Goal: Information Seeking & Learning: Check status

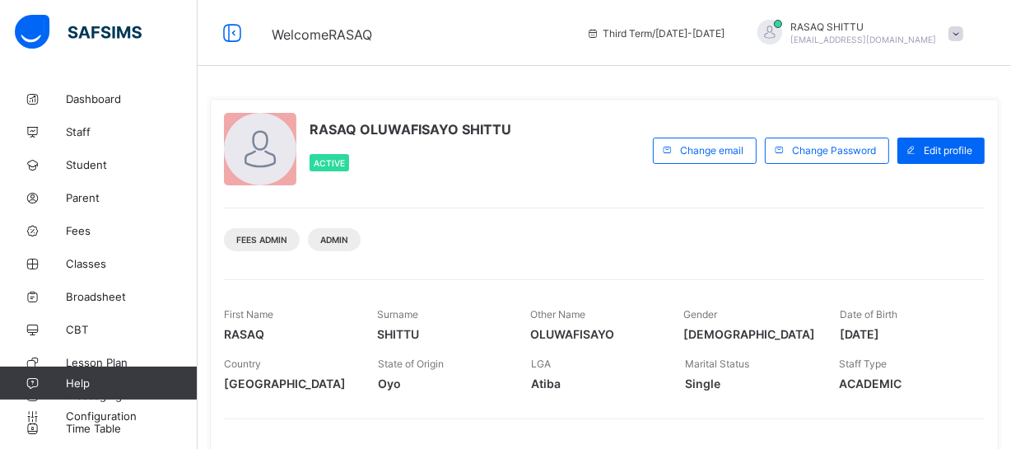
click at [848, 315] on span "Date of Birth" at bounding box center [869, 314] width 58 height 12
click at [605, 252] on div "Fees Admin Admin" at bounding box center [604, 234] width 761 height 52
click at [110, 294] on span "Broadsheet" at bounding box center [132, 296] width 132 height 13
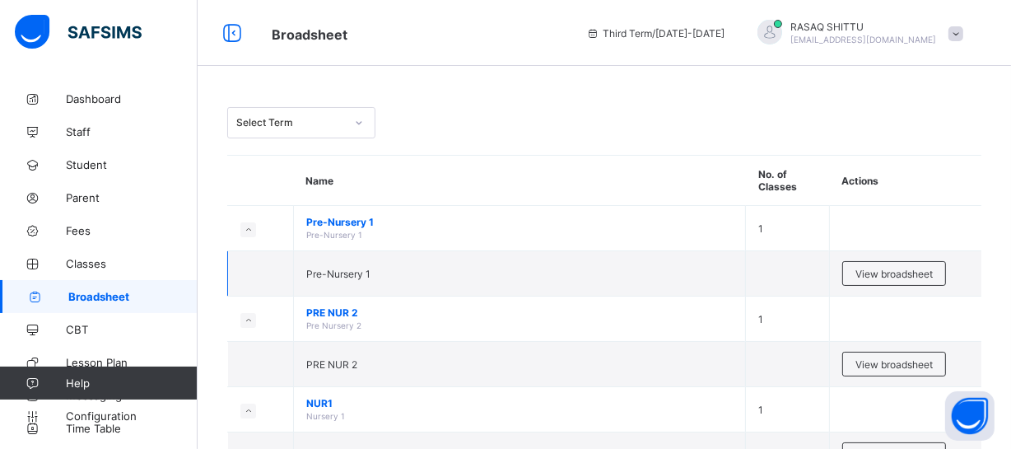
click at [508, 261] on td "Pre-Nursery 1" at bounding box center [520, 273] width 452 height 45
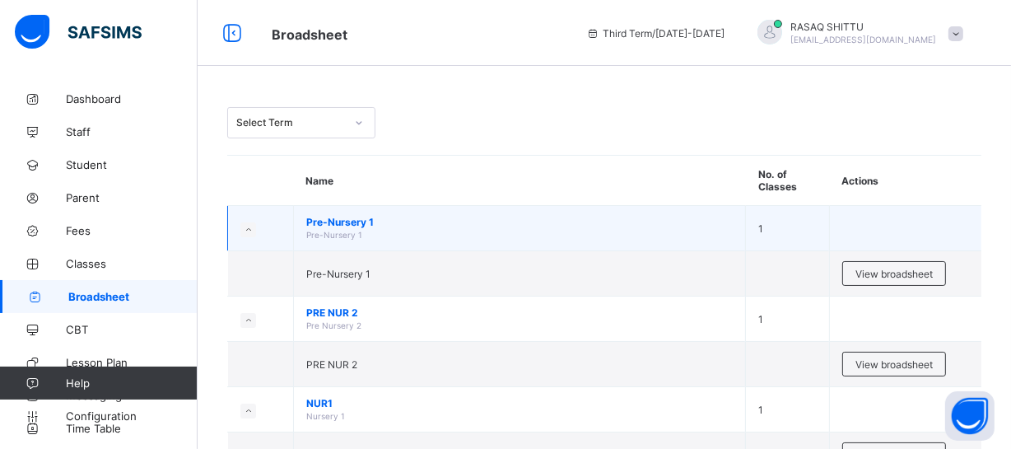
click at [338, 230] on span "Pre-Nursery 1" at bounding box center [334, 235] width 56 height 10
click at [329, 222] on span "Pre-Nursery 1" at bounding box center [519, 222] width 427 height 12
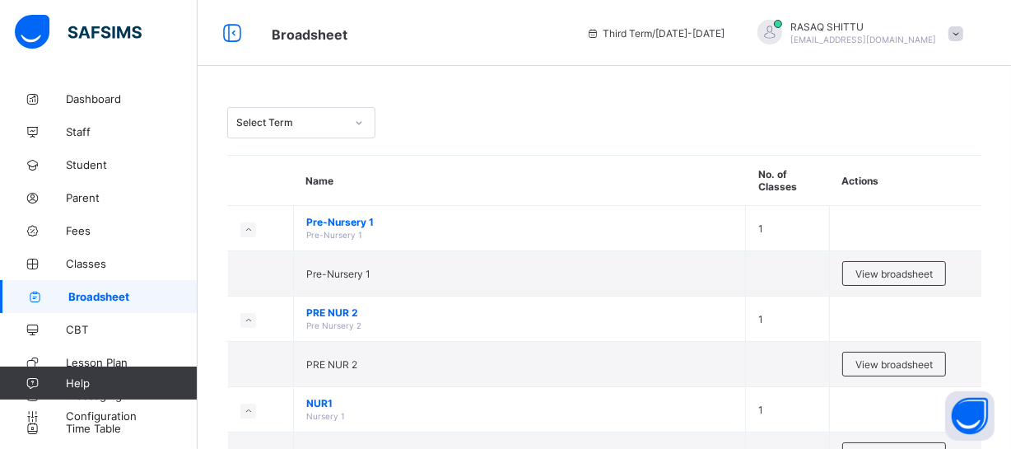
click at [262, 177] on th at bounding box center [261, 181] width 66 height 50
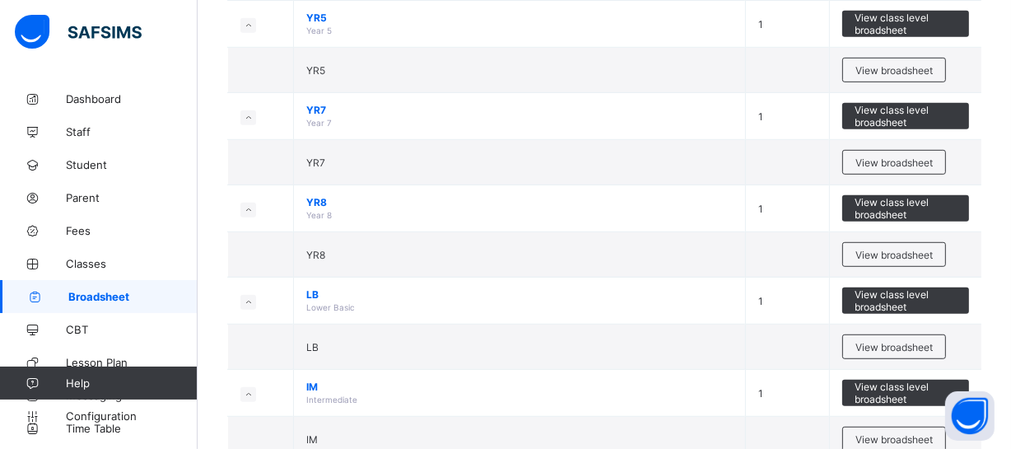
scroll to position [958, 0]
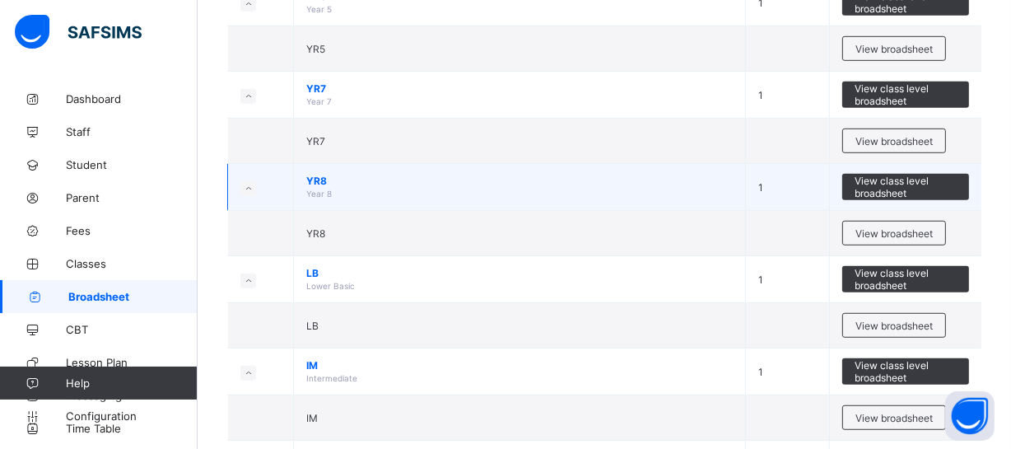
drag, startPoint x: 385, startPoint y: 180, endPoint x: 418, endPoint y: 180, distance: 32.9
click at [418, 180] on span "YR8" at bounding box center [519, 181] width 427 height 12
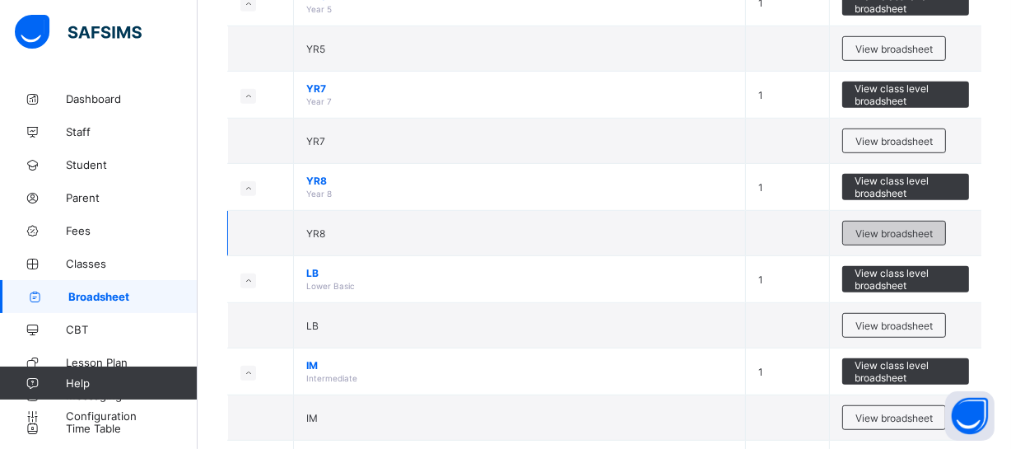
click at [880, 232] on div "View broadsheet" at bounding box center [895, 233] width 104 height 25
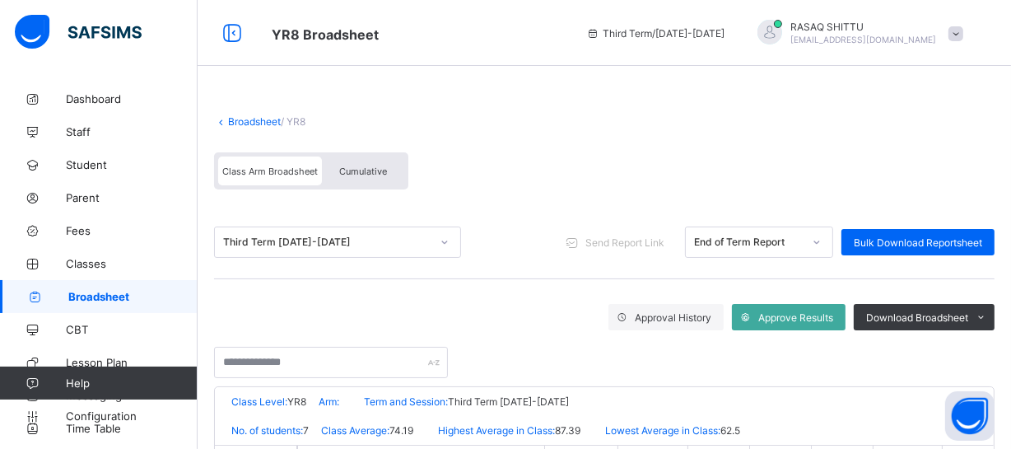
click at [750, 126] on div "Broadsheet / YR8" at bounding box center [604, 121] width 781 height 12
click at [390, 182] on div "Cumulative" at bounding box center [363, 170] width 82 height 29
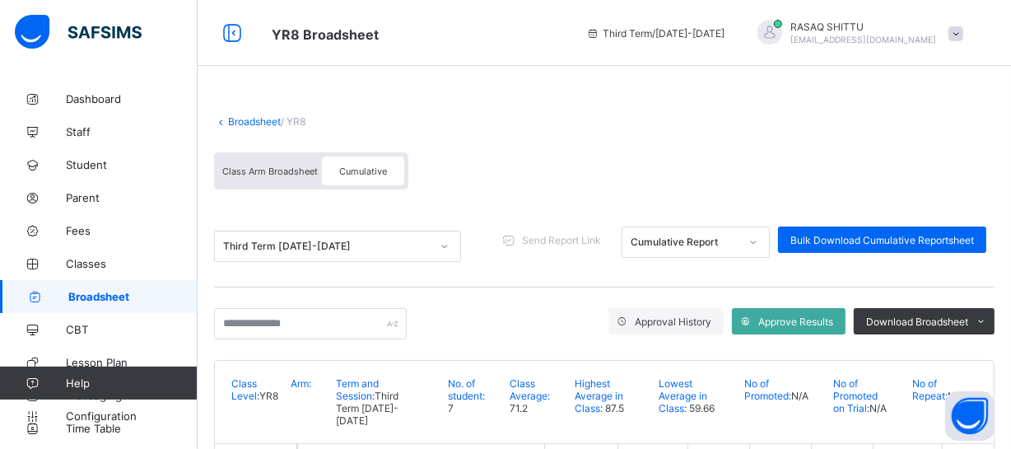
drag, startPoint x: 554, startPoint y: 157, endPoint x: 569, endPoint y: 159, distance: 14.9
click at [569, 159] on div "Class Arm Broadsheet Cumulative" at bounding box center [604, 175] width 781 height 62
drag, startPoint x: 569, startPoint y: 159, endPoint x: 602, endPoint y: 204, distance: 56.0
click at [602, 204] on div "Class Arm Broadsheet Cumulative" at bounding box center [604, 175] width 781 height 62
click at [792, 318] on span "Approve Results" at bounding box center [796, 321] width 75 height 12
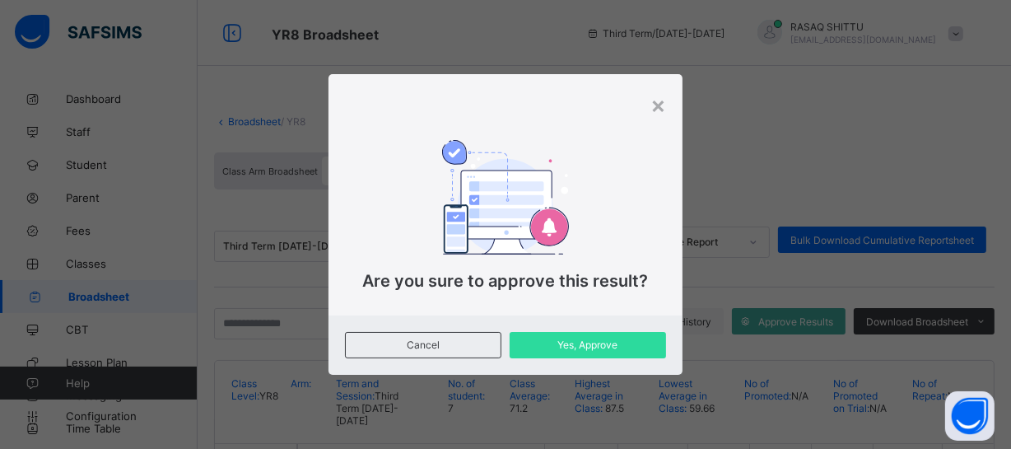
drag, startPoint x: 792, startPoint y: 318, endPoint x: 709, endPoint y: 333, distance: 83.7
click at [709, 333] on div "× Are you sure to approve this result? Cancel Yes, Approve" at bounding box center [505, 224] width 1011 height 449
click at [617, 340] on span "Yes, Approve" at bounding box center [588, 345] width 132 height 12
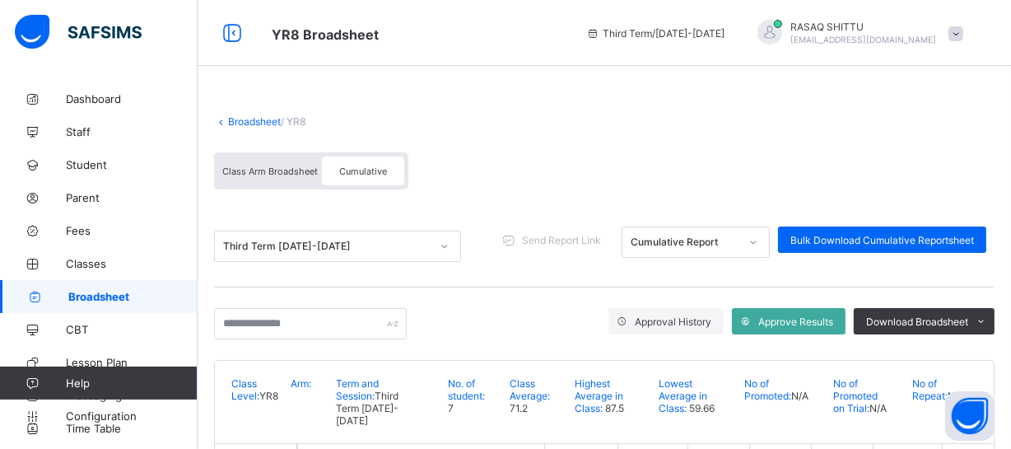
click at [268, 171] on span "Class Arm Broadsheet" at bounding box center [270, 172] width 96 height 12
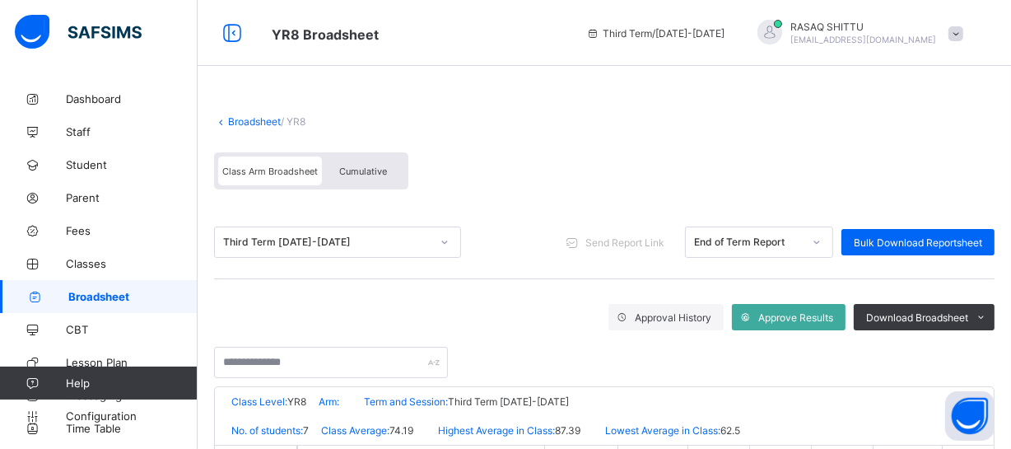
click at [294, 164] on div "Class Arm Broadsheet" at bounding box center [270, 170] width 104 height 29
click at [798, 318] on span "Approve Results" at bounding box center [796, 317] width 75 height 12
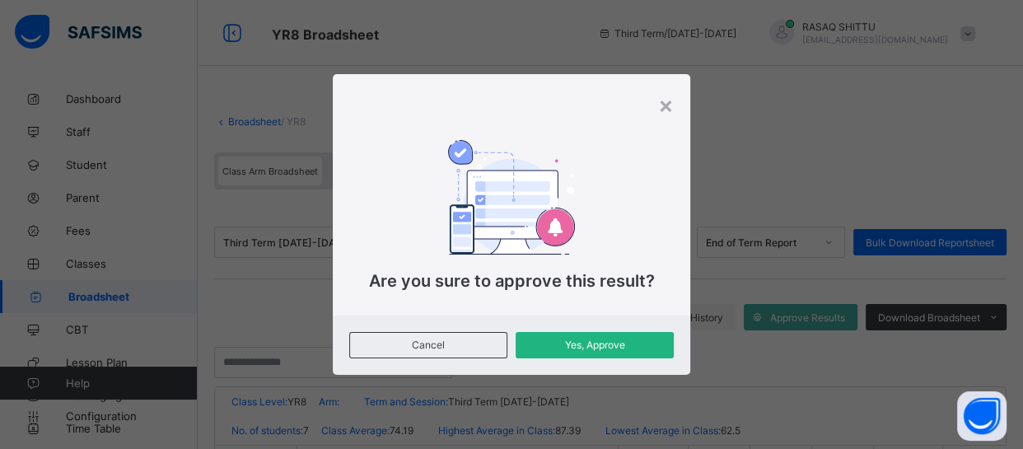
click at [653, 348] on span "Yes, Approve" at bounding box center [594, 345] width 133 height 12
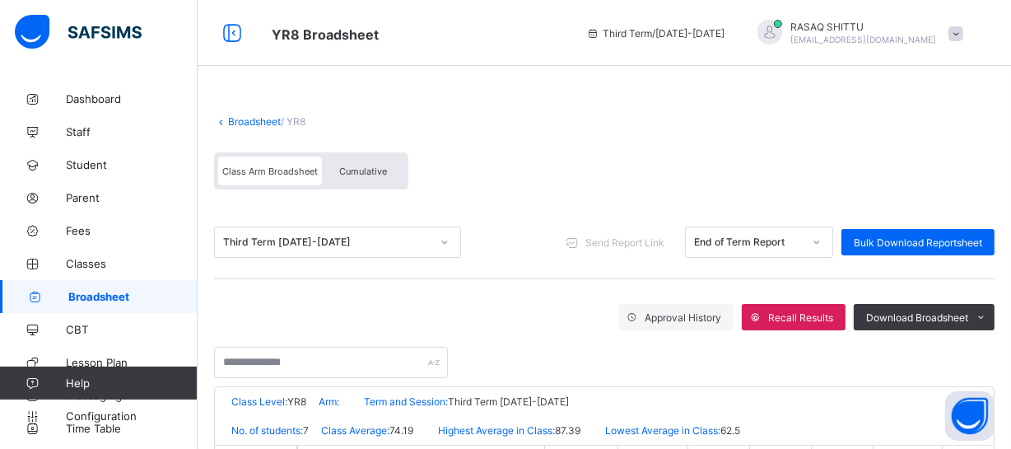
click at [528, 122] on div "Broadsheet / YR8" at bounding box center [604, 121] width 781 height 12
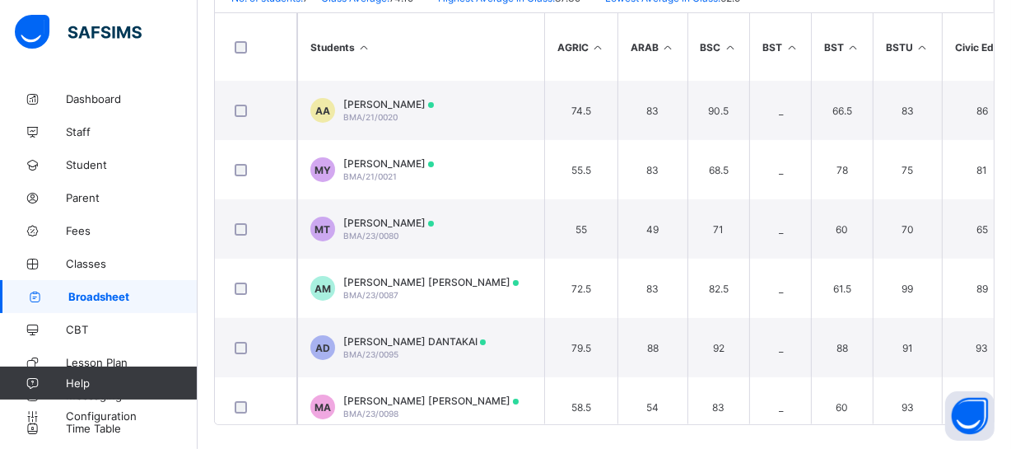
scroll to position [439, 0]
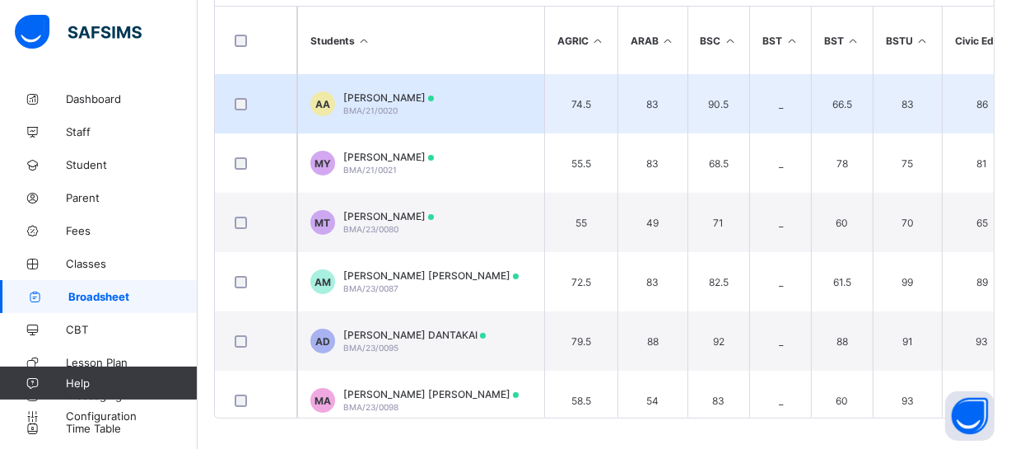
click at [427, 98] on span "ABU UBAYDA ABUBAKAR" at bounding box center [388, 97] width 91 height 12
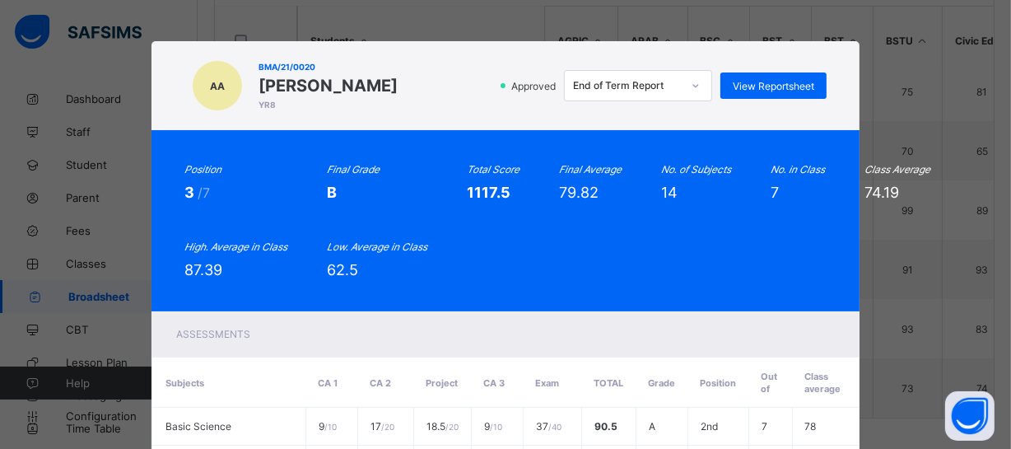
scroll to position [77, 0]
drag, startPoint x: 539, startPoint y: 114, endPoint x: 54, endPoint y: 0, distance: 499.3
click at [311, 27] on div "AA BMA/21/0020 ABU UBAYDA ABUBAKAR YR8 Approved End of Term Report View Reports…" at bounding box center [505, 224] width 1011 height 449
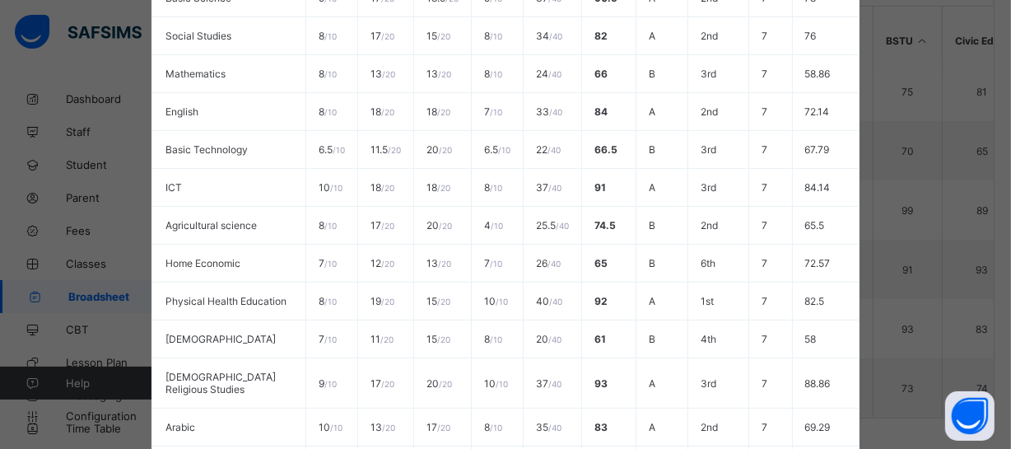
scroll to position [700, 0]
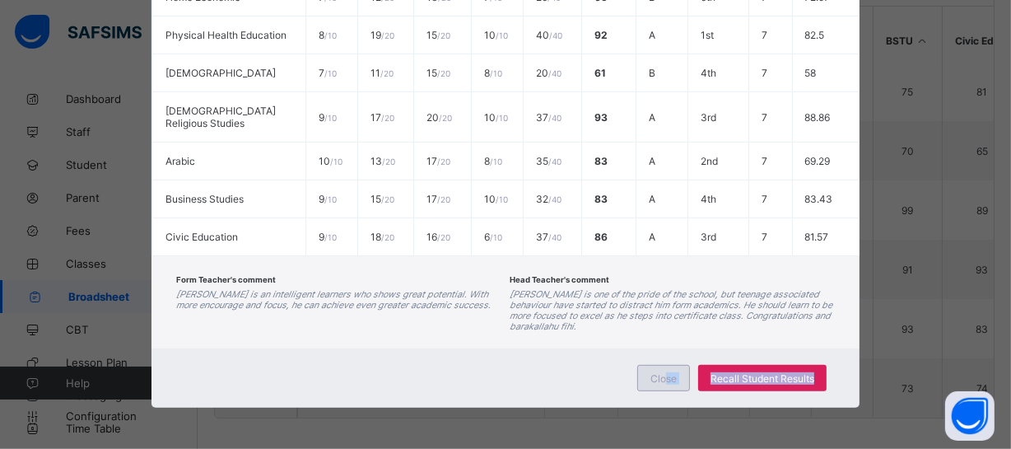
drag, startPoint x: 798, startPoint y: 406, endPoint x: 662, endPoint y: 375, distance: 139.5
click at [662, 375] on div "Close Recall Student Results" at bounding box center [506, 377] width 708 height 59
click at [655, 376] on span "Close" at bounding box center [664, 378] width 26 height 12
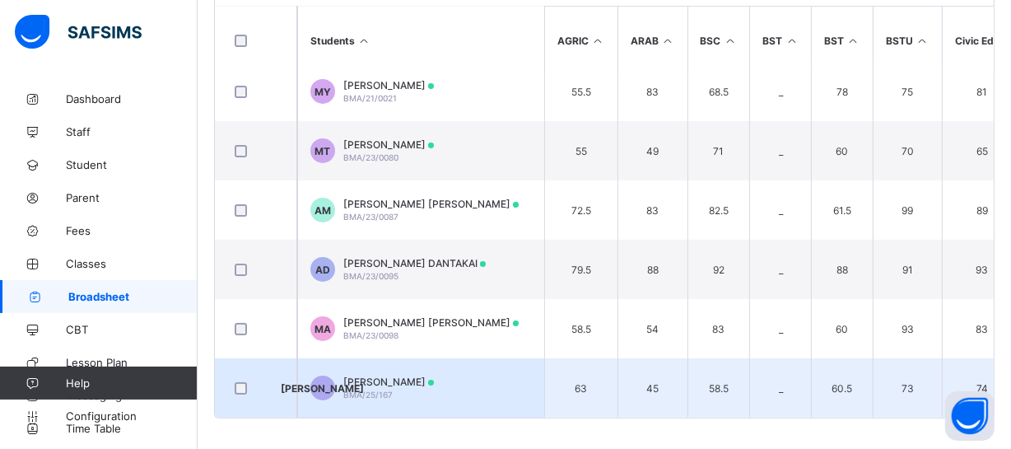
click at [498, 406] on td "JA JAFAR AHMED BMA/25/167" at bounding box center [420, 387] width 247 height 59
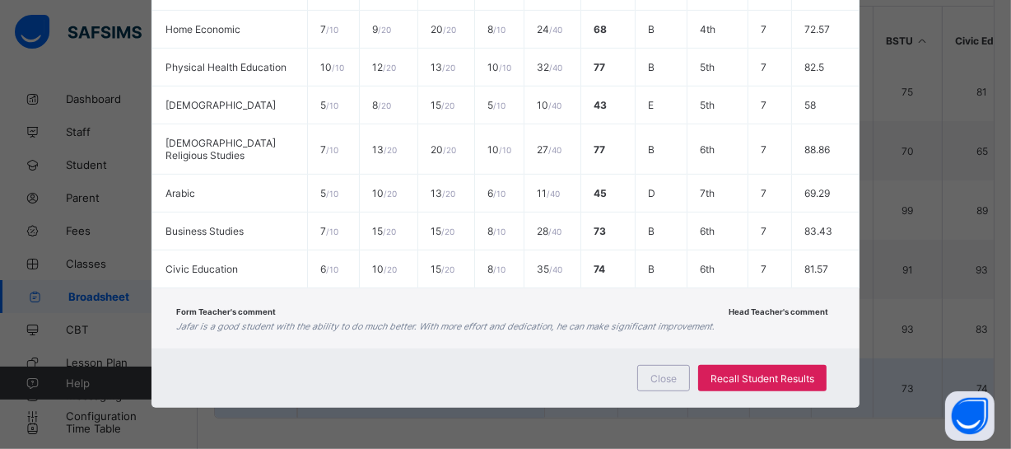
scroll to position [655, 0]
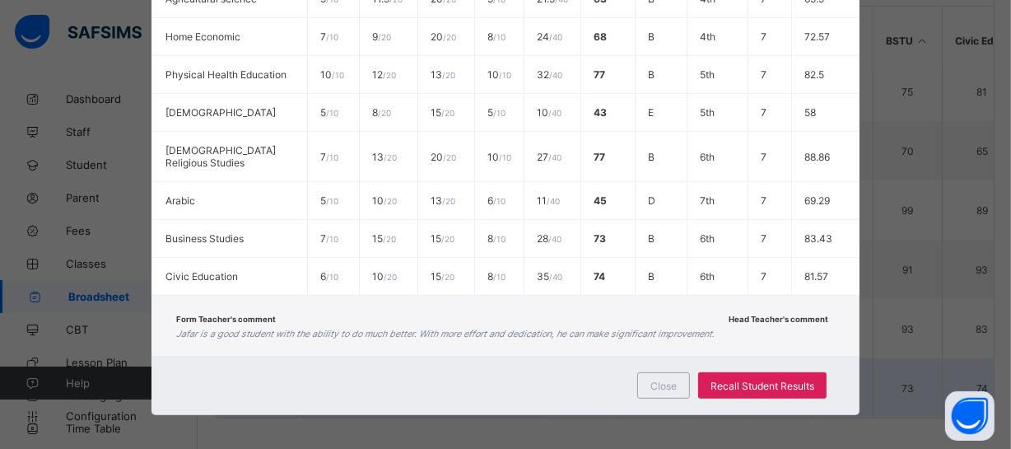
click at [498, 406] on div "Close Recall Student Results" at bounding box center [506, 385] width 708 height 59
click at [651, 383] on span "Close" at bounding box center [664, 386] width 26 height 12
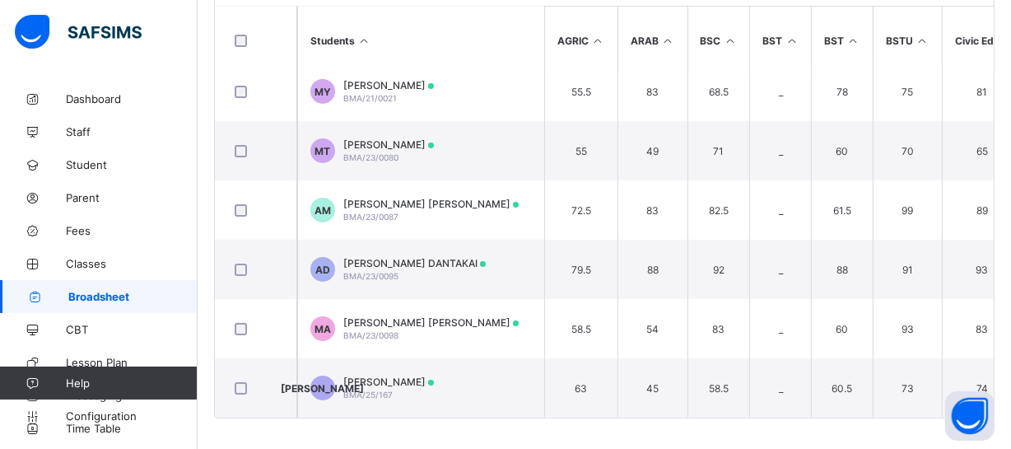
click at [519, 437] on div "Broadsheet / YR8 Class Arm Broadsheet Cumulative Third Term 2024-2025 Send Repo…" at bounding box center [605, 47] width 814 height 808
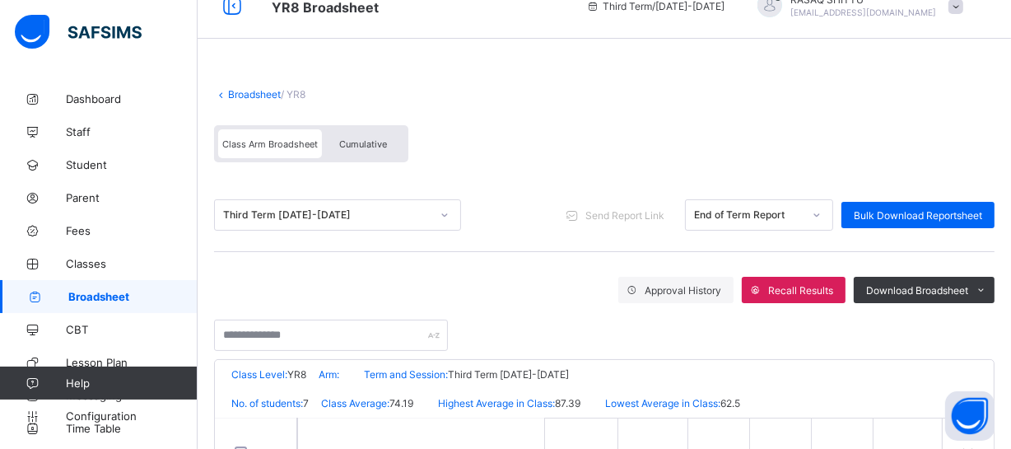
scroll to position [20, 0]
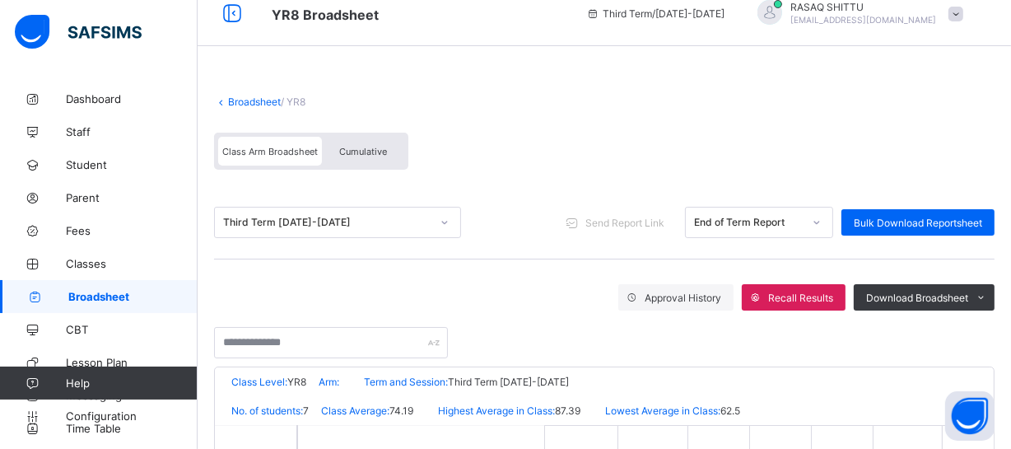
click at [488, 107] on div "Broadsheet / YR8 Class Arm Broadsheet Cumulative" at bounding box center [604, 132] width 781 height 107
click at [515, 181] on div "Class Arm Broadsheet Cumulative" at bounding box center [604, 155] width 781 height 62
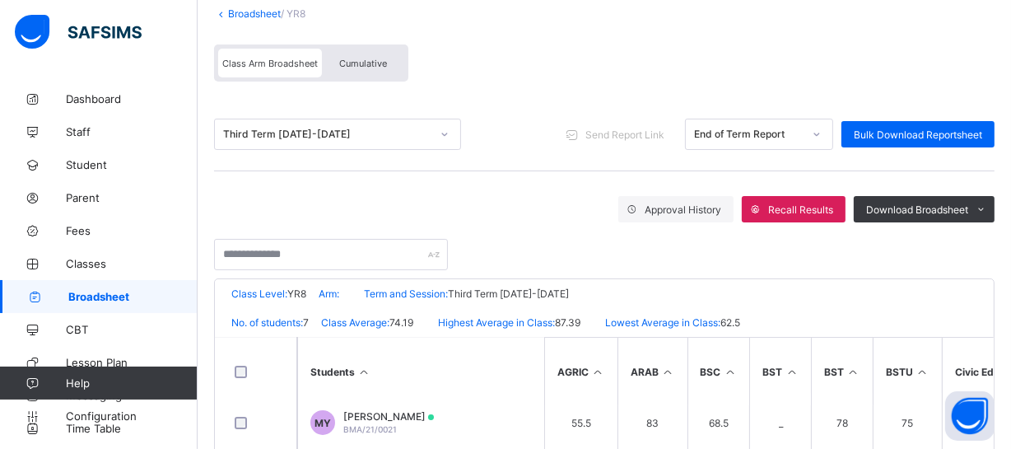
scroll to position [110, 0]
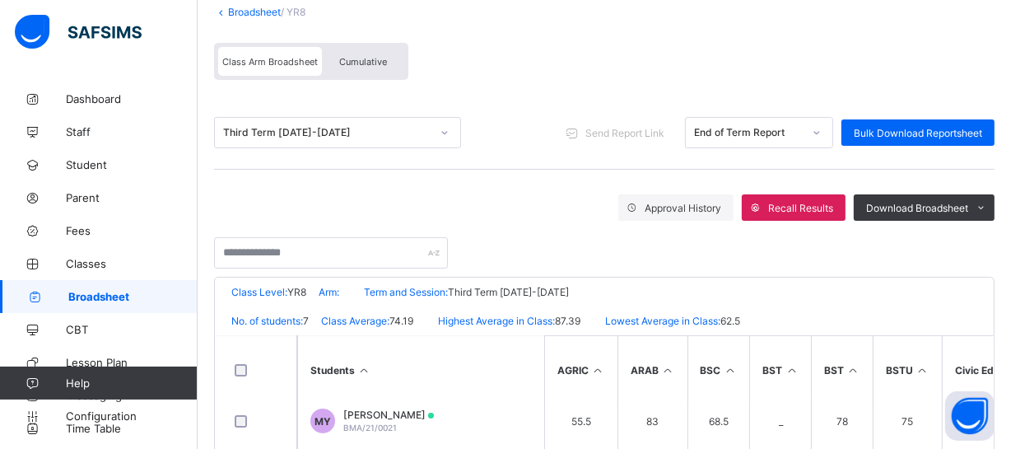
click at [393, 58] on div "Cumulative" at bounding box center [363, 61] width 82 height 29
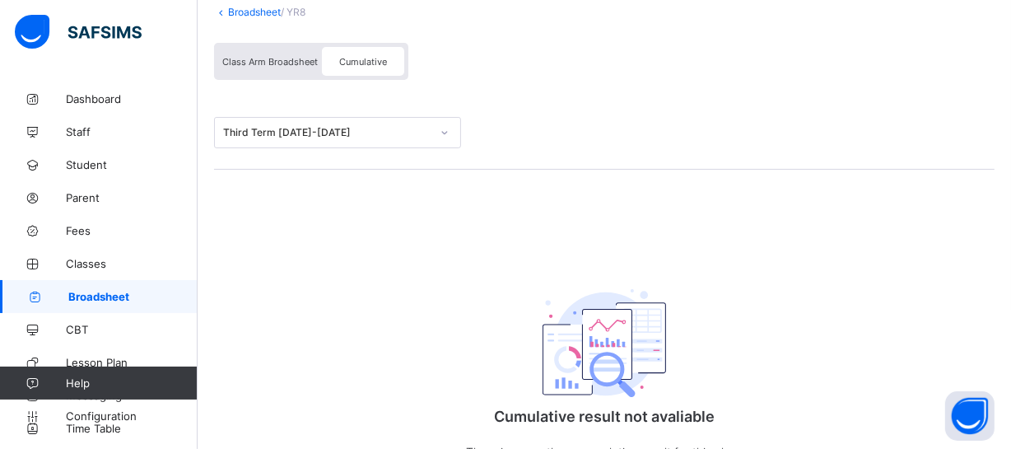
scroll to position [0, 0]
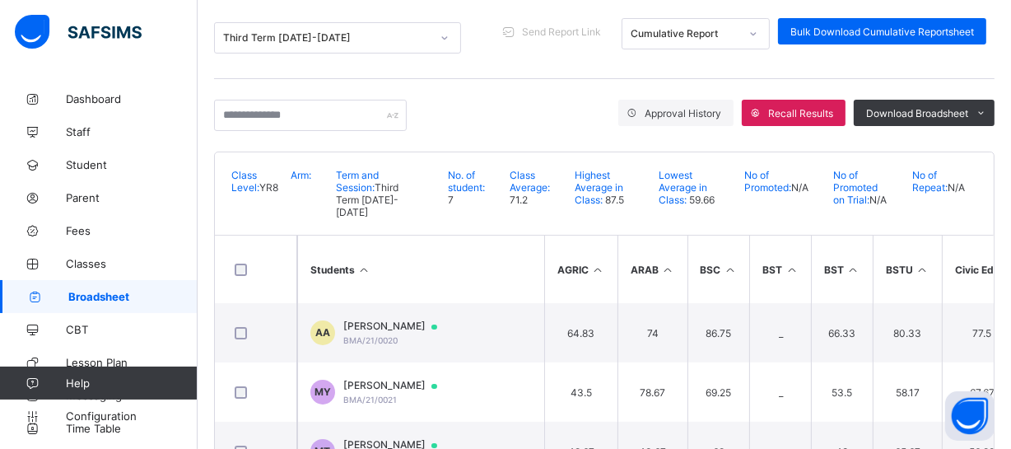
scroll to position [209, 0]
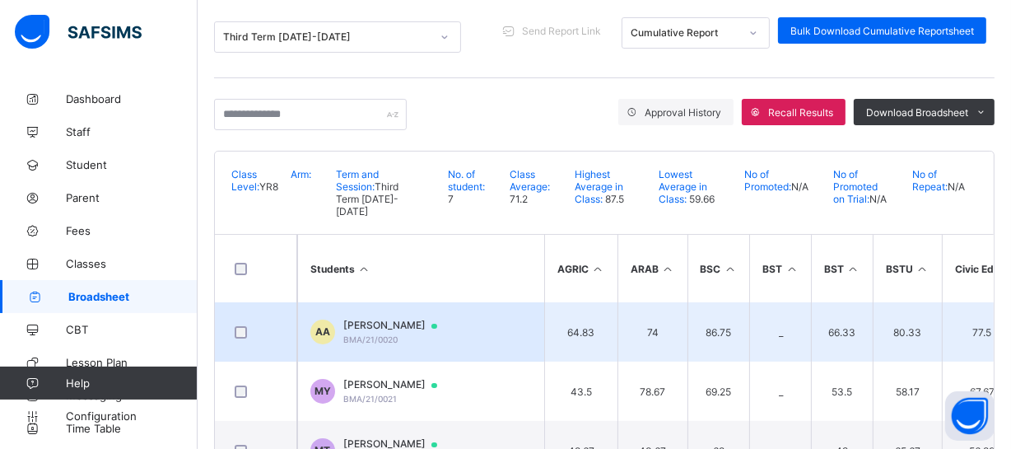
click at [453, 321] on div "ABU UBAYDA ABUBAKAR BMA/21/0020" at bounding box center [398, 332] width 110 height 26
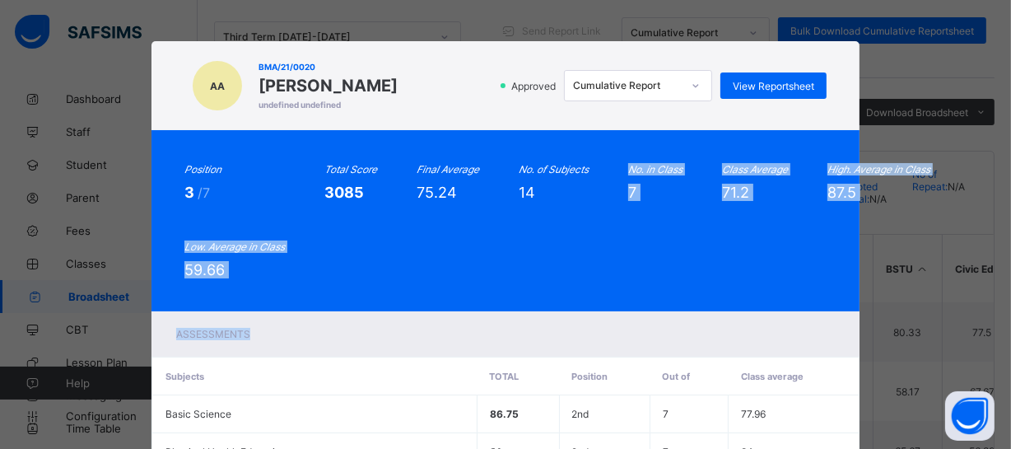
drag, startPoint x: 453, startPoint y: 321, endPoint x: 590, endPoint y: 264, distance: 148.1
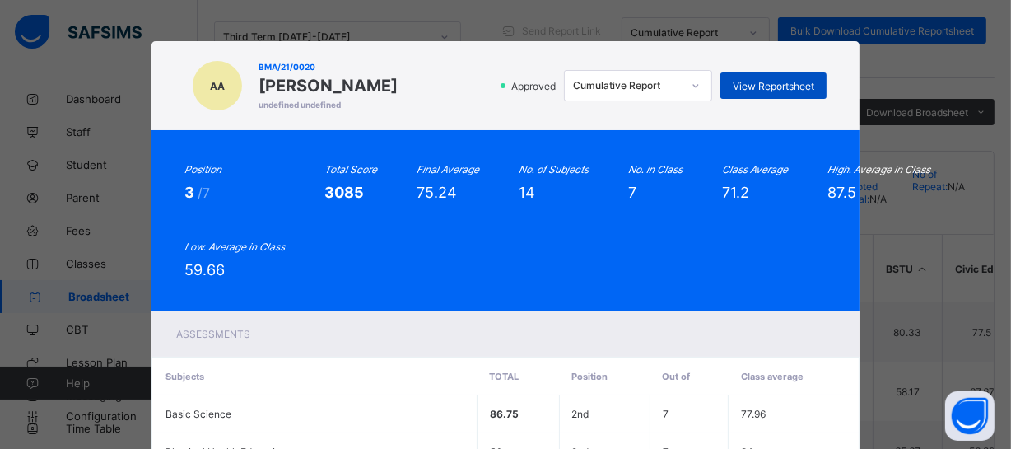
click at [774, 91] on span "View Reportsheet" at bounding box center [774, 86] width 82 height 12
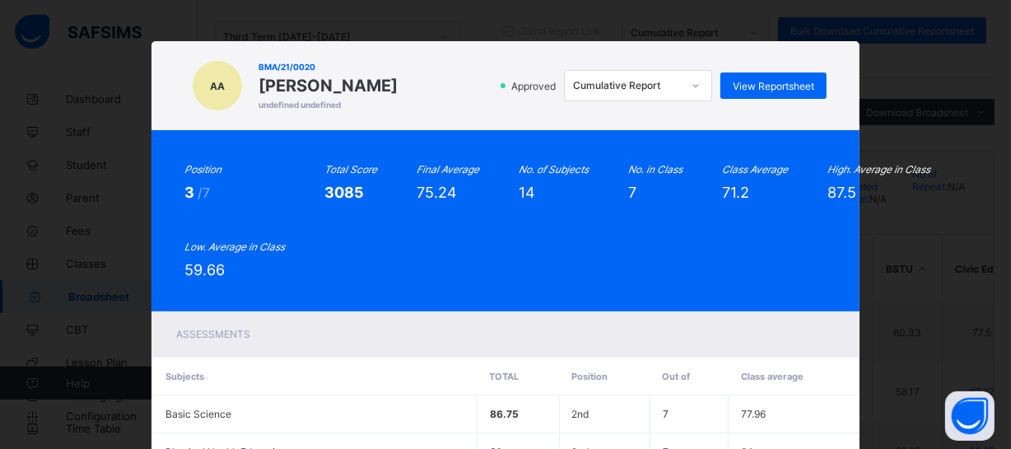
drag, startPoint x: 144, startPoint y: 44, endPoint x: 268, endPoint y: 111, distance: 140.4
click at [268, 111] on div "AA BMA/21/0020 ABU UBAYDA ABUBAKAR undefined undefined Approved Cumulative Repo…" at bounding box center [506, 85] width 708 height 89
click at [508, 150] on div "Position 3 /7 Total Score 3085 Final Average 75.24 No. of Subjects 14 No. in Cl…" at bounding box center [506, 220] width 708 height 181
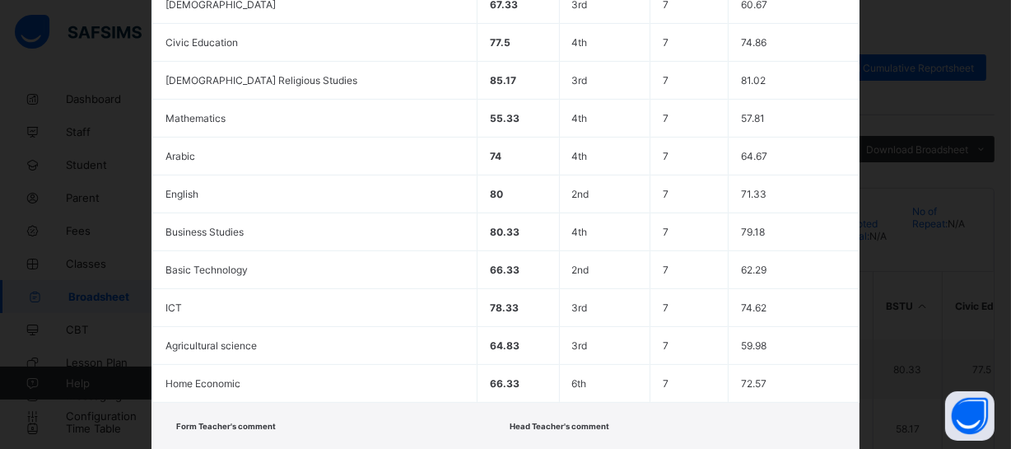
scroll to position [619, 0]
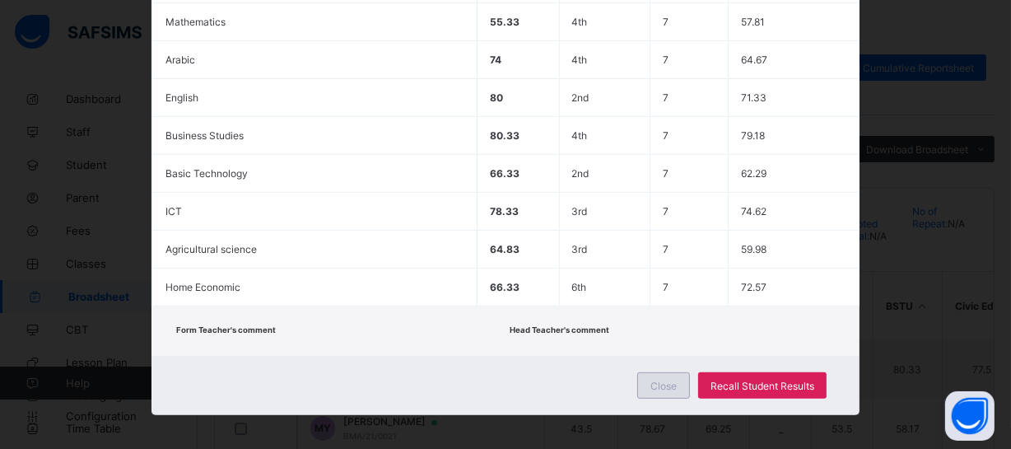
click at [659, 380] on span "Close" at bounding box center [664, 386] width 26 height 12
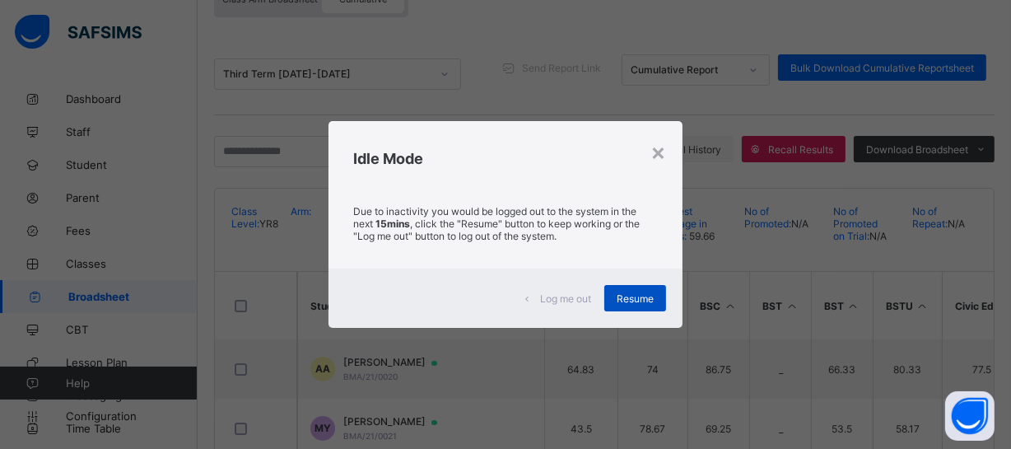
click at [635, 297] on span "Resume" at bounding box center [635, 298] width 37 height 12
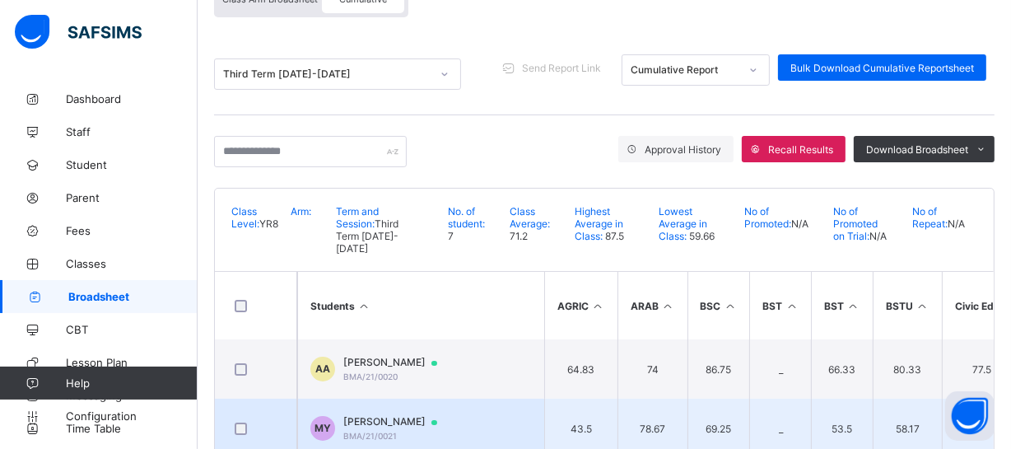
click at [410, 416] on div "Muhammad Yusuf BMA/21/0021" at bounding box center [398, 428] width 110 height 26
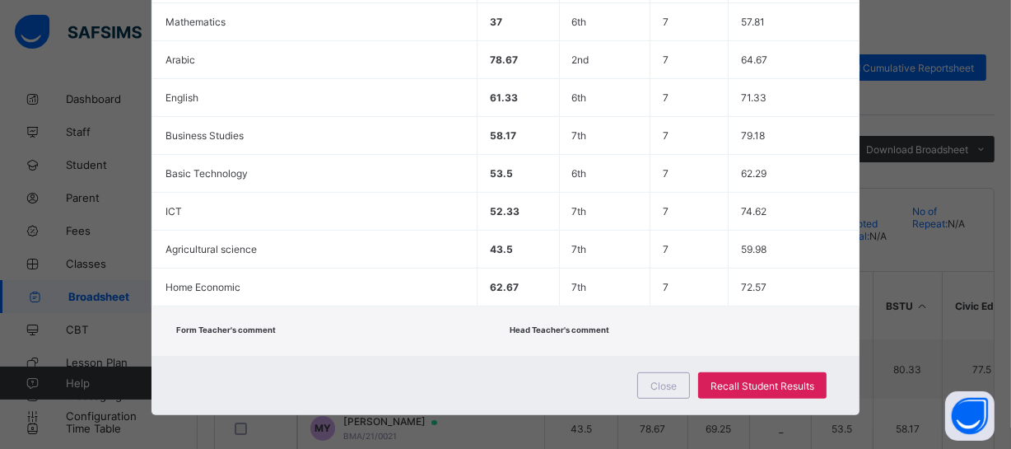
click at [477, 390] on div "Close Recall Student Results" at bounding box center [506, 385] width 708 height 59
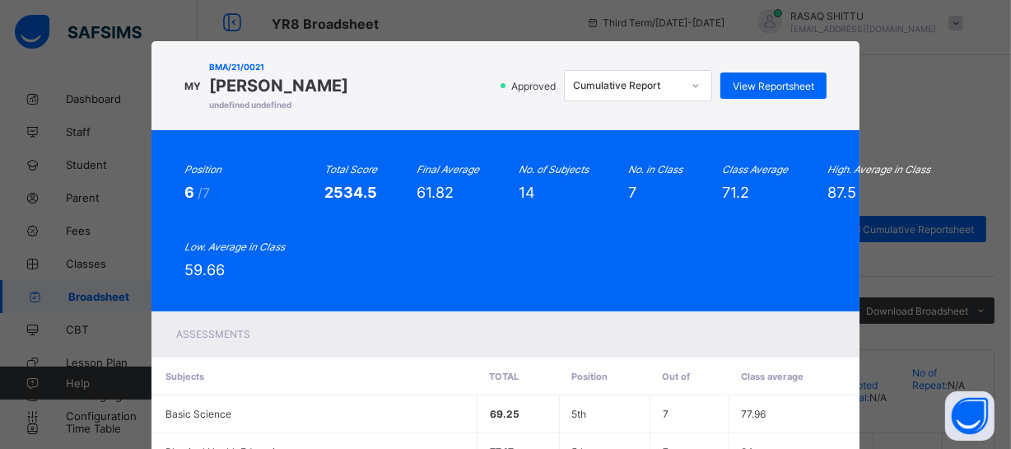
scroll to position [0, 0]
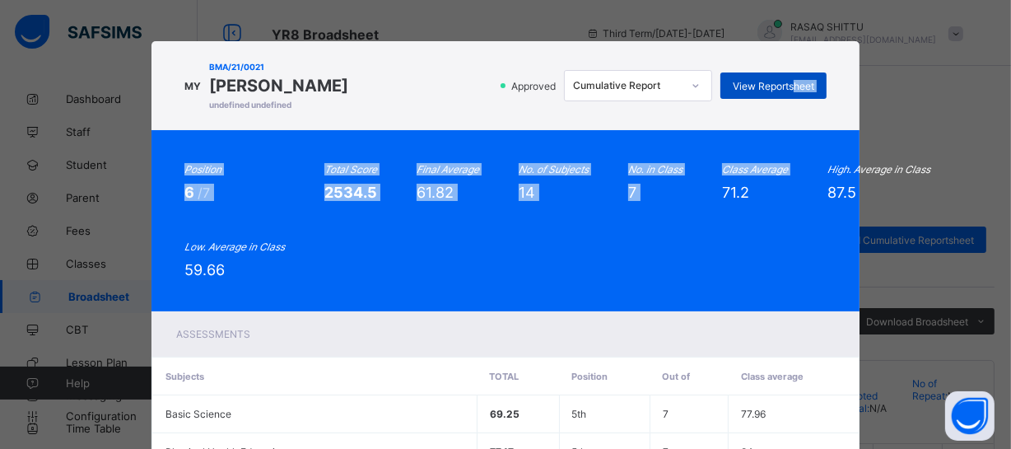
drag, startPoint x: 710, startPoint y: 249, endPoint x: 796, endPoint y: 79, distance: 190.1
click at [796, 80] on span "View Reportsheet" at bounding box center [774, 86] width 82 height 12
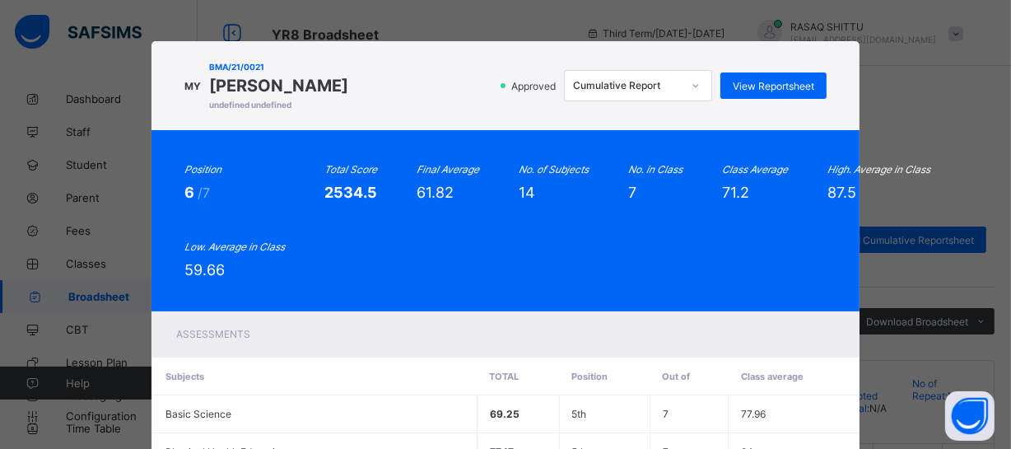
click at [401, 57] on div "MY BMA/21/0021 Muhammad Yusuf undefined undefined Approved Cumulative Report Vi…" at bounding box center [506, 85] width 708 height 89
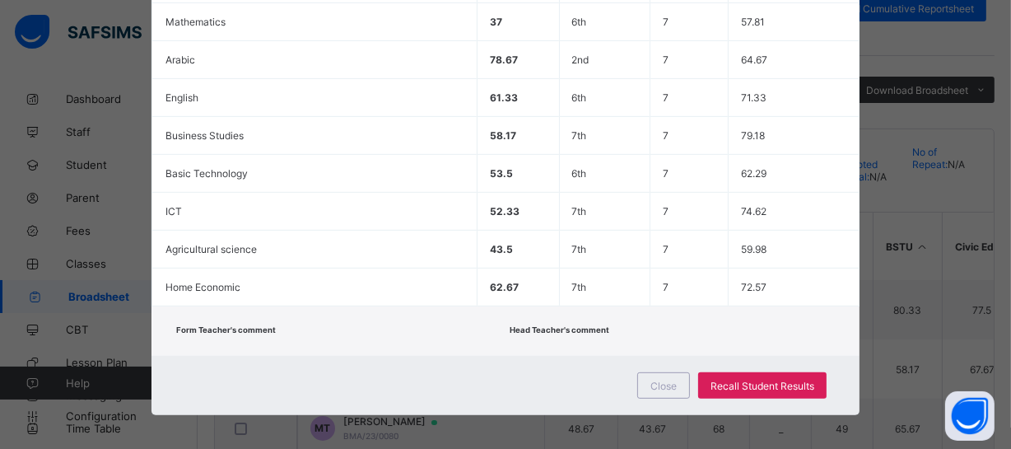
scroll to position [269, 0]
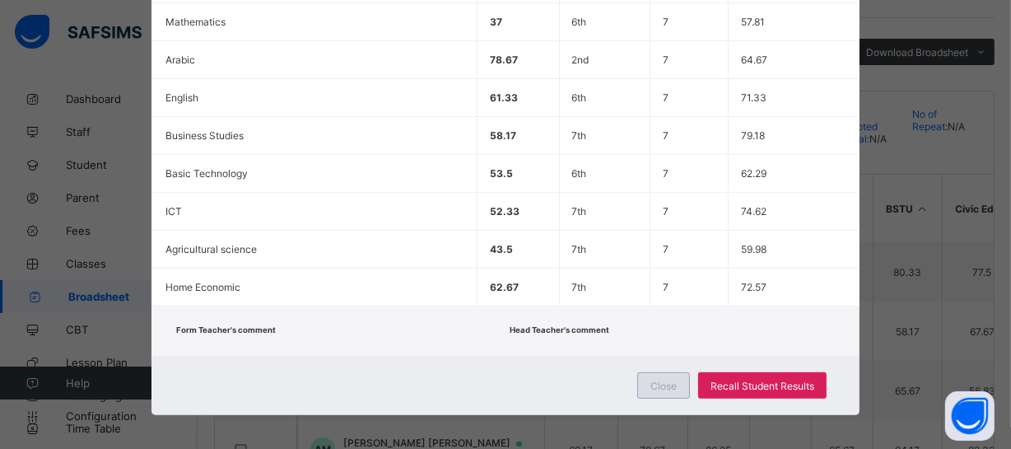
click at [655, 380] on span "Close" at bounding box center [664, 386] width 26 height 12
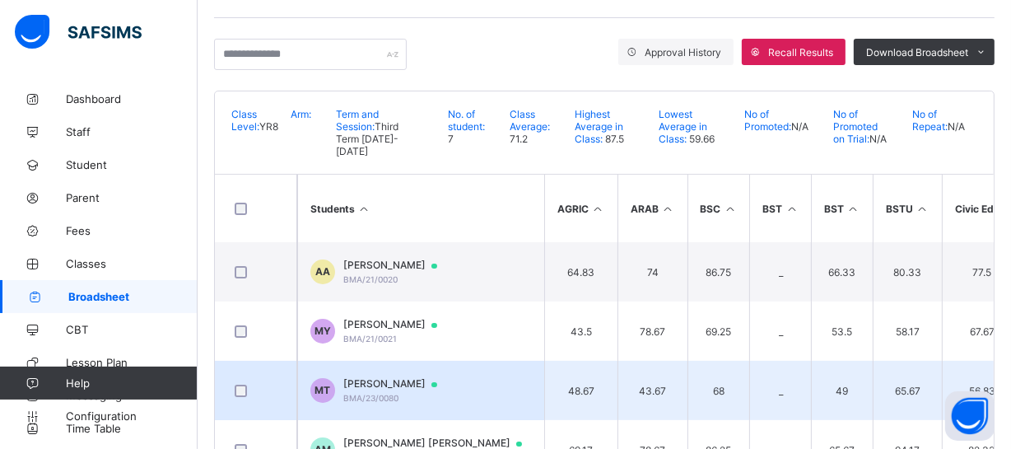
click at [638, 373] on td "43.67" at bounding box center [653, 390] width 70 height 59
click at [382, 377] on span "MUSA MUSTAPHA TAFIDA" at bounding box center [398, 383] width 110 height 13
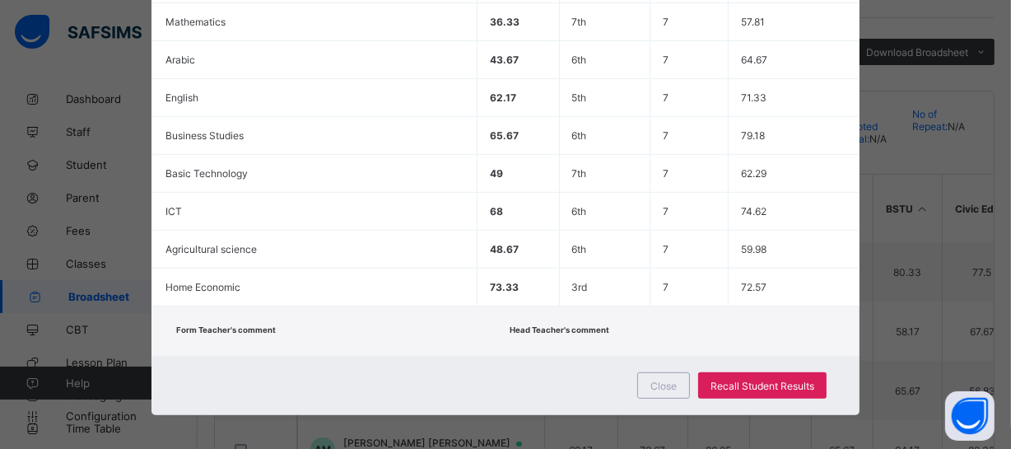
click at [465, 343] on div "Form Teacher's comment Head Teacher's comment" at bounding box center [506, 330] width 708 height 49
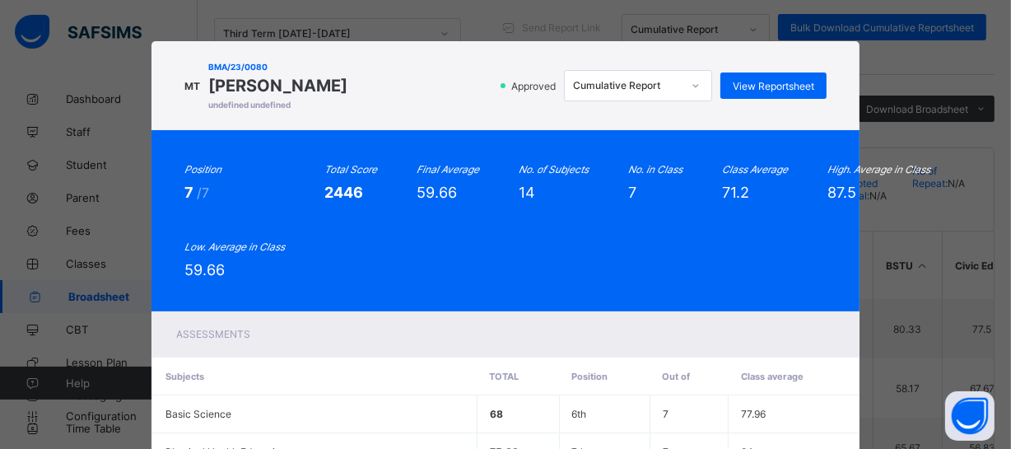
scroll to position [209, 0]
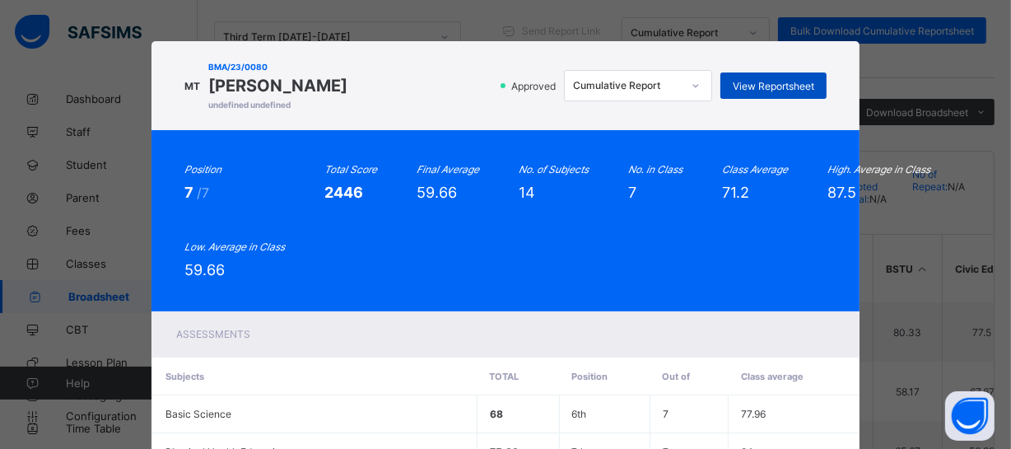
click at [766, 91] on span "View Reportsheet" at bounding box center [774, 86] width 82 height 12
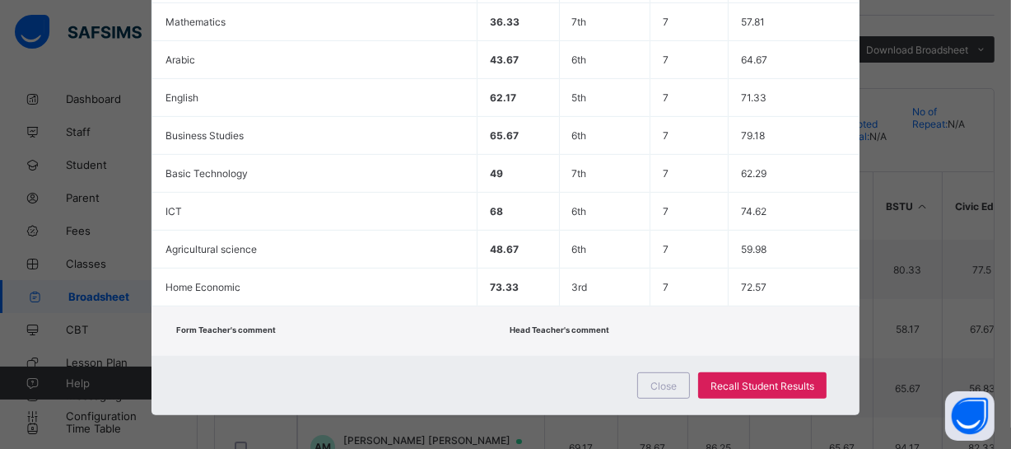
scroll to position [389, 0]
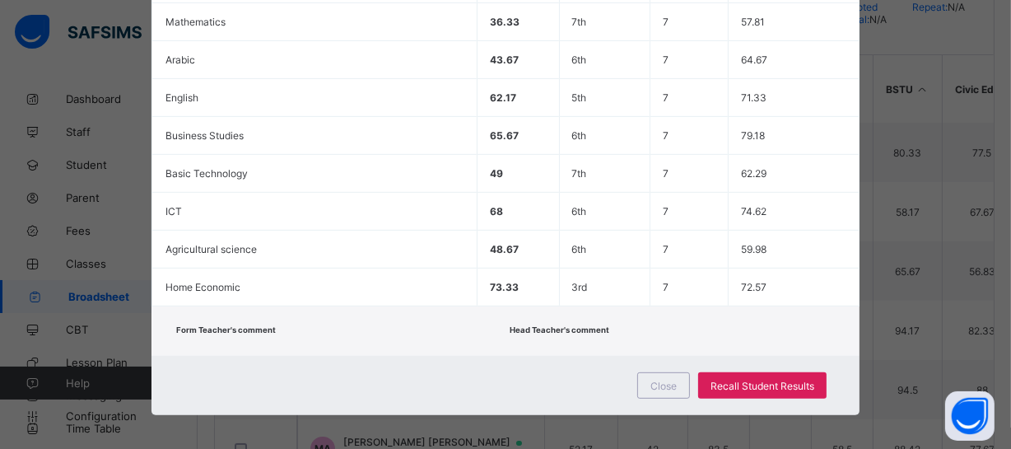
click at [208, 74] on td "Arabic" at bounding box center [315, 60] width 325 height 38
click at [657, 380] on span "Close" at bounding box center [664, 386] width 26 height 12
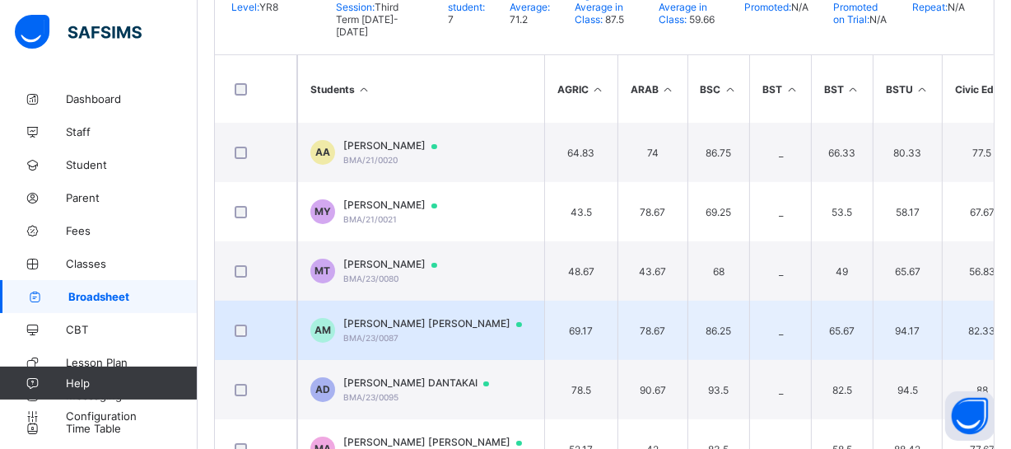
click at [398, 317] on span "AISHA BAPPA MUHAMMAD" at bounding box center [440, 323] width 194 height 13
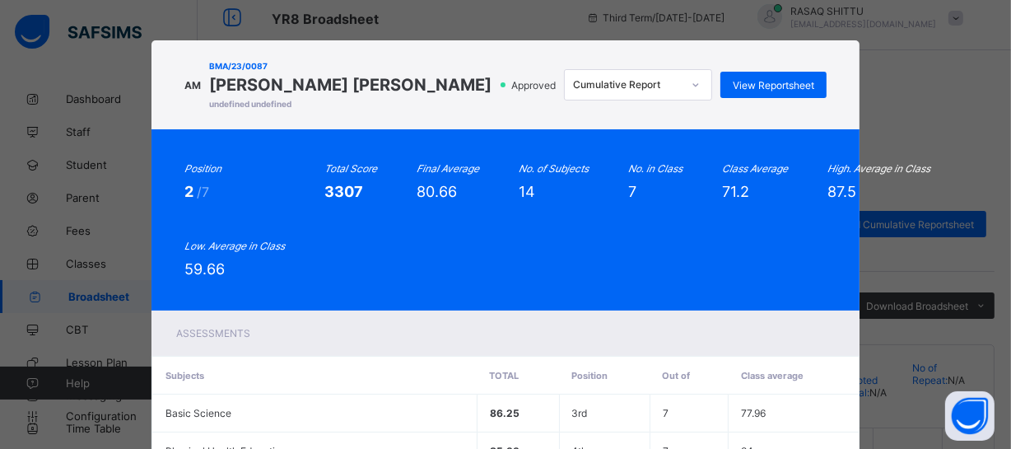
scroll to position [0, 0]
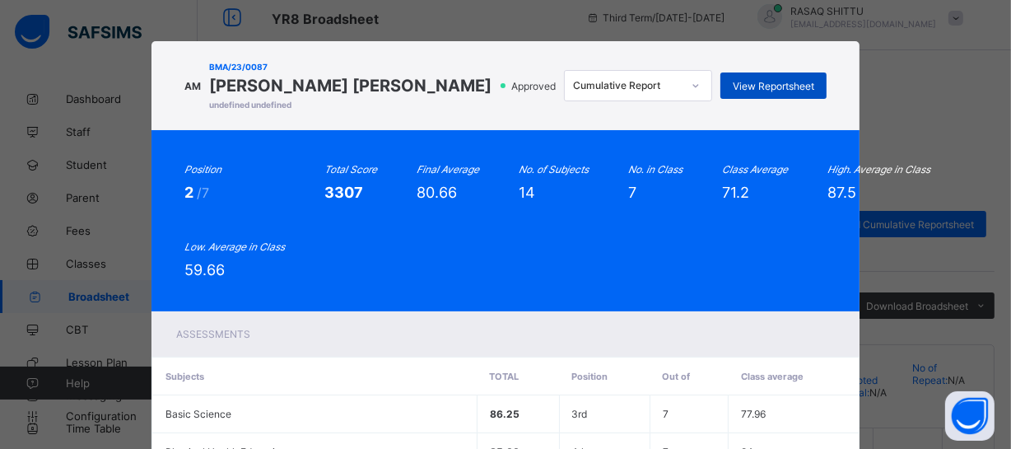
click at [773, 91] on span "View Reportsheet" at bounding box center [774, 86] width 82 height 12
click at [324, 248] on div "Position 2 /7 Total Score 3307 Final Average 80.66 No. of Subjects 14 No. in Cl…" at bounding box center [505, 220] width 642 height 115
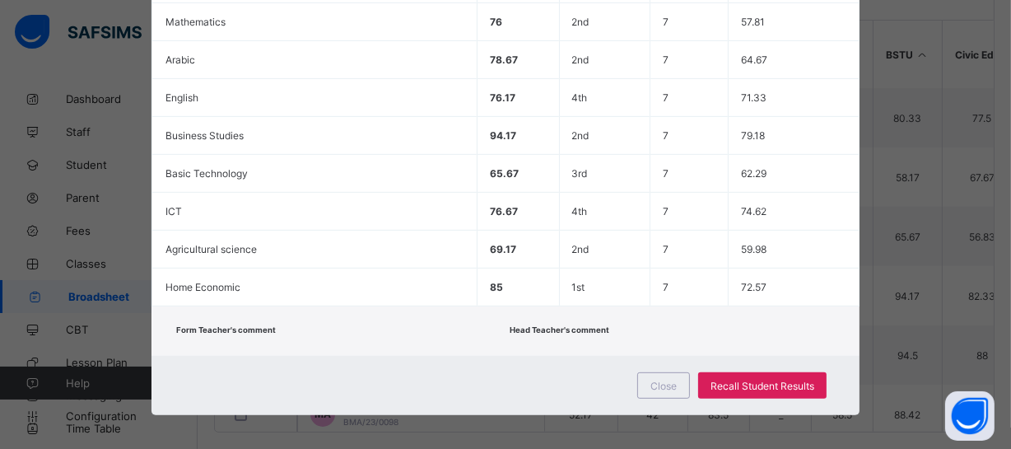
scroll to position [425, 0]
click at [481, 308] on div "Form Teacher's comment Head Teacher's comment" at bounding box center [506, 330] width 708 height 49
click at [653, 380] on span "Close" at bounding box center [664, 386] width 26 height 12
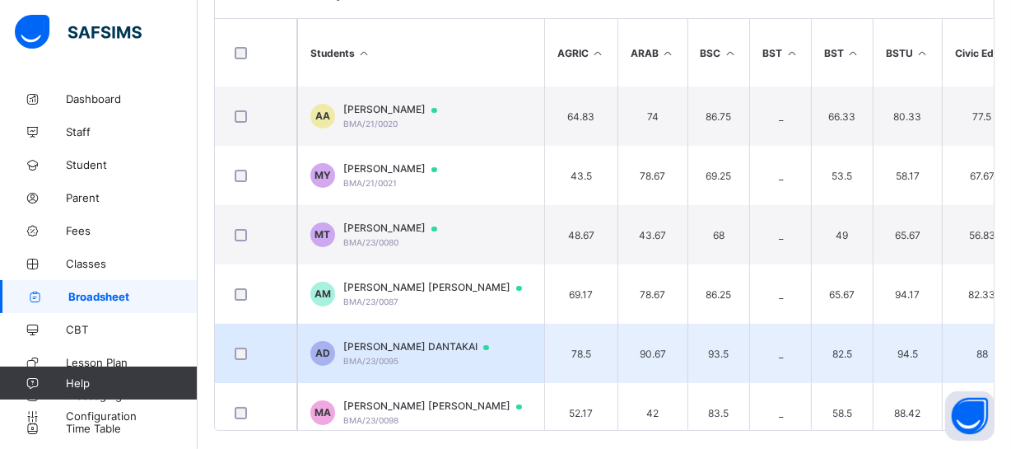
click at [455, 340] on span "ABUBAKAR SULEIMAN DANTAKAI" at bounding box center [423, 346] width 161 height 13
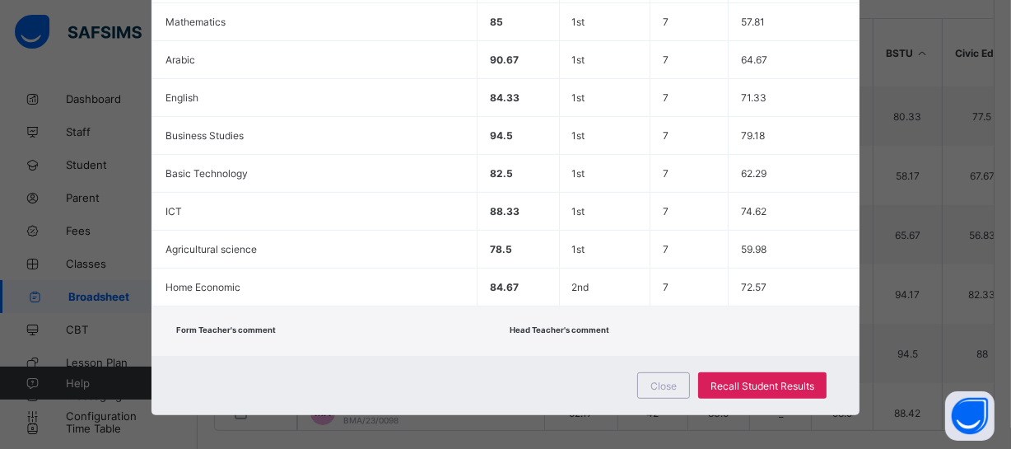
click at [444, 356] on div "Form Teacher's comment Head Teacher's comment" at bounding box center [506, 330] width 708 height 49
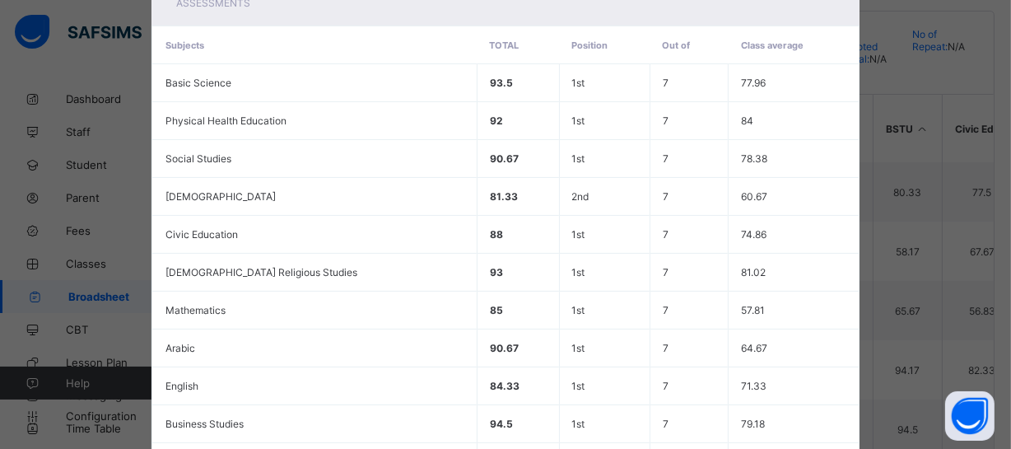
scroll to position [0, 0]
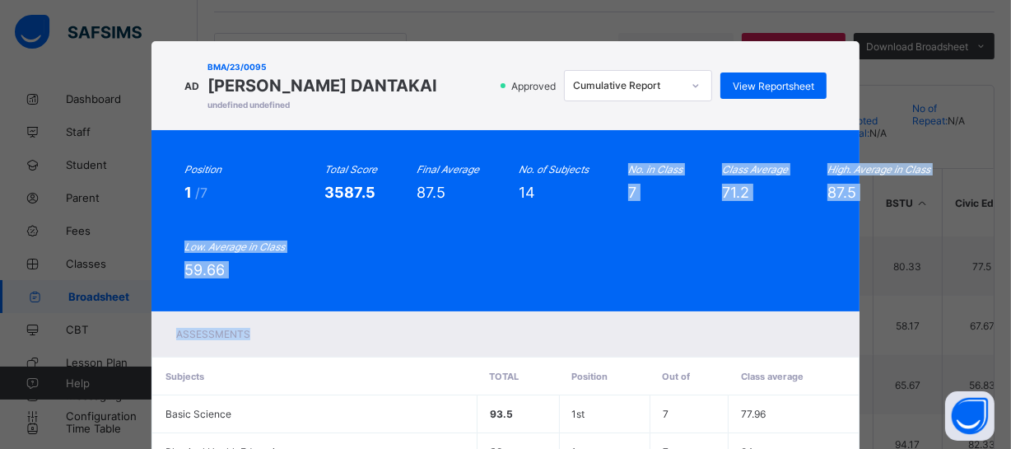
drag, startPoint x: 444, startPoint y: 365, endPoint x: 560, endPoint y: 297, distance: 134.8
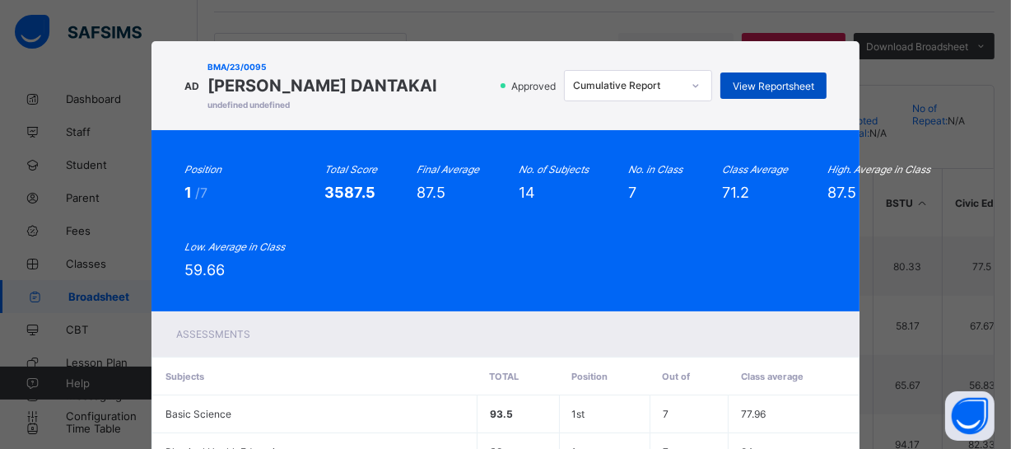
click at [778, 92] on span "View Reportsheet" at bounding box center [774, 86] width 82 height 12
click at [437, 96] on span "ABUBAKAR SULEIMAN DANTAKAI" at bounding box center [323, 86] width 230 height 20
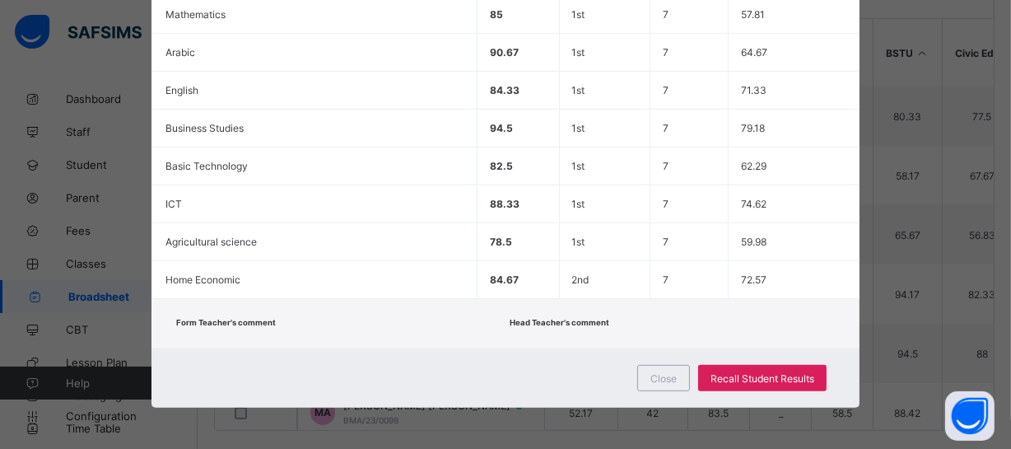
scroll to position [639, 0]
click at [668, 377] on span "Close" at bounding box center [664, 378] width 26 height 12
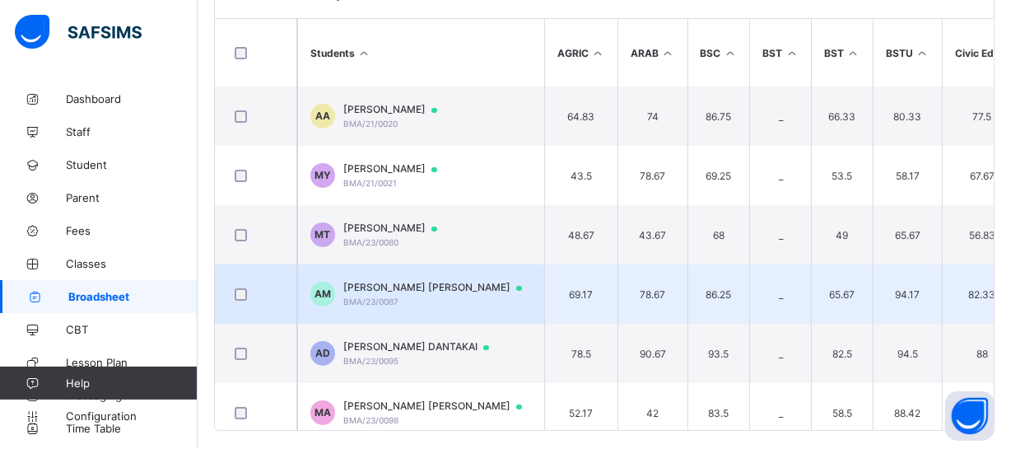
click at [567, 301] on td "69.17" at bounding box center [580, 293] width 73 height 59
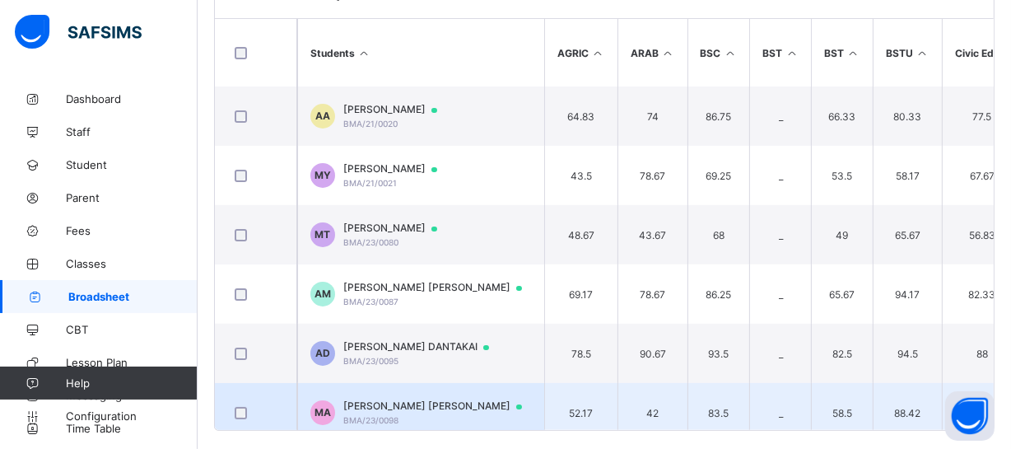
click at [457, 399] on span "MUHAMMAD SHAKUR ONIMISI ADAMS" at bounding box center [440, 405] width 194 height 13
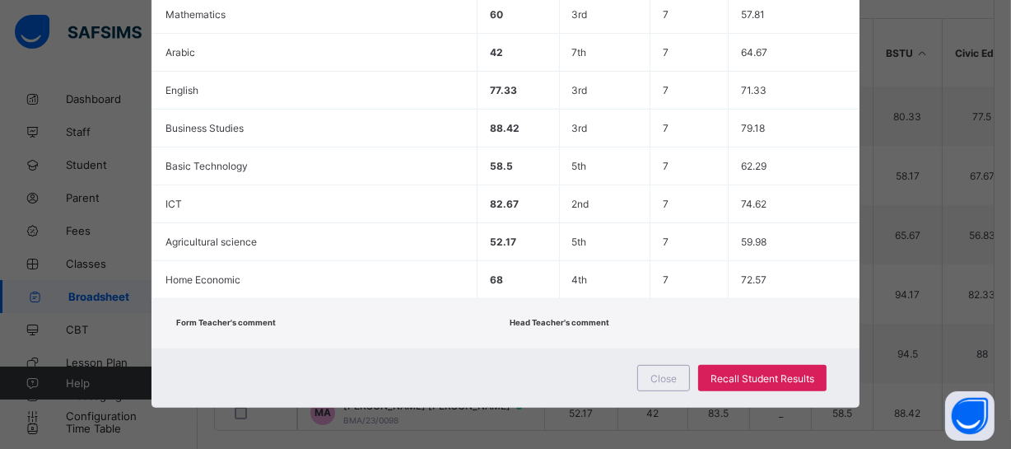
click at [519, 375] on div "Close Recall Student Results" at bounding box center [506, 377] width 708 height 59
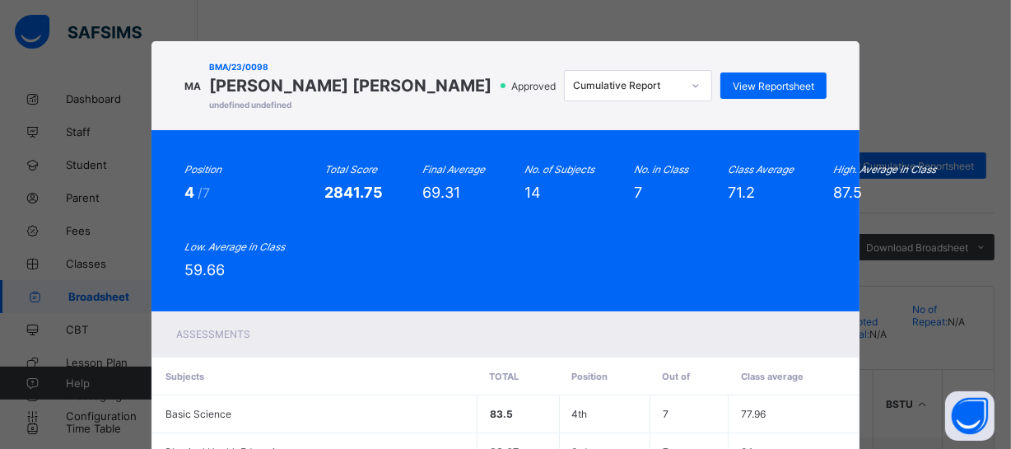
scroll to position [35, 0]
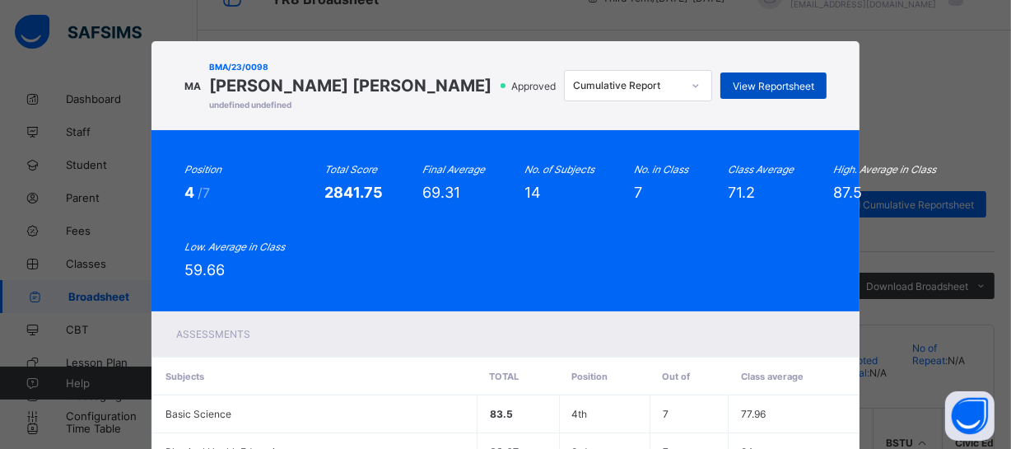
click at [773, 92] on span "View Reportsheet" at bounding box center [774, 86] width 82 height 12
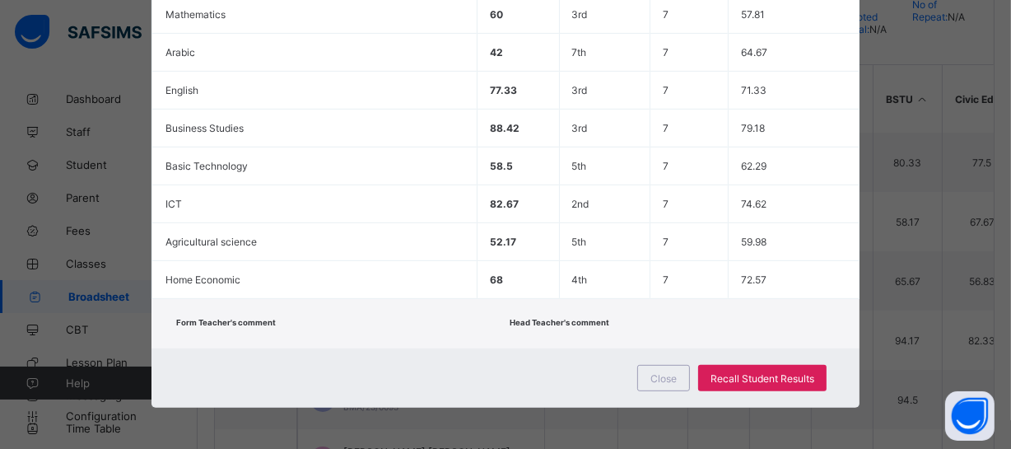
scroll to position [425, 0]
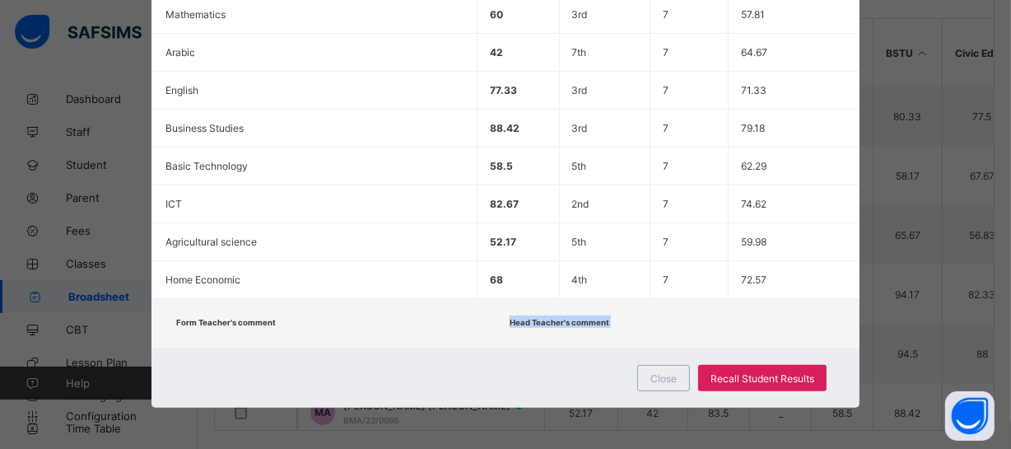
drag, startPoint x: 446, startPoint y: 299, endPoint x: 605, endPoint y: 401, distance: 189.6
click at [656, 381] on span "Close" at bounding box center [664, 378] width 26 height 12
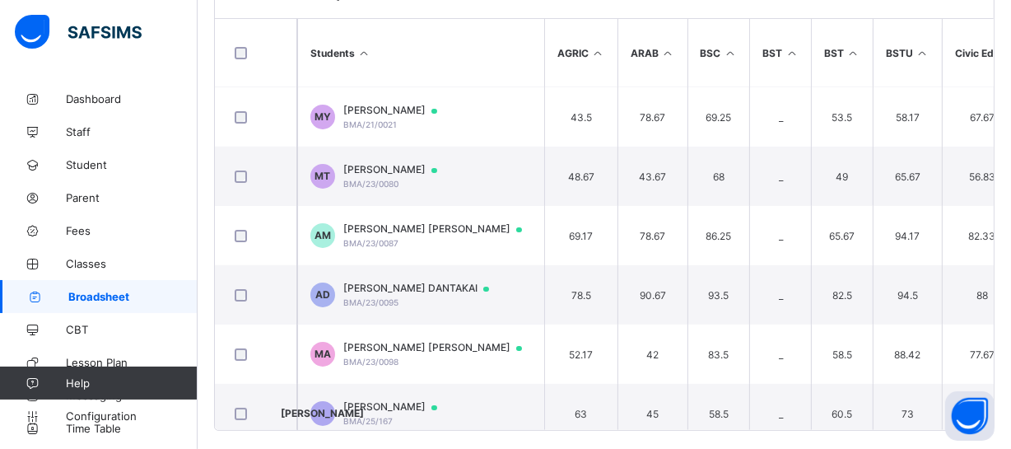
scroll to position [77, 0]
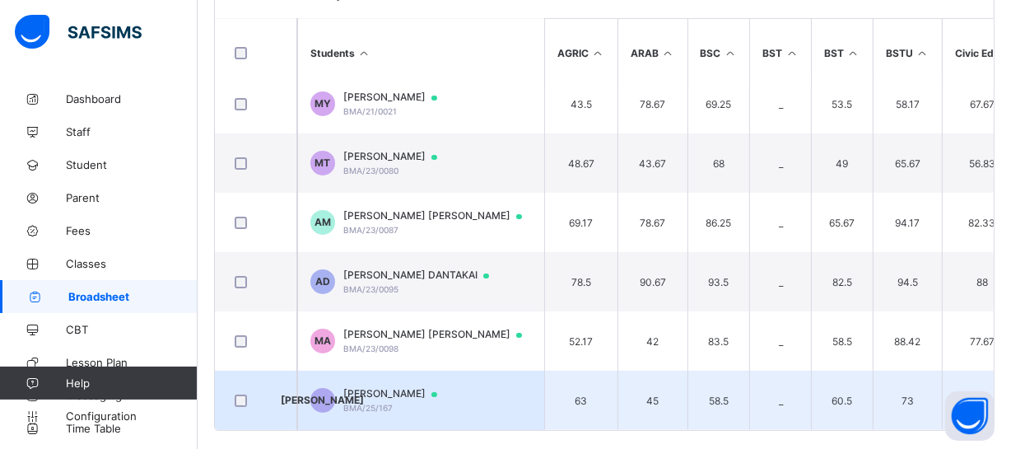
click at [446, 373] on td "JA JAFAR AHMED BMA/25/167" at bounding box center [420, 400] width 247 height 59
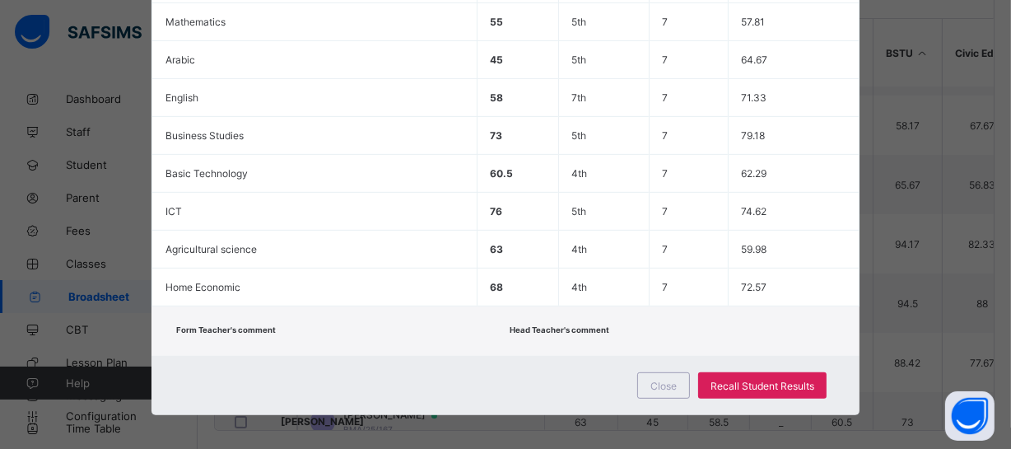
scroll to position [47, 0]
click at [556, 367] on div "Close Recall Student Results" at bounding box center [506, 385] width 708 height 59
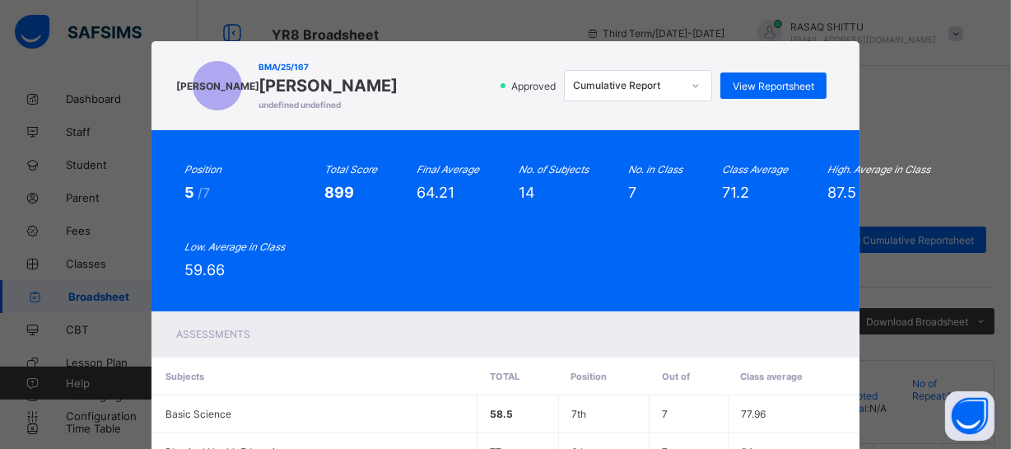
scroll to position [0, 0]
click at [790, 93] on div "View Reportsheet" at bounding box center [774, 85] width 106 height 26
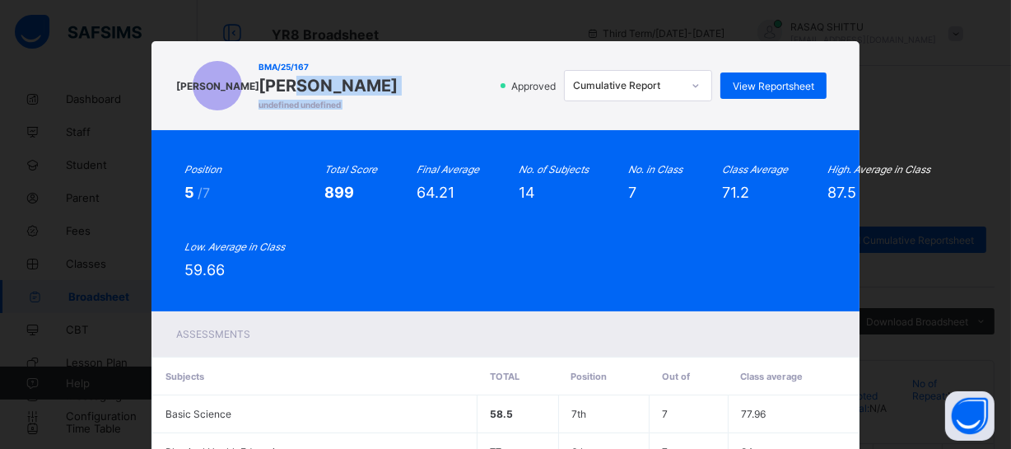
drag, startPoint x: 346, startPoint y: 103, endPoint x: 395, endPoint y: 110, distance: 49.2
click at [395, 110] on div "JA BMA/25/167 JAFAR AHMED undefined undefined Approved Cumulative Report View R…" at bounding box center [505, 86] width 642 height 56
click at [395, 109] on div "JA BMA/25/167 JAFAR AHMED undefined undefined Approved Cumulative Report View R…" at bounding box center [505, 86] width 642 height 56
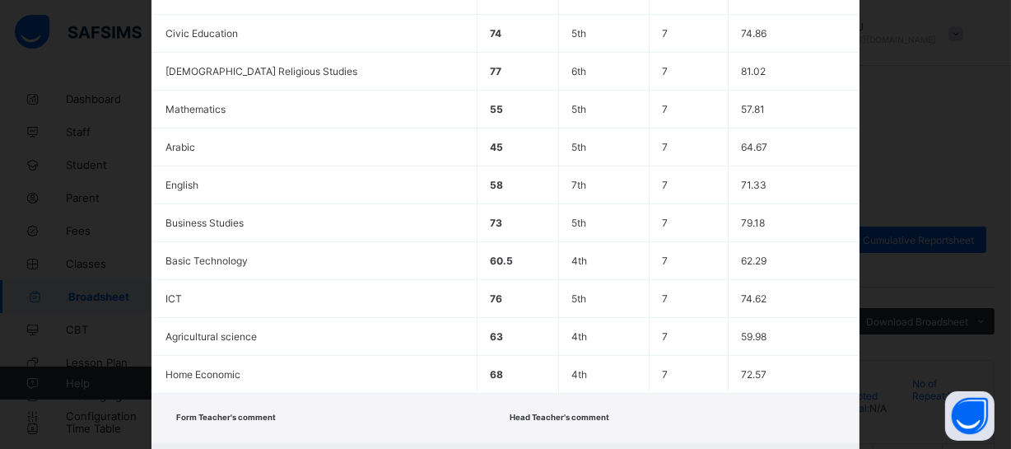
scroll to position [591, 0]
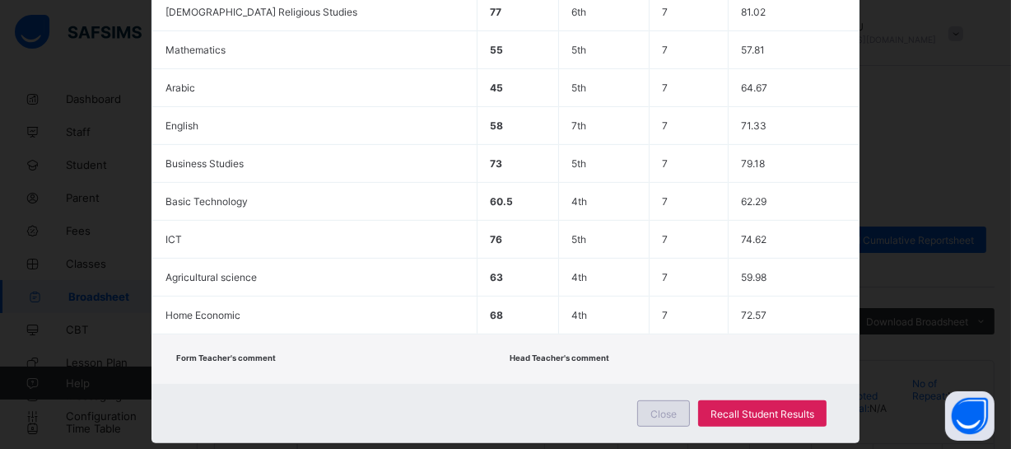
click at [667, 408] on span "Close" at bounding box center [664, 414] width 26 height 12
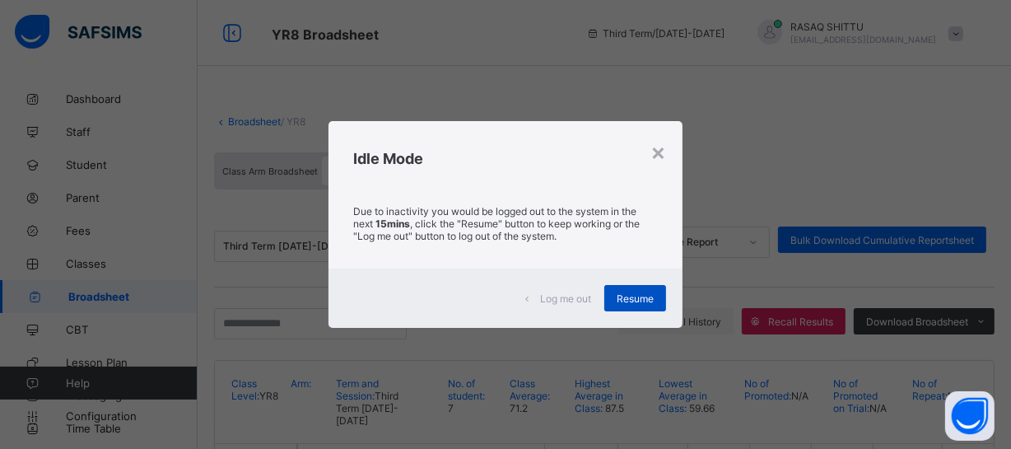
click at [626, 297] on span "Resume" at bounding box center [635, 298] width 37 height 12
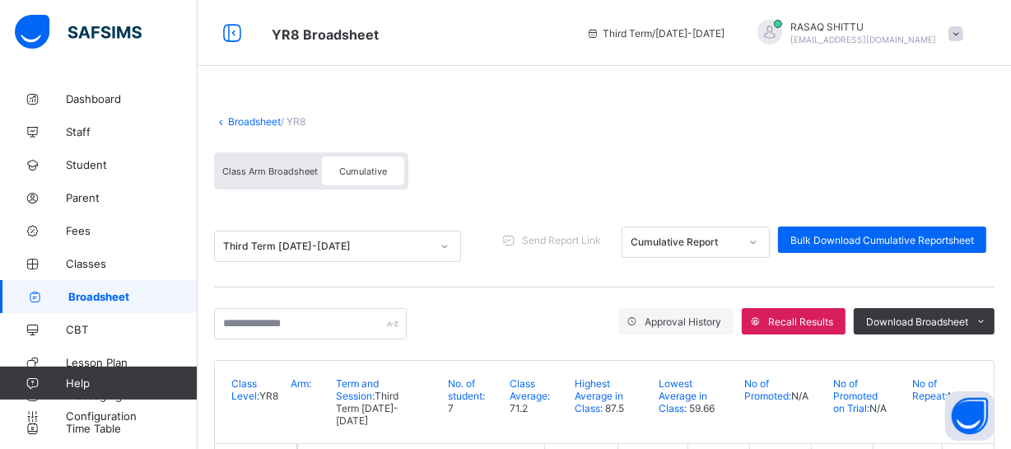
click at [544, 110] on span at bounding box center [604, 107] width 781 height 16
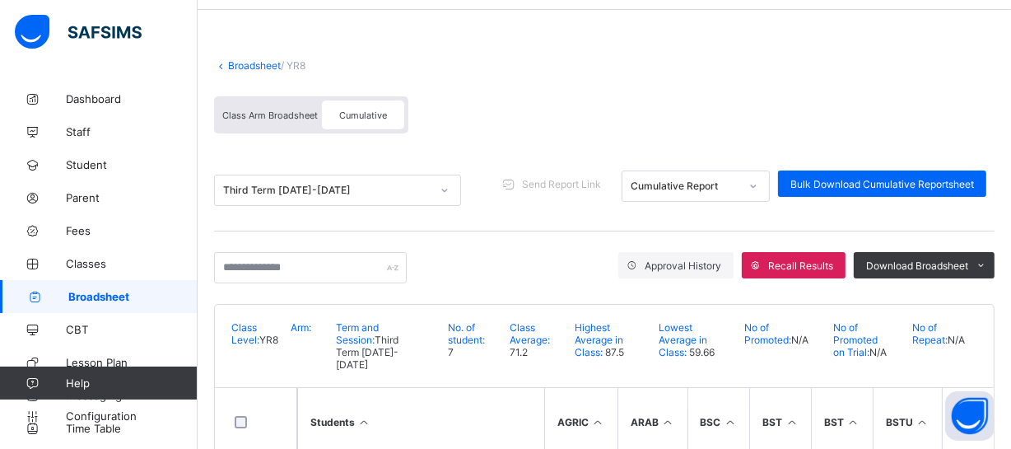
scroll to position [0, 0]
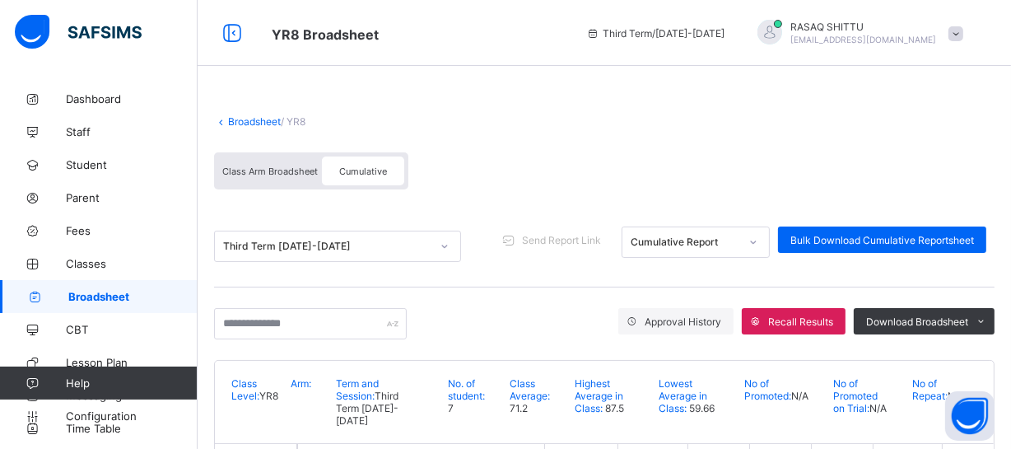
click at [445, 110] on span at bounding box center [604, 107] width 781 height 16
click at [445, 111] on span at bounding box center [604, 107] width 781 height 16
click at [375, 114] on span at bounding box center [604, 107] width 781 height 16
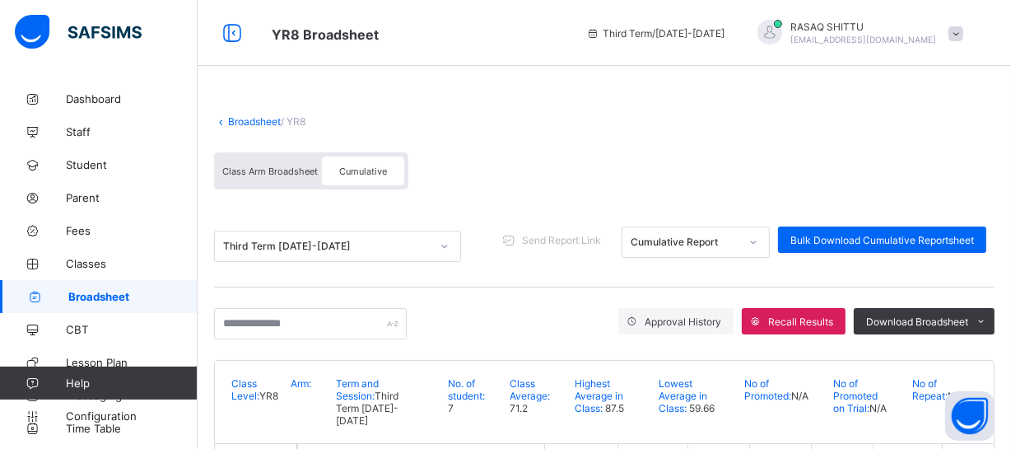
click at [321, 135] on div "Broadsheet / YR8 Class Arm Broadsheet Cumulative" at bounding box center [604, 152] width 781 height 107
click at [133, 293] on span "Broadsheet" at bounding box center [132, 296] width 129 height 13
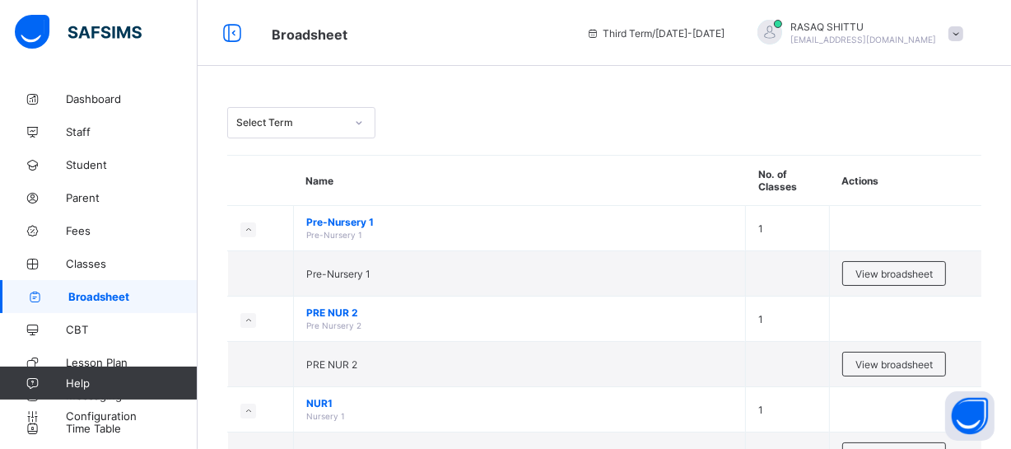
click at [465, 124] on div "Select Term" at bounding box center [604, 122] width 754 height 31
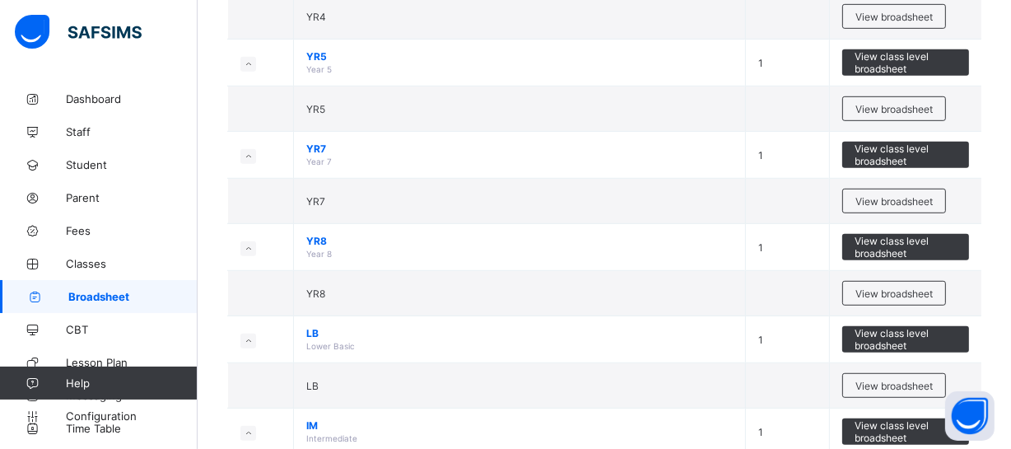
scroll to position [868, 0]
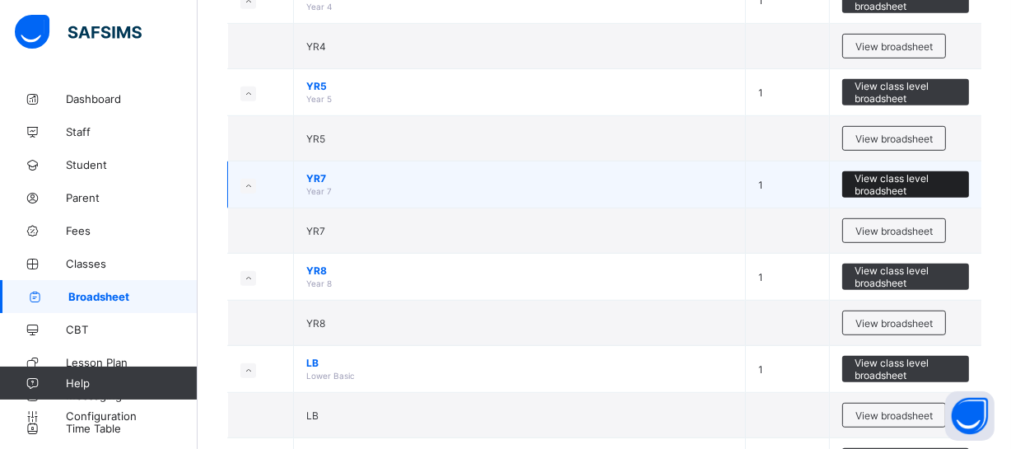
click at [920, 173] on span "View class level broadsheet" at bounding box center [906, 184] width 102 height 25
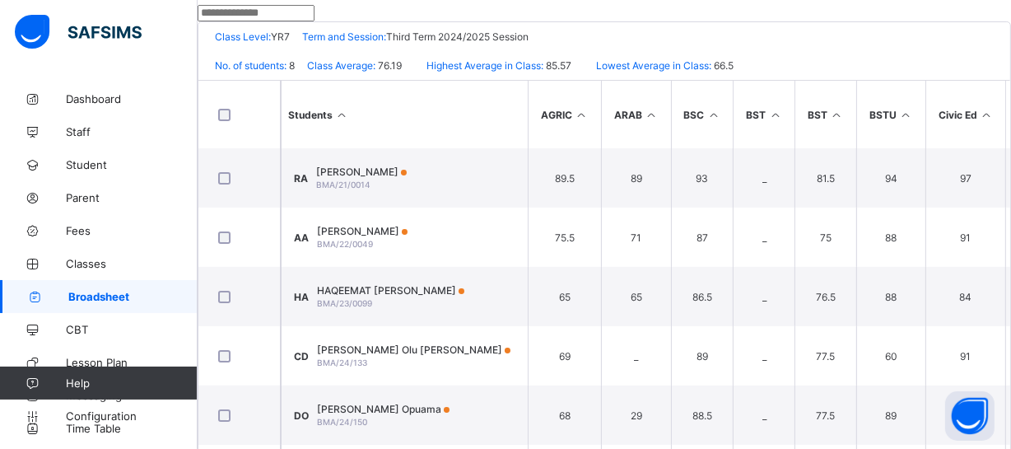
scroll to position [467, 0]
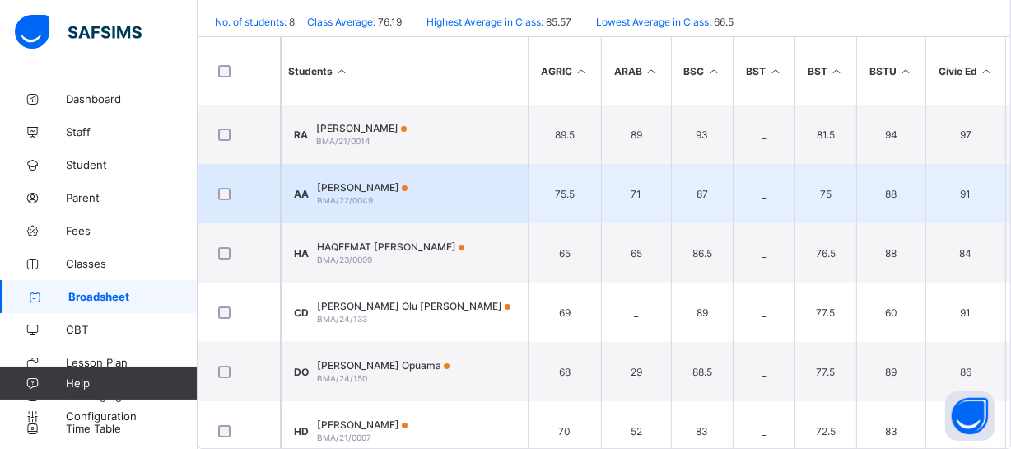
click at [430, 164] on td "AA Abubakar Alkali BMA/22/0049" at bounding box center [404, 193] width 247 height 59
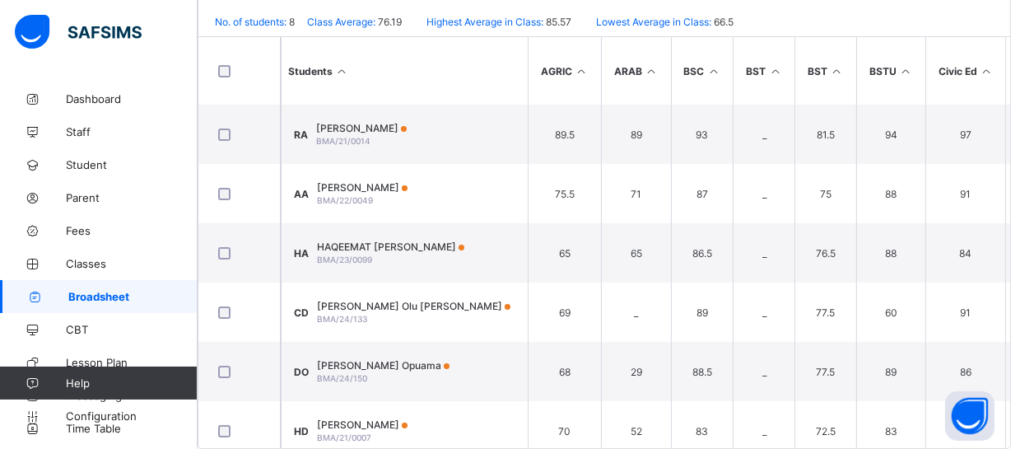
drag, startPoint x: 430, startPoint y: 157, endPoint x: 150, endPoint y: 304, distance: 316.1
click at [0, 0] on div "Position /undefined Final Grade Total Score Final Average No. of Subjects No. i…" at bounding box center [0, 0] width 0 height 0
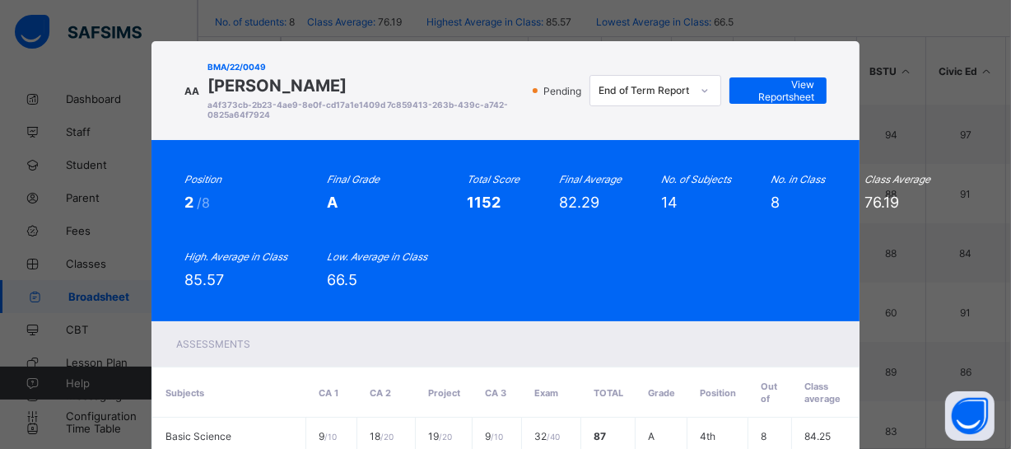
click at [152, 299] on div "Position 2 /8 Final Grade A Total Score 1152 Final Average 82.29 No. of Subject…" at bounding box center [506, 230] width 708 height 181
click at [598, 287] on div "Position 2 /8 Final Grade A Total Score 1152 Final Average 82.29 No. of Subject…" at bounding box center [505, 230] width 642 height 115
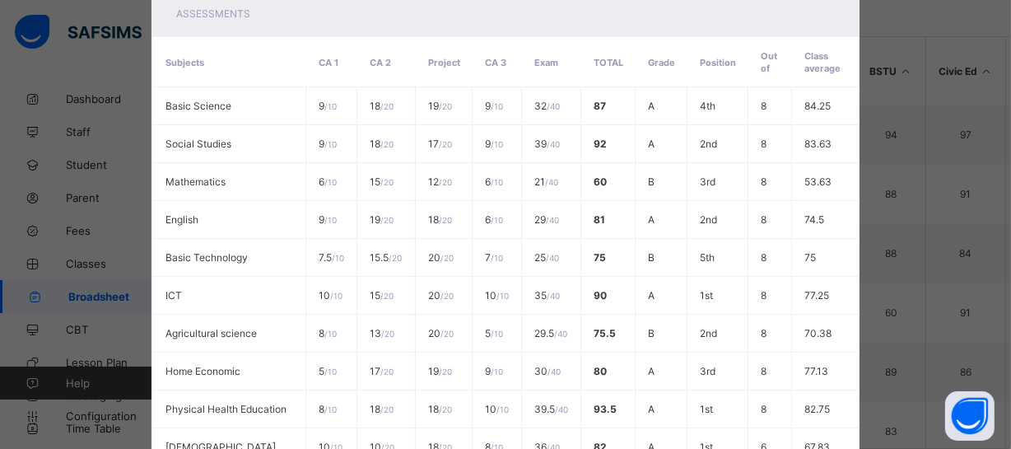
scroll to position [666, 0]
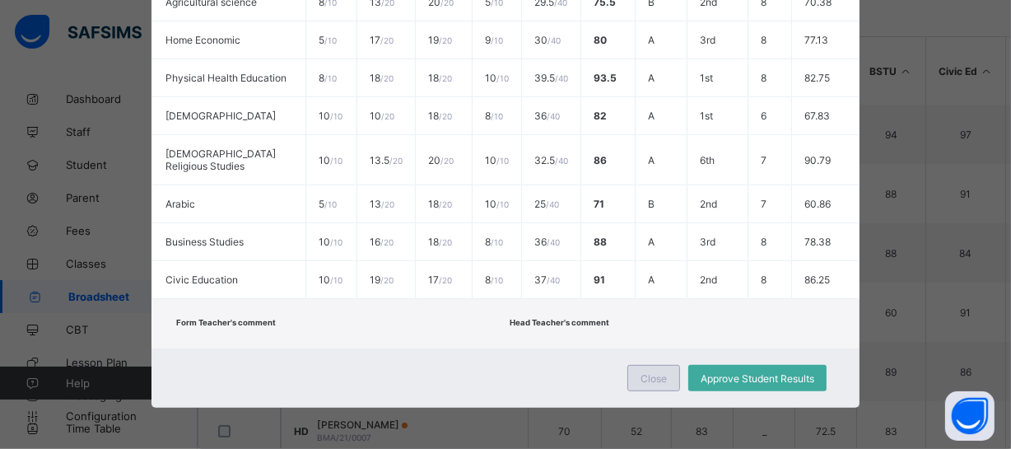
click at [651, 385] on div "Close" at bounding box center [654, 378] width 53 height 26
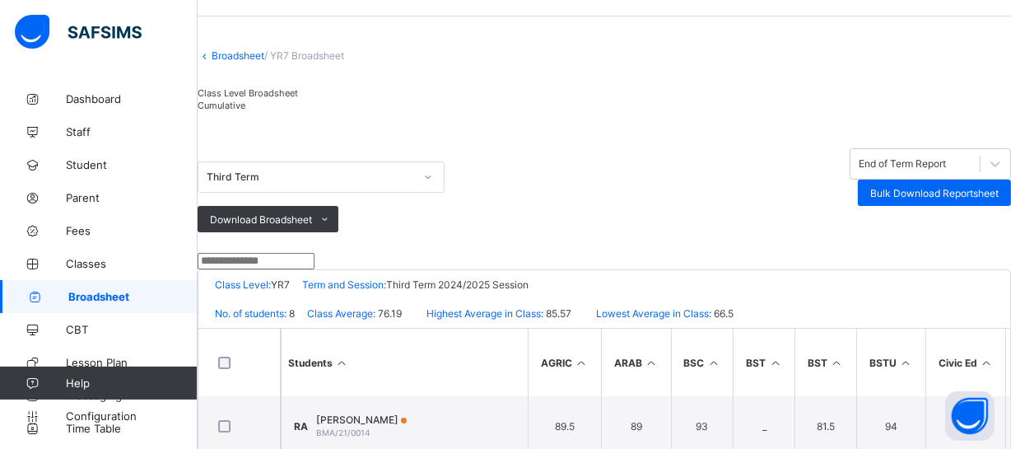
scroll to position [48, 0]
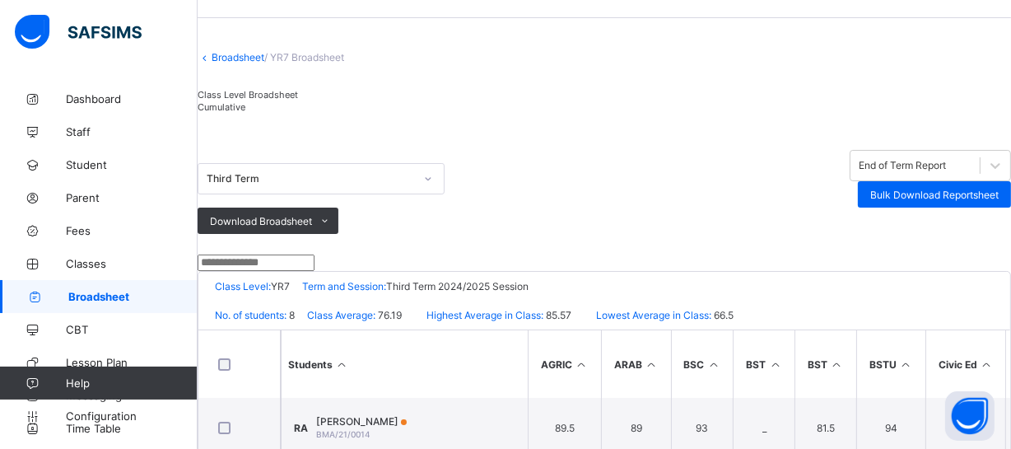
click at [315, 271] on input "text" at bounding box center [256, 263] width 117 height 16
click at [102, 295] on span "Broadsheet" at bounding box center [132, 296] width 129 height 13
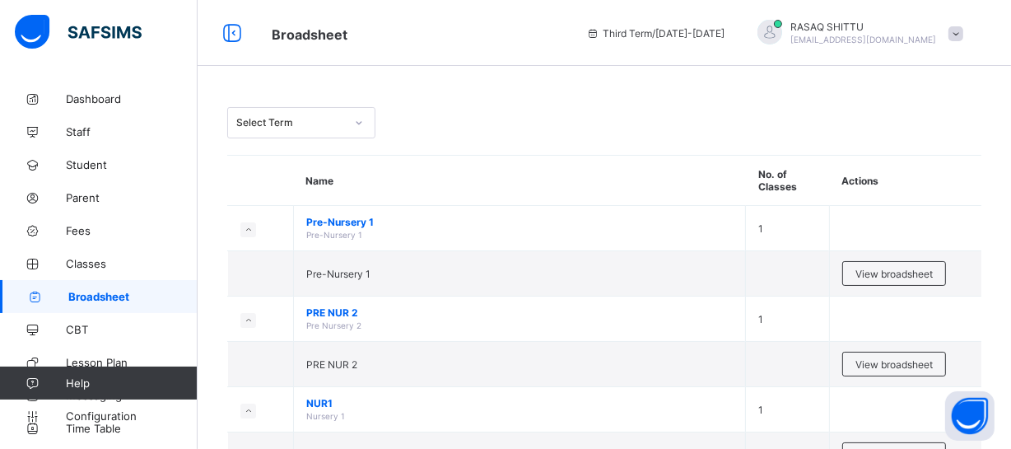
click at [272, 114] on div "Select Term" at bounding box center [285, 122] width 115 height 23
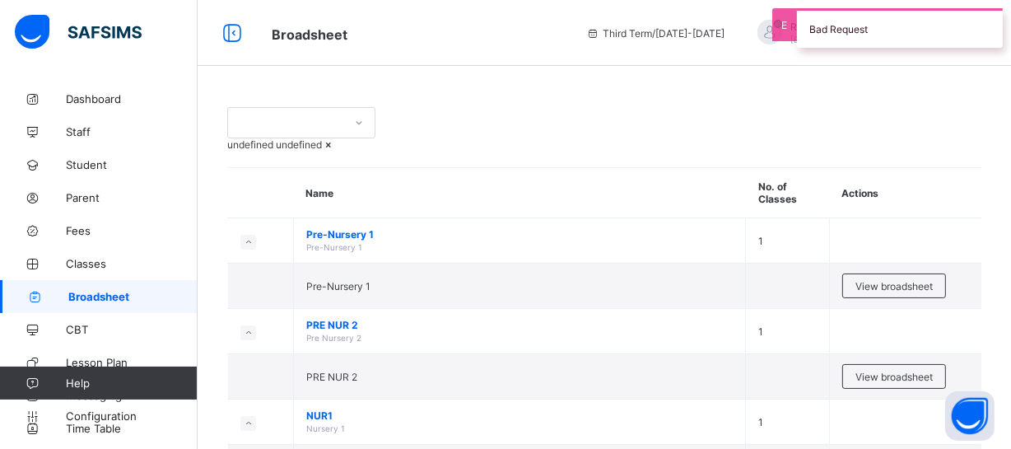
click at [451, 139] on div "undefined undefined" at bounding box center [604, 144] width 754 height 12
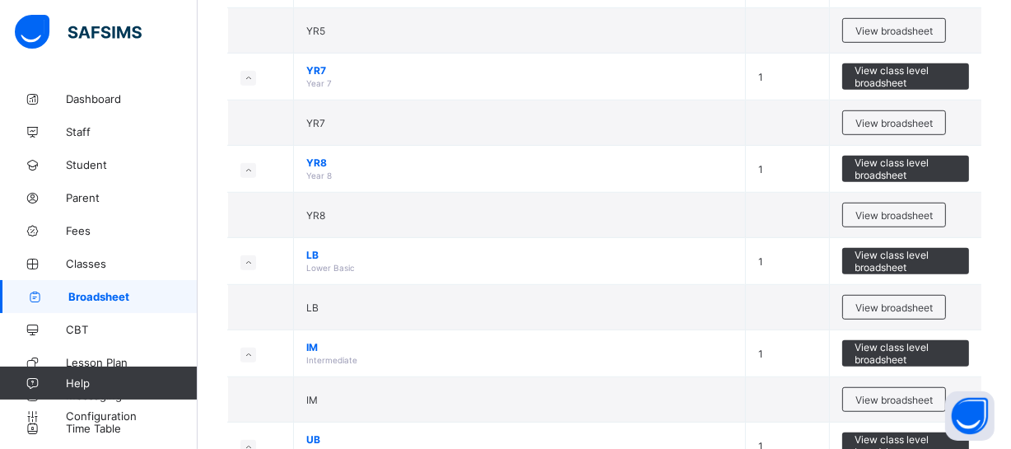
scroll to position [958, 0]
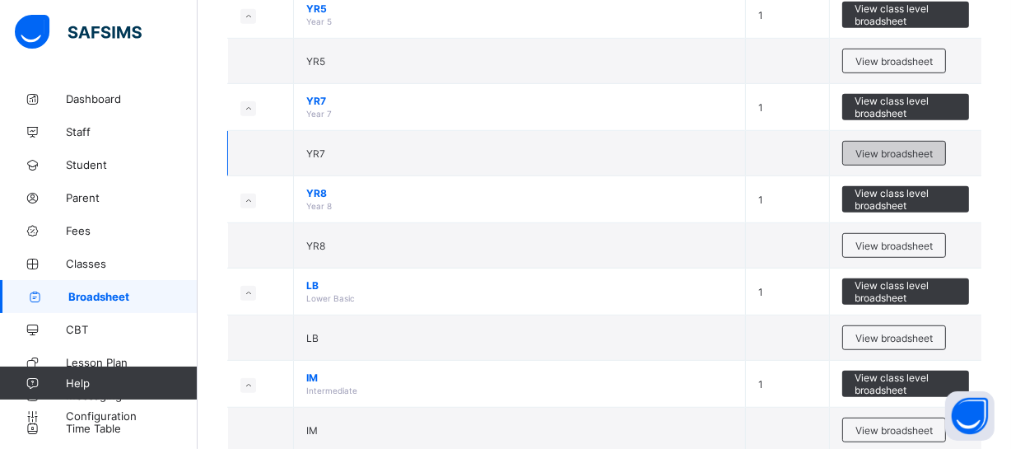
click at [884, 160] on span "View broadsheet" at bounding box center [894, 153] width 77 height 12
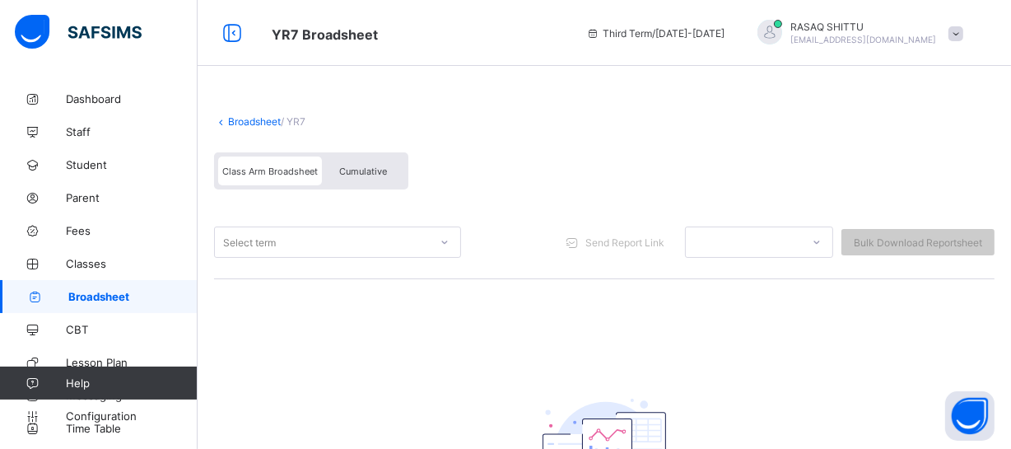
click at [158, 300] on span "Broadsheet" at bounding box center [132, 296] width 129 height 13
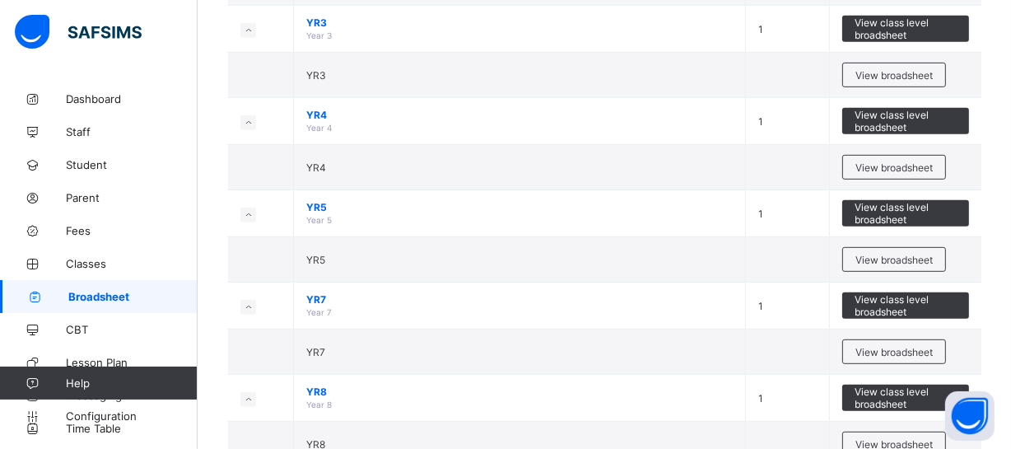
scroll to position [749, 0]
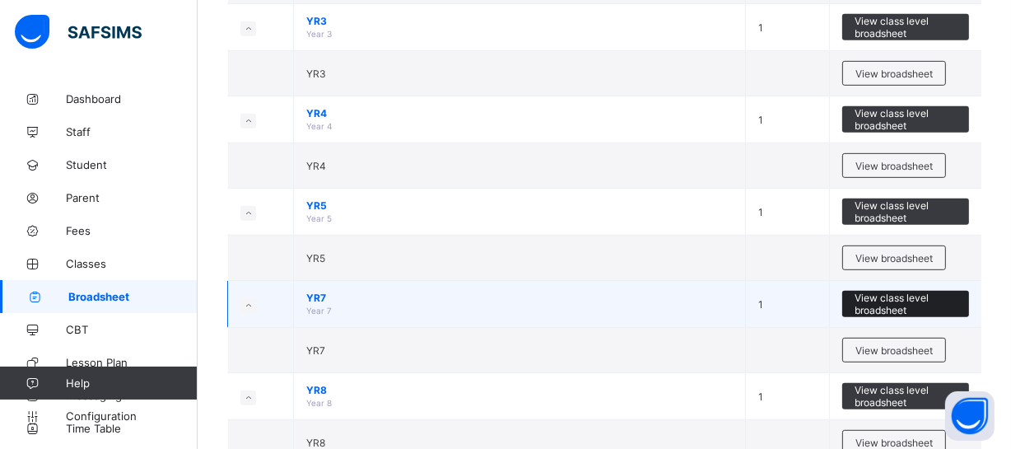
click at [908, 301] on span "View class level broadsheet" at bounding box center [906, 304] width 102 height 25
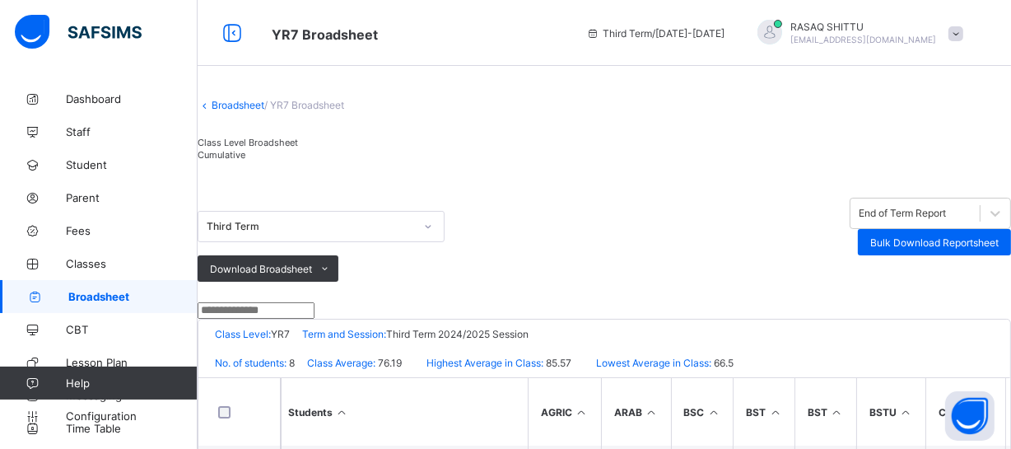
click at [261, 222] on div "Third Term End of Term Report Bulk Download Reportsheet Download Broadsheet PDF…" at bounding box center [605, 239] width 814 height 125
click at [161, 292] on span "Broadsheet" at bounding box center [132, 296] width 129 height 13
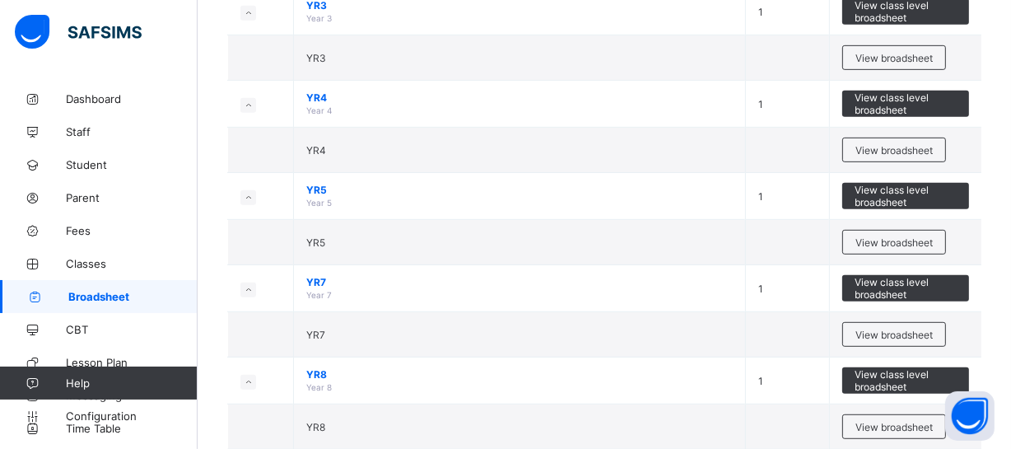
scroll to position [808, 0]
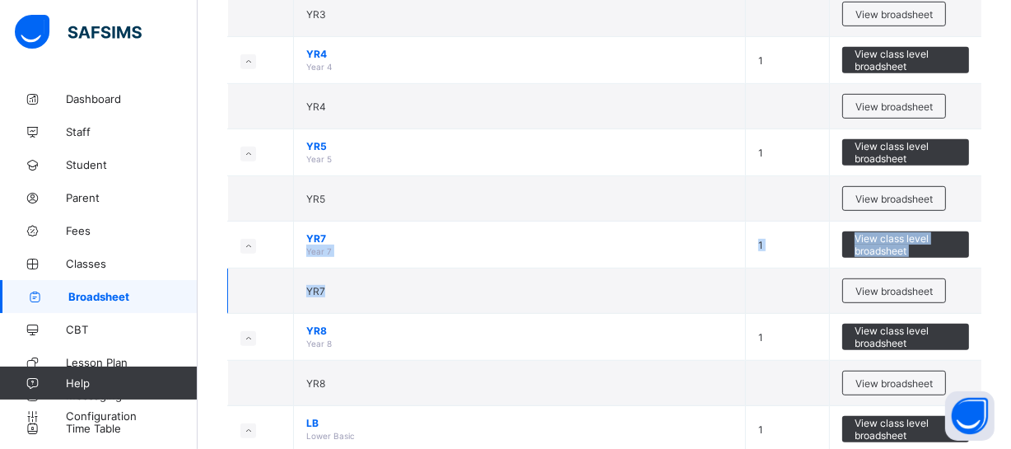
drag, startPoint x: 390, startPoint y: 238, endPoint x: 629, endPoint y: 280, distance: 242.5
click at [629, 280] on tbody "Pre-Nursery 1 Pre-Nursery 1 1 Pre-Nursery 1 View broadsheet PRE NUR 2 Pre Nurse…" at bounding box center [605, 86] width 754 height 1377
click at [883, 285] on span "View broadsheet" at bounding box center [894, 291] width 77 height 12
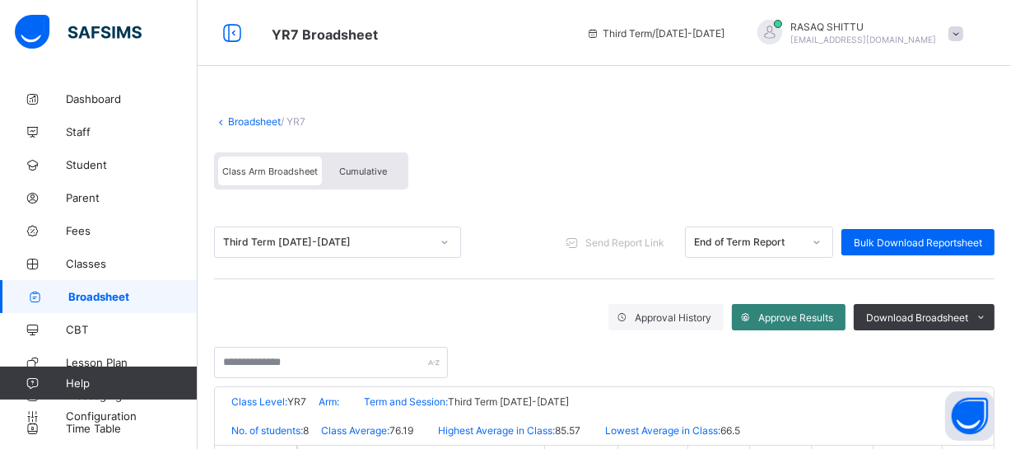
click at [796, 319] on span "Approve Results" at bounding box center [796, 317] width 75 height 12
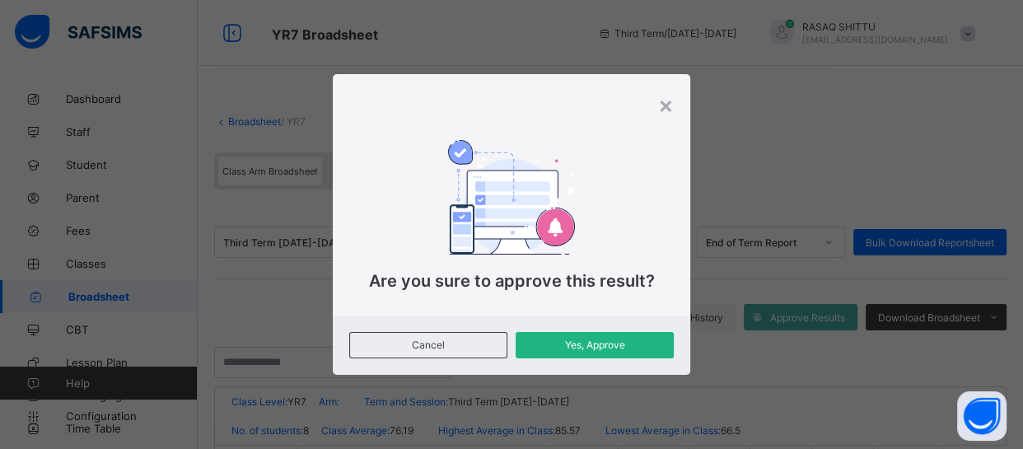
click at [614, 343] on span "Yes, Approve" at bounding box center [594, 345] width 133 height 12
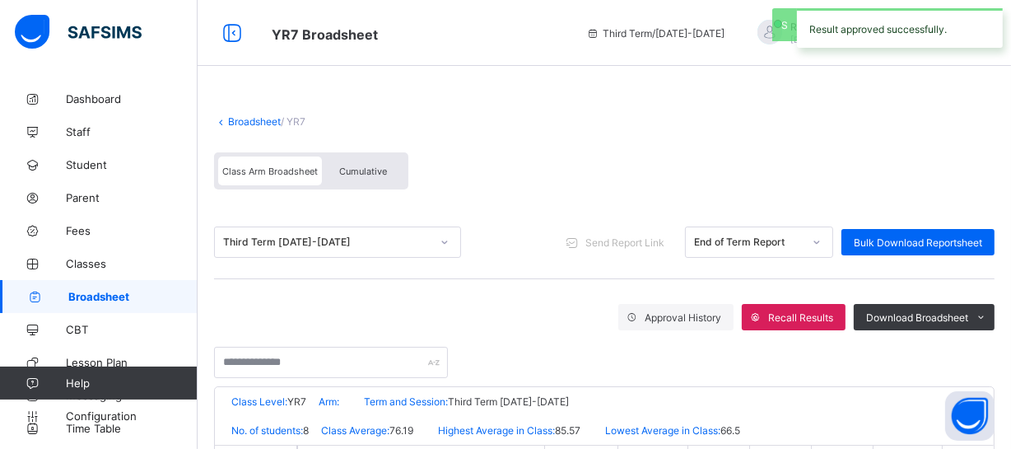
click at [386, 176] on div "Cumulative" at bounding box center [363, 170] width 82 height 29
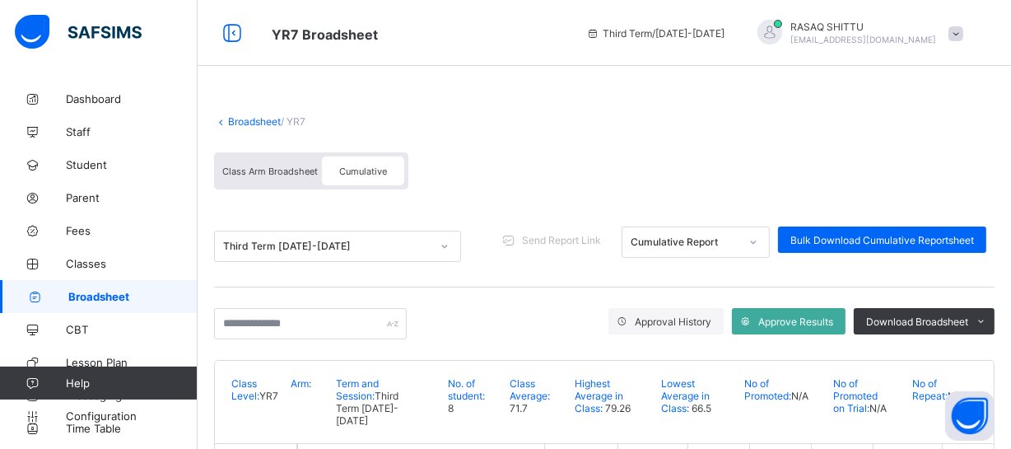
click at [537, 166] on div "Class Arm Broadsheet Cumulative" at bounding box center [604, 175] width 781 height 62
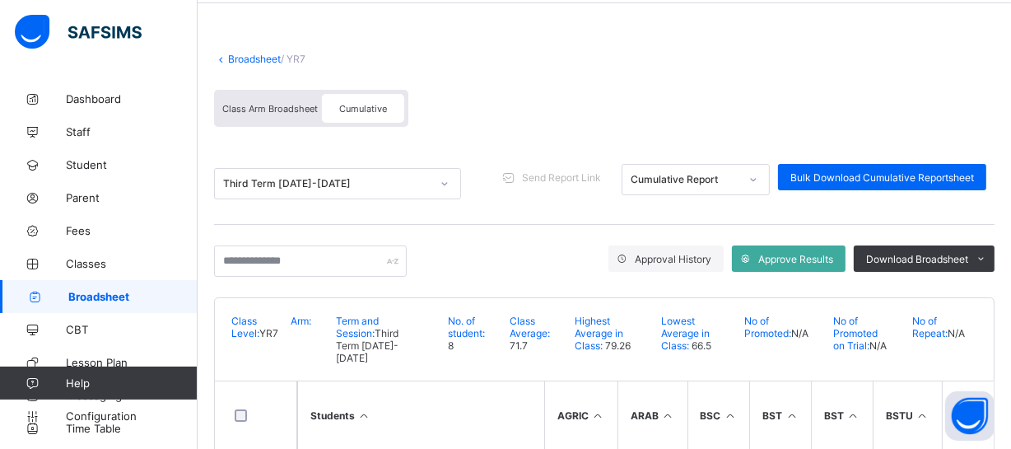
scroll to position [90, 0]
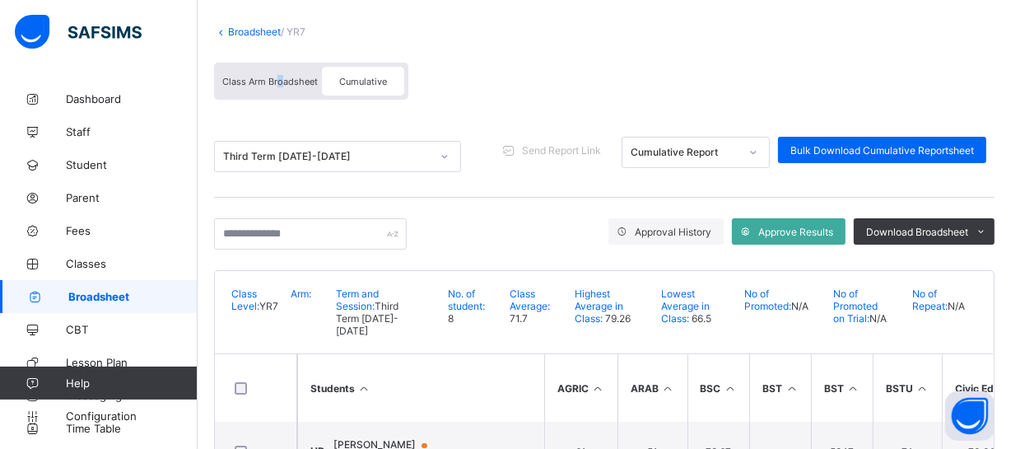
click at [279, 85] on span "Class Arm Broadsheet" at bounding box center [270, 82] width 96 height 12
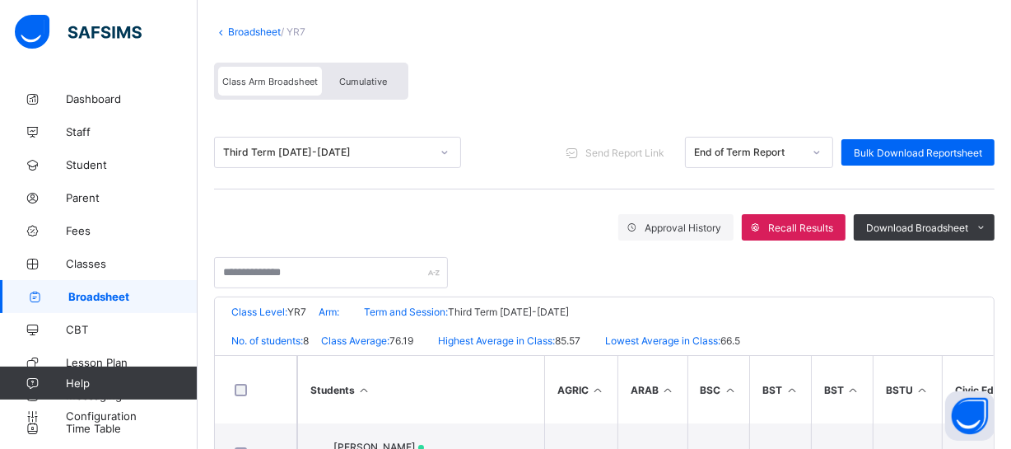
click at [353, 82] on span "Cumulative" at bounding box center [363, 82] width 48 height 12
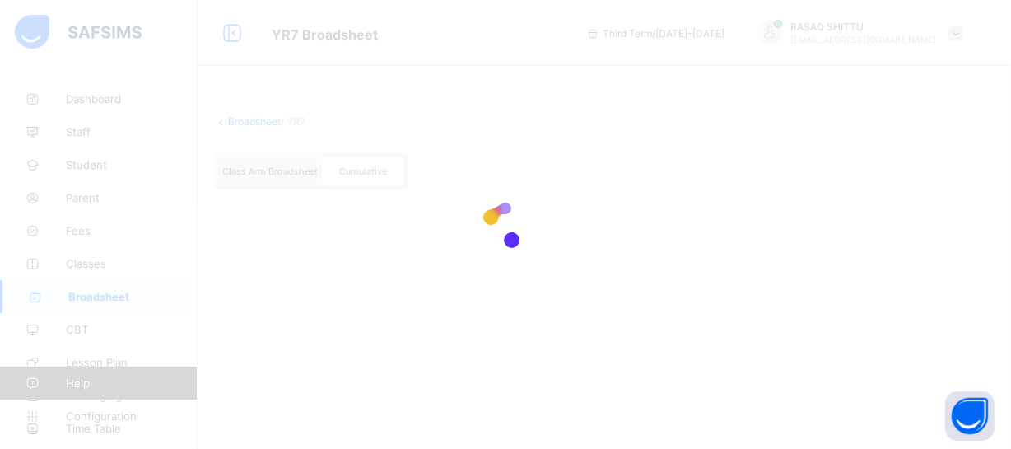
scroll to position [0, 0]
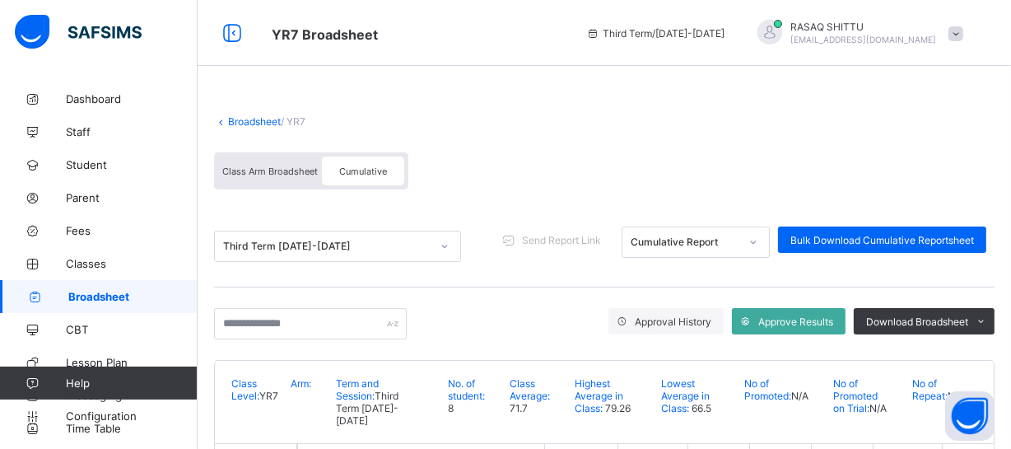
drag, startPoint x: 620, startPoint y: 189, endPoint x: 661, endPoint y: 225, distance: 54.9
click at [800, 319] on span "Approve Results" at bounding box center [796, 321] width 75 height 12
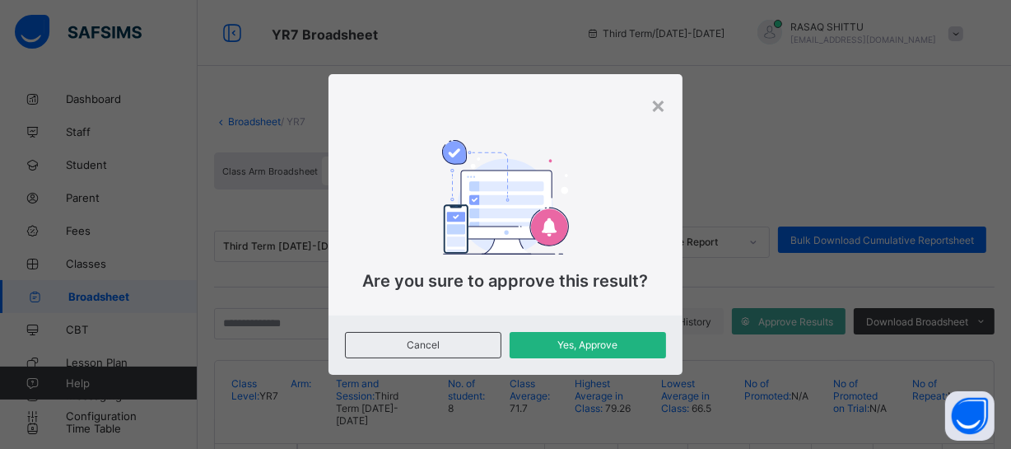
click at [638, 350] on span "Yes, Approve" at bounding box center [588, 345] width 132 height 12
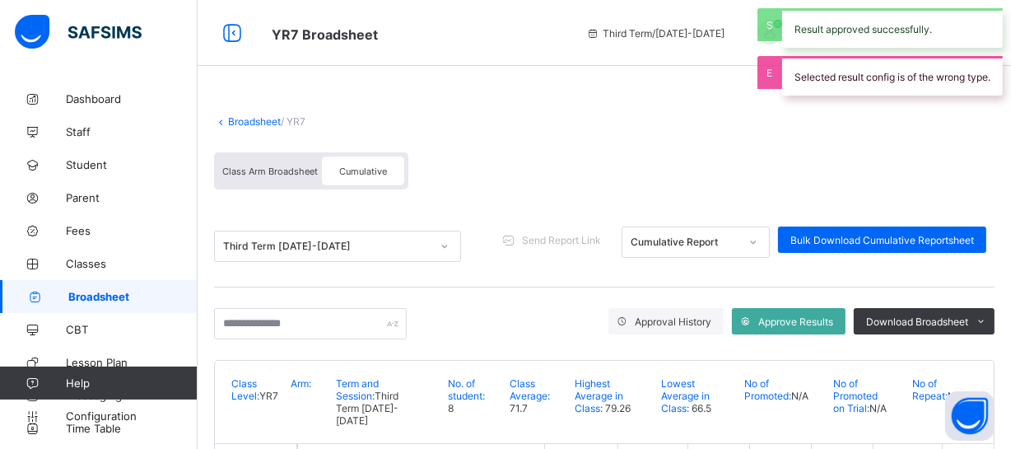
click at [512, 144] on div "Class Arm Broadsheet Cumulative" at bounding box center [604, 175] width 781 height 62
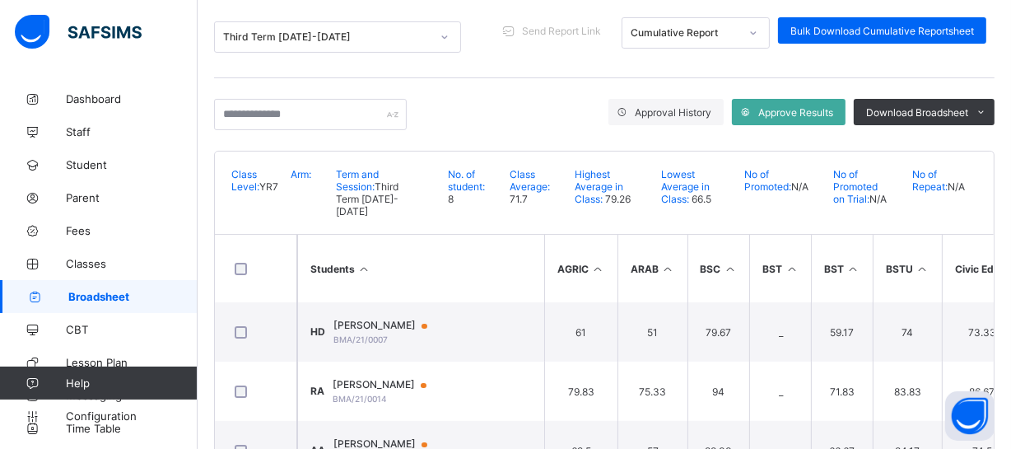
scroll to position [239, 0]
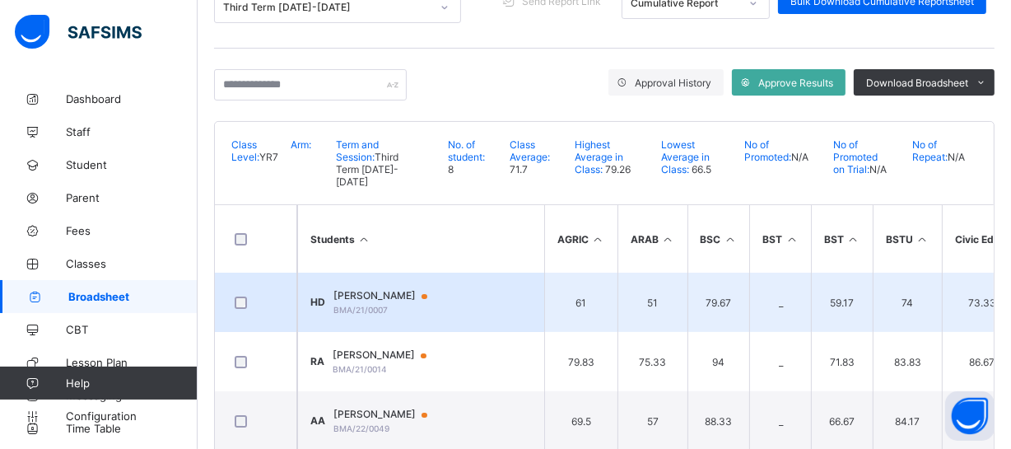
click at [493, 278] on td "HD Hassana Dahiru BMA/21/0007" at bounding box center [420, 302] width 247 height 59
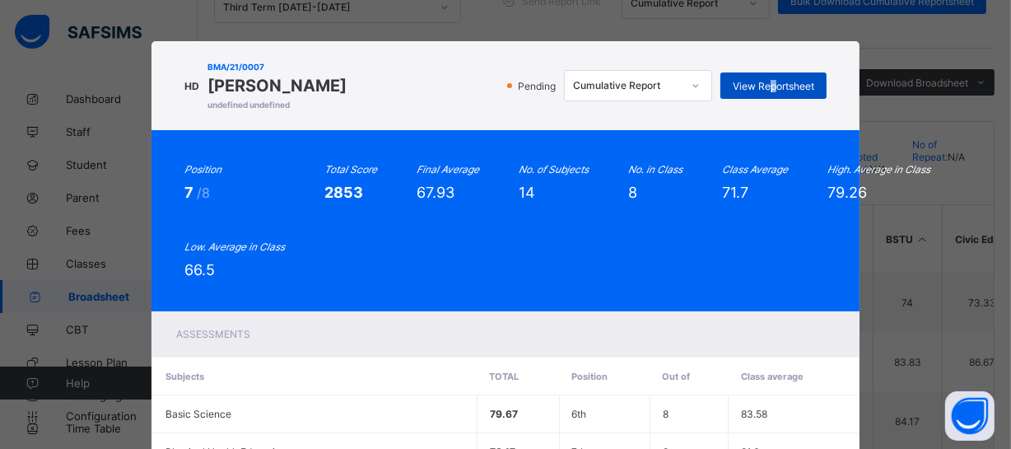
click at [772, 80] on span "View Reportsheet" at bounding box center [774, 86] width 82 height 12
click at [419, 249] on div "Position 7 /8 Total Score 2853 Final Average 67.93 No. of Subjects 14 No. in Cl…" at bounding box center [505, 220] width 642 height 115
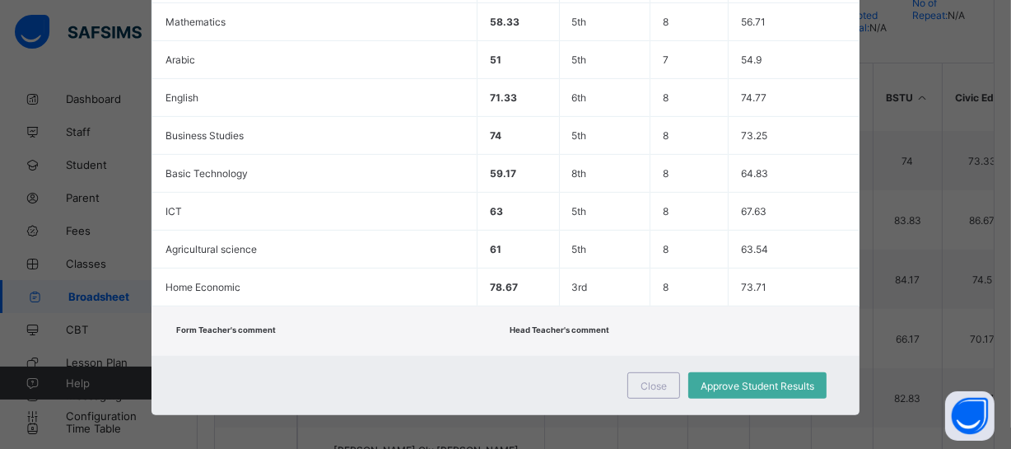
scroll to position [425, 0]
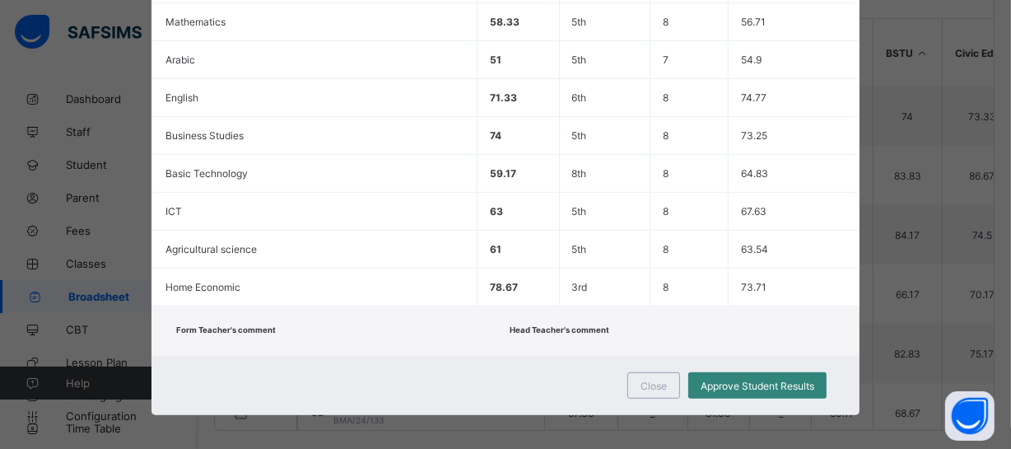
click at [719, 380] on span "Approve Student Results" at bounding box center [758, 386] width 114 height 12
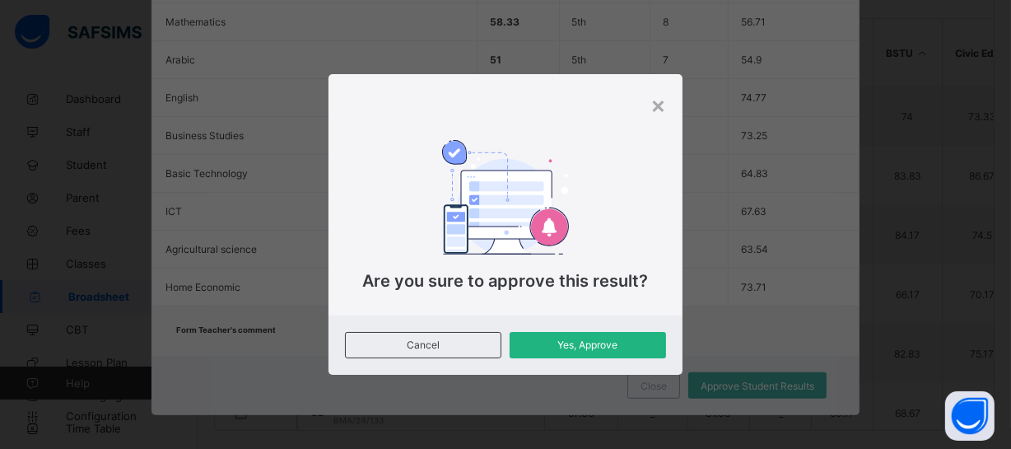
click at [569, 349] on span "Yes, Approve" at bounding box center [588, 345] width 132 height 12
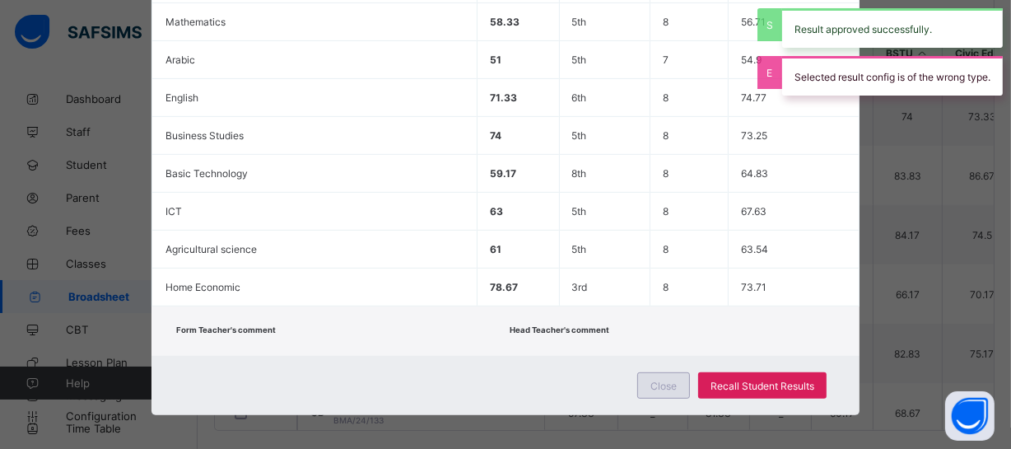
click at [652, 380] on span "Close" at bounding box center [664, 386] width 26 height 12
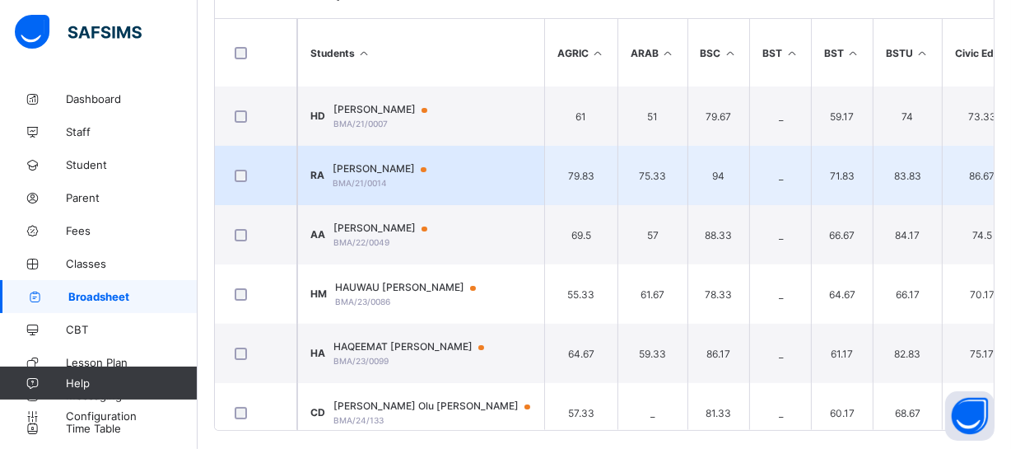
click at [428, 163] on div at bounding box center [430, 169] width 25 height 13
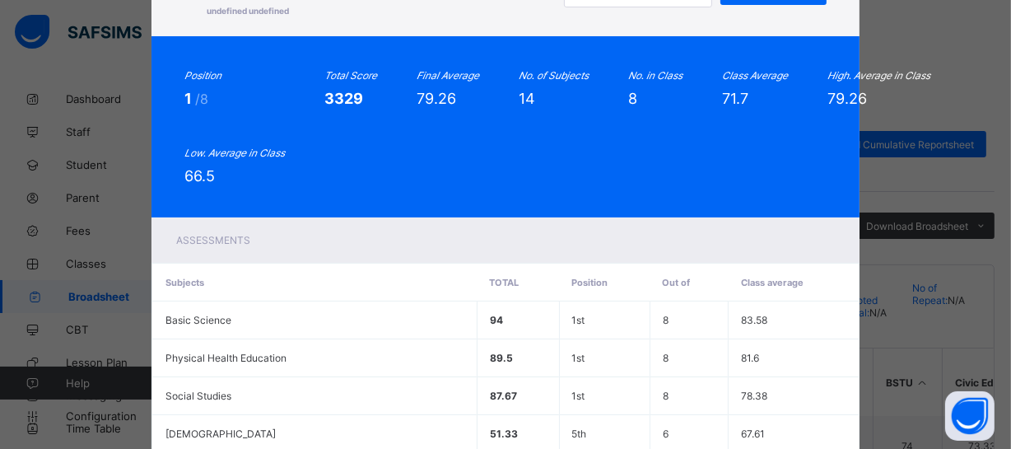
scroll to position [82, 0]
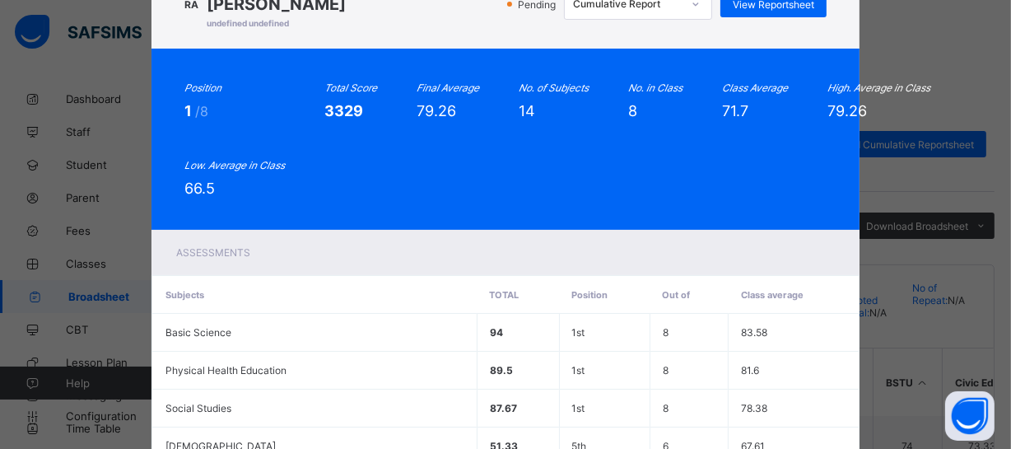
click at [527, 226] on div "Position 1 /8 Total Score 3329 Final Average 79.26 No. of Subjects 14 No. in Cl…" at bounding box center [506, 139] width 708 height 181
click at [765, 11] on div "View Reportsheet" at bounding box center [774, 4] width 106 height 26
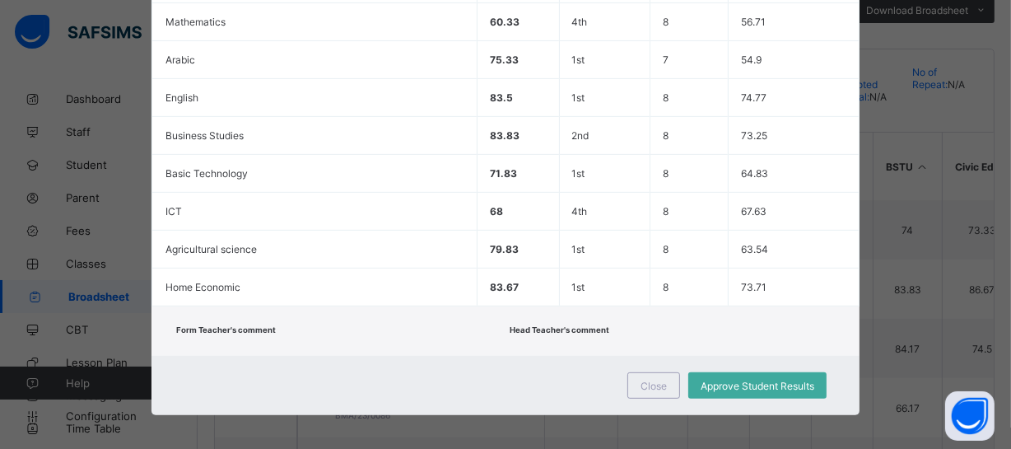
scroll to position [395, 0]
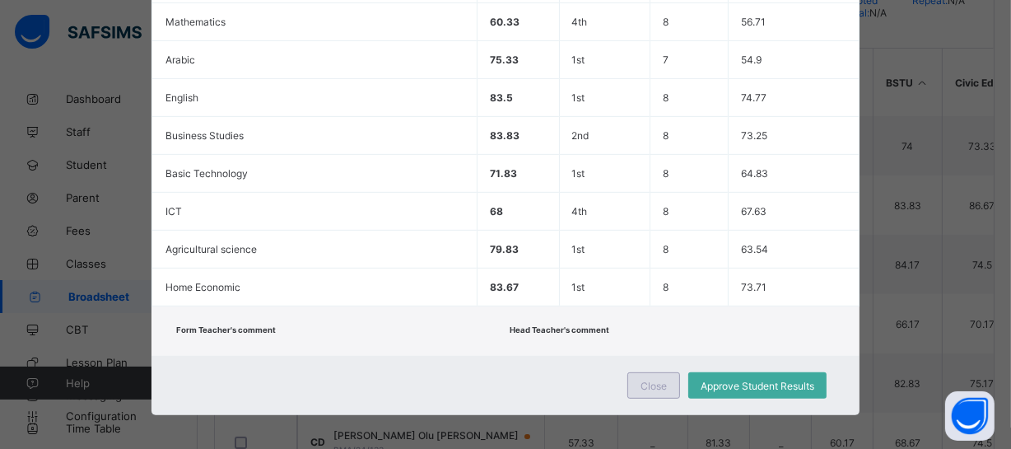
click at [654, 380] on span "Close" at bounding box center [654, 386] width 26 height 12
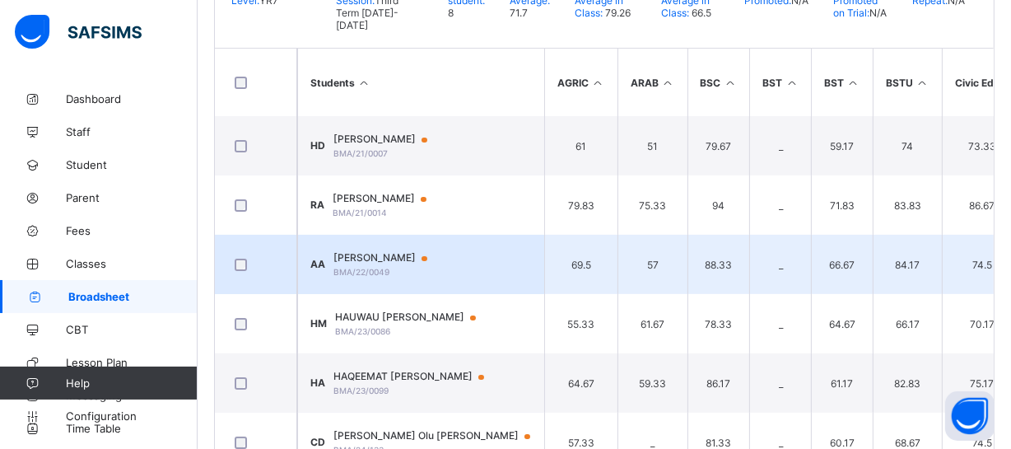
click at [413, 251] on span "Abubakar Alkali" at bounding box center [389, 257] width 110 height 13
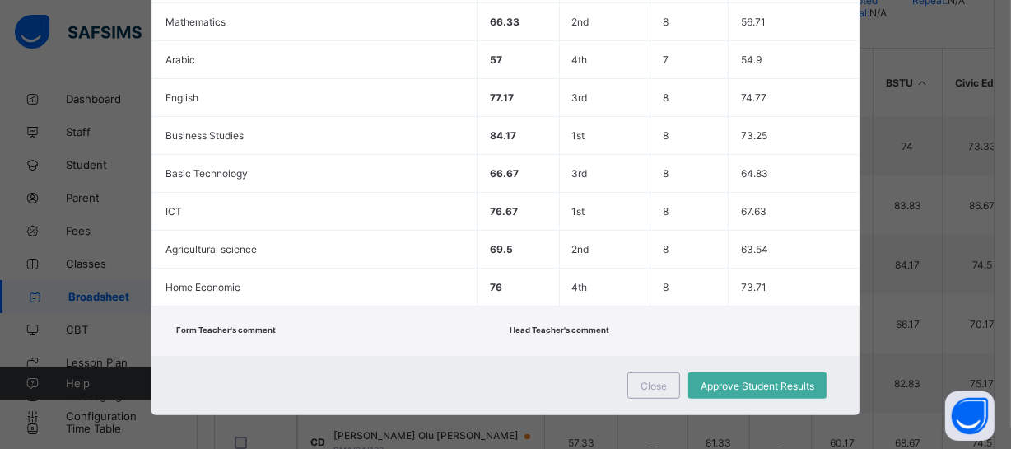
click at [502, 339] on div "Form Teacher's comment Head Teacher's comment" at bounding box center [506, 330] width 708 height 49
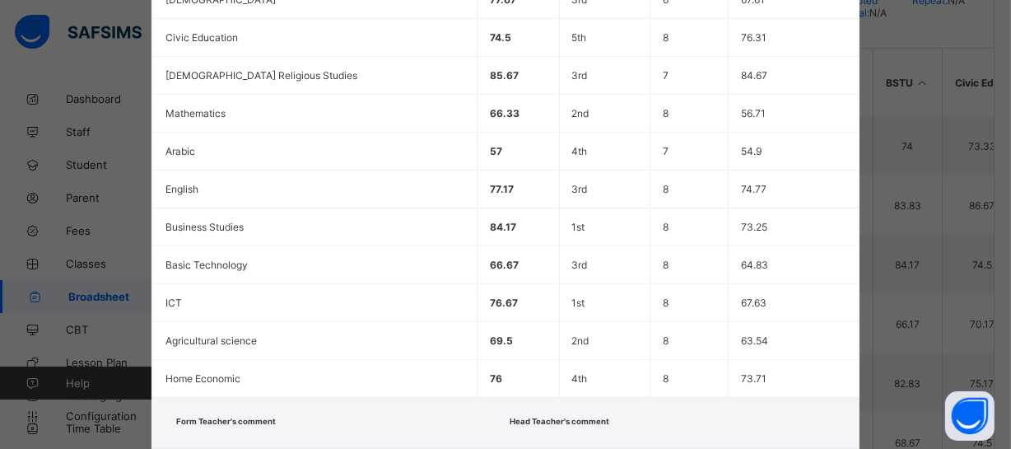
scroll to position [0, 0]
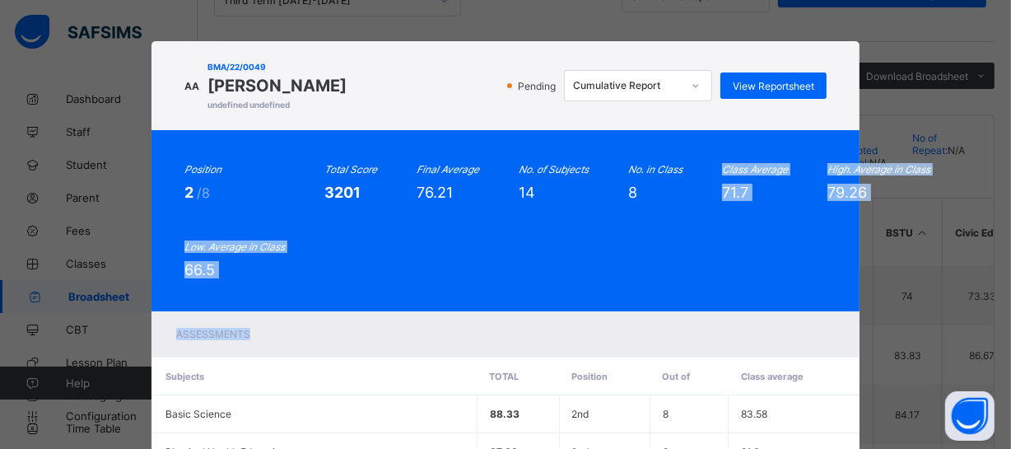
drag, startPoint x: 502, startPoint y: 339, endPoint x: 649, endPoint y: 236, distance: 178.7
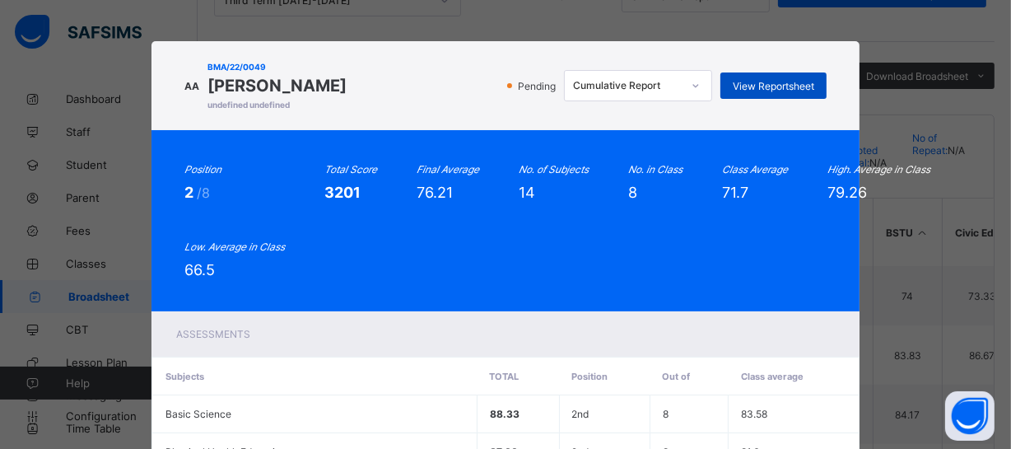
click at [764, 85] on span "View Reportsheet" at bounding box center [774, 86] width 82 height 12
click at [255, 106] on span "undefined undefined" at bounding box center [277, 105] width 139 height 10
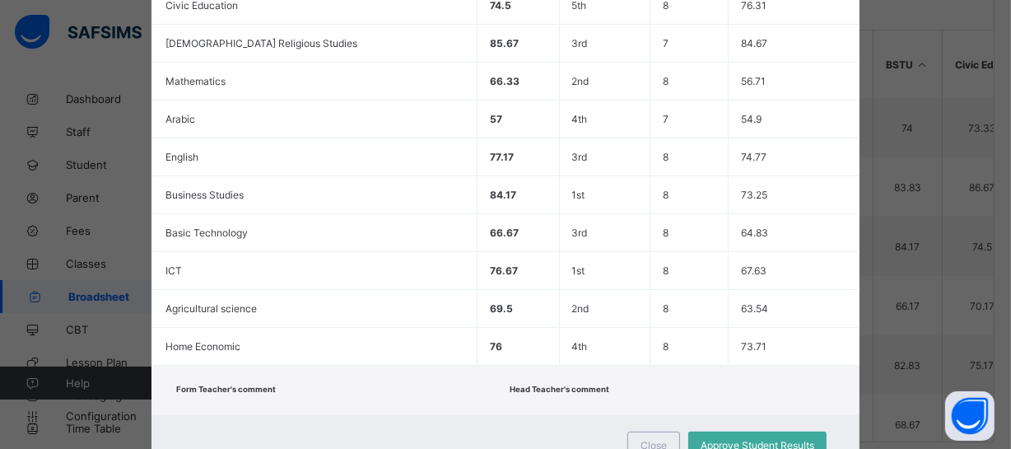
scroll to position [619, 0]
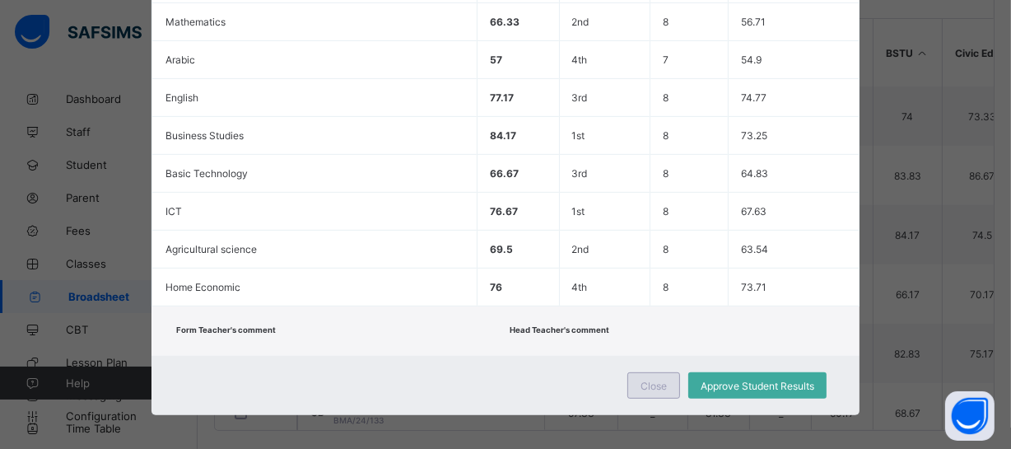
click at [651, 381] on span "Close" at bounding box center [654, 386] width 26 height 12
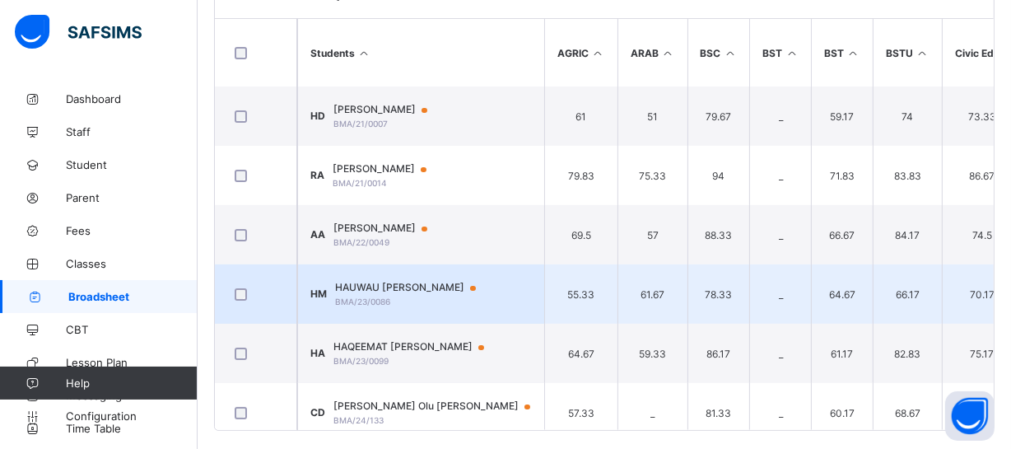
click at [479, 281] on span "HAUWAU BAPPA MUHAMMAD" at bounding box center [413, 287] width 156 height 13
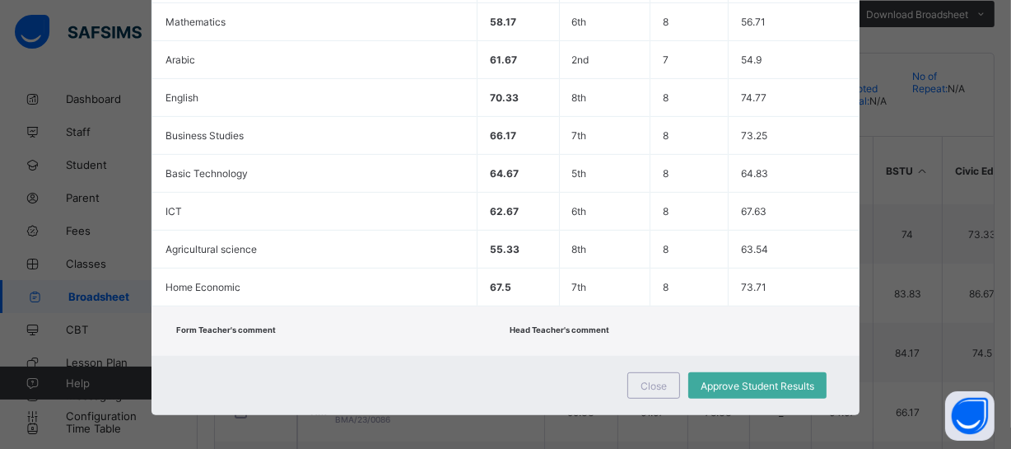
scroll to position [305, 0]
click at [549, 392] on div "Close Approve Student Results" at bounding box center [506, 385] width 708 height 59
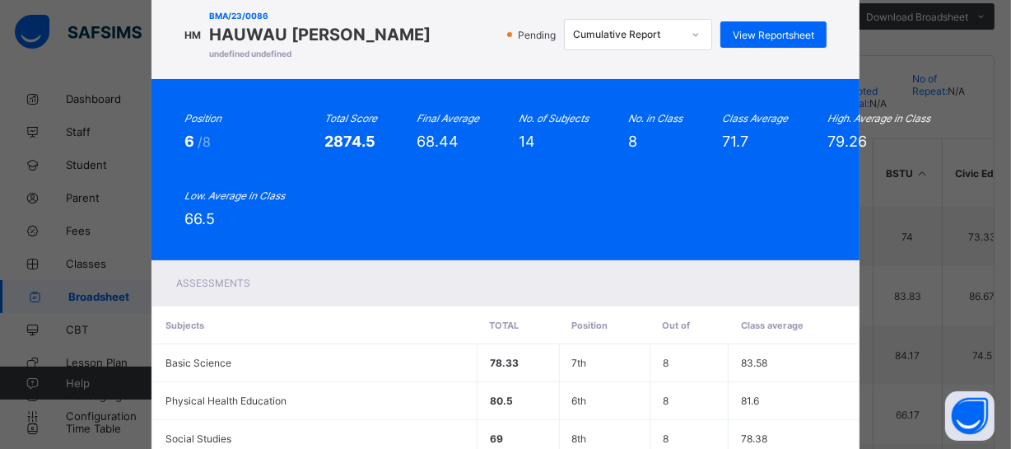
scroll to position [50, 0]
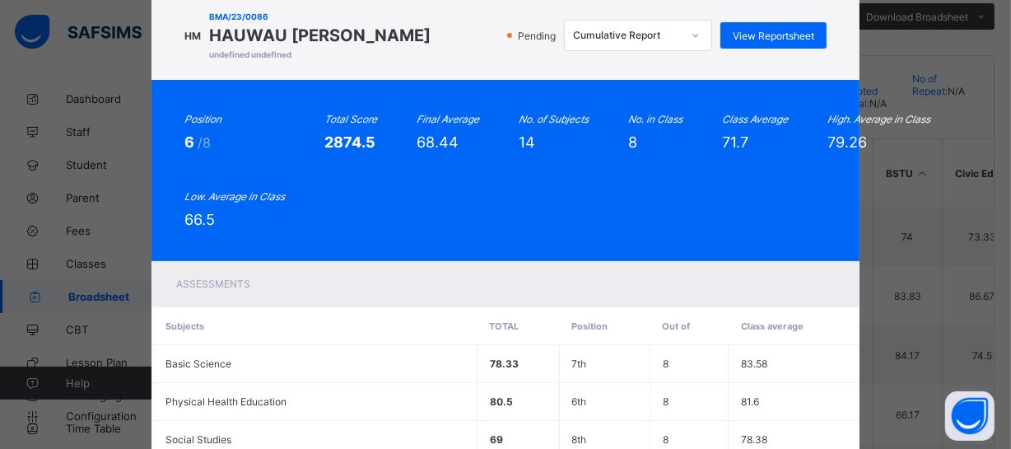
click at [713, 266] on div "Assessments" at bounding box center [506, 283] width 708 height 45
click at [773, 38] on span "View Reportsheet" at bounding box center [774, 36] width 82 height 12
click at [211, 96] on div "Position 6 /8 Total Score 2874.5 Final Average 68.44 No. of Subjects 14 No. in …" at bounding box center [506, 170] width 708 height 181
drag, startPoint x: 211, startPoint y: 96, endPoint x: 264, endPoint y: 143, distance: 71.1
click at [264, 143] on div "Position 6 /8 Total Score 2874.5 Final Average 68.44 No. of Subjects 14 No. in …" at bounding box center [506, 170] width 708 height 181
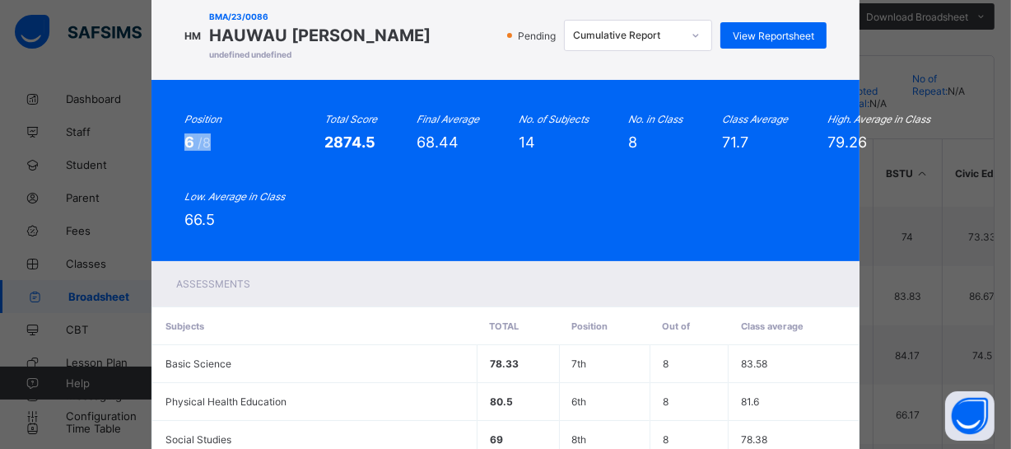
click at [264, 143] on div "6 /8" at bounding box center [234, 141] width 100 height 17
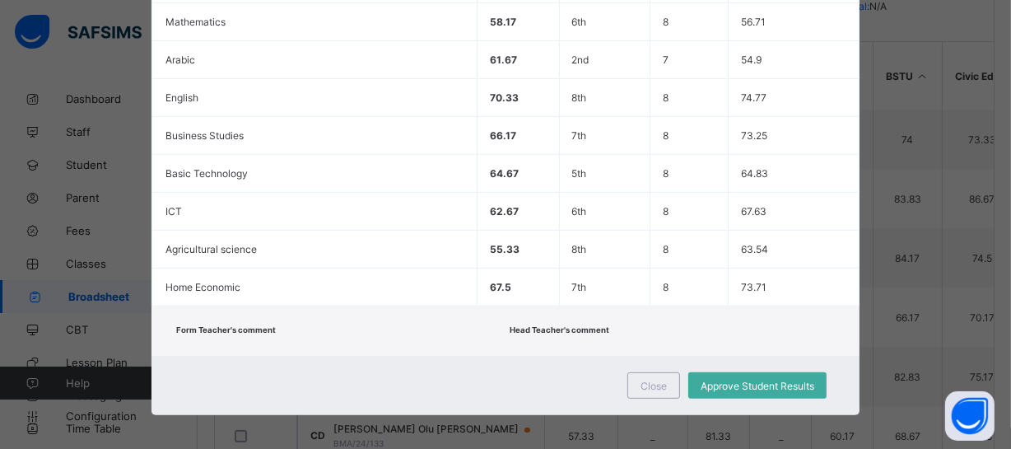
scroll to position [425, 0]
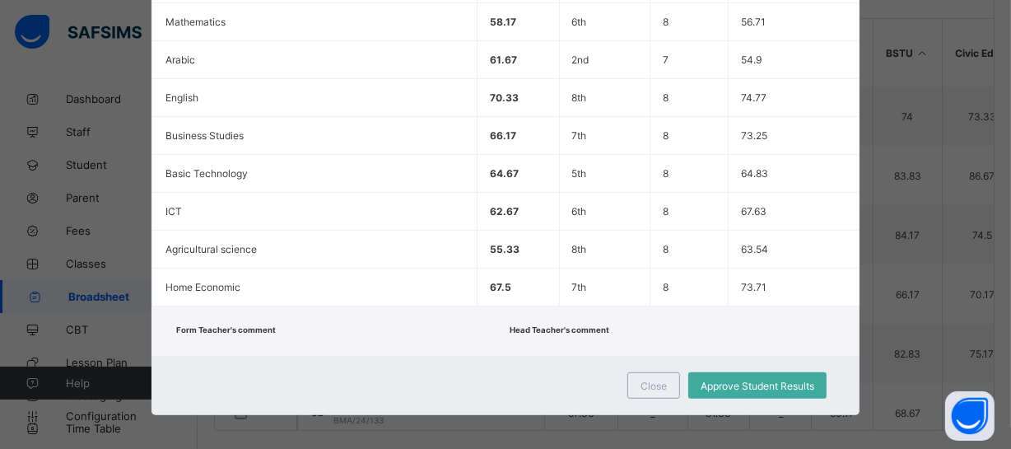
drag, startPoint x: 483, startPoint y: 368, endPoint x: 595, endPoint y: 399, distance: 115.3
click at [595, 399] on div "Close Approve Student Results" at bounding box center [506, 385] width 708 height 59
click at [652, 380] on span "Close" at bounding box center [654, 386] width 26 height 12
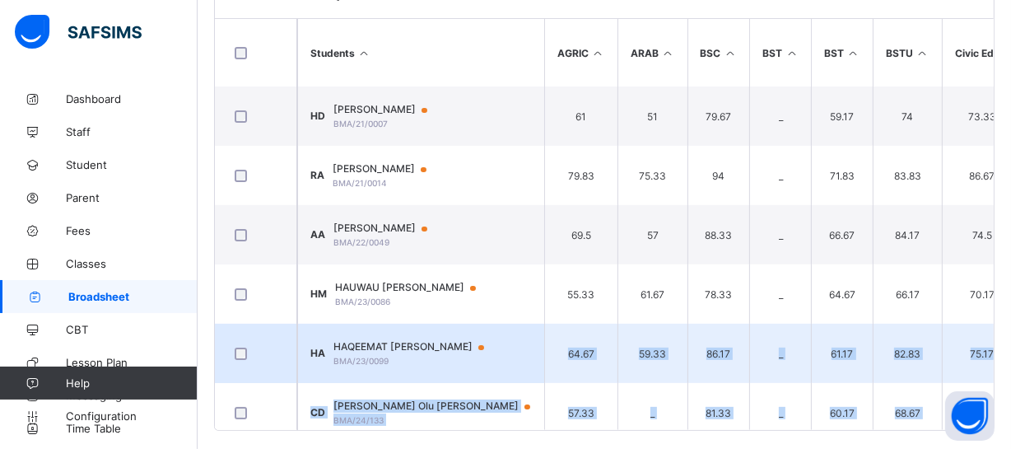
drag, startPoint x: 276, startPoint y: 441, endPoint x: 432, endPoint y: 345, distance: 183.4
click at [432, 345] on div "Broadsheet / YR7 Class Arm Broadsheet Cumulative Third Term 2024-2025 Send Repo…" at bounding box center [605, 60] width 814 height 806
click at [432, 345] on div "HAQEEMAT AVOSUAHI ADAMS BMA/23/0099" at bounding box center [417, 353] width 166 height 26
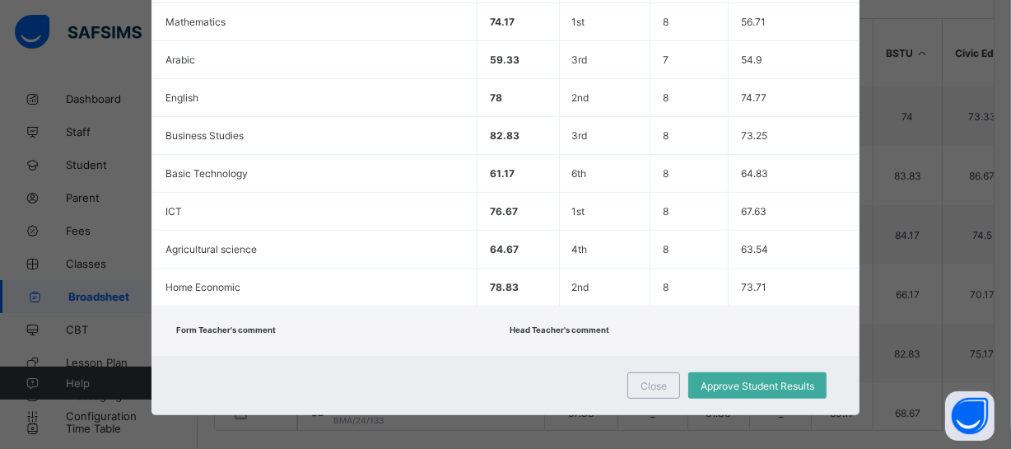
click at [445, 356] on div "Close Approve Student Results" at bounding box center [506, 385] width 708 height 59
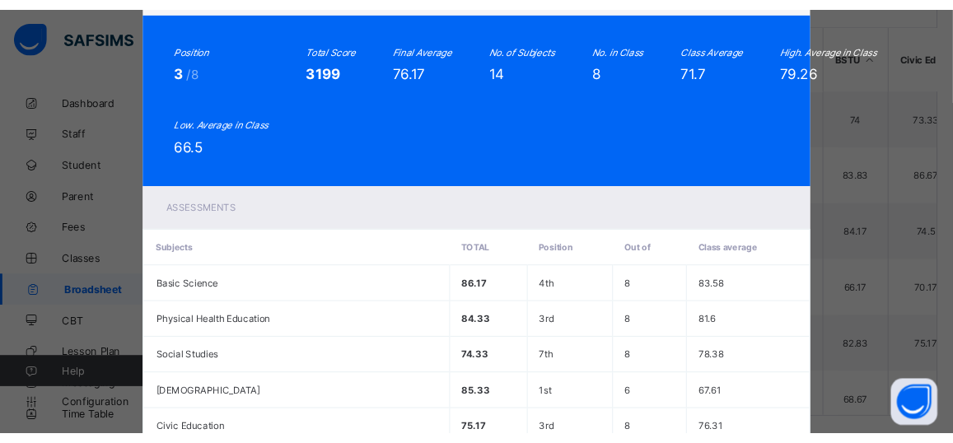
scroll to position [245, 0]
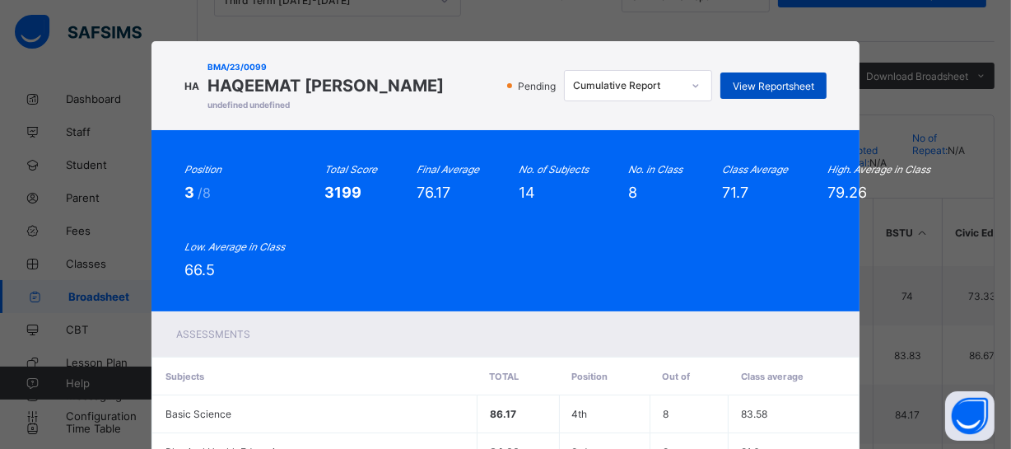
click at [778, 90] on span "View Reportsheet" at bounding box center [774, 86] width 82 height 12
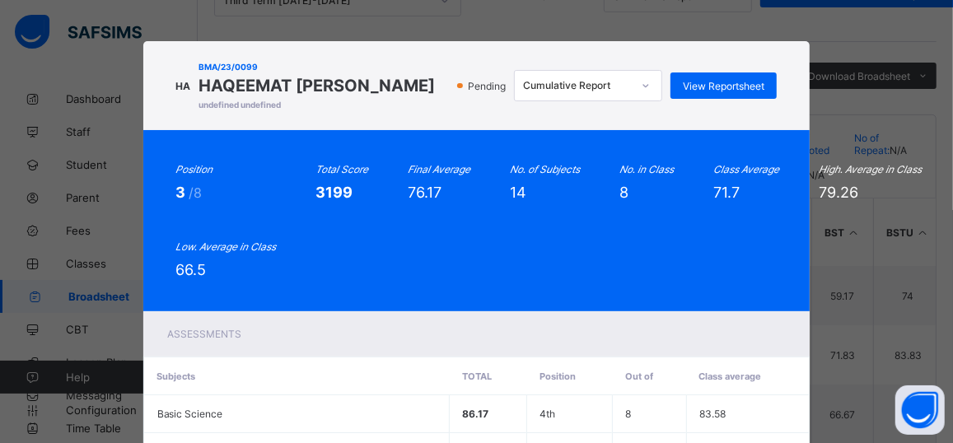
click at [563, 241] on div "Position 3 /8 Total Score 3199 Final Average 76.17 No. of Subjects 14 No. in Cl…" at bounding box center [476, 220] width 601 height 115
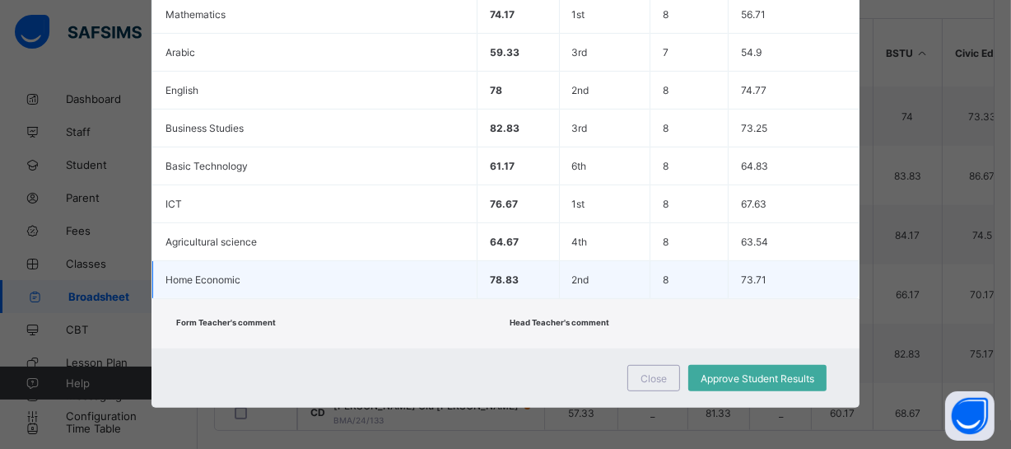
scroll to position [619, 0]
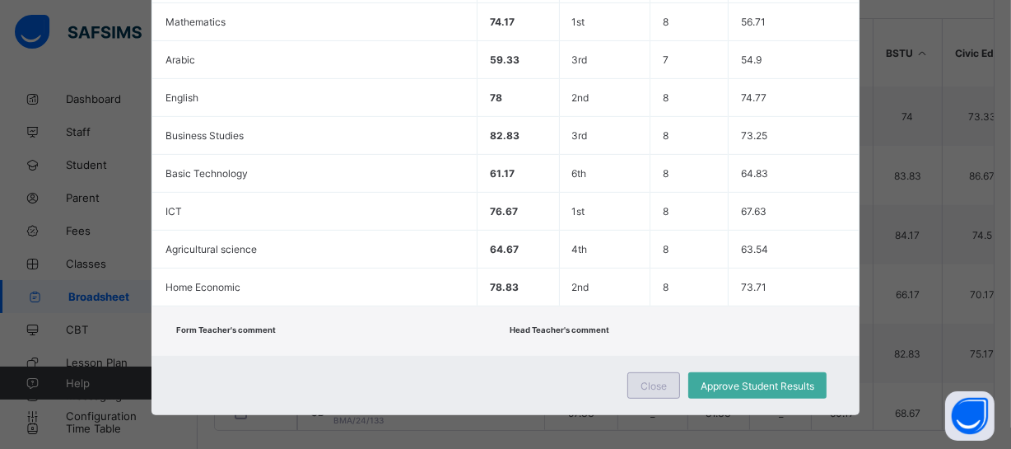
click at [655, 380] on span "Close" at bounding box center [654, 386] width 26 height 12
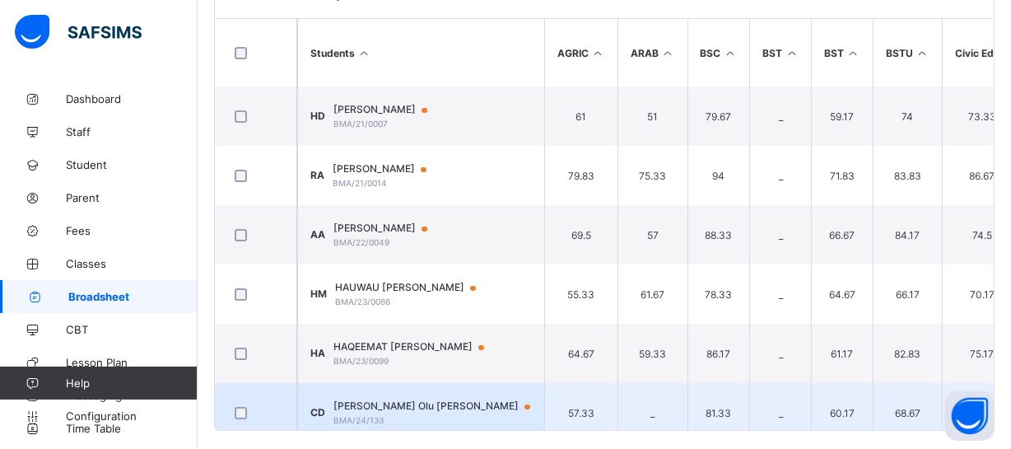
click at [437, 399] on span "Christabel Olu Dominic" at bounding box center [440, 405] width 213 height 13
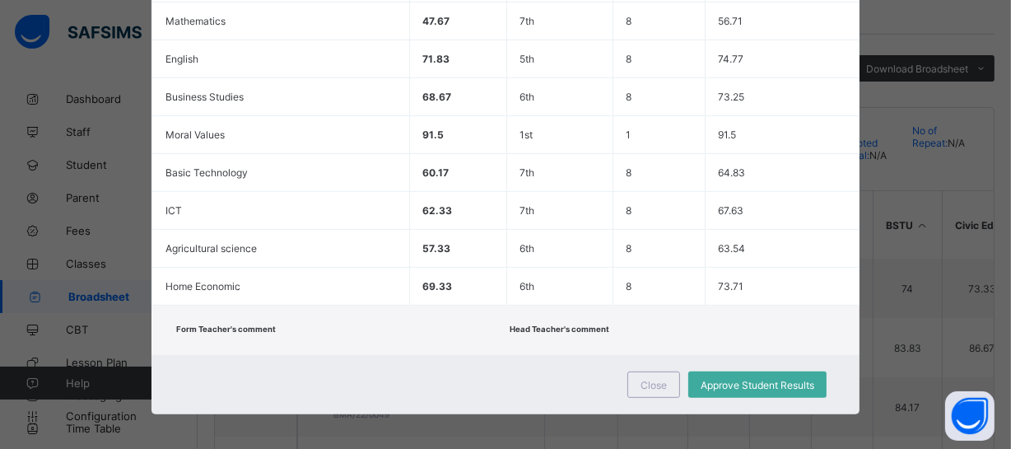
scroll to position [245, 0]
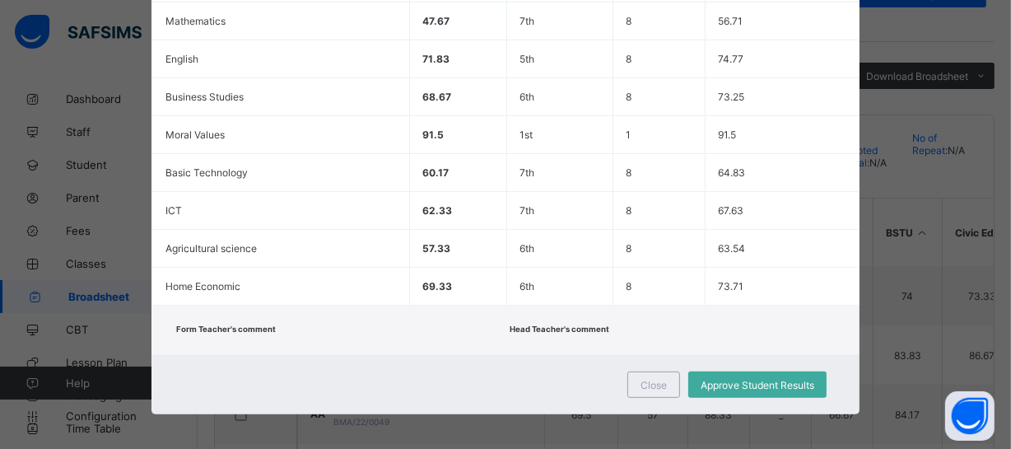
click at [546, 344] on div "Form Teacher's comment Head Teacher's comment" at bounding box center [506, 330] width 708 height 49
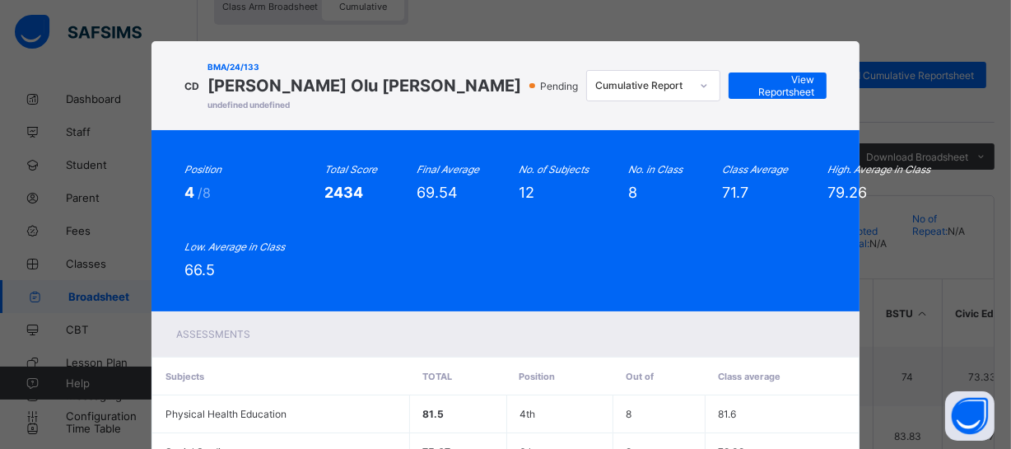
scroll to position [96, 0]
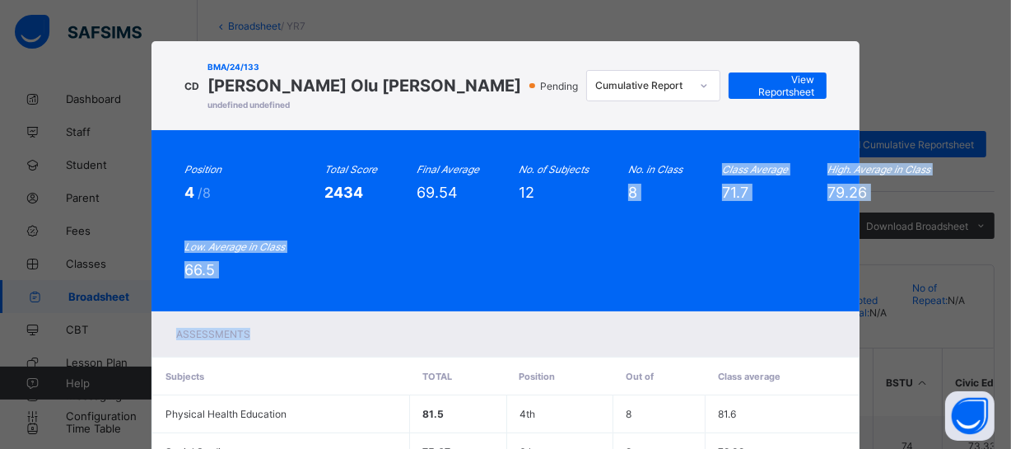
drag, startPoint x: 546, startPoint y: 344, endPoint x: 617, endPoint y: 299, distance: 84.1
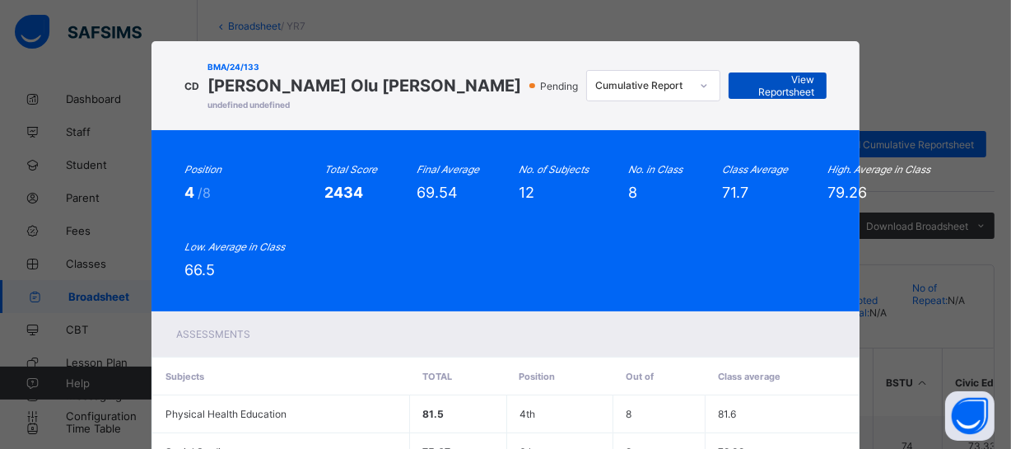
click at [758, 88] on span "View Reportsheet" at bounding box center [777, 85] width 73 height 25
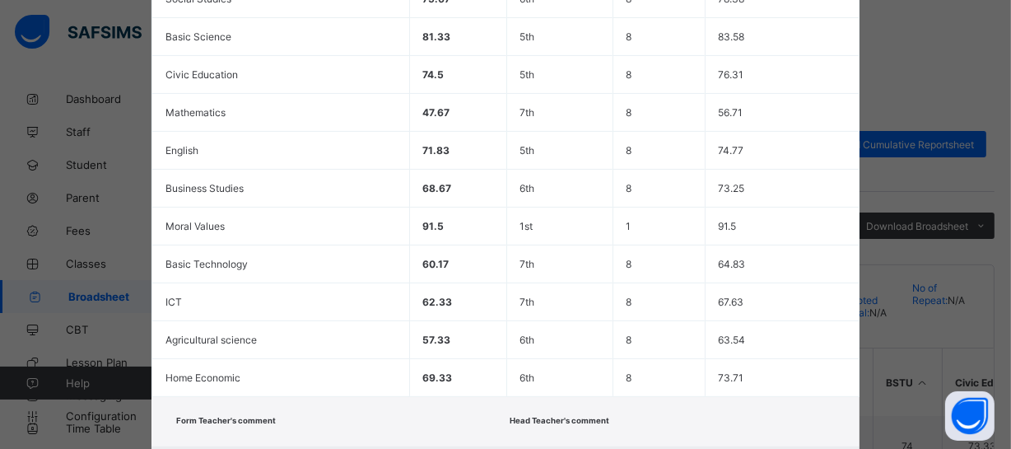
scroll to position [544, 0]
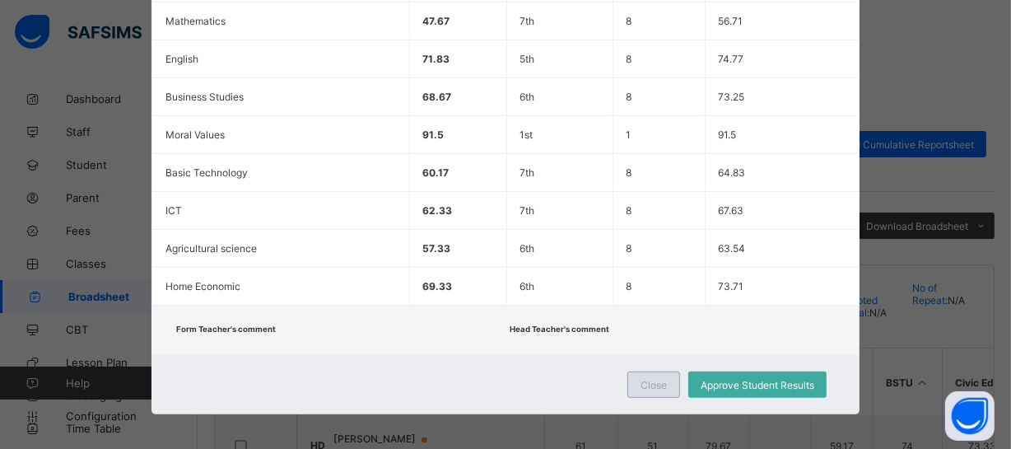
click at [651, 379] on span "Close" at bounding box center [654, 385] width 26 height 12
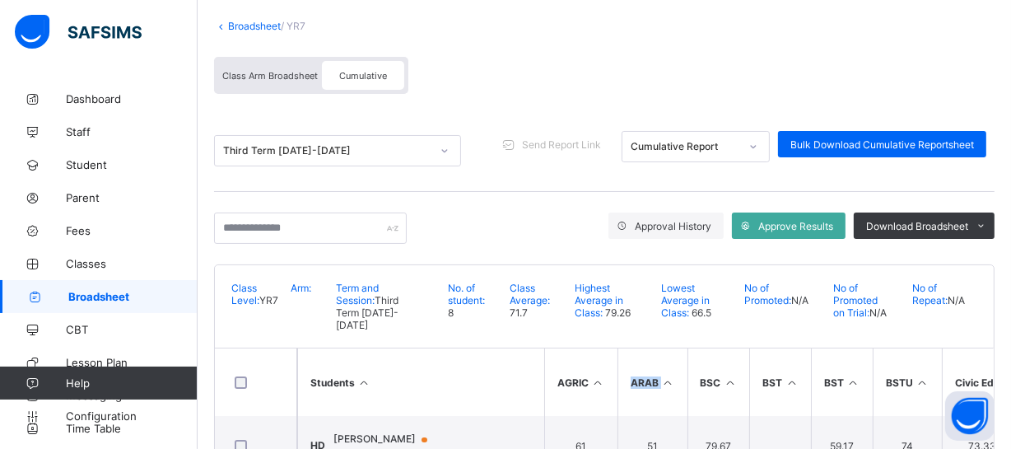
click at [651, 375] on th "ARAB" at bounding box center [653, 382] width 70 height 68
click at [485, 49] on div "Class Arm Broadsheet Cumulative" at bounding box center [604, 80] width 781 height 62
click at [496, 81] on div "Class Arm Broadsheet Cumulative" at bounding box center [604, 80] width 781 height 62
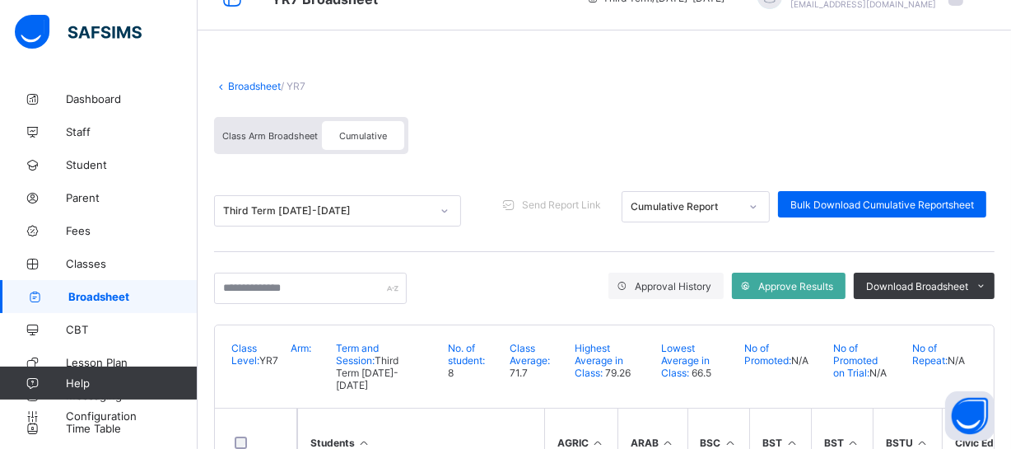
scroll to position [96, 0]
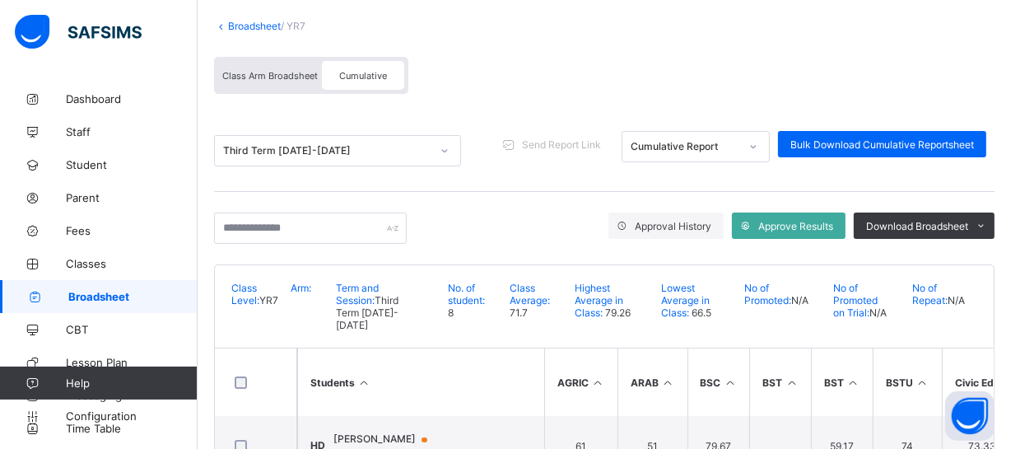
drag, startPoint x: 496, startPoint y: 81, endPoint x: 481, endPoint y: 87, distance: 16.2
click at [481, 87] on div "Class Arm Broadsheet Cumulative" at bounding box center [604, 80] width 781 height 62
click at [282, 236] on input "text" at bounding box center [310, 228] width 193 height 31
click at [119, 297] on span "Broadsheet" at bounding box center [132, 296] width 129 height 13
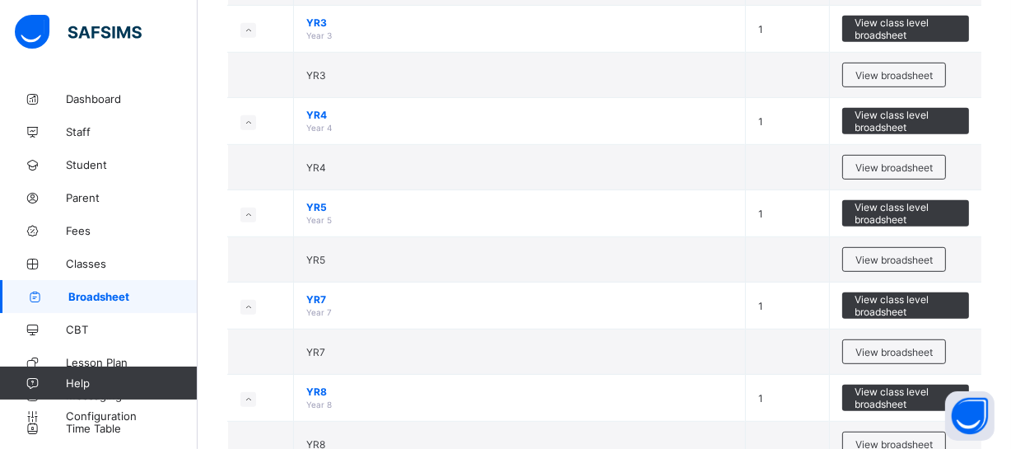
scroll to position [749, 0]
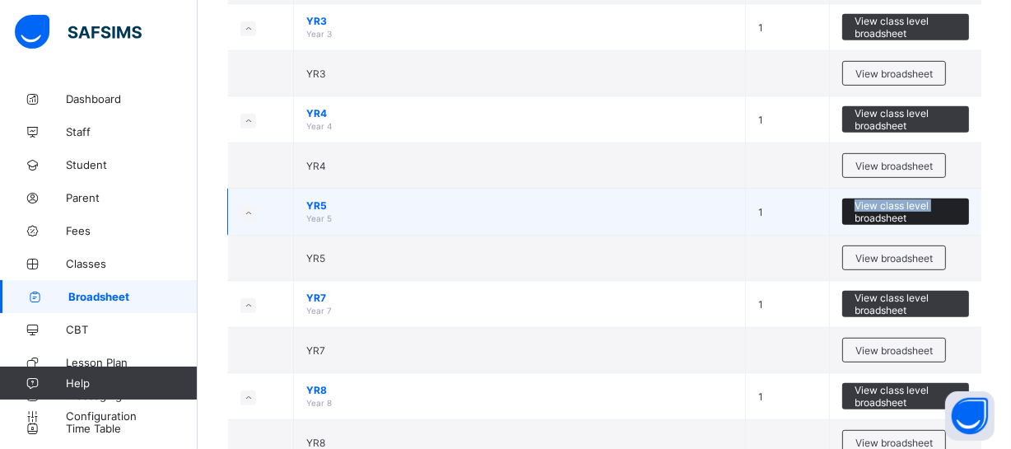
drag, startPoint x: 804, startPoint y: 214, endPoint x: 865, endPoint y: 207, distance: 61.4
click at [865, 207] on tr "YR5 Year 5 1 View class level broadsheet" at bounding box center [605, 212] width 754 height 47
click at [865, 207] on span "View class level broadsheet" at bounding box center [906, 211] width 102 height 25
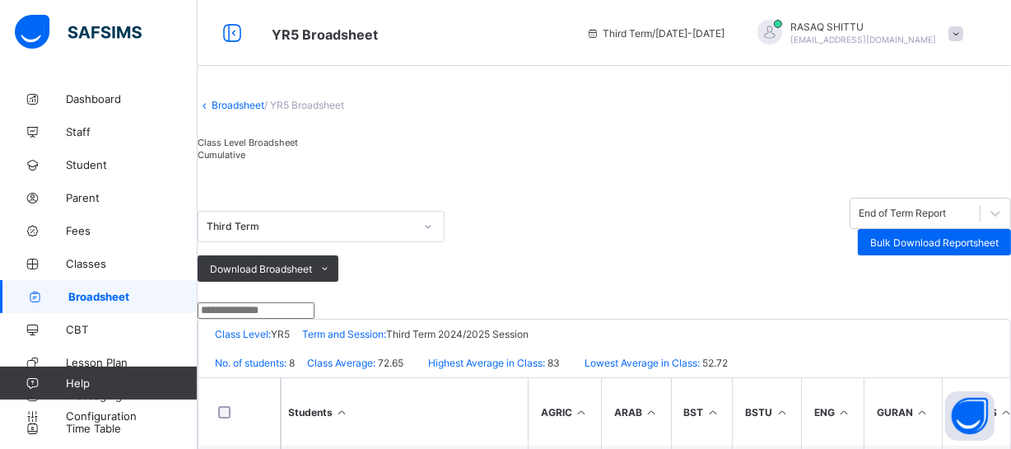
click at [653, 149] on div "Broadsheet / YR5 Broadsheet Class Level Broadsheet Cumulative Third Term End of…" at bounding box center [605, 436] width 814 height 708
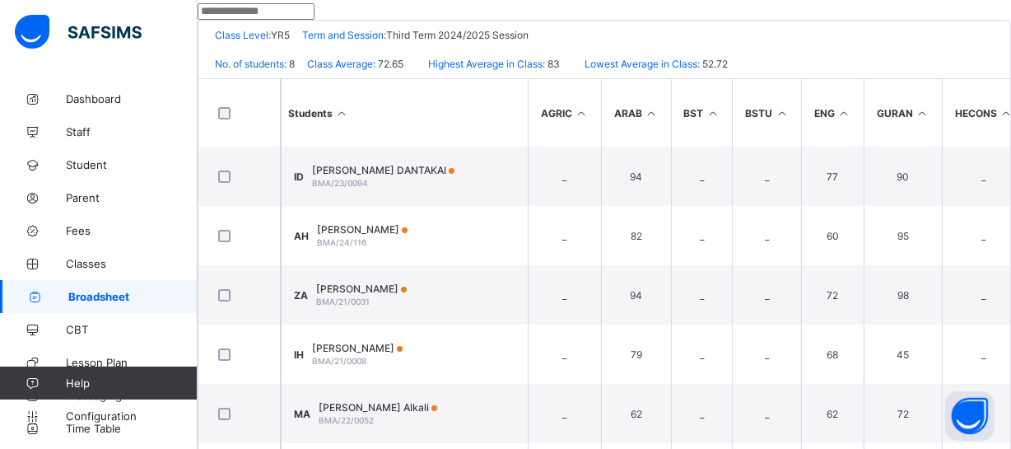
scroll to position [329, 0]
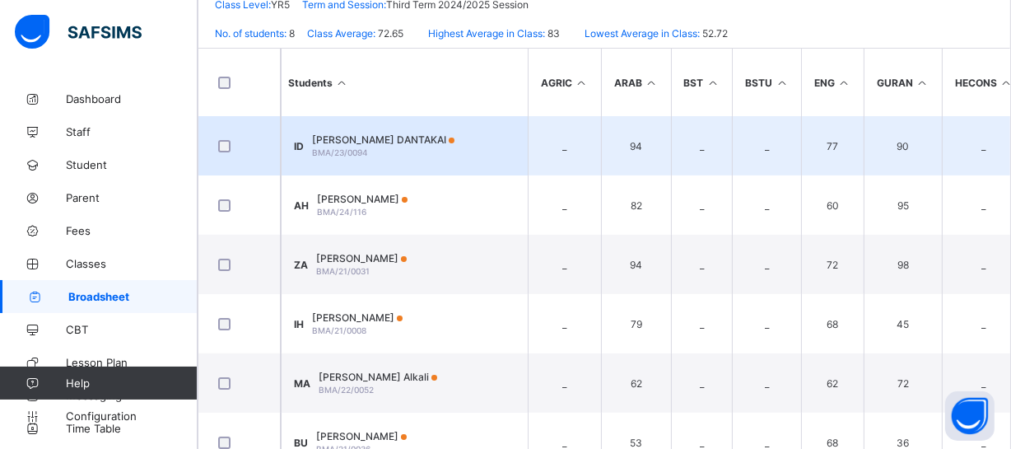
click at [427, 146] on span "IBRAHIM SULEIMAN DANTAKAI" at bounding box center [383, 139] width 142 height 12
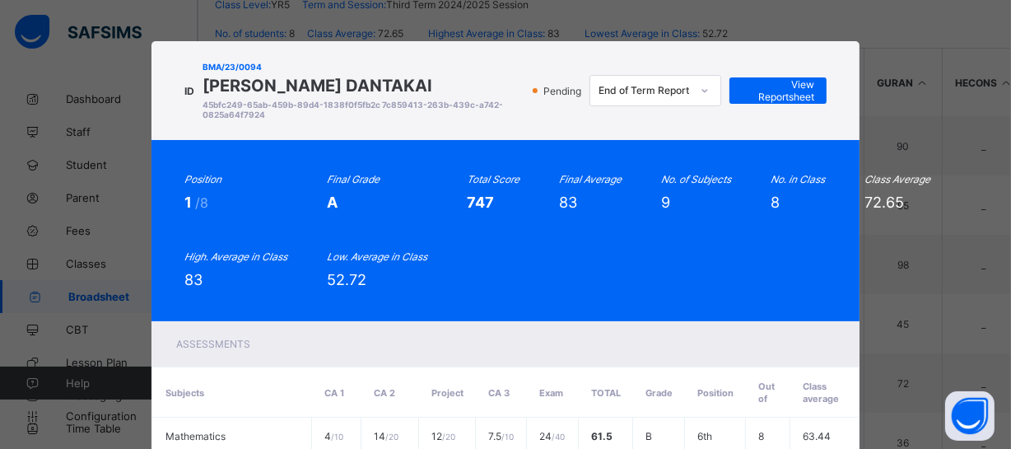
click at [448, 238] on div "Position 1 /8 Final Grade A Total Score 747 Final Average 83 No. of Subjects 9 …" at bounding box center [505, 230] width 642 height 115
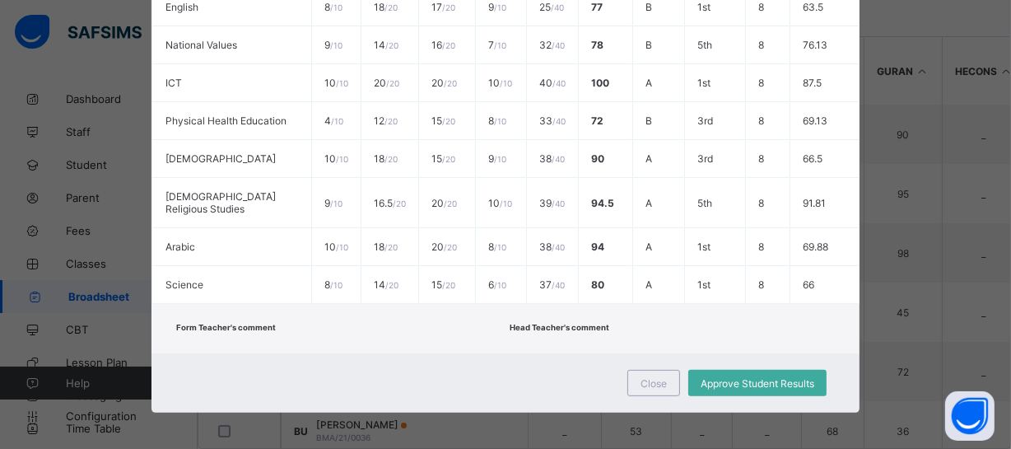
scroll to position [467, 0]
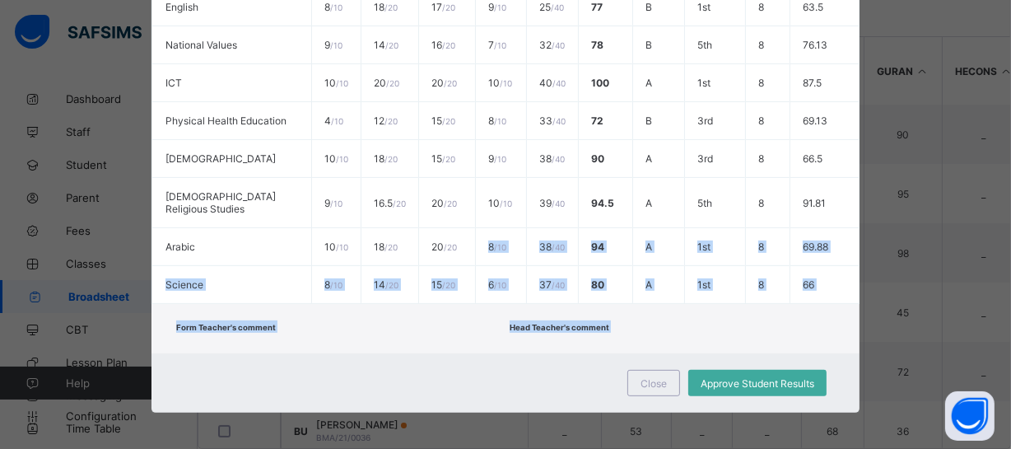
drag, startPoint x: 448, startPoint y: 238, endPoint x: 618, endPoint y: 357, distance: 207.0
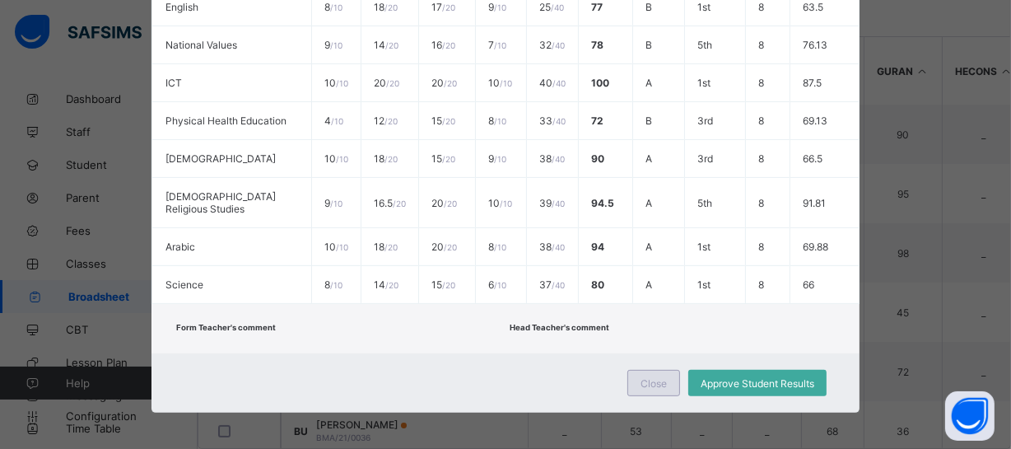
click at [666, 380] on div "Close" at bounding box center [654, 383] width 53 height 26
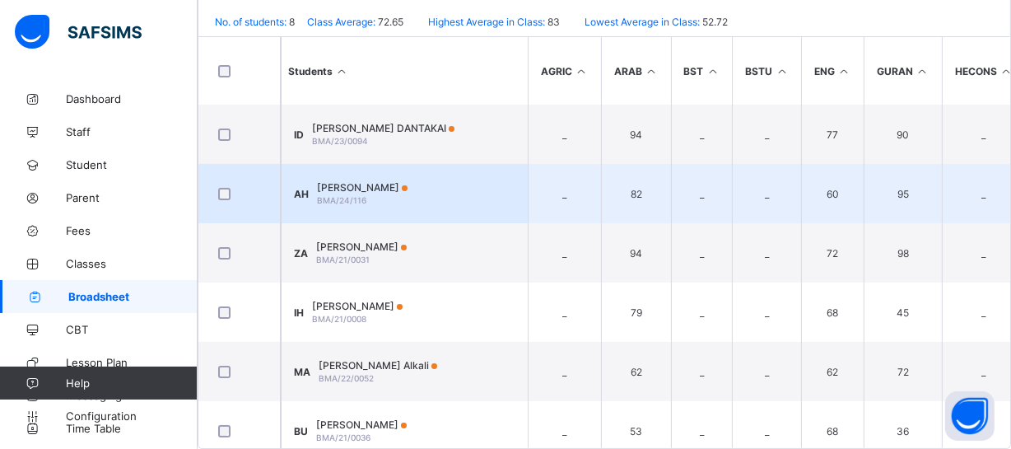
click at [565, 164] on td "_" at bounding box center [564, 193] width 73 height 59
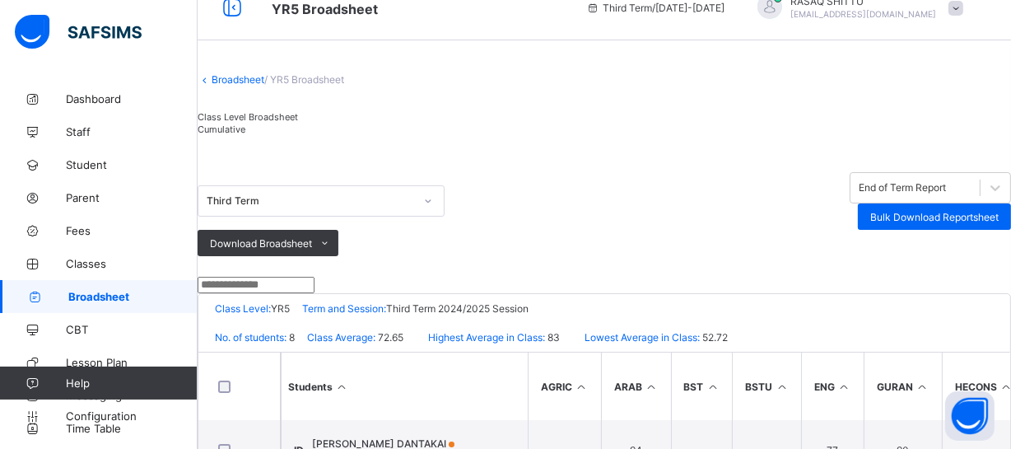
scroll to position [0, 0]
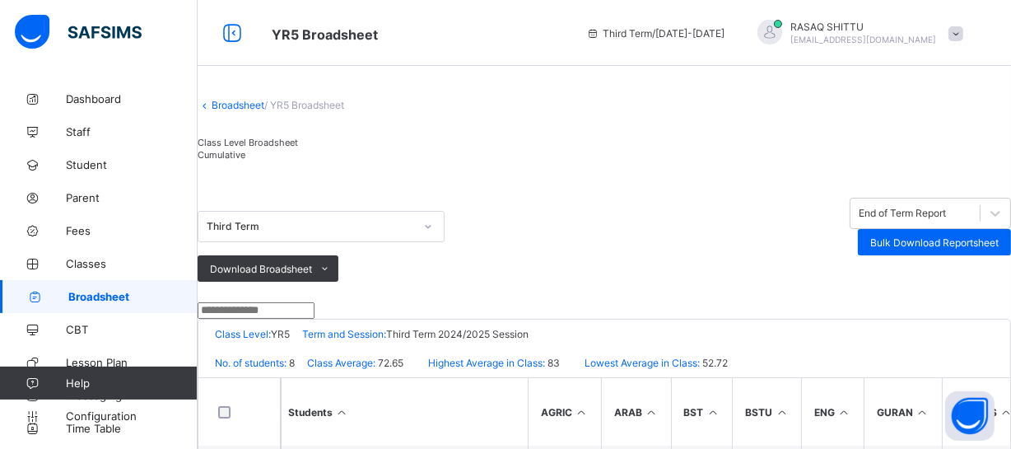
drag, startPoint x: 565, startPoint y: 151, endPoint x: 525, endPoint y: 163, distance: 41.4
click at [525, 163] on div "Broadsheet / YR5 Broadsheet Class Level Broadsheet Cumulative Third Term End of…" at bounding box center [605, 436] width 814 height 708
click at [245, 161] on span "Cumulative" at bounding box center [222, 155] width 48 height 12
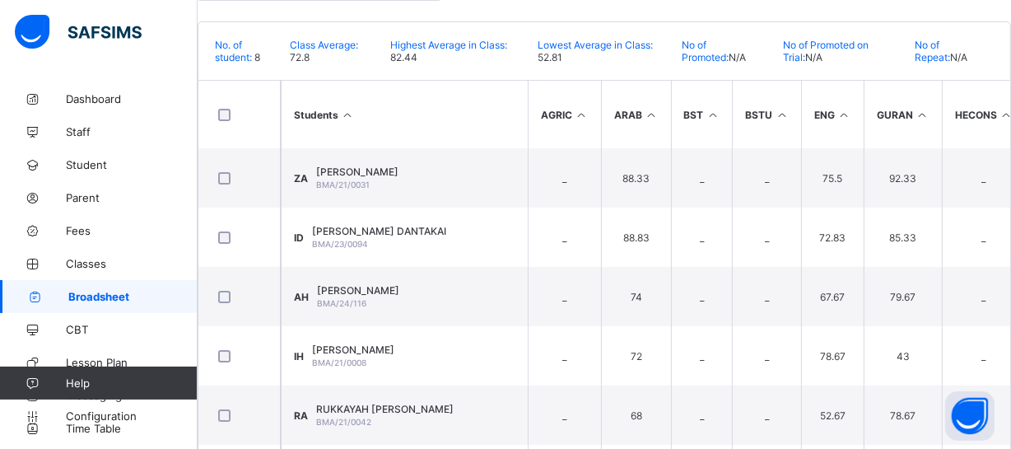
scroll to position [288, 0]
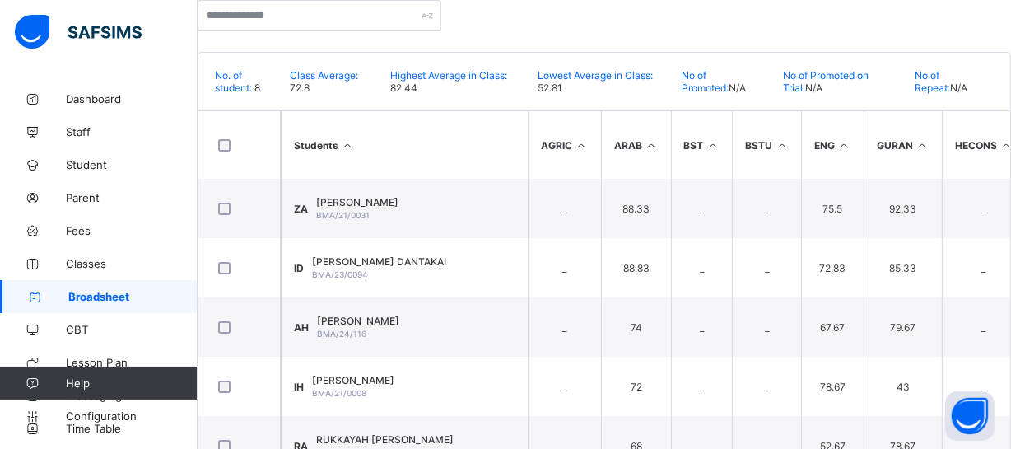
click at [378, 179] on th "Students" at bounding box center [404, 145] width 247 height 68
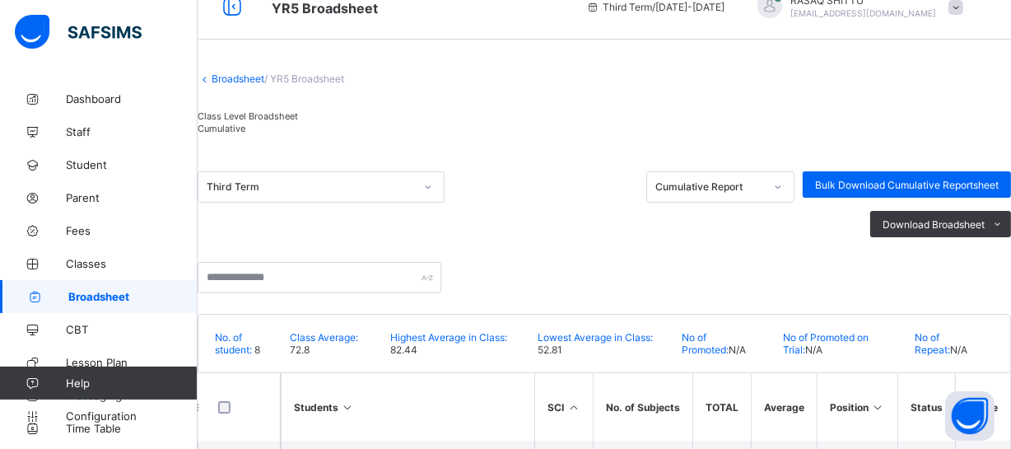
scroll to position [0, 0]
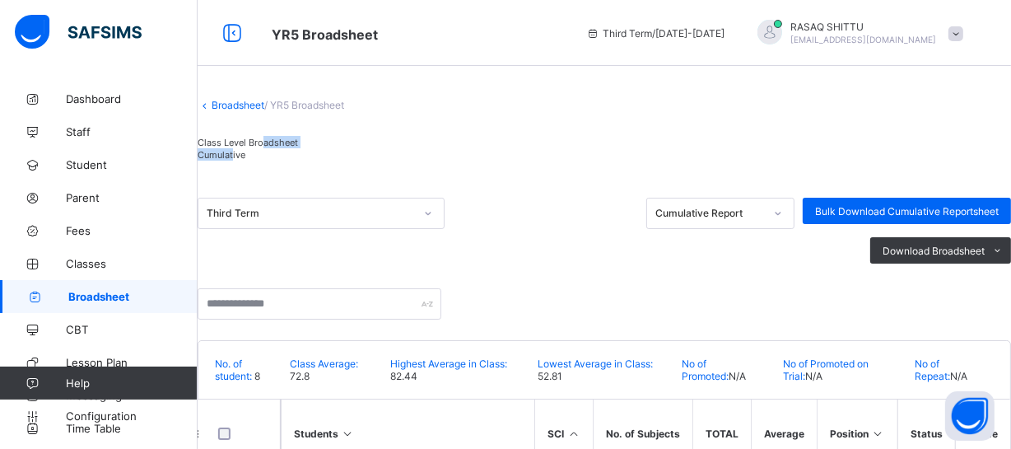
drag, startPoint x: 378, startPoint y: 189, endPoint x: 285, endPoint y: 189, distance: 93.1
click at [285, 161] on div "Class Level Broadsheet Cumulative" at bounding box center [248, 148] width 100 height 25
click at [285, 148] on span "Class Level Broadsheet" at bounding box center [248, 143] width 100 height 12
click at [263, 148] on span "Class Level Broadsheet" at bounding box center [248, 143] width 100 height 12
click at [262, 148] on span "Class Level Broadsheet" at bounding box center [248, 143] width 100 height 12
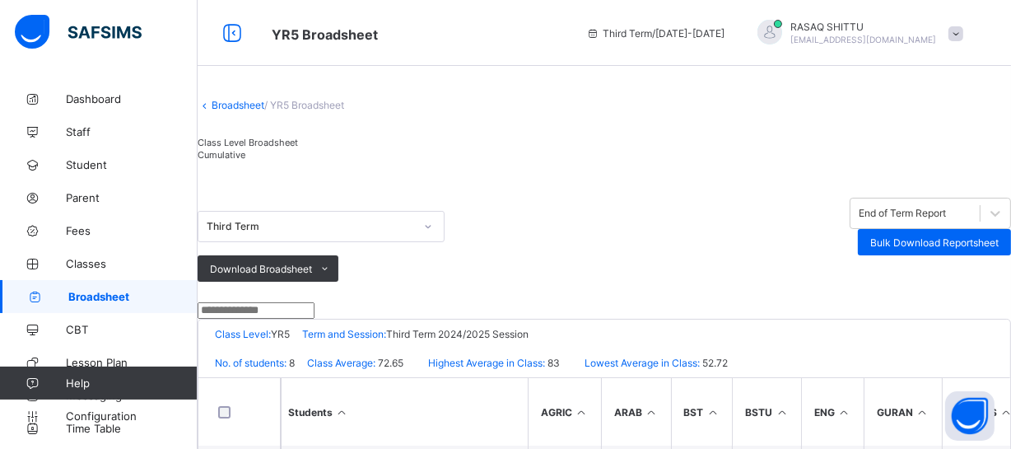
click at [298, 161] on div "Cumulative" at bounding box center [248, 154] width 100 height 12
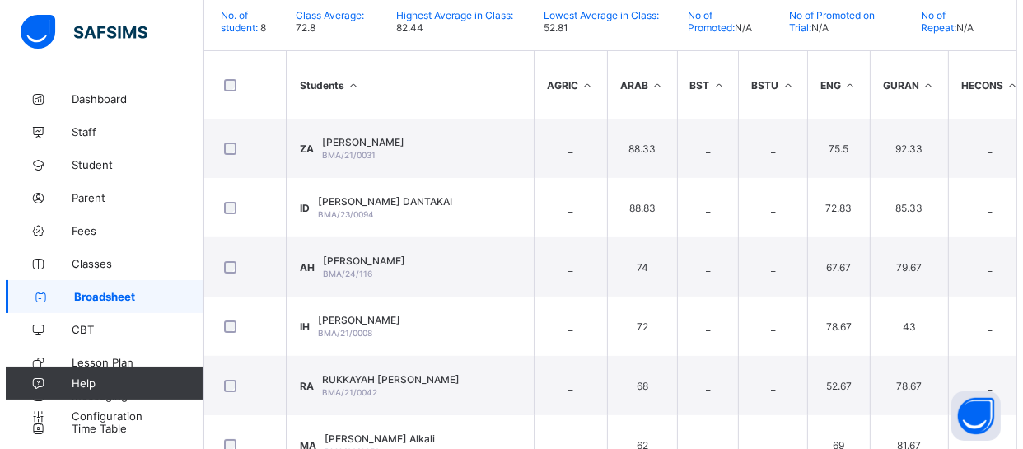
scroll to position [438, 0]
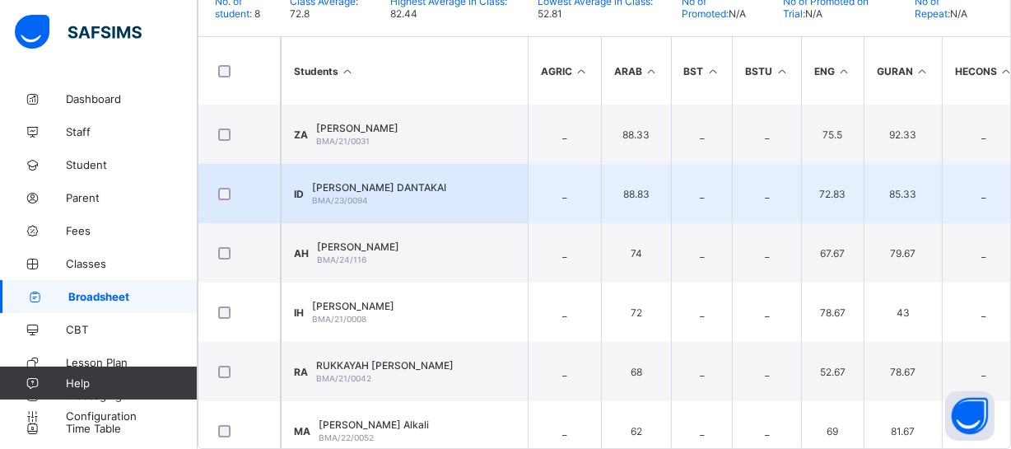
click at [446, 181] on span "IBRAHIM SULEIMAN DANTAKAI" at bounding box center [379, 187] width 134 height 12
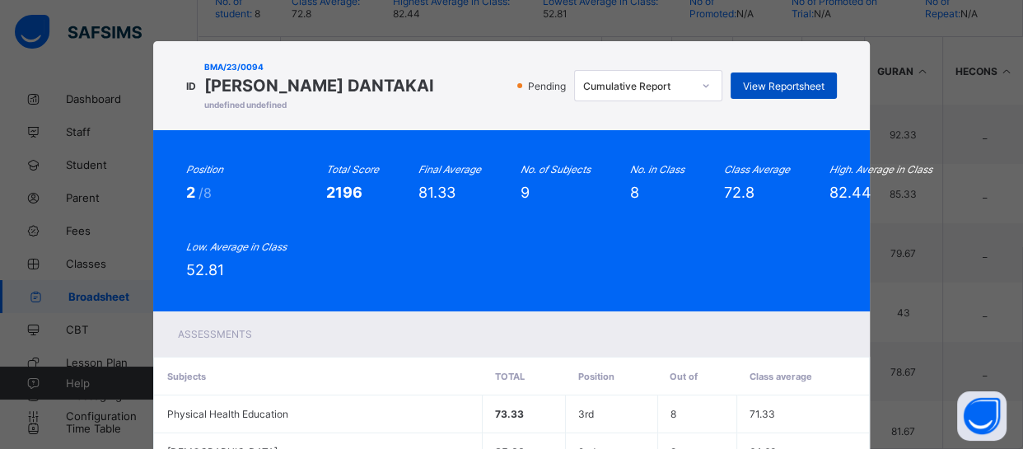
click at [759, 90] on span "View Reportsheet" at bounding box center [784, 86] width 82 height 12
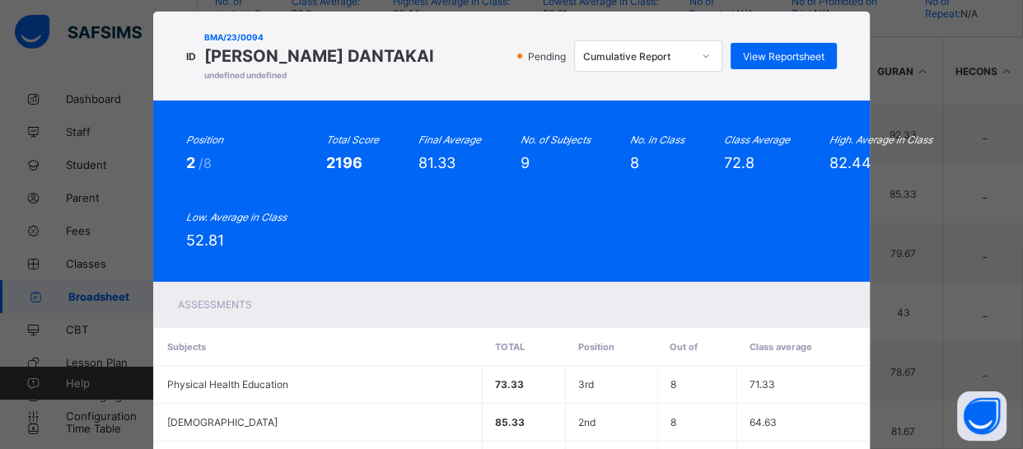
scroll to position [432, 0]
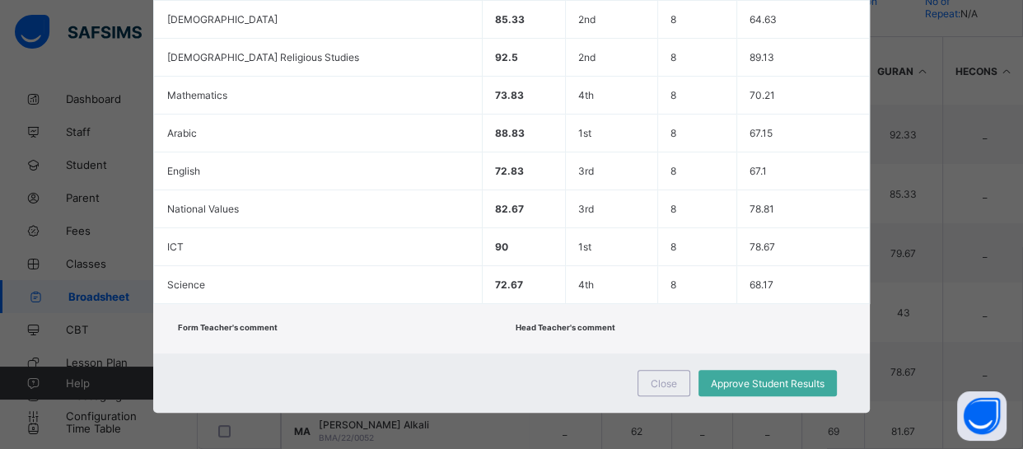
click at [533, 313] on div "Form Teacher's comment Head Teacher's comment" at bounding box center [511, 328] width 716 height 49
click at [665, 334] on div "Form Teacher's comment Head Teacher's comment" at bounding box center [511, 328] width 716 height 49
click at [670, 334] on div "Form Teacher's comment Head Teacher's comment" at bounding box center [511, 328] width 716 height 49
click at [711, 377] on span "Approve Student Results" at bounding box center [768, 383] width 114 height 12
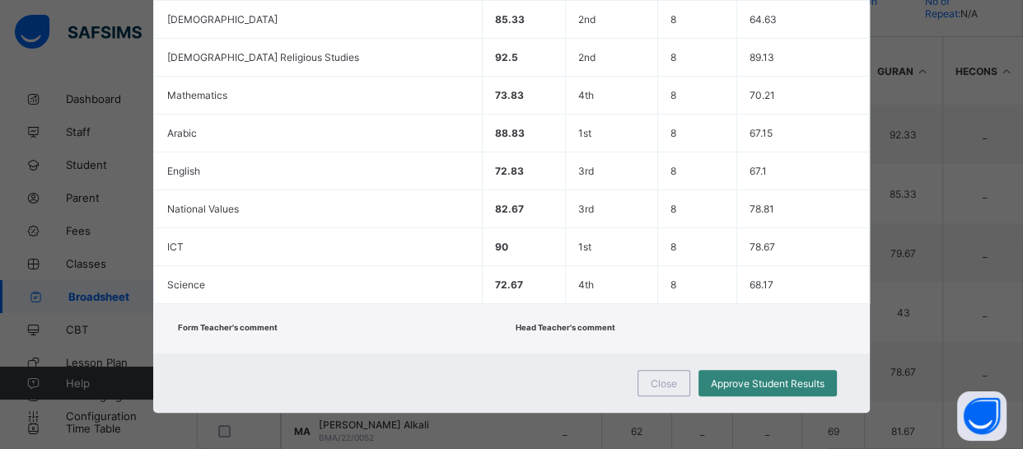
click at [720, 378] on span "Approve Student Results" at bounding box center [768, 383] width 114 height 12
click at [661, 381] on span "Close" at bounding box center [664, 383] width 26 height 12
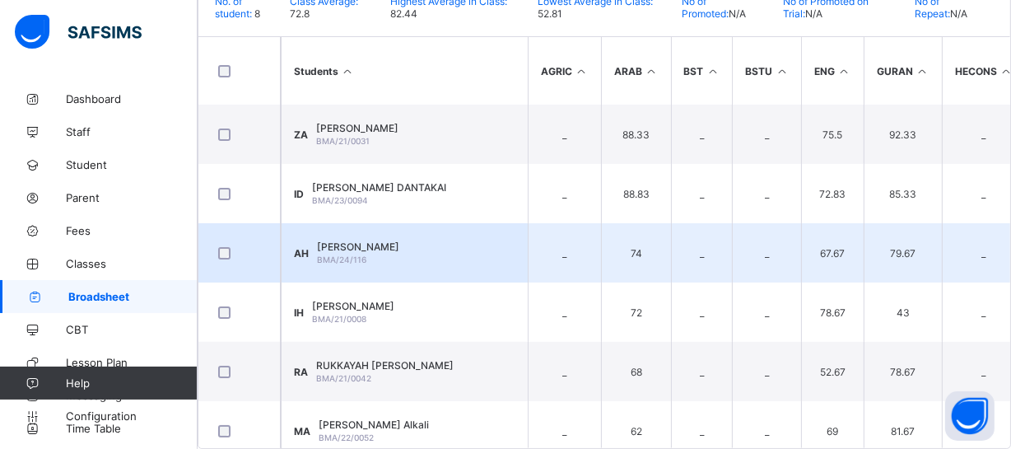
click at [441, 237] on td "AH ALIYU HARUNA BMA/24/116" at bounding box center [404, 252] width 247 height 59
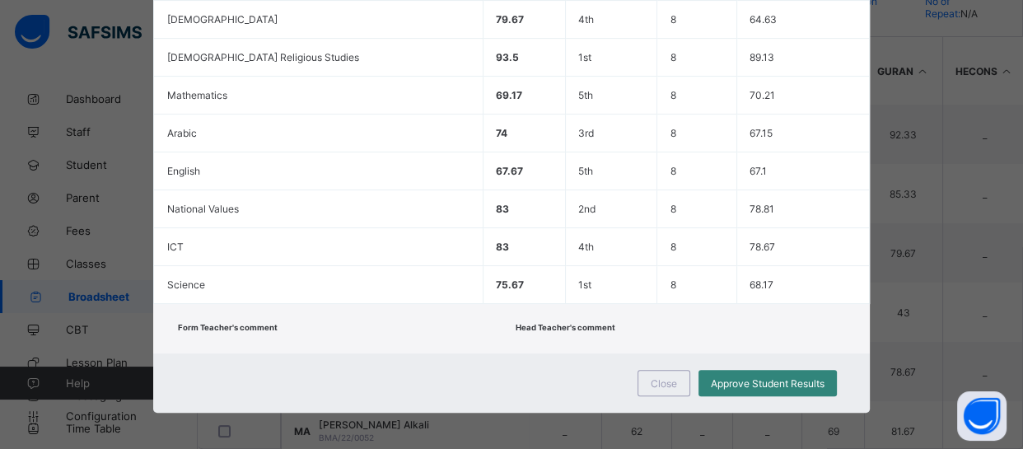
click at [702, 376] on div "Approve Student Results" at bounding box center [767, 383] width 138 height 26
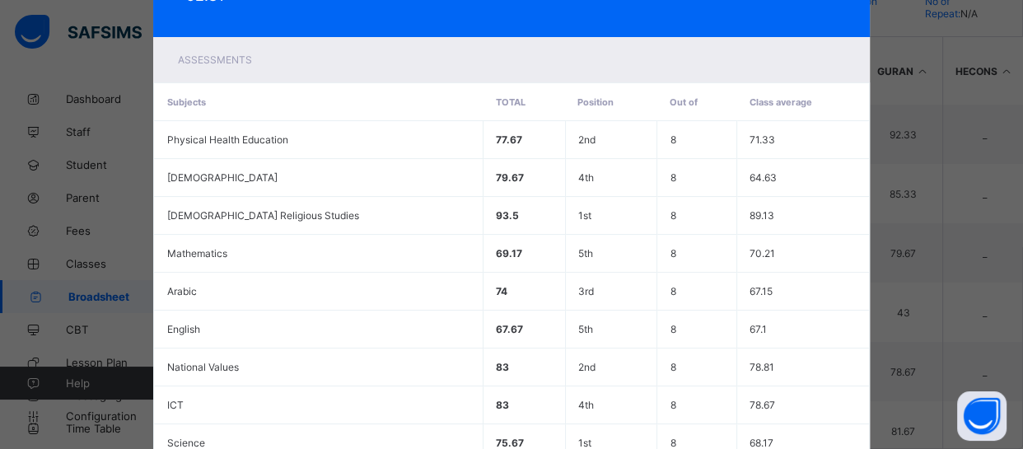
scroll to position [0, 0]
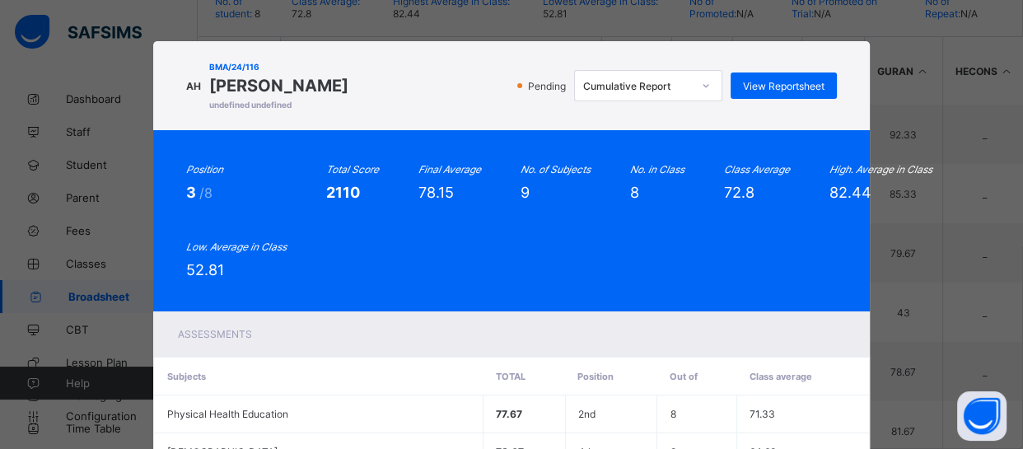
click at [707, 262] on div "Position 3 /8 Total Score 2110 Final Average 78.15 No. of Subjects 9 No. in Cla…" at bounding box center [511, 220] width 650 height 115
drag, startPoint x: 707, startPoint y: 262, endPoint x: 713, endPoint y: 236, distance: 27.2
click at [713, 236] on div "Position 3 /8 Total Score 2110 Final Average 78.15 No. of Subjects 9 No. in Cla…" at bounding box center [511, 220] width 650 height 115
click at [765, 83] on span "View Reportsheet" at bounding box center [784, 86] width 82 height 12
click at [201, 80] on div "AH" at bounding box center [193, 86] width 15 height 12
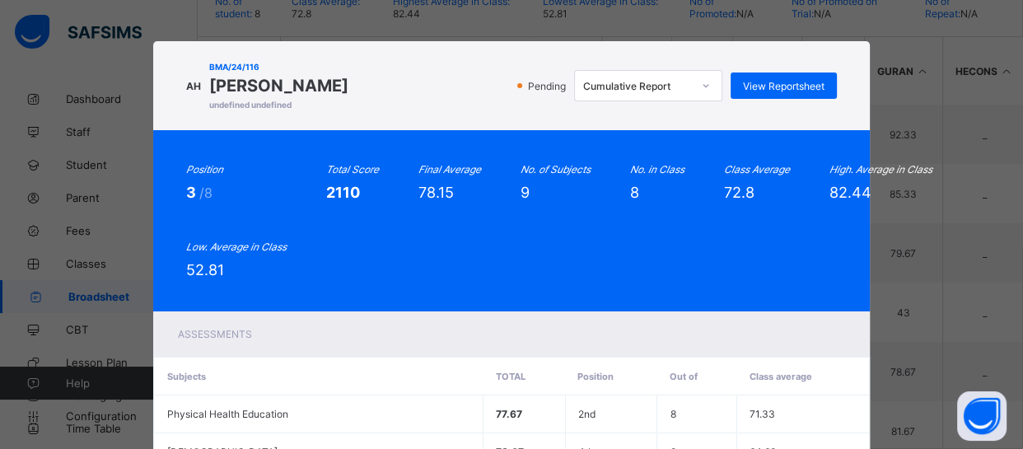
click at [455, 231] on div "Position 3 /8 Total Score 2110 Final Average 78.15 No. of Subjects 9 No. in Cla…" at bounding box center [511, 220] width 650 height 115
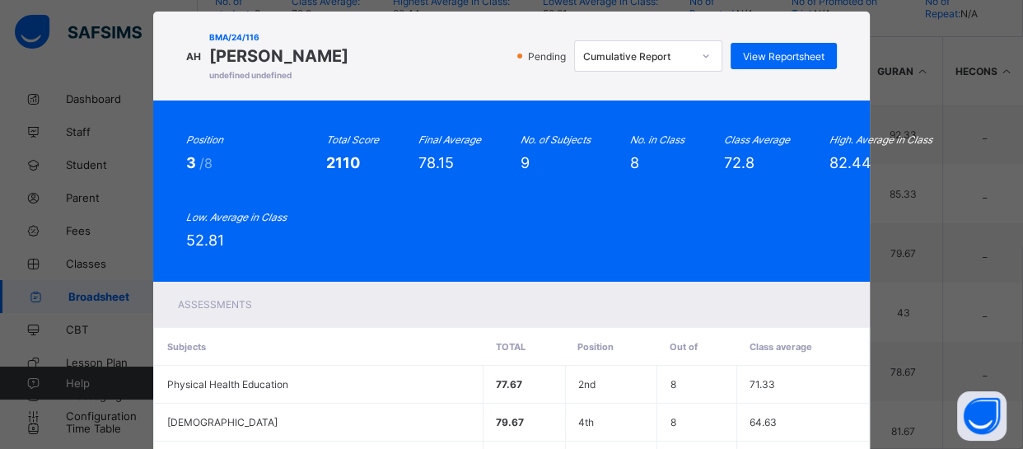
scroll to position [432, 0]
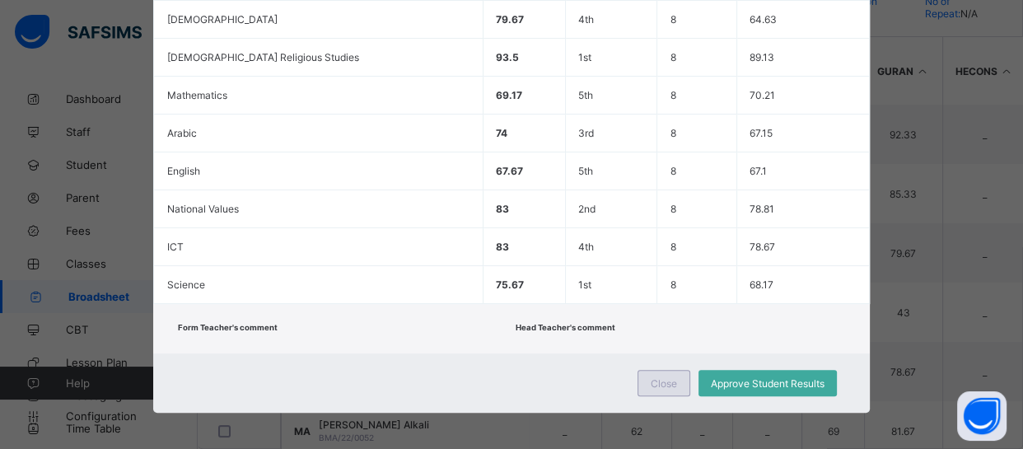
click at [660, 370] on div "Close" at bounding box center [664, 383] width 53 height 26
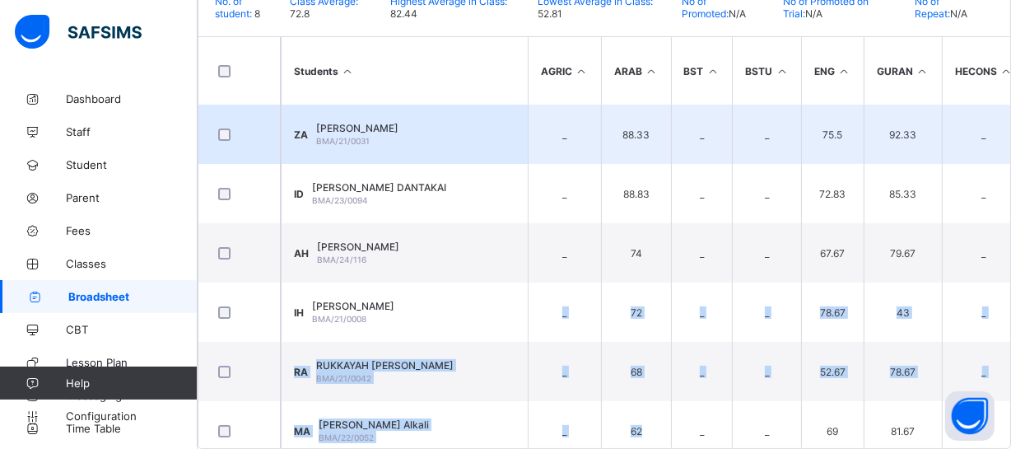
drag, startPoint x: 660, startPoint y: 370, endPoint x: 454, endPoint y: 86, distance: 350.3
click at [454, 105] on tbody "ZA Ziyaadatulkhayr Abdurrazaq BMA/21/0031 _ 88.33 _ _ 75.5 92.33 _ 84.67 92.5 8…" at bounding box center [1003, 342] width 1609 height 474
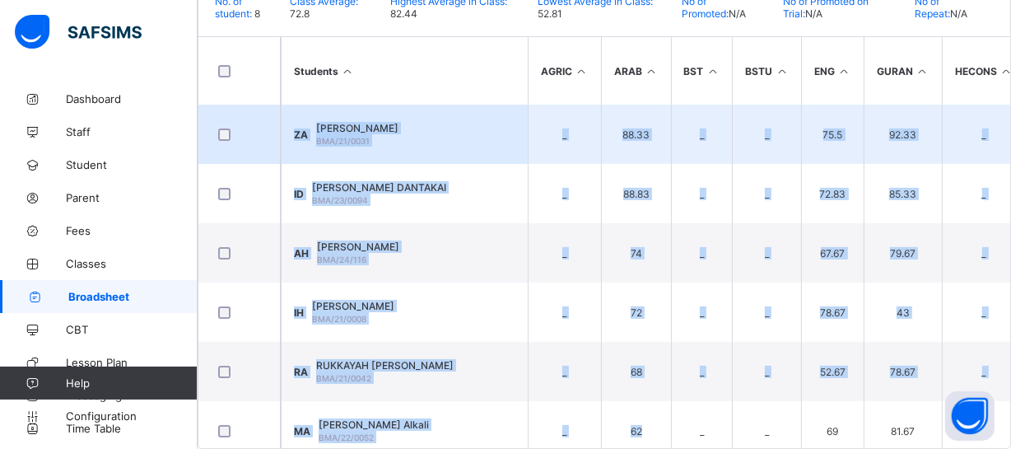
click at [399, 122] on span "Ziyaadatulkhayr Abdurrazaq" at bounding box center [357, 128] width 82 height 12
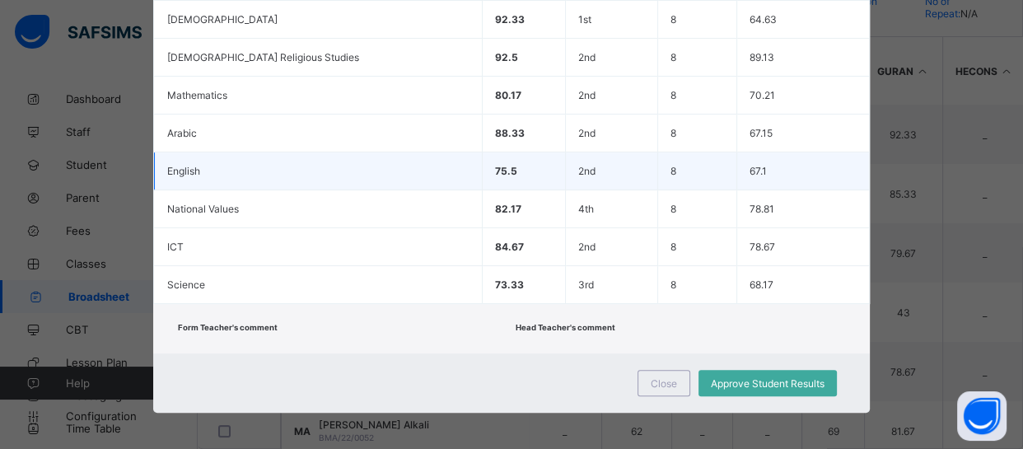
click at [805, 164] on td "67.1" at bounding box center [803, 171] width 132 height 38
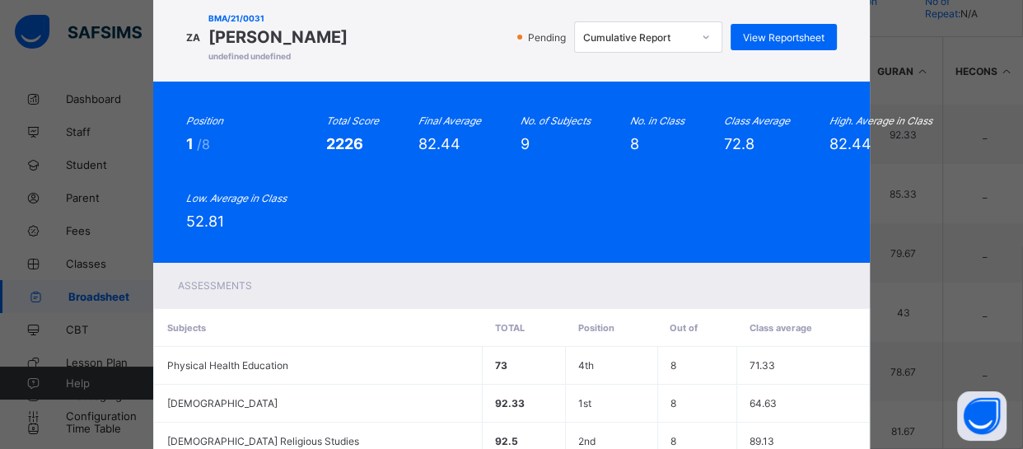
scroll to position [0, 0]
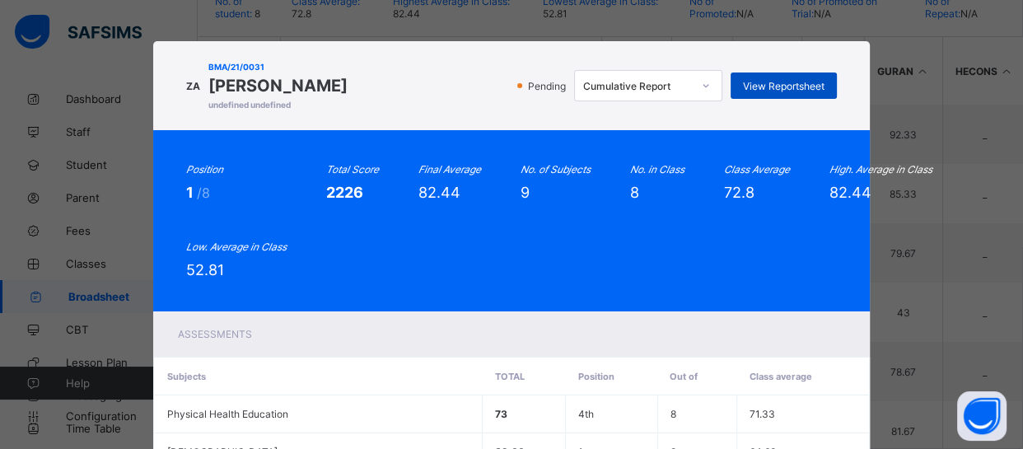
click at [766, 91] on span "View Reportsheet" at bounding box center [784, 86] width 82 height 12
click at [567, 272] on div "Position 1 /8 Total Score 2226 Final Average 82.44 No. of Subjects 9 No. in Cla…" at bounding box center [511, 220] width 650 height 115
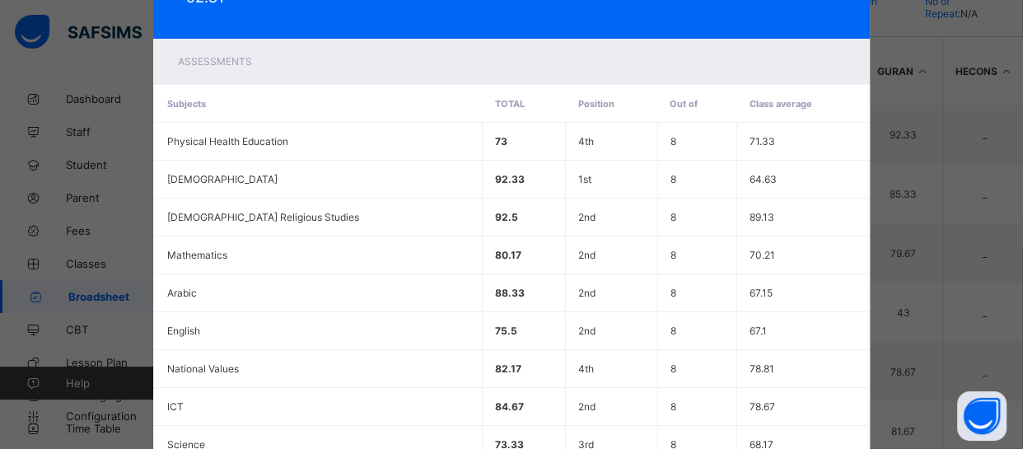
scroll to position [432, 0]
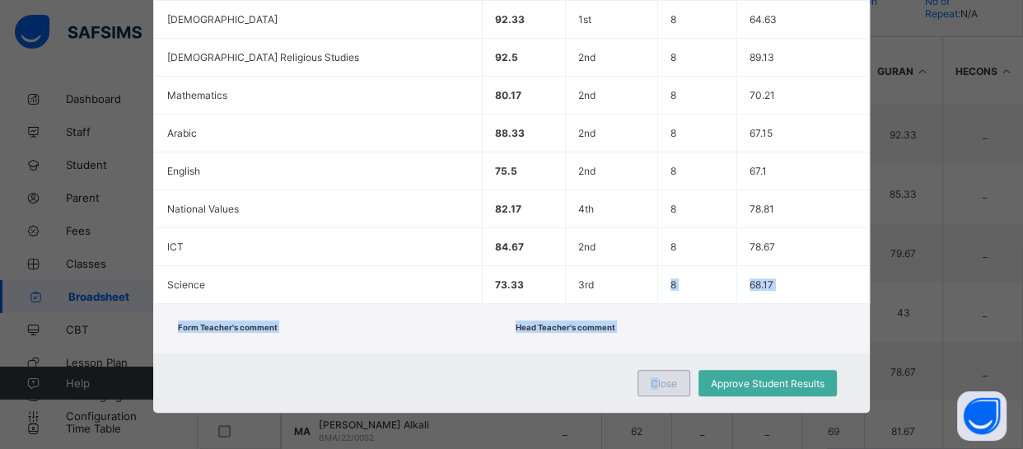
drag, startPoint x: 567, startPoint y: 272, endPoint x: 652, endPoint y: 375, distance: 133.4
click at [652, 375] on div "ZA BMA/21/0031 Ziyaadatulkhayr Abdurrazaq undefined undefined Pending Cumulativ…" at bounding box center [511, 11] width 716 height 804
click at [652, 377] on span "Close" at bounding box center [664, 383] width 26 height 12
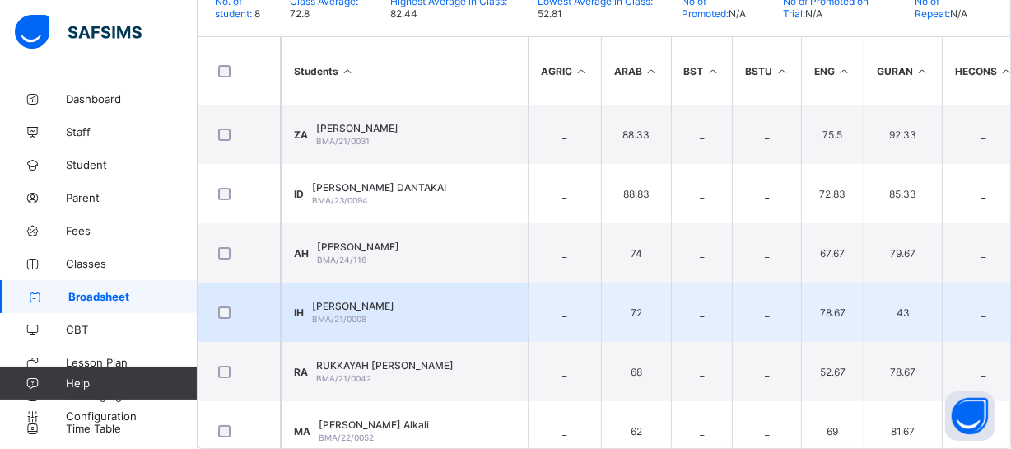
click at [442, 283] on td "IH Ibrahim Hamza BMA/21/0008" at bounding box center [404, 312] width 247 height 59
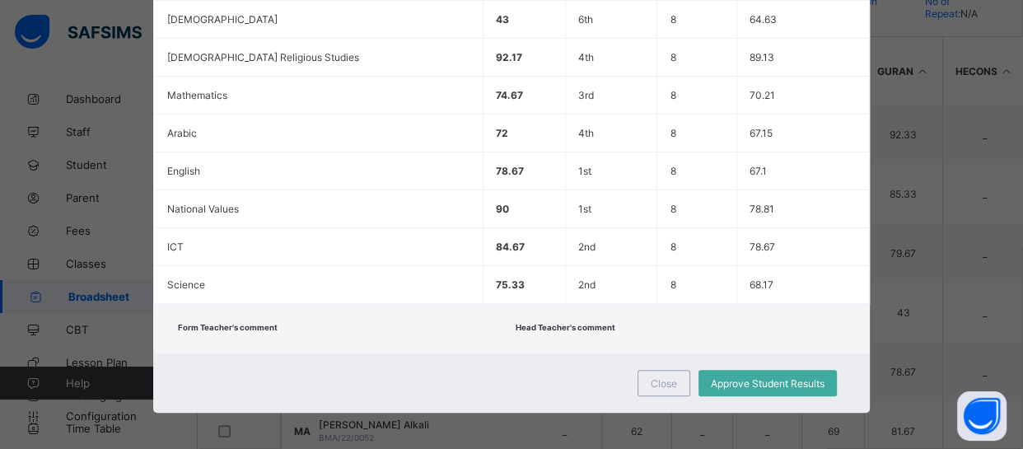
click at [497, 320] on div "Form Teacher's comment" at bounding box center [342, 328] width 329 height 16
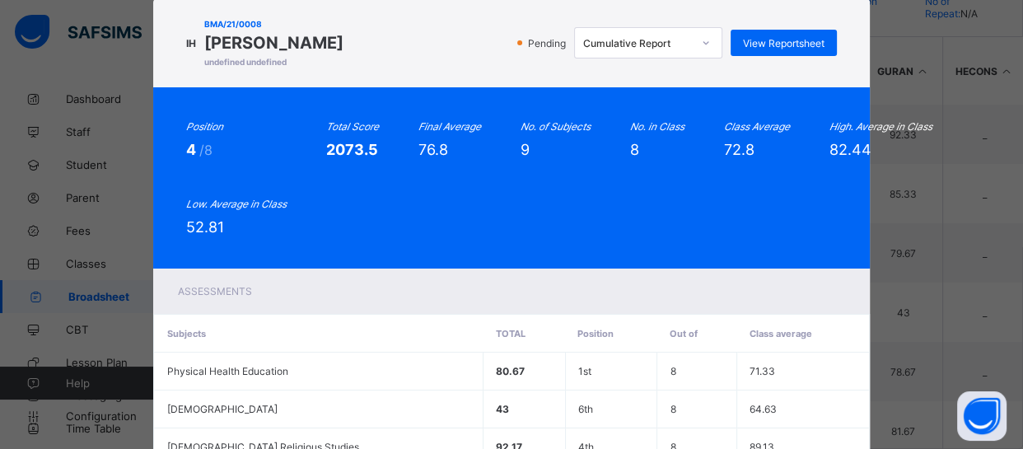
scroll to position [0, 0]
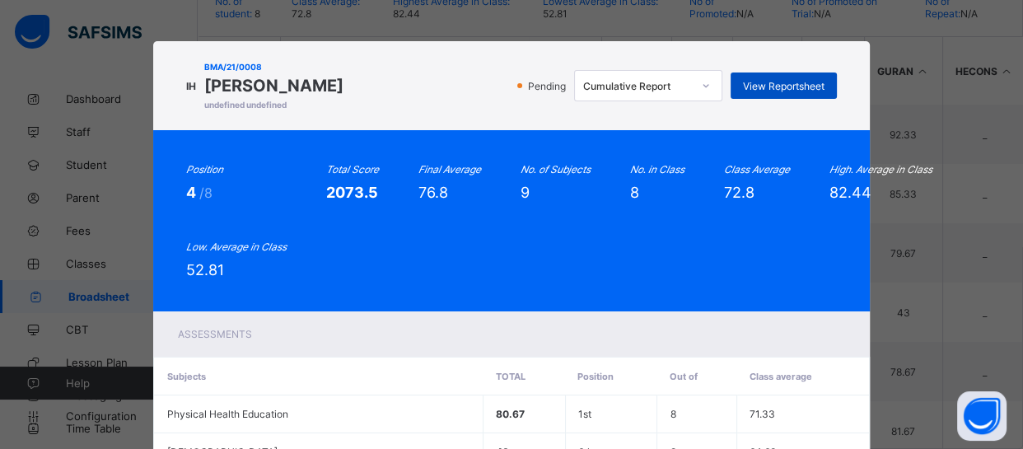
click at [797, 88] on span "View Reportsheet" at bounding box center [784, 86] width 82 height 12
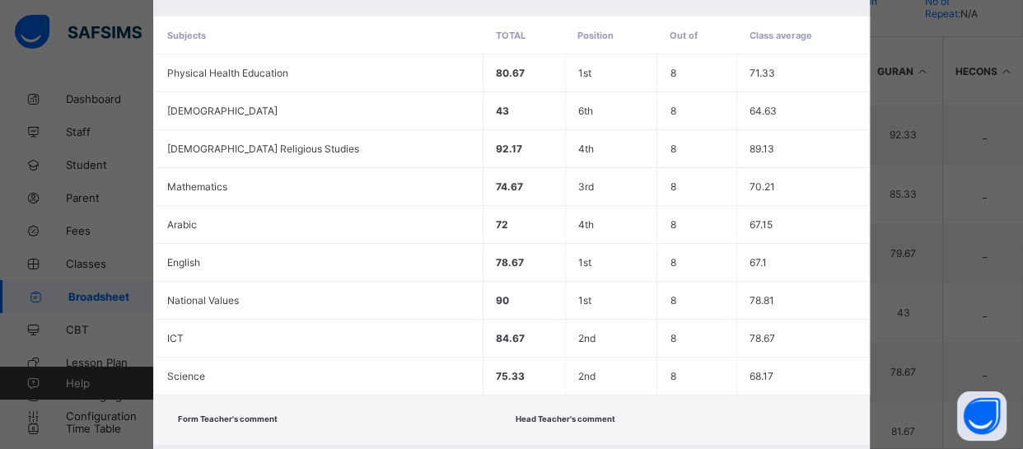
scroll to position [432, 0]
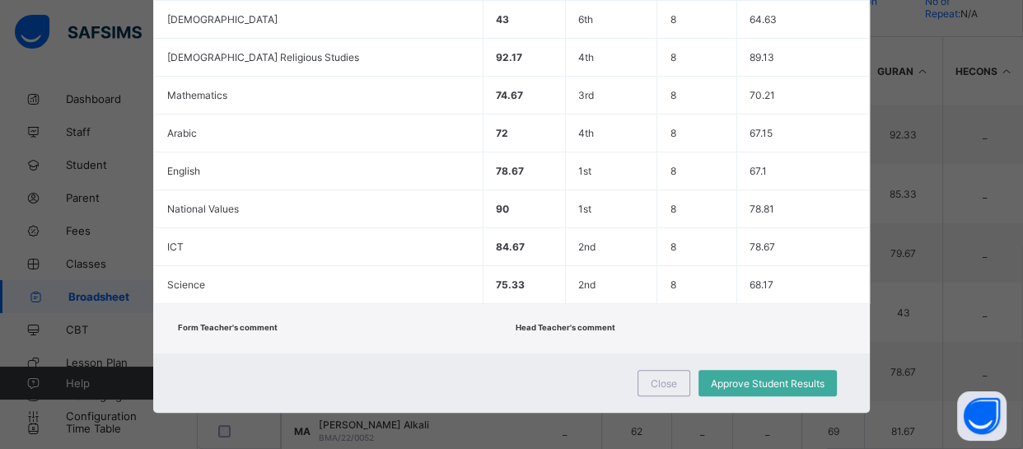
click at [484, 314] on div "Form Teacher's comment Head Teacher's comment" at bounding box center [511, 328] width 716 height 49
click at [654, 377] on span "Close" at bounding box center [664, 383] width 26 height 12
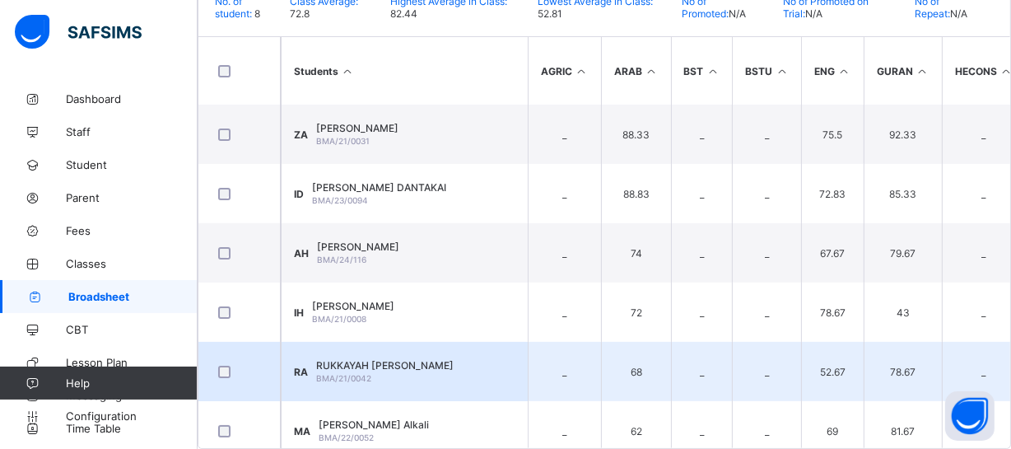
click at [440, 359] on div "RUKKAYAH MARAFA ABDULLAHI BMA/21/0042" at bounding box center [385, 371] width 138 height 25
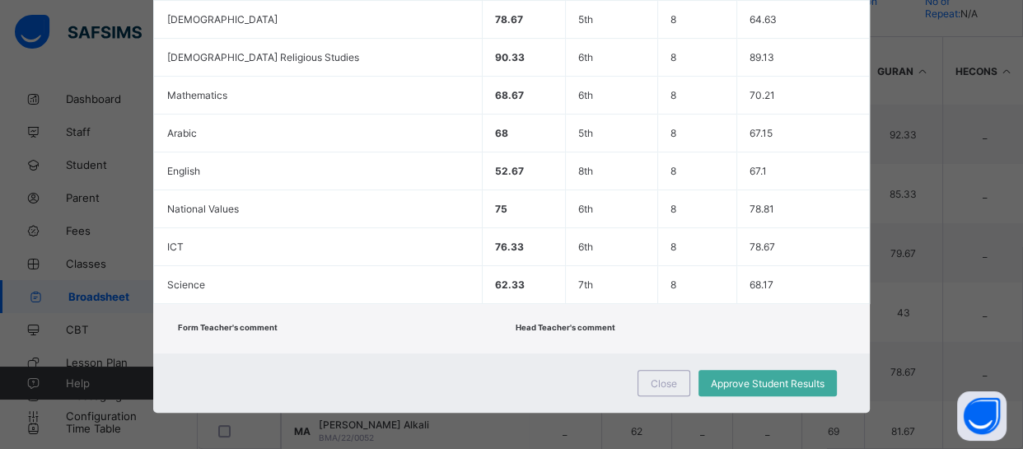
click at [456, 342] on div "Form Teacher's comment Head Teacher's comment" at bounding box center [511, 328] width 716 height 49
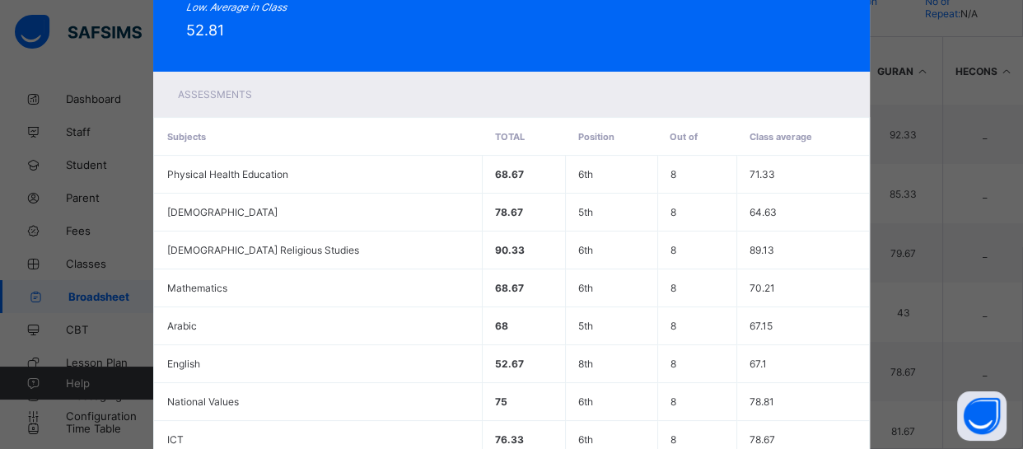
scroll to position [0, 0]
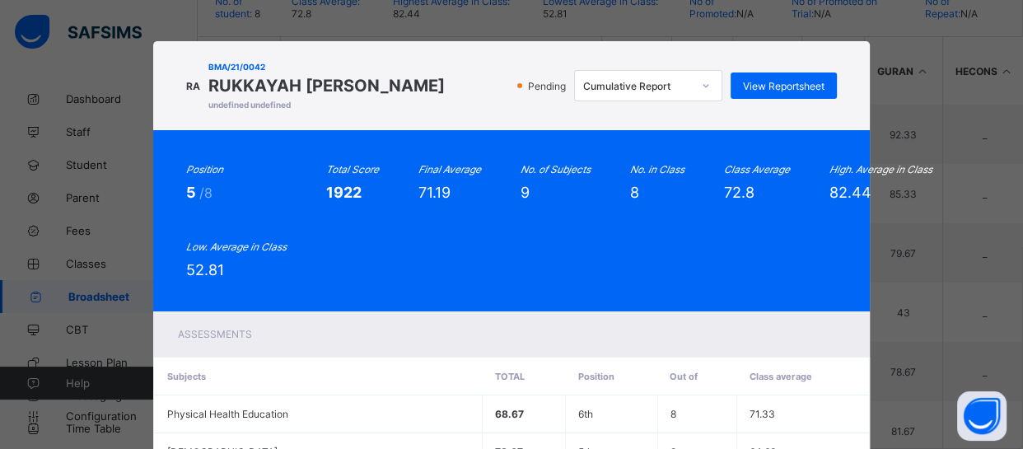
drag, startPoint x: 456, startPoint y: 342, endPoint x: 537, endPoint y: 304, distance: 89.2
click at [527, 310] on div "RA BMA/21/0042 RUKKAYAH MARAFA ABDULLAHI undefined undefined Pending Cumulative…" at bounding box center [511, 443] width 716 height 804
click at [802, 81] on span "View Reportsheet" at bounding box center [784, 86] width 82 height 12
click at [494, 262] on div "Position 5 /8 Total Score 1922 Final Average 71.19 No. of Subjects 9 No. in Cla…" at bounding box center [511, 220] width 650 height 115
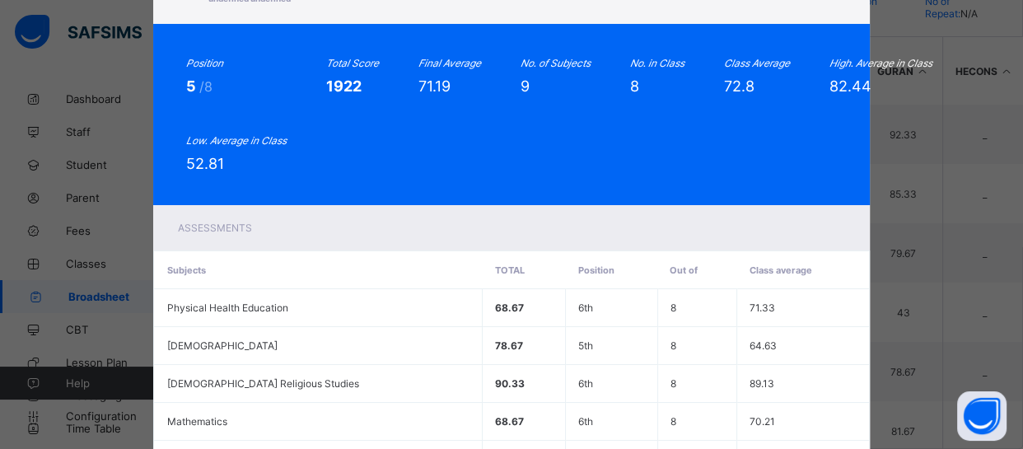
scroll to position [432, 0]
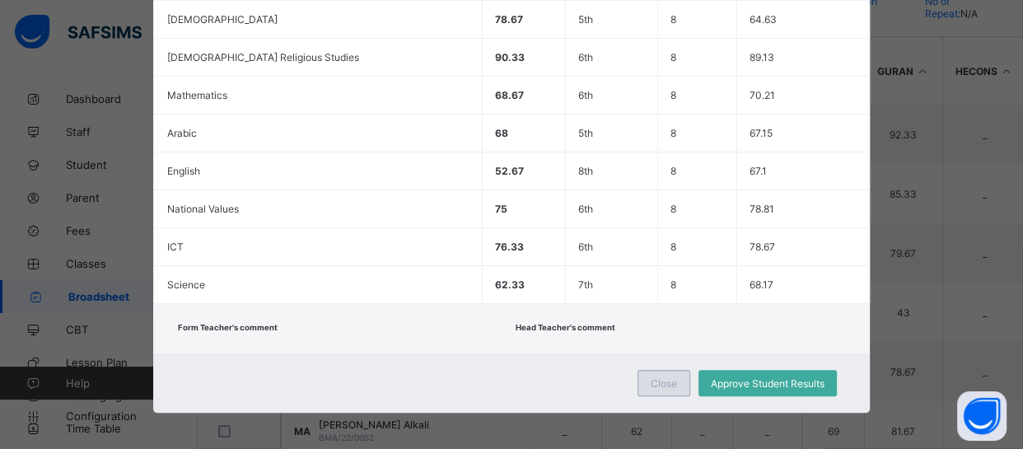
click at [657, 381] on span "Close" at bounding box center [664, 383] width 26 height 12
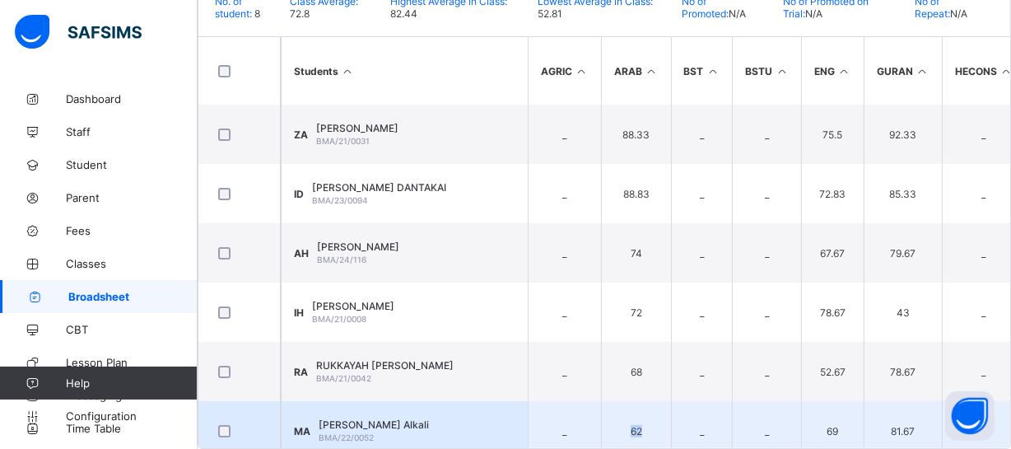
drag, startPoint x: 657, startPoint y: 381, endPoint x: 642, endPoint y: 381, distance: 14.8
click at [642, 401] on td "62" at bounding box center [636, 430] width 70 height 59
click at [429, 418] on span "Muhammad Sa'eed Alkali" at bounding box center [374, 424] width 110 height 12
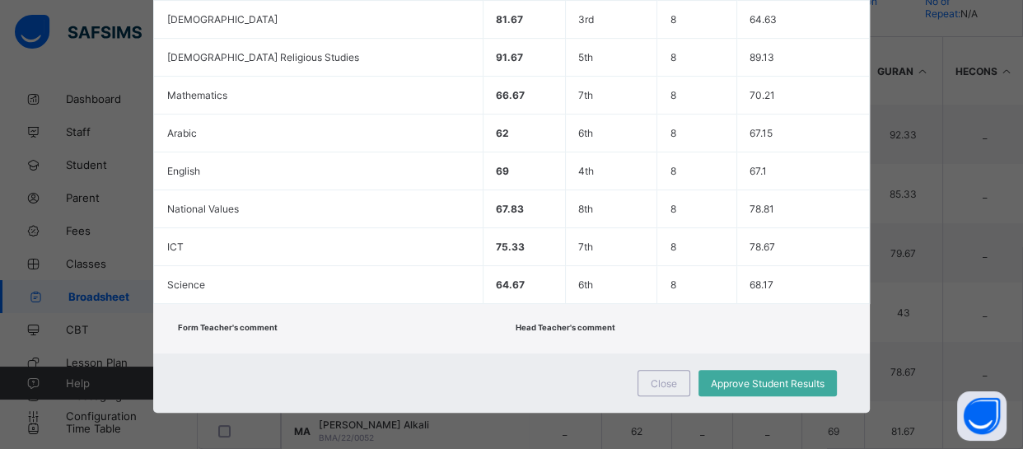
click at [491, 389] on div "Close Approve Student Results" at bounding box center [511, 382] width 716 height 59
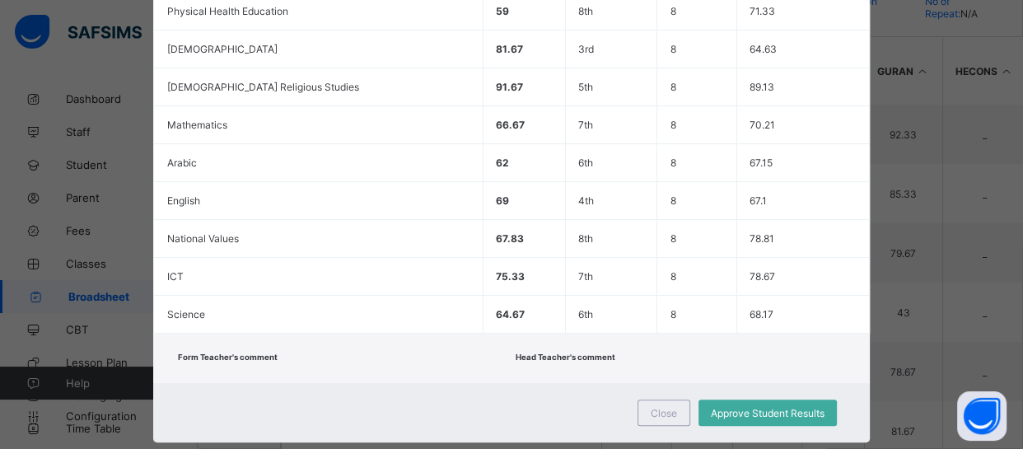
scroll to position [0, 0]
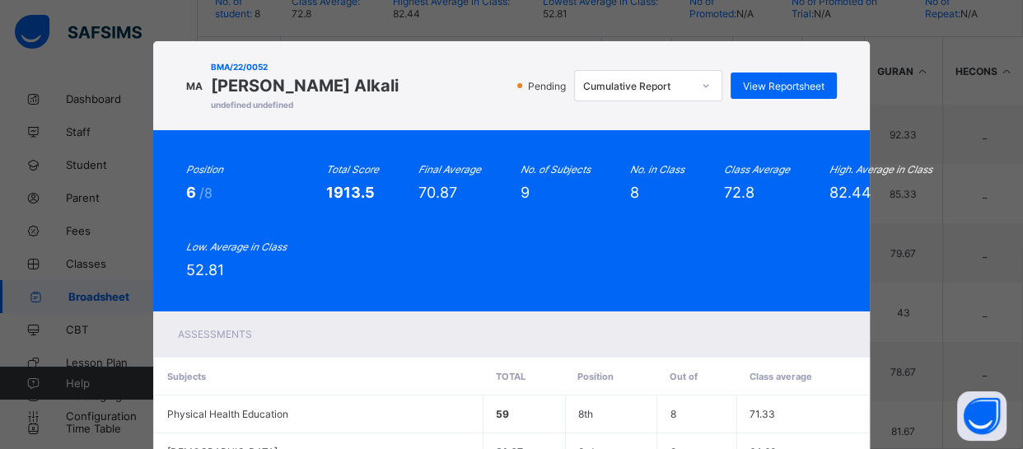
click at [491, 389] on th "Total" at bounding box center [524, 376] width 82 height 38
click at [601, 297] on div "Position 6 /8 Total Score 1913.5 Final Average 70.87 No. of Subjects 9 No. in C…" at bounding box center [511, 220] width 716 height 181
click at [802, 90] on span "View Reportsheet" at bounding box center [784, 86] width 82 height 12
click at [410, 285] on div "Position 6 /8 Total Score 1913.5 Final Average 70.87 No. of Subjects 9 No. in C…" at bounding box center [511, 220] width 716 height 181
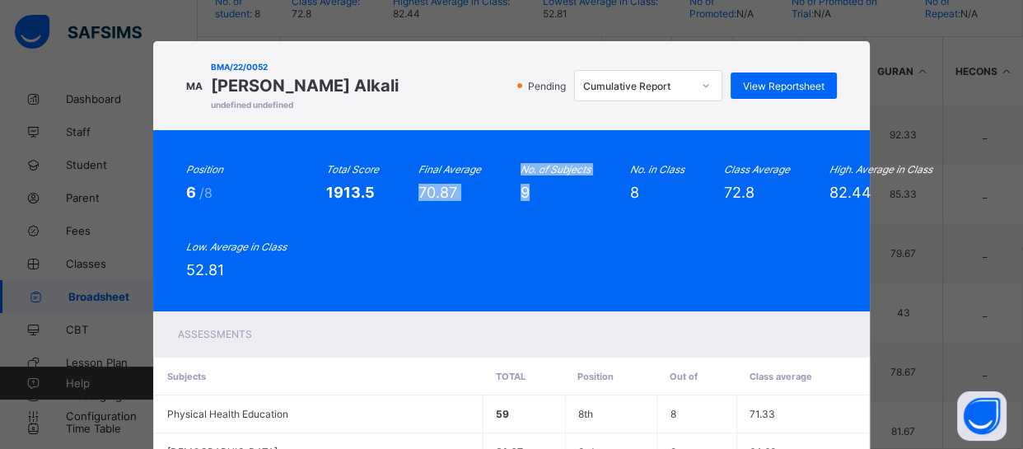
drag, startPoint x: 410, startPoint y: 285, endPoint x: 750, endPoint y: 102, distance: 385.5
click at [750, 102] on div "MA BMA/22/0052 Muhammad Sa'eed Alkali undefined undefined Pending Cumulative Re…" at bounding box center [511, 443] width 716 height 804
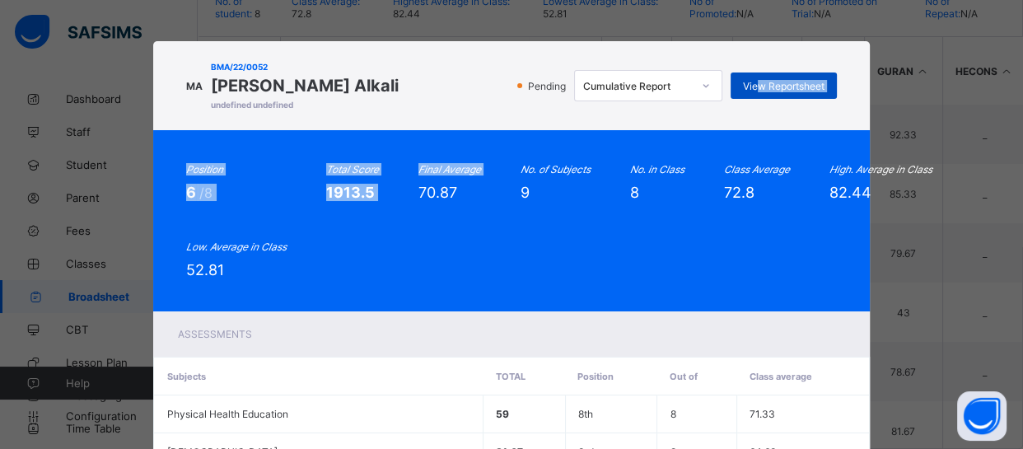
click at [776, 82] on span "View Reportsheet" at bounding box center [784, 86] width 82 height 12
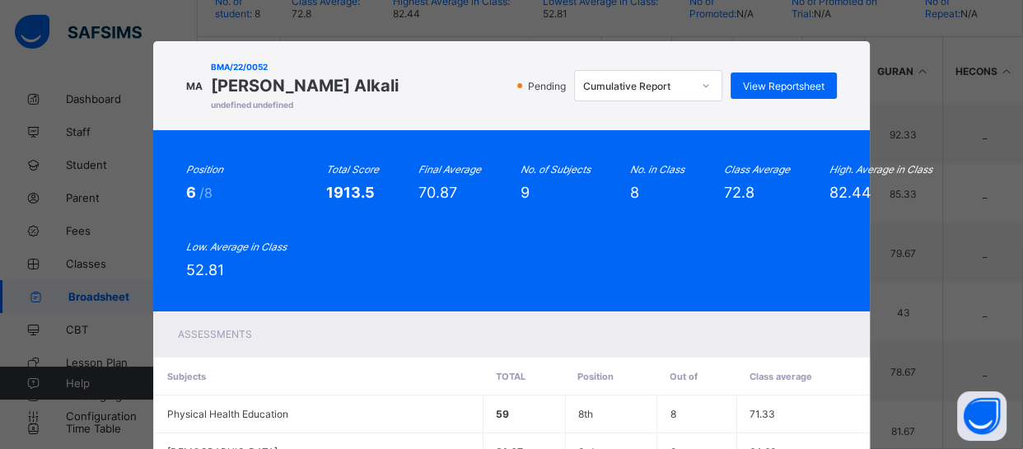
click at [432, 286] on div "Position 6 /8 Total Score 1913.5 Final Average 70.87 No. of Subjects 9 No. in C…" at bounding box center [511, 220] width 716 height 181
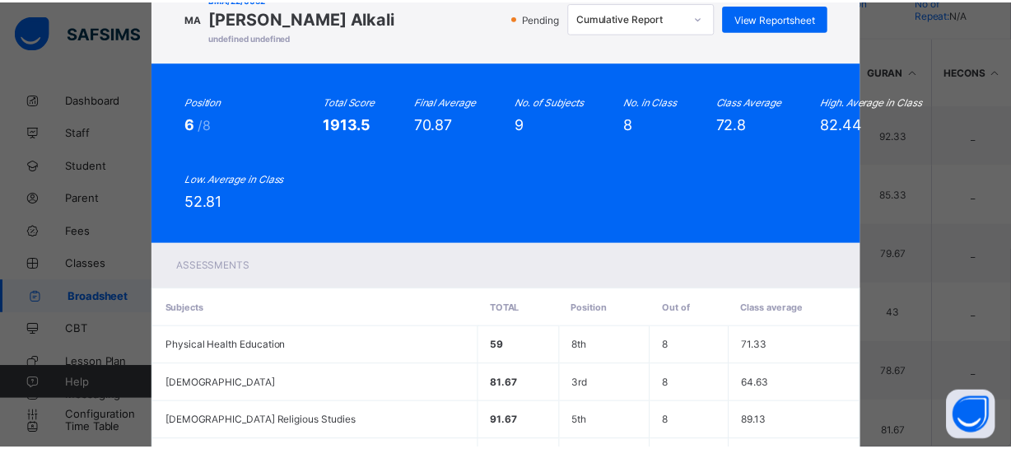
scroll to position [432, 0]
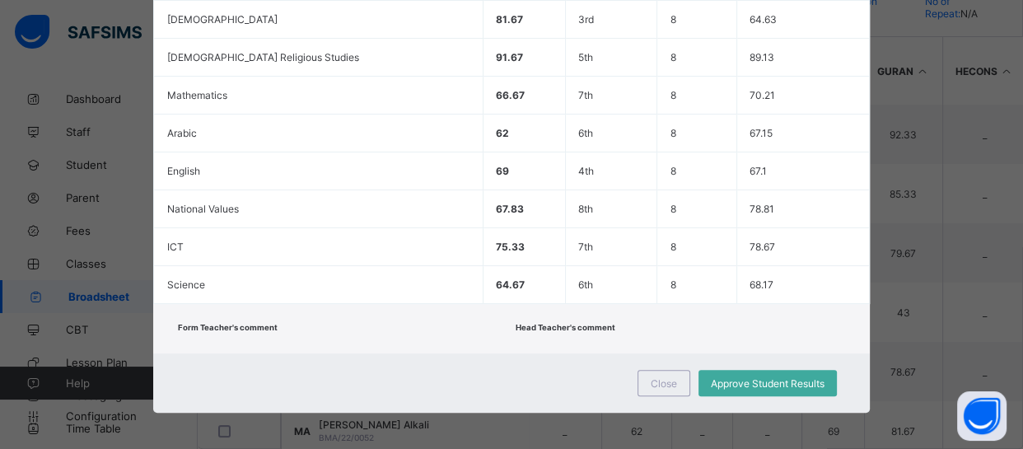
click at [620, 304] on div "Form Teacher's comment Head Teacher's comment" at bounding box center [511, 328] width 716 height 49
click at [651, 377] on span "Close" at bounding box center [664, 383] width 26 height 12
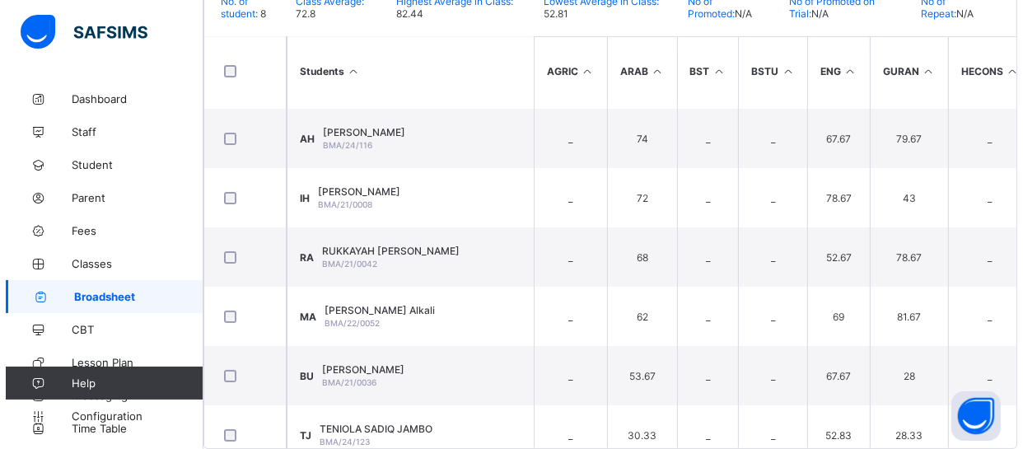
scroll to position [136, 0]
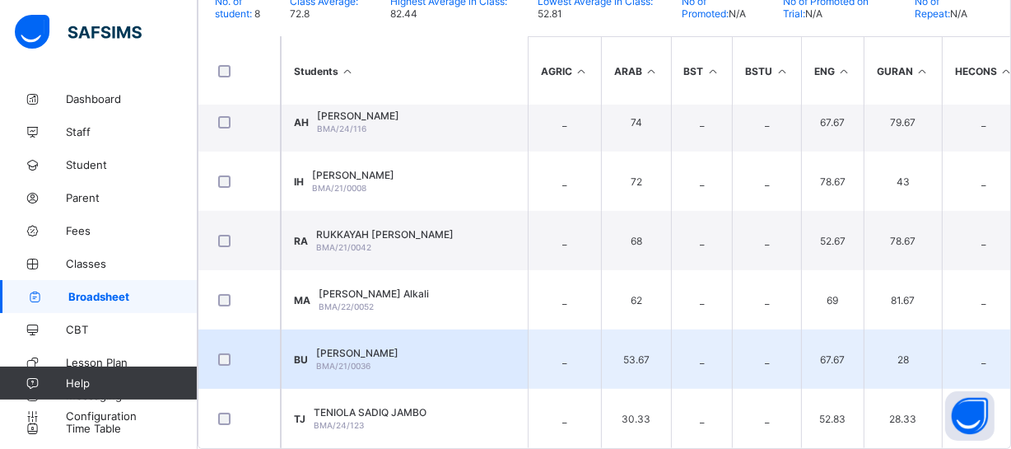
click at [399, 347] on span "Bilal Shuaibu Usman" at bounding box center [357, 353] width 82 height 12
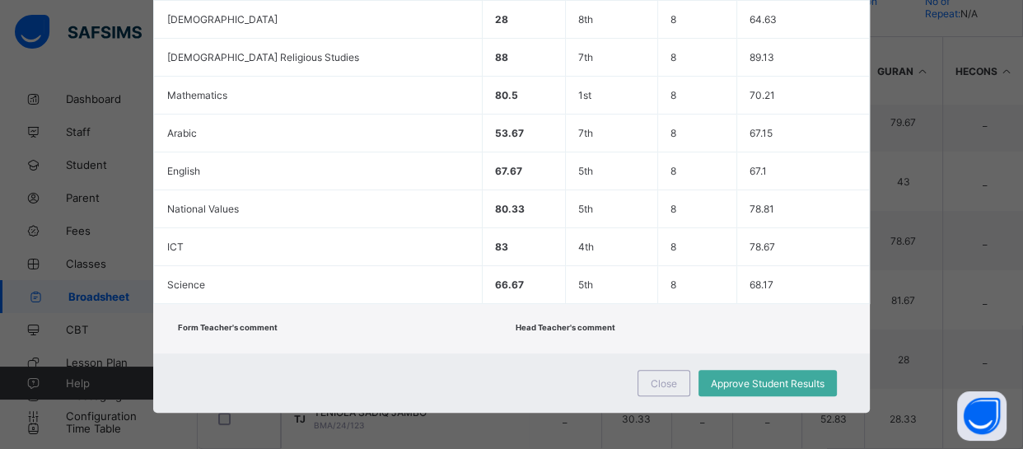
click at [432, 333] on span at bounding box center [342, 335] width 329 height 4
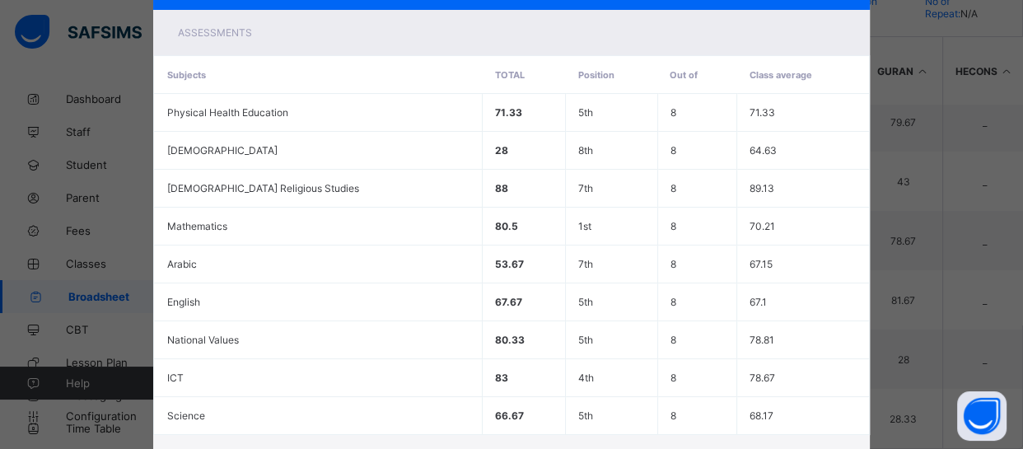
scroll to position [0, 0]
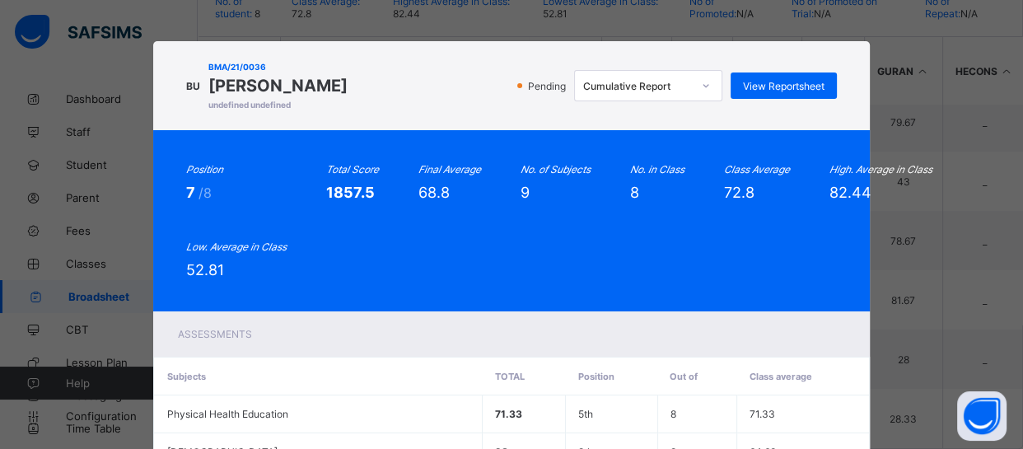
click at [432, 329] on div "Assessments" at bounding box center [511, 333] width 716 height 45
click at [769, 90] on span "View Reportsheet" at bounding box center [784, 86] width 82 height 12
click at [385, 225] on div "Position 7 /8 Total Score 1857.5 Final Average 68.8 No. of Subjects 9 No. in Cl…" at bounding box center [511, 220] width 650 height 115
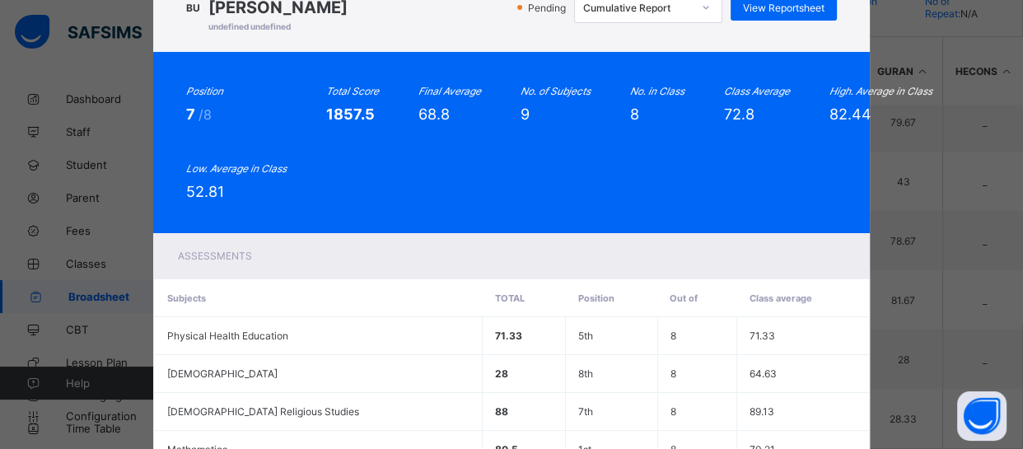
scroll to position [432, 0]
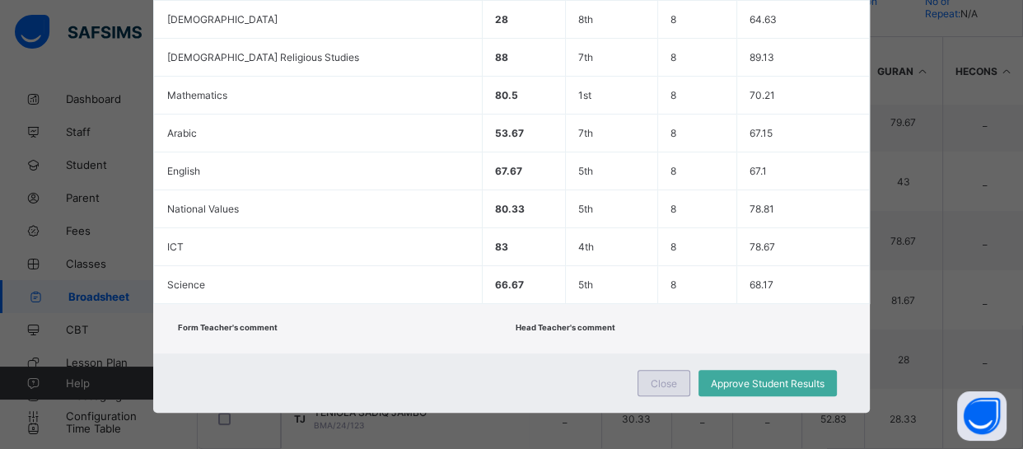
click at [657, 377] on span "Close" at bounding box center [664, 383] width 26 height 12
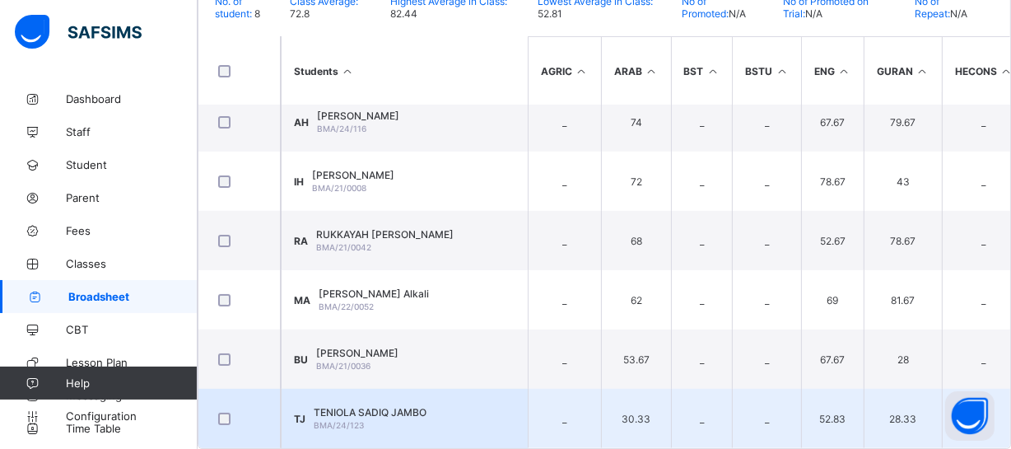
click at [424, 406] on span "TENIOLA SADIQ JAMBO" at bounding box center [370, 412] width 113 height 12
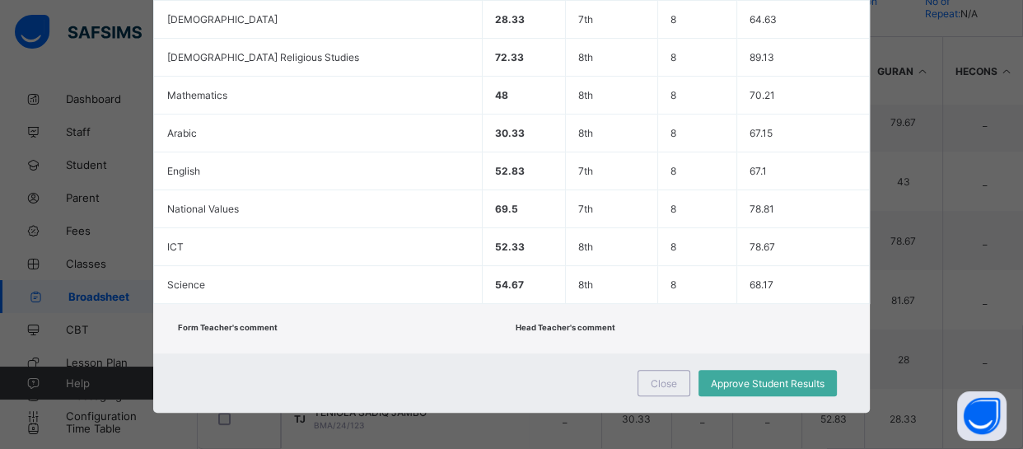
click at [432, 370] on div "Close Approve Student Results" at bounding box center [511, 382] width 716 height 59
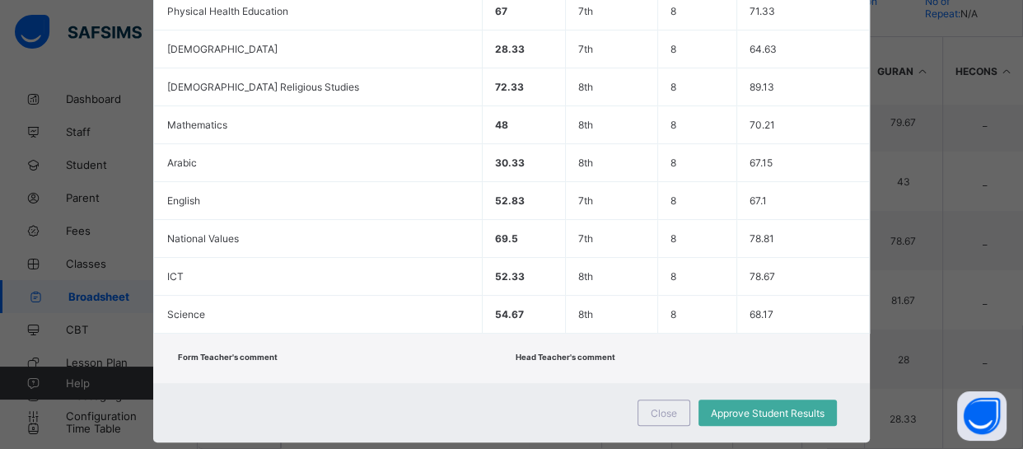
scroll to position [0, 0]
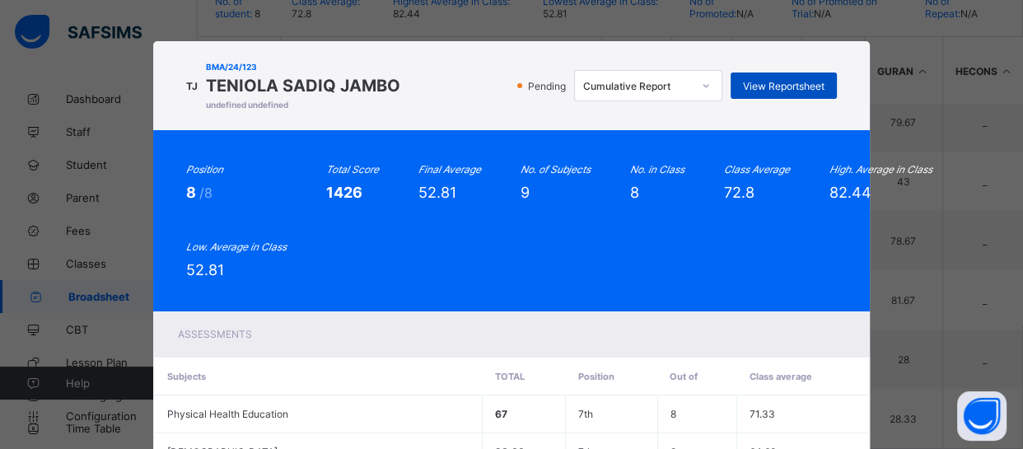
click at [779, 82] on span "View Reportsheet" at bounding box center [784, 86] width 82 height 12
click at [442, 241] on div "Position 8 /8 Total Score 1426 Final Average 52.81 No. of Subjects 9 No. in Cla…" at bounding box center [511, 220] width 650 height 115
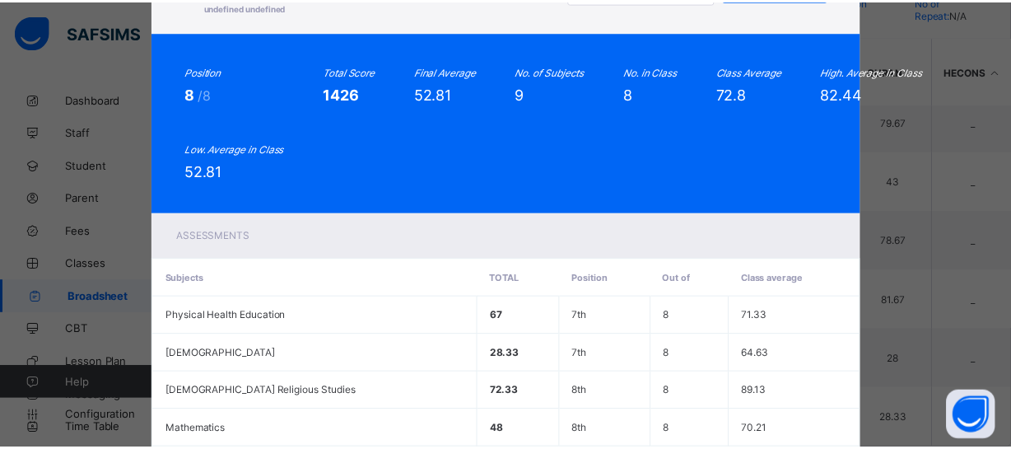
scroll to position [432, 0]
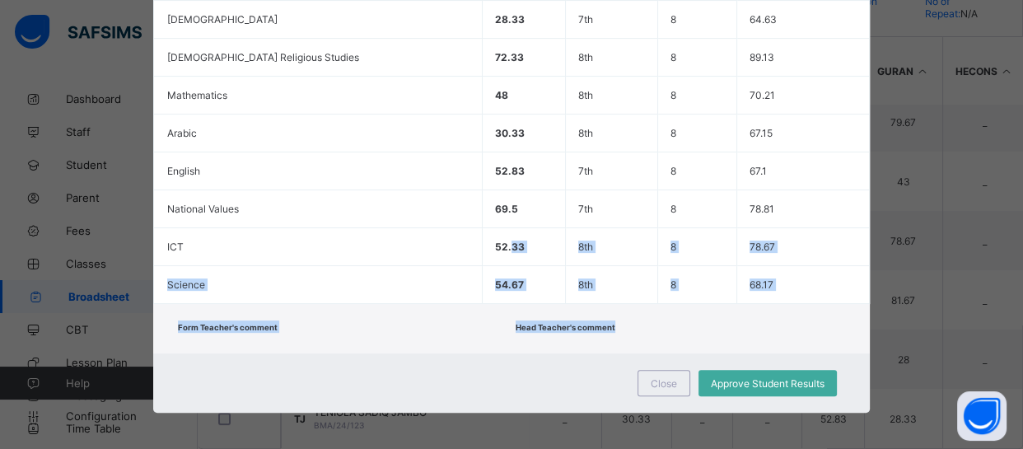
drag, startPoint x: 442, startPoint y: 241, endPoint x: 619, endPoint y: 338, distance: 200.9
click at [619, 338] on div "TJ BMA/24/123 TENIOLA SADIQ JAMBO undefined undefined Pending Cumulative Report…" at bounding box center [511, 11] width 716 height 804
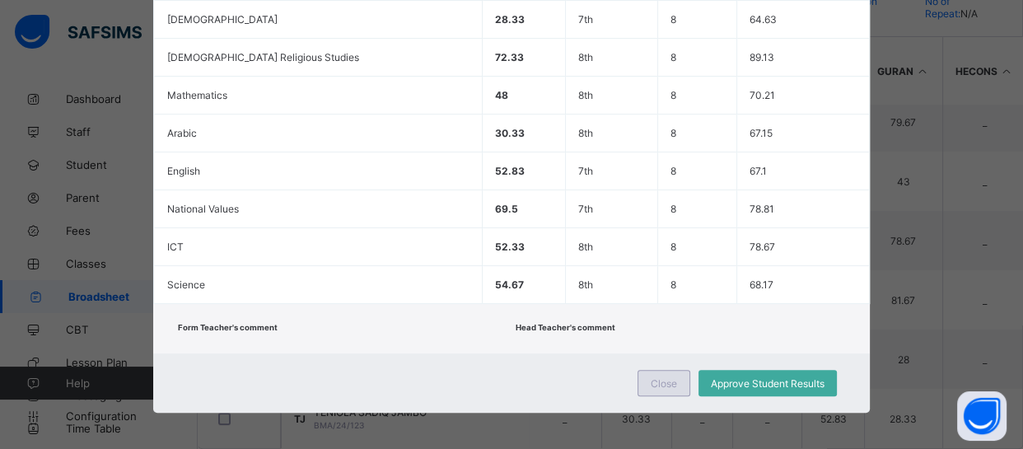
click at [655, 377] on span "Close" at bounding box center [664, 383] width 26 height 12
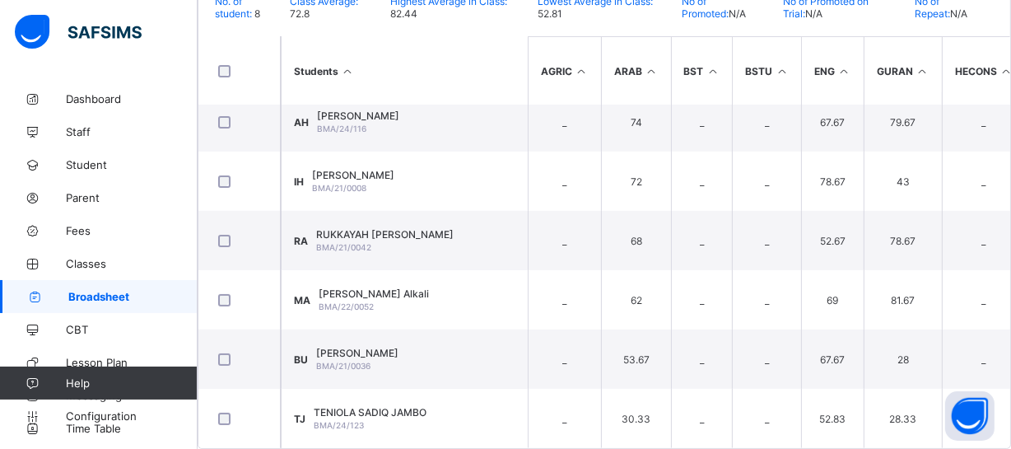
click at [153, 291] on span "Broadsheet" at bounding box center [132, 296] width 129 height 13
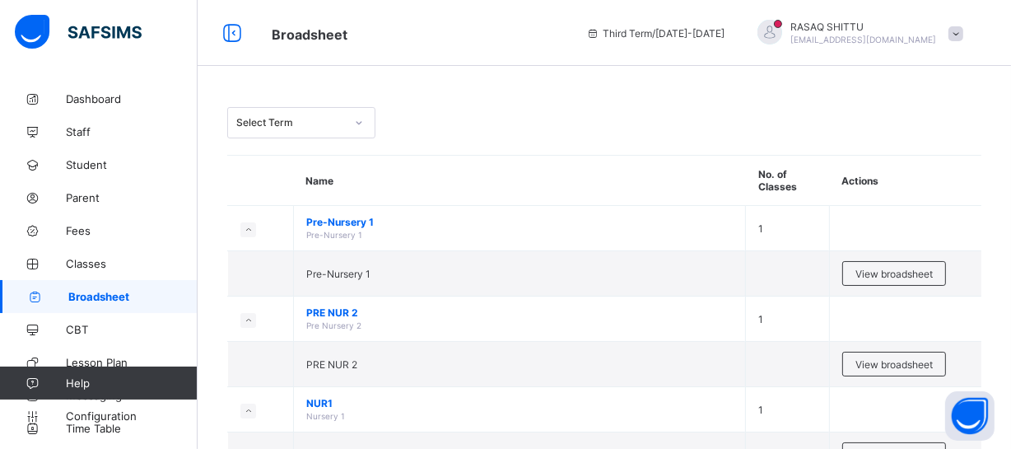
click at [315, 119] on div "Select Term" at bounding box center [290, 123] width 109 height 12
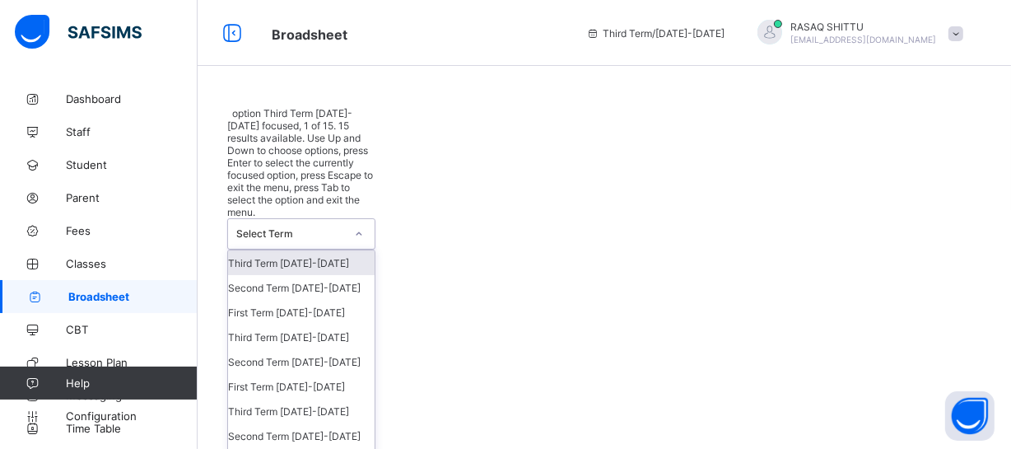
click at [272, 228] on div "Select Term" at bounding box center [290, 234] width 109 height 12
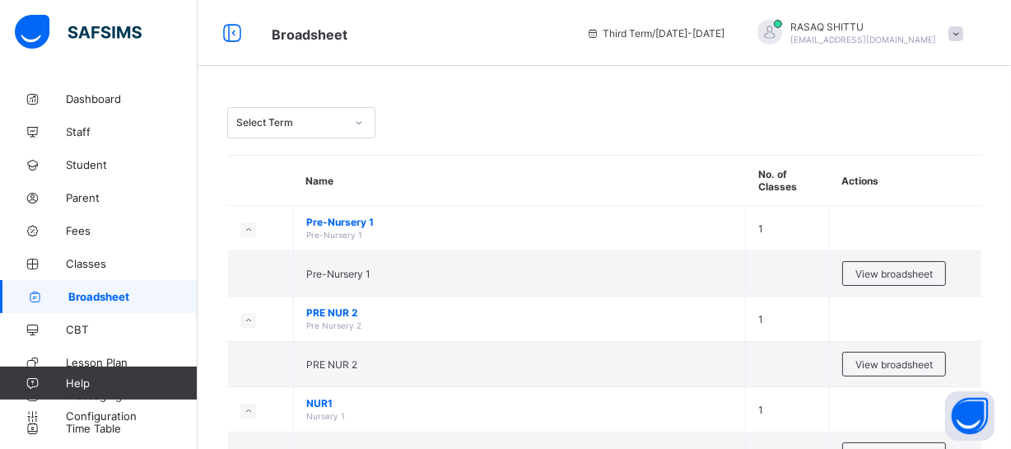
click at [451, 126] on div "Select Term" at bounding box center [604, 122] width 754 height 31
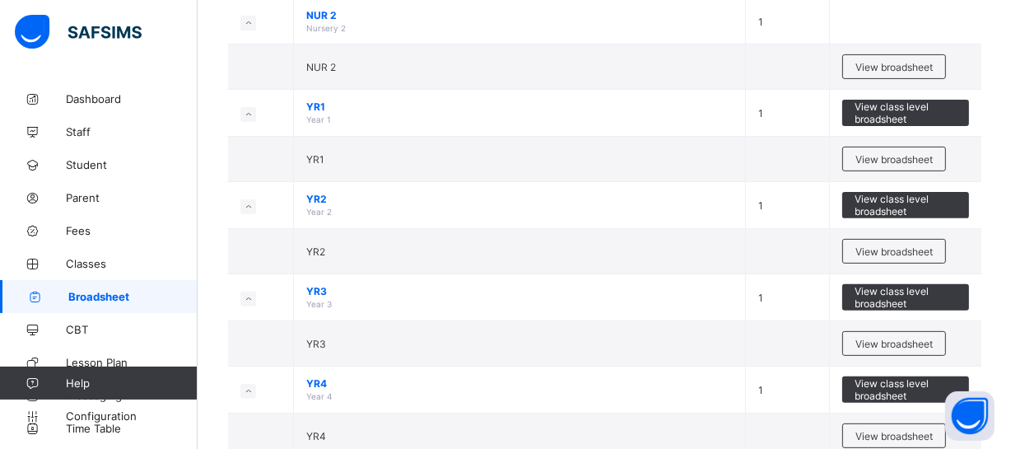
scroll to position [509, 0]
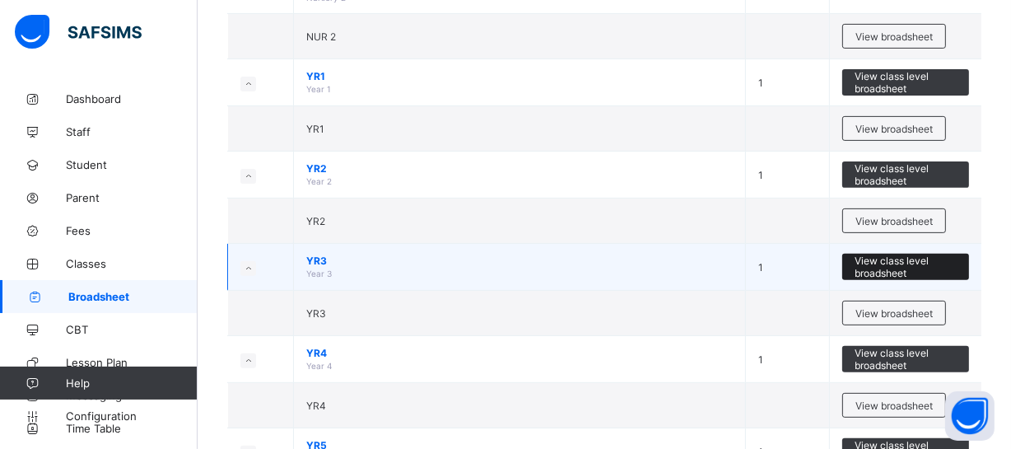
click at [889, 259] on span "View class level broadsheet" at bounding box center [906, 267] width 102 height 25
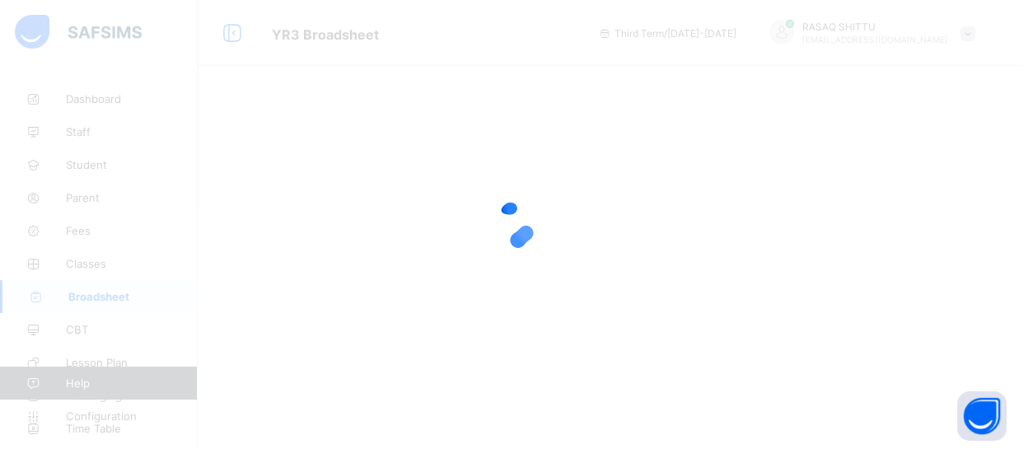
click at [619, 278] on div at bounding box center [511, 224] width 1023 height 449
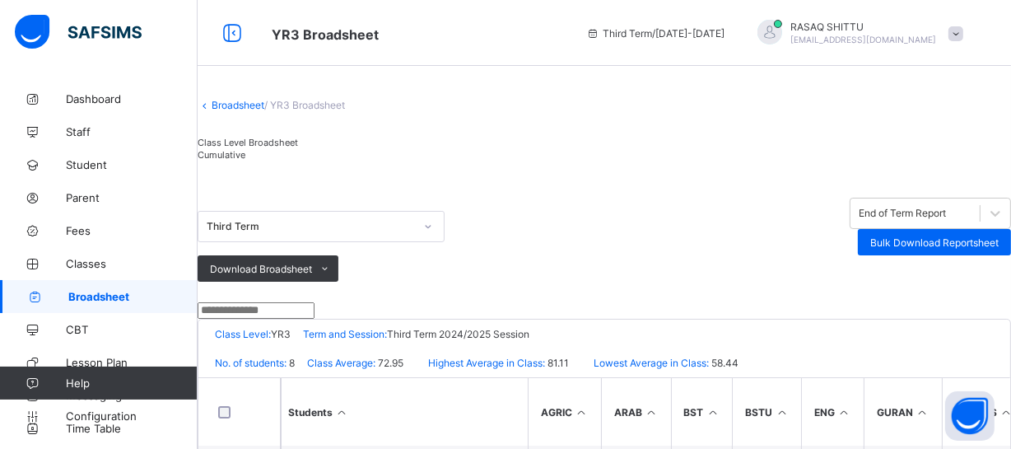
click at [575, 111] on div "Broadsheet / YR3 Broadsheet" at bounding box center [605, 105] width 814 height 12
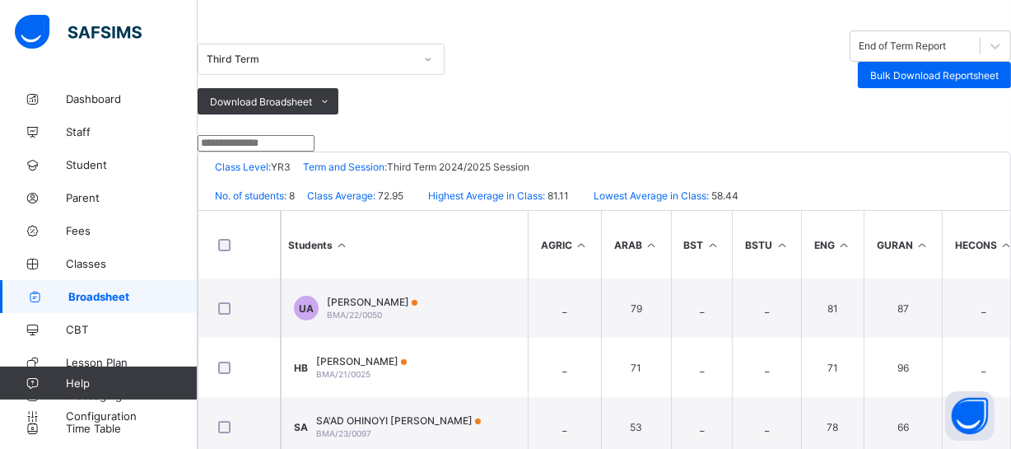
scroll to position [48, 0]
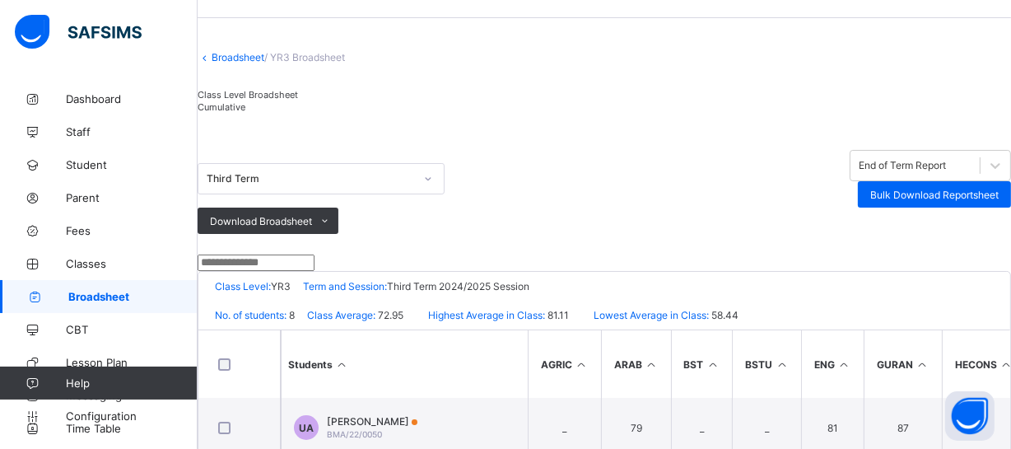
click at [298, 113] on div "Cumulative" at bounding box center [248, 106] width 100 height 12
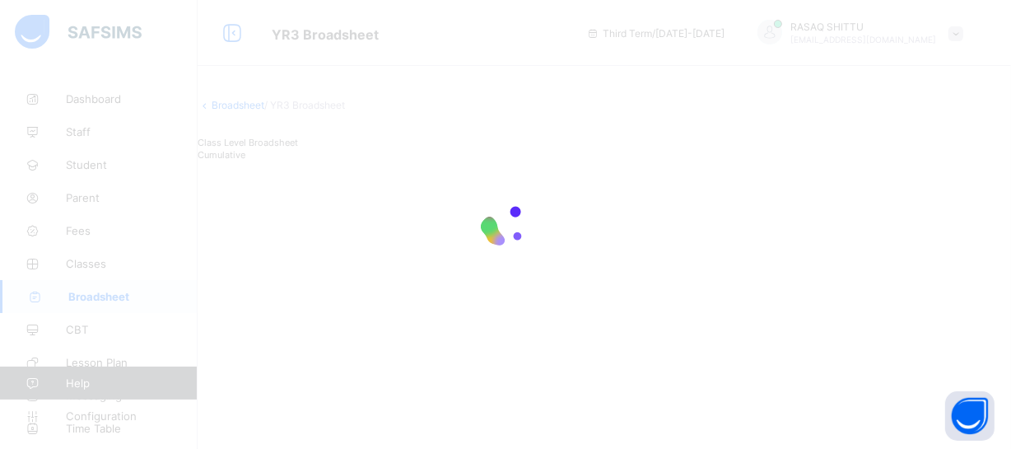
scroll to position [0, 0]
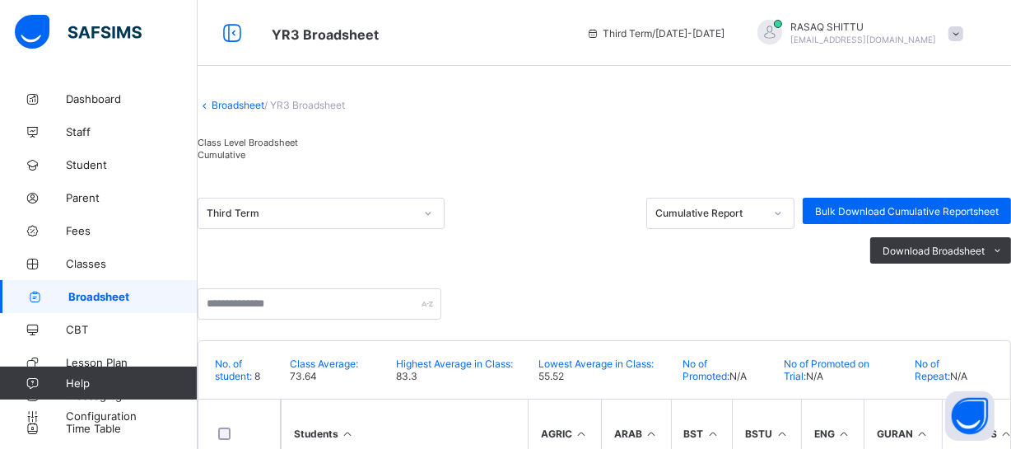
click at [492, 156] on div "Broadsheet / YR3 Broadsheet Class Level Broadsheet Cumulative Third Term Cumula…" at bounding box center [605, 446] width 814 height 729
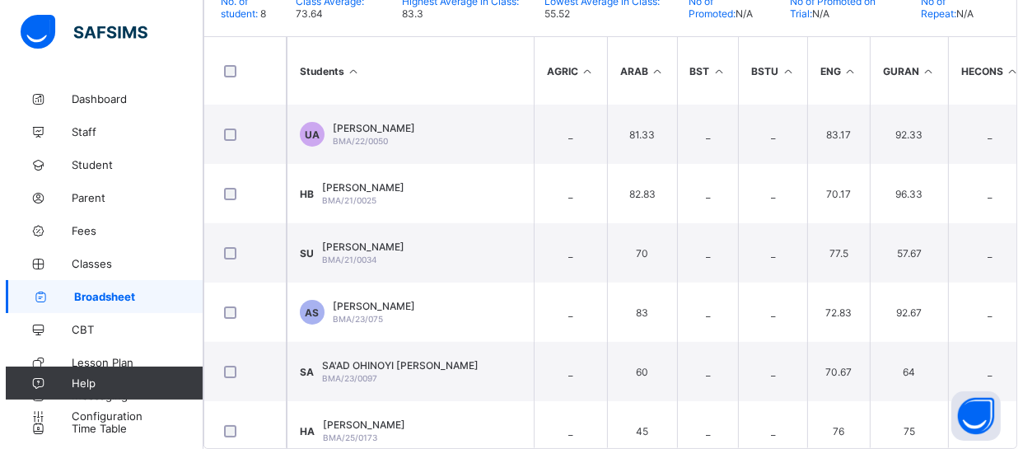
scroll to position [438, 0]
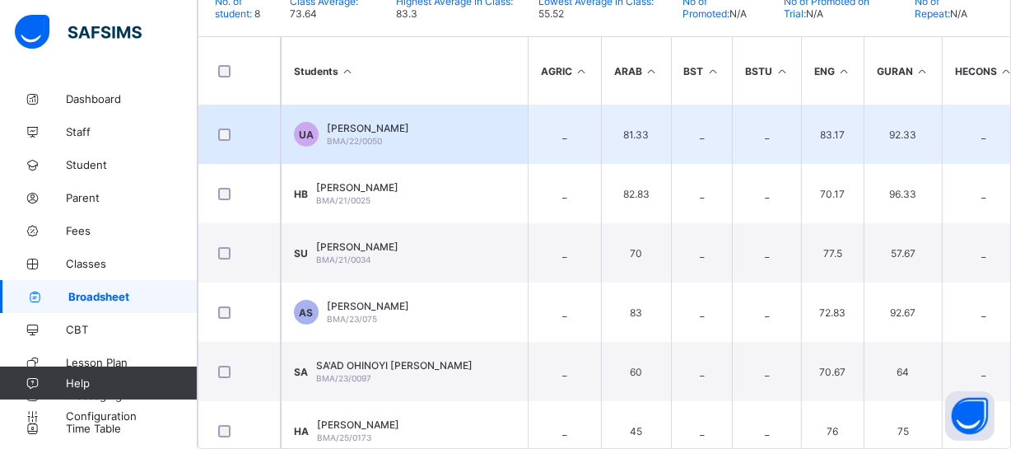
click at [398, 122] on span "Usman Alkali" at bounding box center [368, 128] width 82 height 12
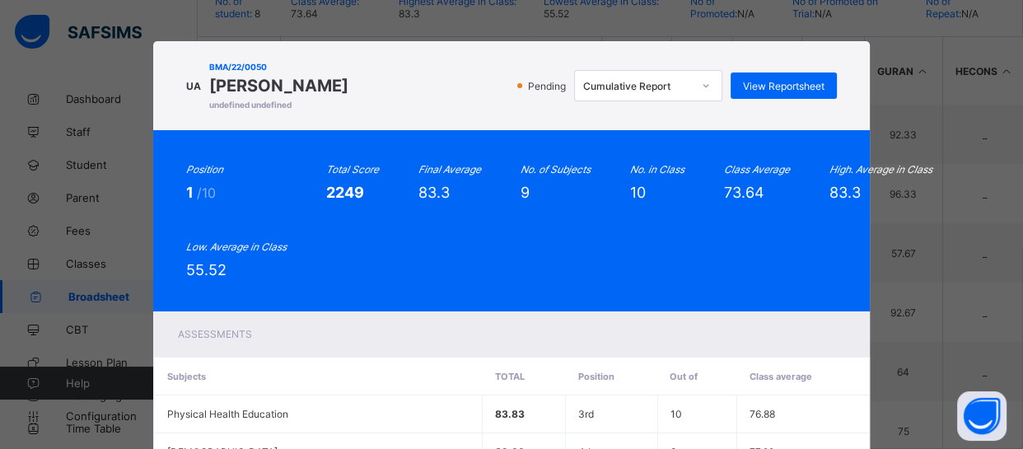
click at [398, 94] on div "Pending Cumulative Report View Reportsheet" at bounding box center [596, 85] width 479 height 31
click at [398, 95] on div "Pending Cumulative Report View Reportsheet" at bounding box center [596, 85] width 479 height 31
click at [768, 81] on span "View Reportsheet" at bounding box center [784, 86] width 82 height 12
click at [540, 255] on div "Position 1 /10 Total Score 2249 Final Average 83.3 No. of Subjects 9 No. in Cla…" at bounding box center [511, 220] width 650 height 115
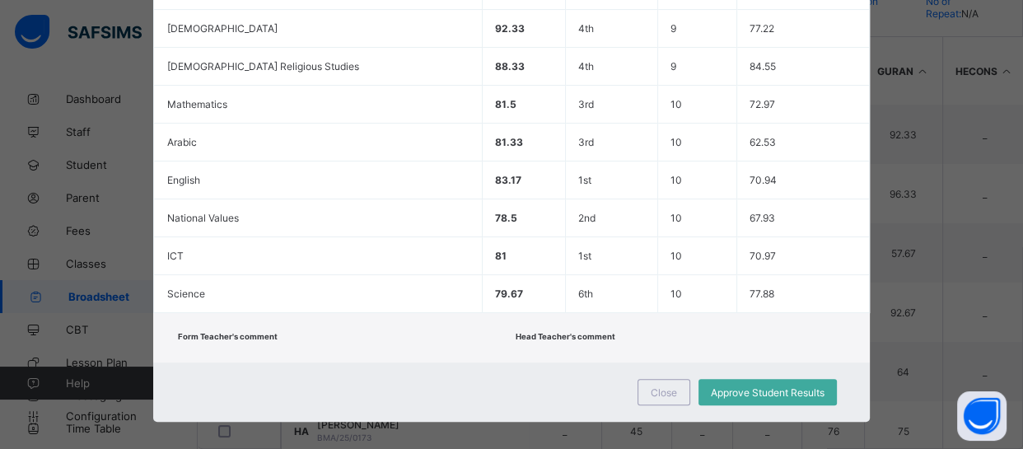
scroll to position [432, 0]
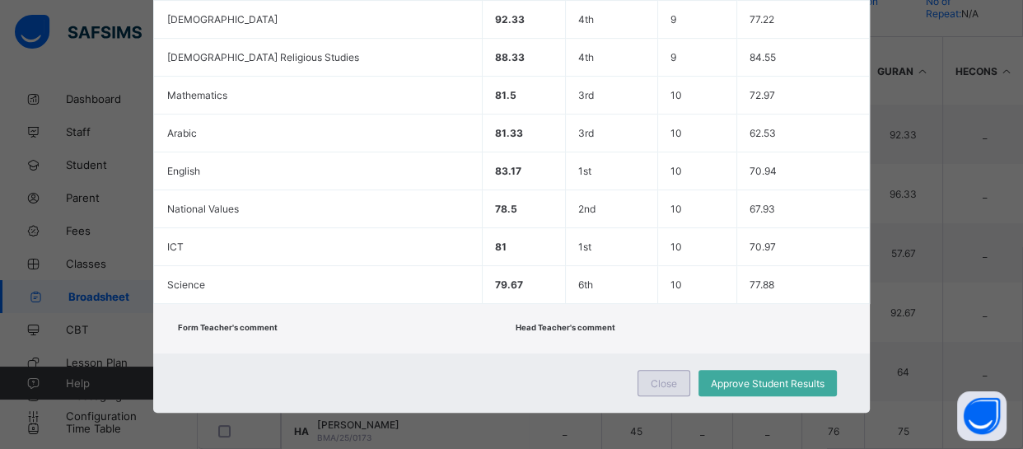
click at [654, 377] on span "Close" at bounding box center [664, 383] width 26 height 12
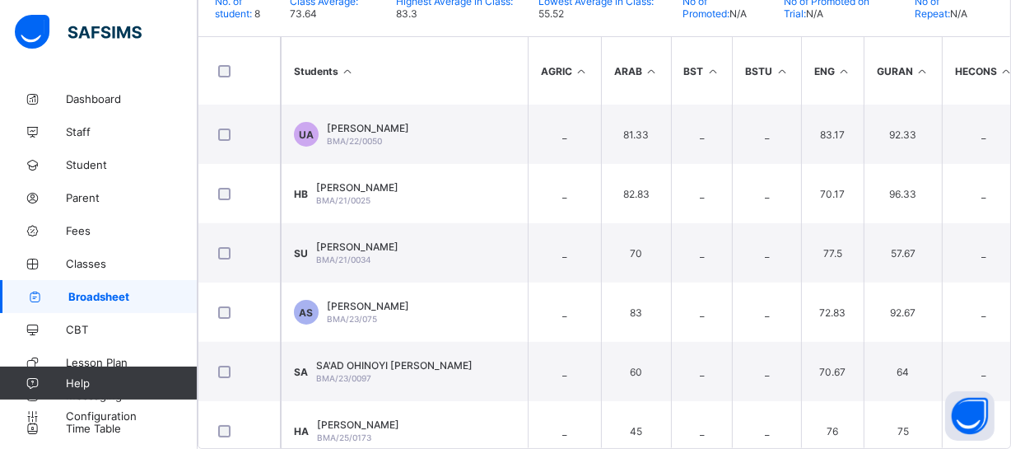
click at [654, 401] on td "45" at bounding box center [636, 430] width 70 height 59
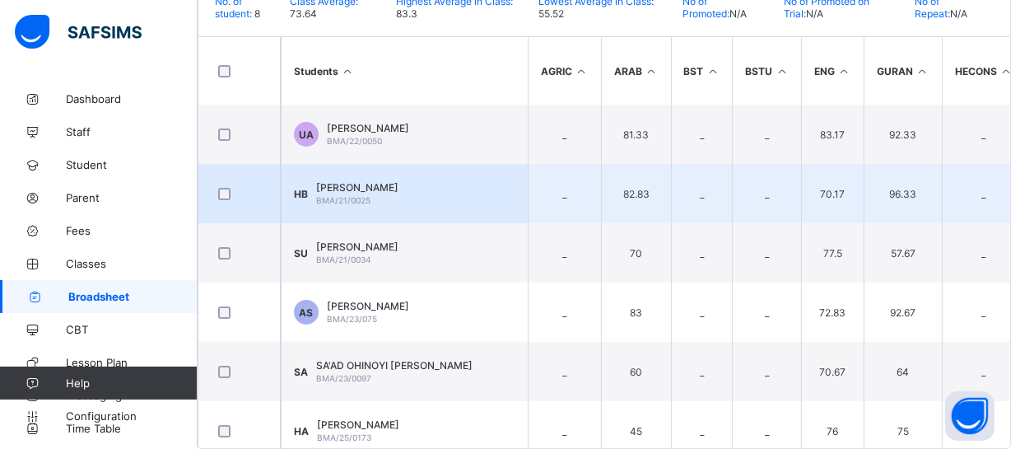
click at [399, 181] on span "Halima Nuradeen Badaru" at bounding box center [357, 187] width 82 height 12
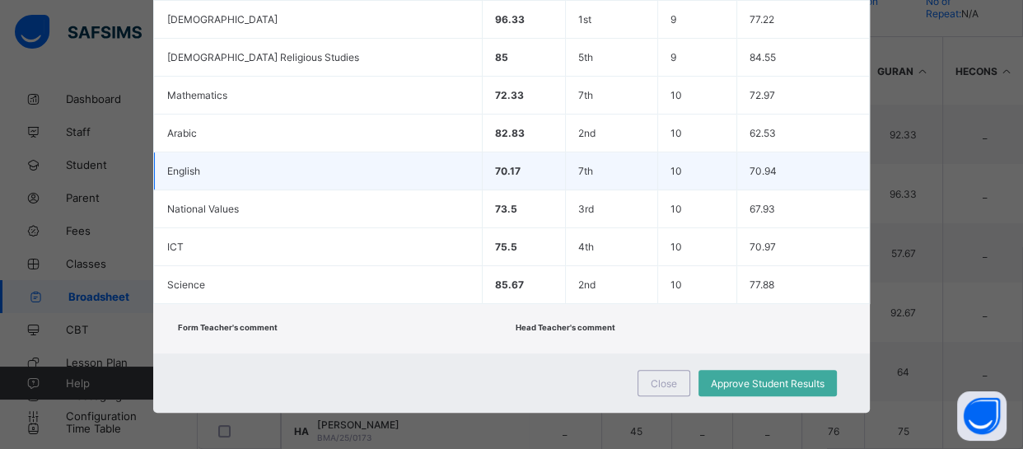
click at [483, 180] on td "70.17" at bounding box center [524, 171] width 83 height 38
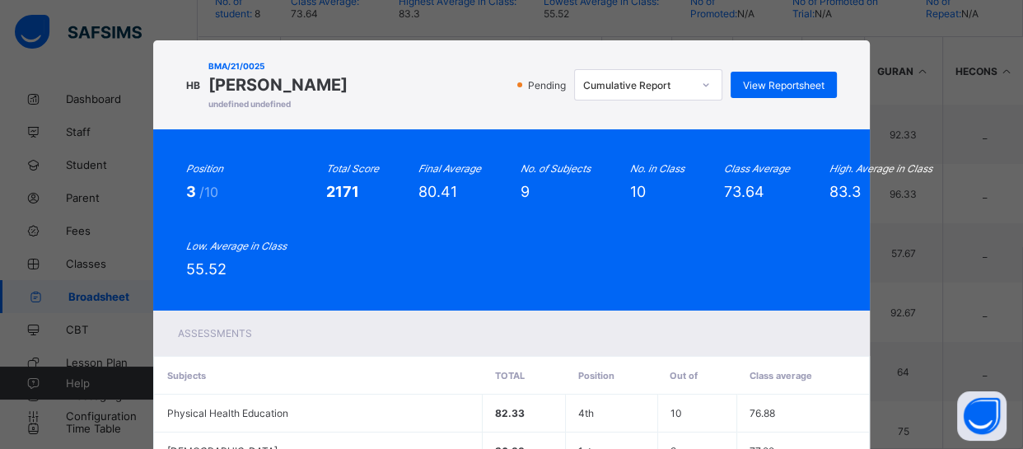
scroll to position [0, 0]
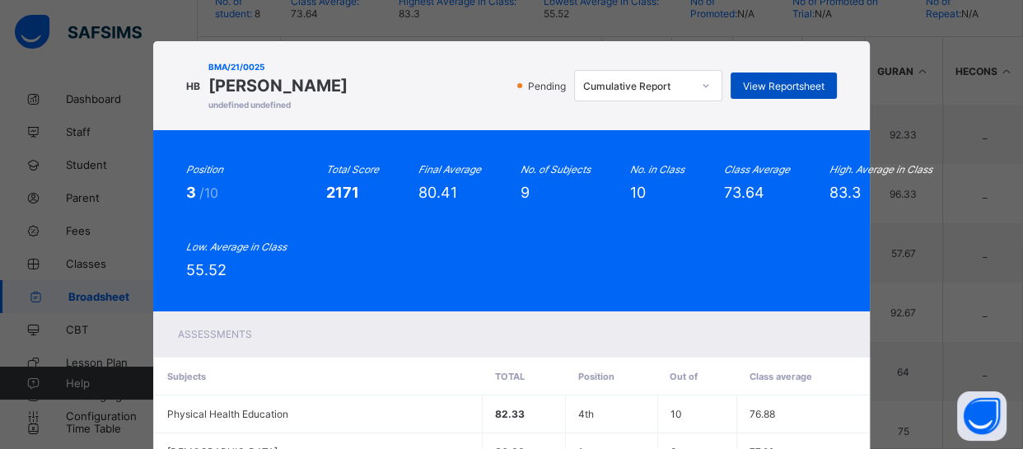
click at [803, 84] on span "View Reportsheet" at bounding box center [784, 86] width 82 height 12
click at [345, 250] on div "Position 3 /10 Total Score 2171 Final Average 80.41 No. of Subjects 9 No. in Cl…" at bounding box center [511, 220] width 650 height 115
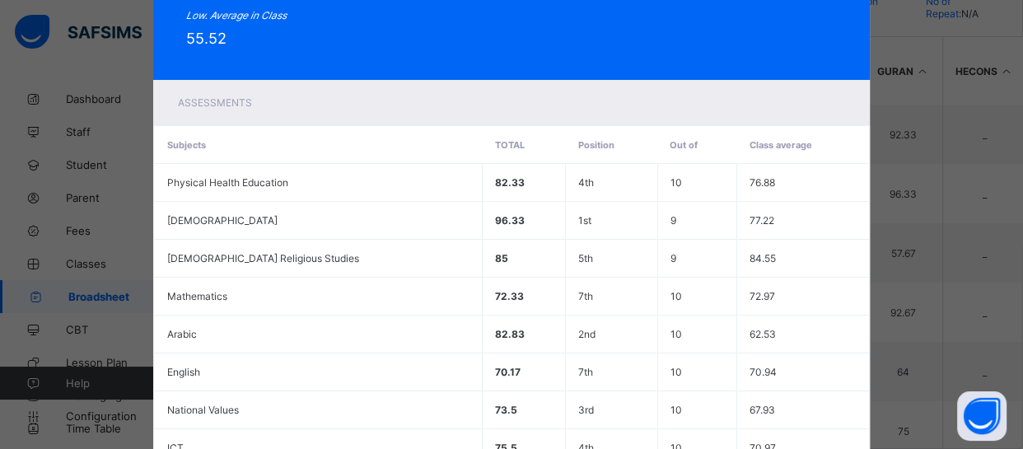
scroll to position [432, 0]
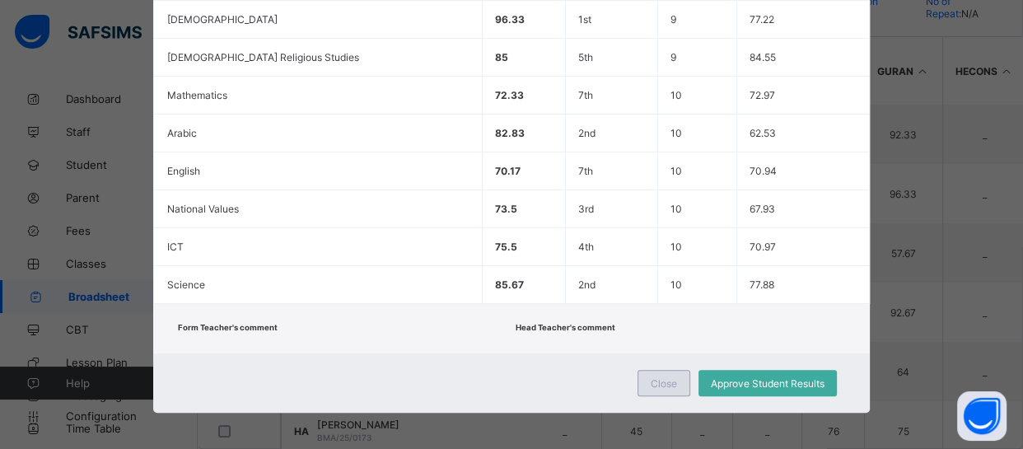
click at [657, 381] on span "Close" at bounding box center [664, 383] width 26 height 12
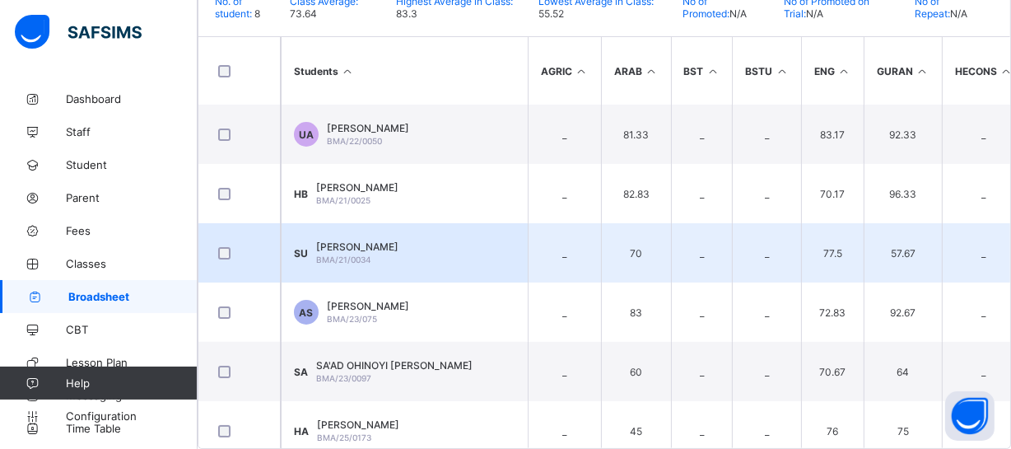
click at [399, 241] on span "Suhaima Shuaibu Usman" at bounding box center [357, 247] width 82 height 12
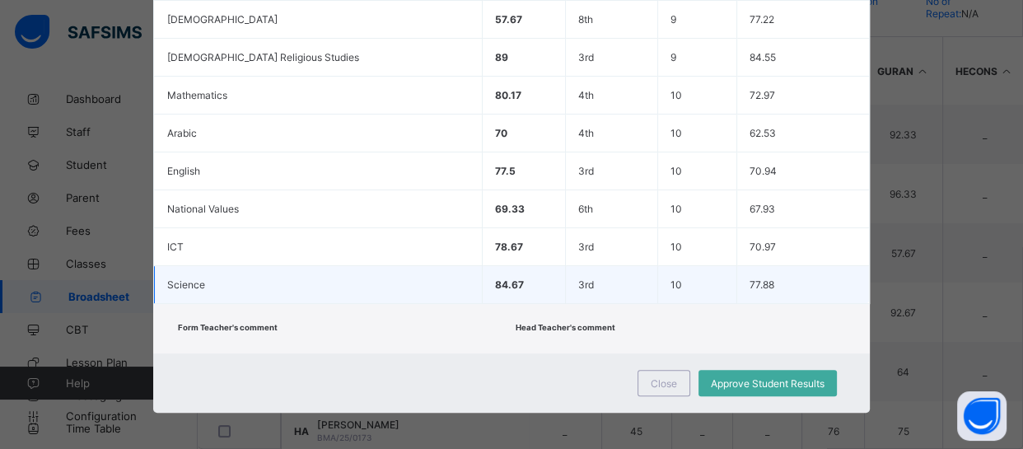
click at [586, 281] on td "3rd" at bounding box center [612, 285] width 92 height 38
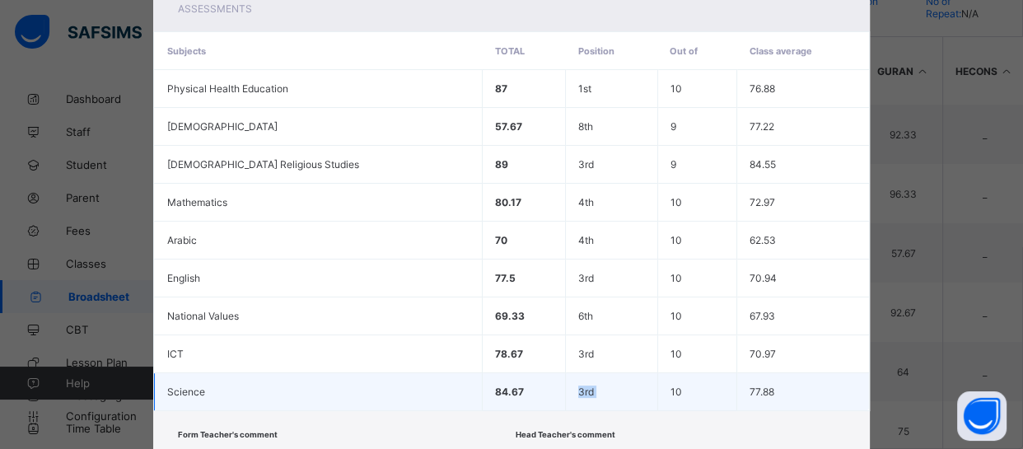
scroll to position [0, 0]
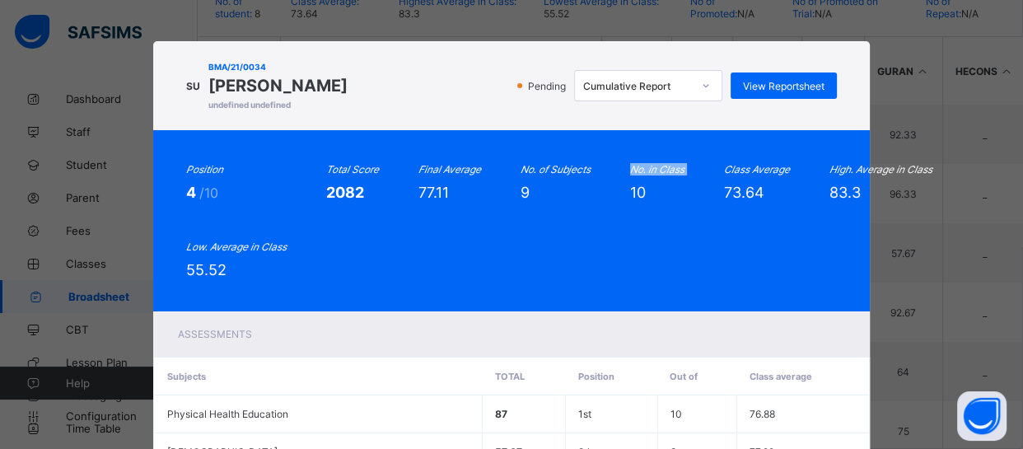
drag, startPoint x: 586, startPoint y: 281, endPoint x: 629, endPoint y: 211, distance: 82.1
click at [629, 211] on div "Position 4 /10 Total Score 2082 Final Average 77.11 No. of Subjects 9 No. in Cl…" at bounding box center [511, 220] width 716 height 181
click at [762, 86] on span "View Reportsheet" at bounding box center [784, 86] width 82 height 12
click at [339, 227] on div "Position 4 /10 Total Score 2082 Final Average 77.11 No. of Subjects 9 No. in Cl…" at bounding box center [511, 220] width 650 height 115
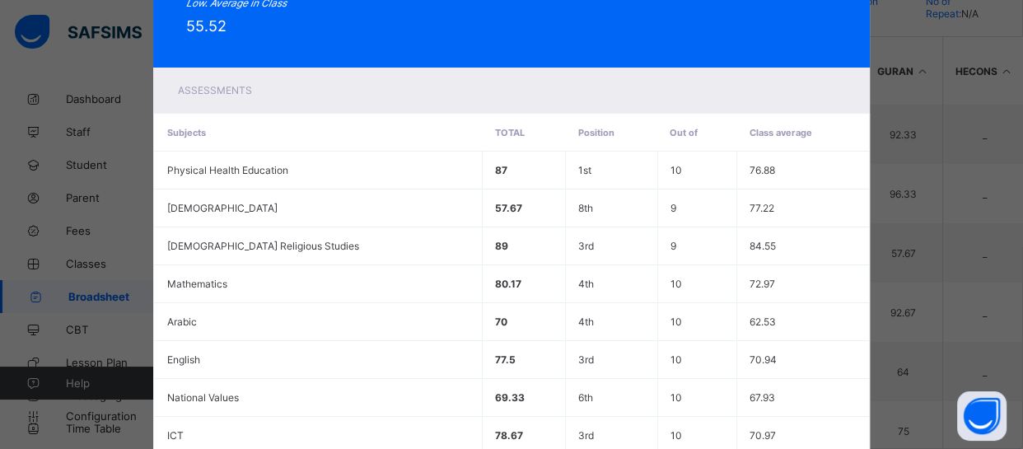
scroll to position [432, 0]
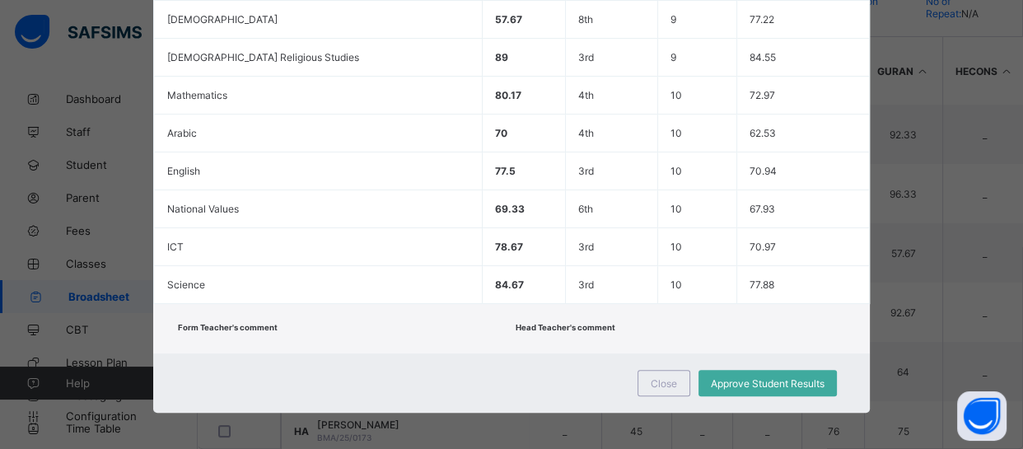
drag, startPoint x: 395, startPoint y: 257, endPoint x: 499, endPoint y: 357, distance: 144.5
click at [499, 357] on div "SU BMA/21/0034 Suhaima Shuaibu Usman undefined undefined Pending Cumulative Rep…" at bounding box center [511, 11] width 716 height 804
click at [651, 377] on span "Close" at bounding box center [664, 383] width 26 height 12
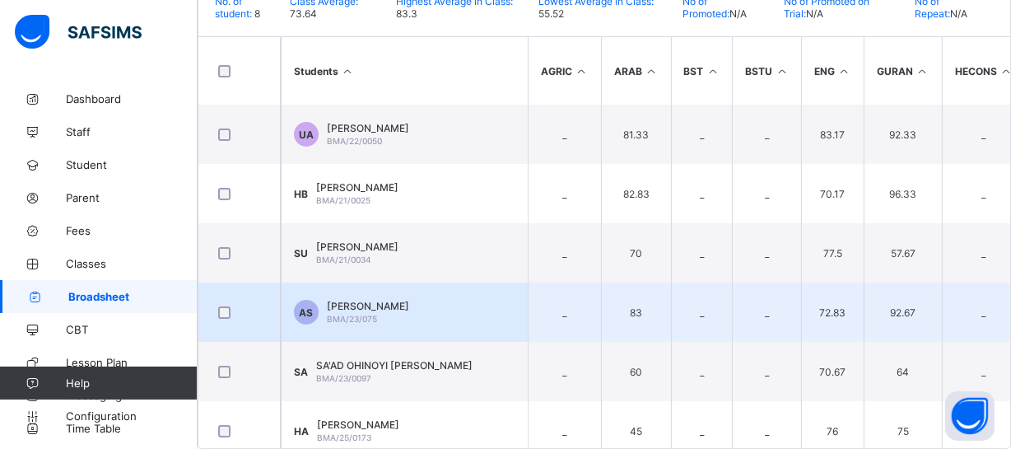
click at [455, 283] on td "AS AMINA SAIFULLAHI BMA/23/075" at bounding box center [404, 312] width 247 height 59
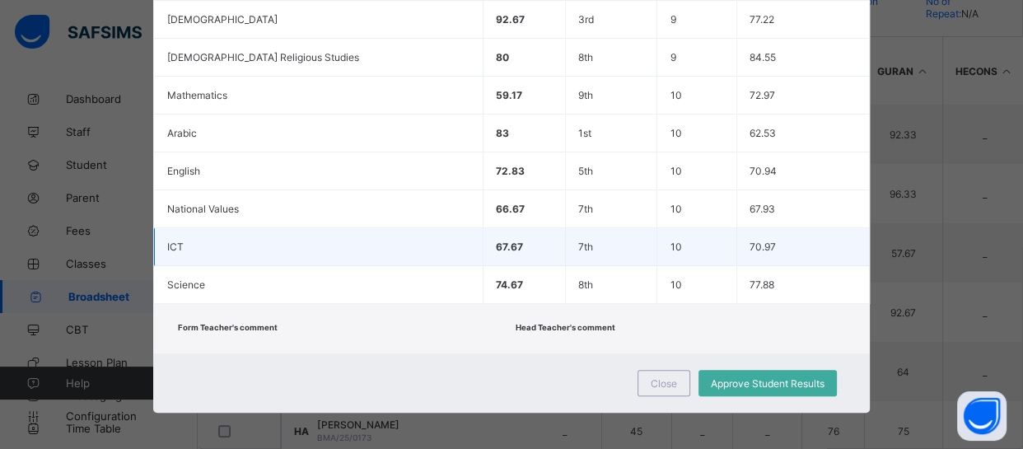
click at [370, 252] on td "ICT" at bounding box center [319, 247] width 329 height 38
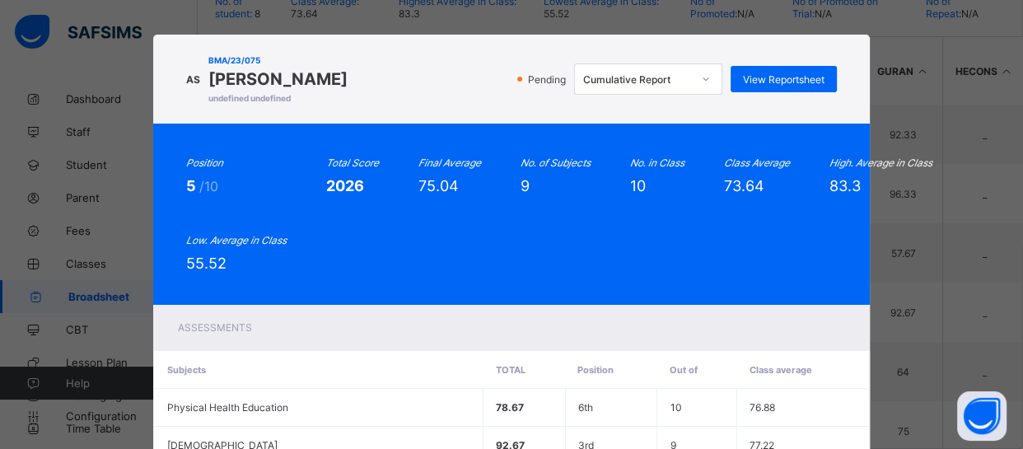
scroll to position [0, 0]
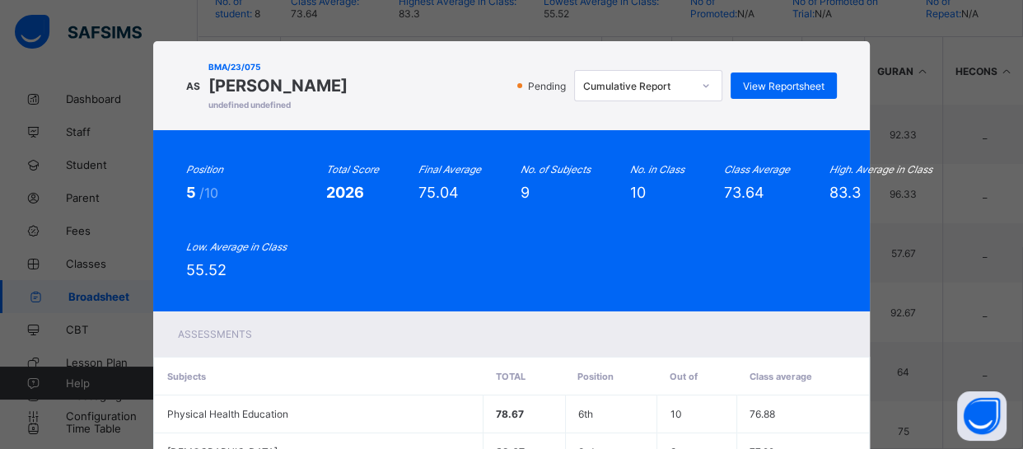
drag, startPoint x: 370, startPoint y: 252, endPoint x: 431, endPoint y: 222, distance: 67.8
click at [376, 249] on div "Position 5 /10 Total Score 2026 Final Average 75.04 No. of Subjects 9 No. in Cl…" at bounding box center [511, 220] width 650 height 115
click at [431, 222] on div "Position 5 /10 Total Score 2026 Final Average 75.04 No. of Subjects 9 No. in Cl…" at bounding box center [511, 220] width 650 height 115
click at [786, 83] on span "View Reportsheet" at bounding box center [784, 86] width 82 height 12
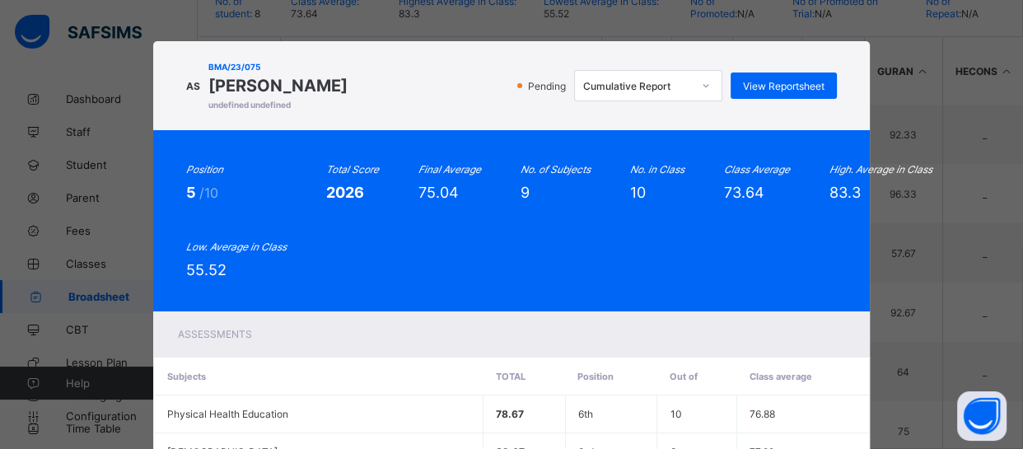
click at [467, 117] on div "AS BMA/23/075 AMINA SAIFULLAHI undefined undefined Pending Cumulative Report Vi…" at bounding box center [511, 85] width 716 height 89
drag, startPoint x: 374, startPoint y: 200, endPoint x: 400, endPoint y: 170, distance: 39.7
click at [400, 170] on div "Position 5 /10 Total Score 2026 Final Average 75.04 No. of Subjects 9 No. in Cl…" at bounding box center [511, 220] width 650 height 115
click at [240, 141] on div "Position 5 /10 Total Score 2026 Final Average 75.04 No. of Subjects 9 No. in Cl…" at bounding box center [511, 220] width 716 height 181
click at [255, 160] on div "Position 5 /10 Total Score 2026 Final Average 75.04 No. of Subjects 9 No. in Cl…" at bounding box center [511, 220] width 716 height 181
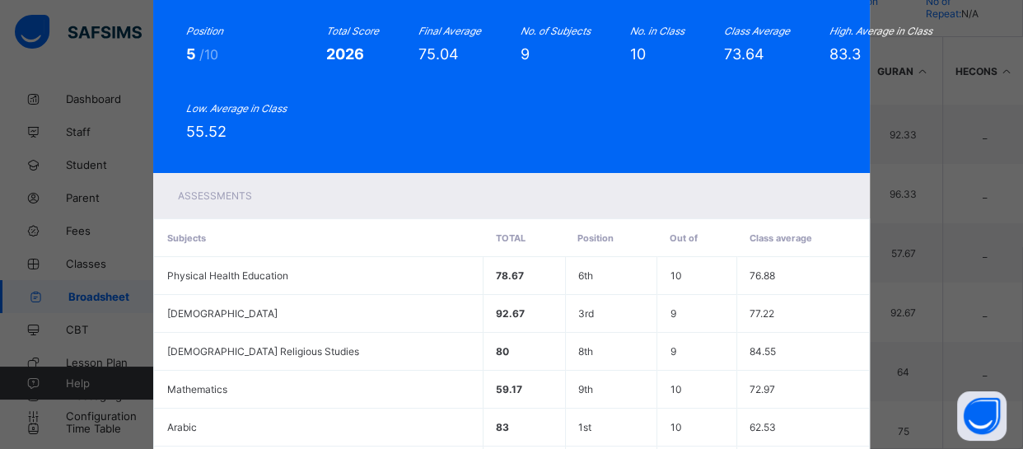
scroll to position [432, 0]
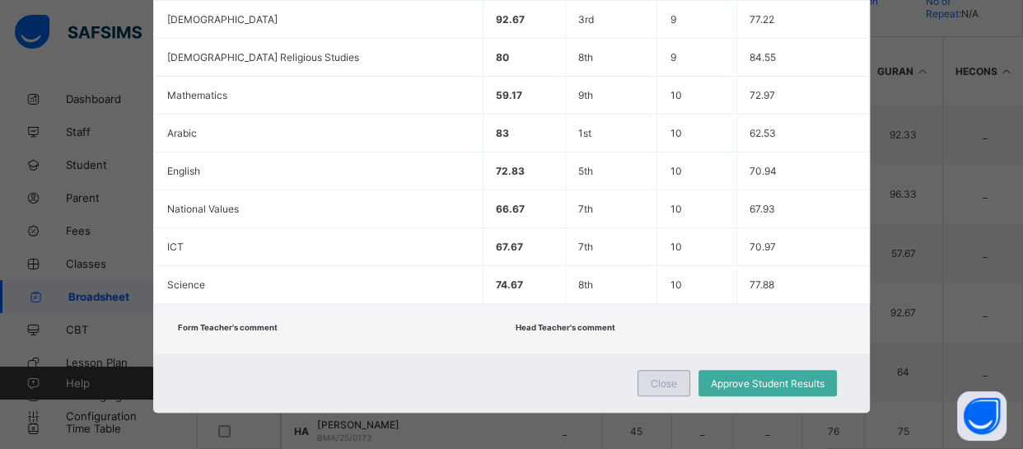
click at [652, 377] on span "Close" at bounding box center [664, 383] width 26 height 12
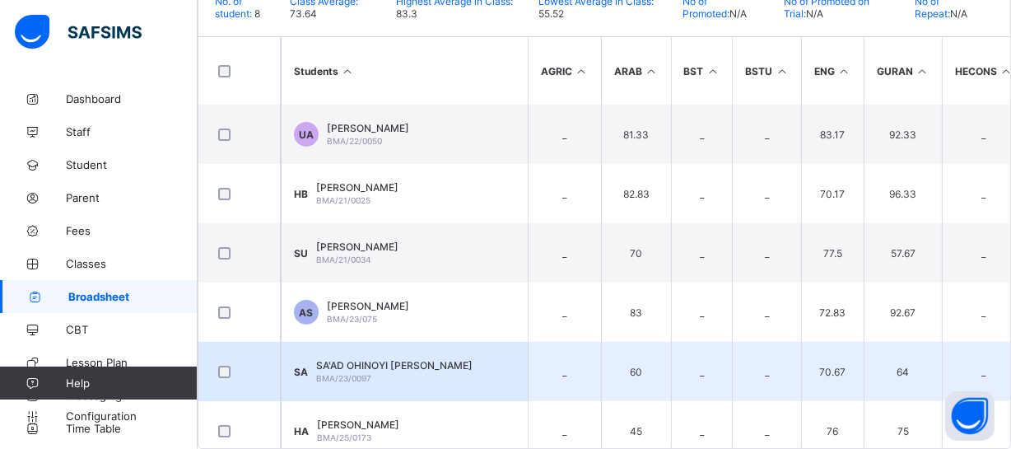
click at [439, 359] on div "SA'AD OHINOYI ADAMS BMA/23/0097" at bounding box center [394, 371] width 156 height 25
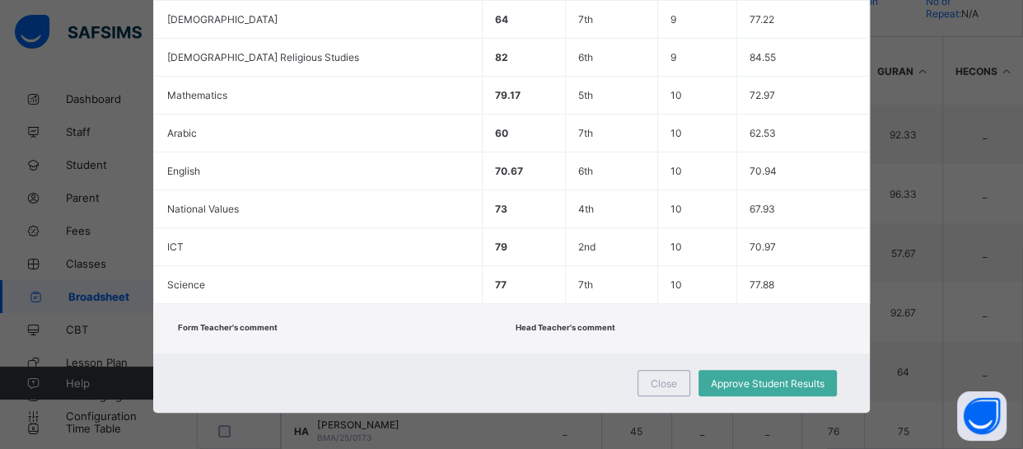
click at [444, 333] on div "Form Teacher's comment Head Teacher's comment" at bounding box center [511, 328] width 716 height 49
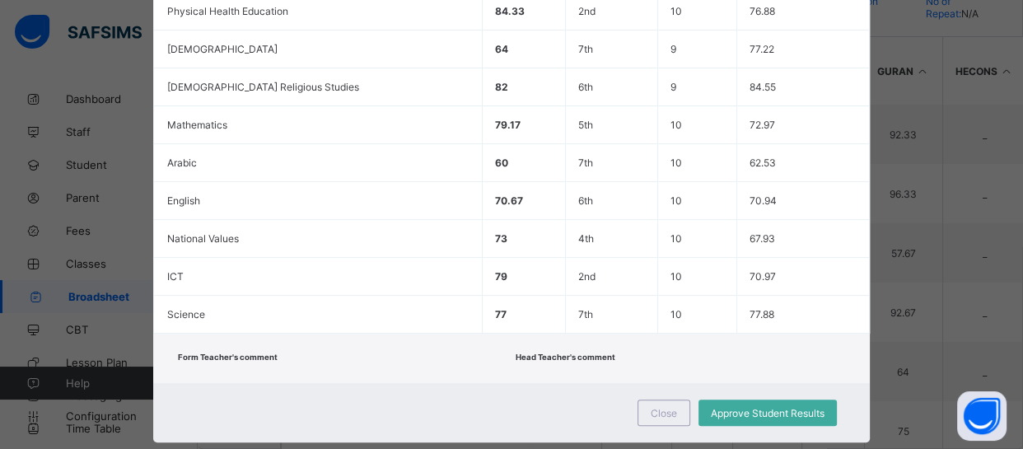
scroll to position [0, 0]
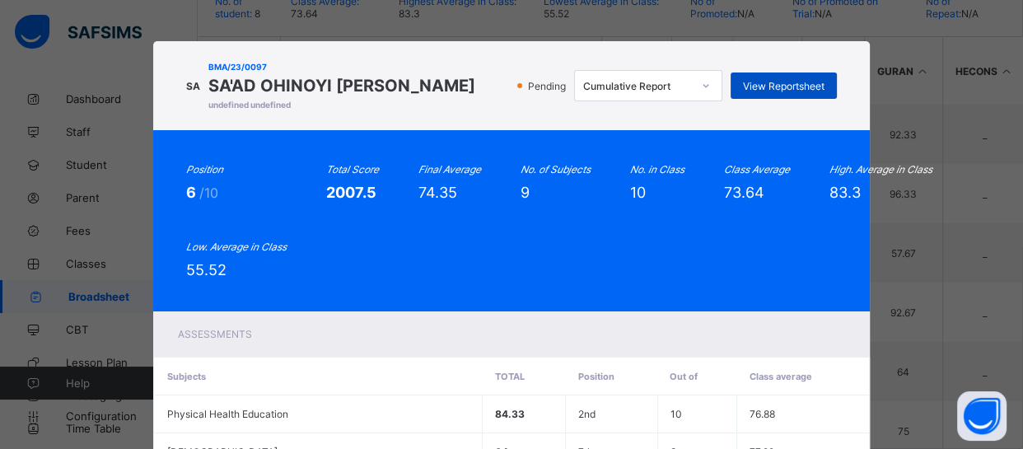
click at [780, 87] on span "View Reportsheet" at bounding box center [784, 86] width 82 height 12
click at [340, 173] on icon "Total Score" at bounding box center [352, 169] width 53 height 12
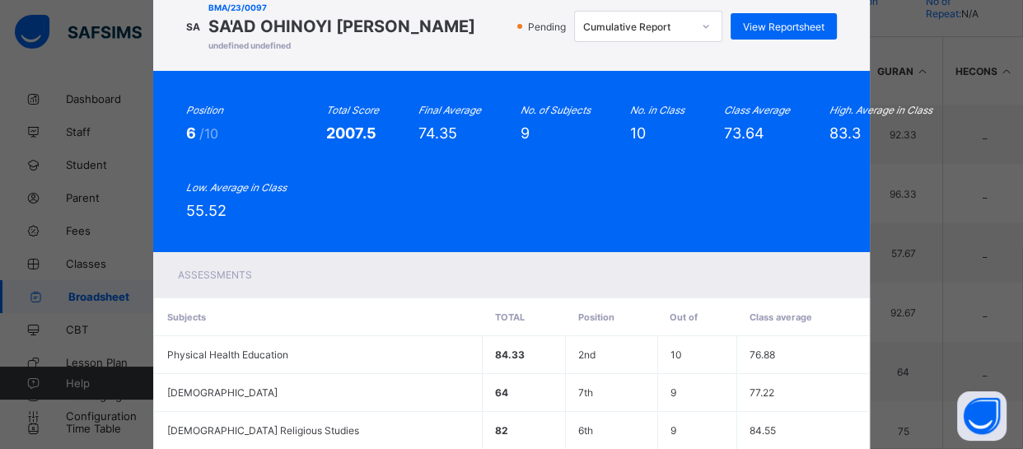
scroll to position [432, 0]
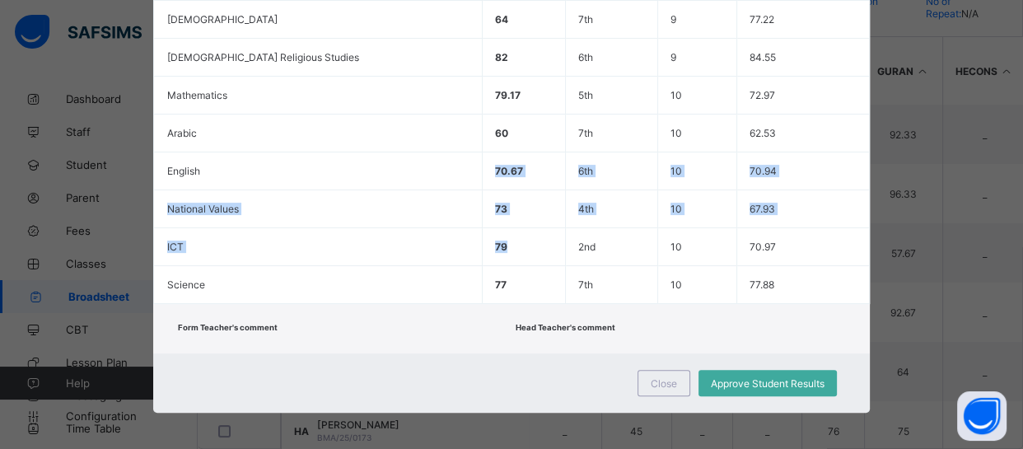
drag, startPoint x: 340, startPoint y: 173, endPoint x: 544, endPoint y: 364, distance: 279.1
click at [544, 364] on div "SA BMA/23/0097 SA'AD OHINOYI ADAMS undefined undefined Pending Cumulative Repor…" at bounding box center [511, 11] width 716 height 804
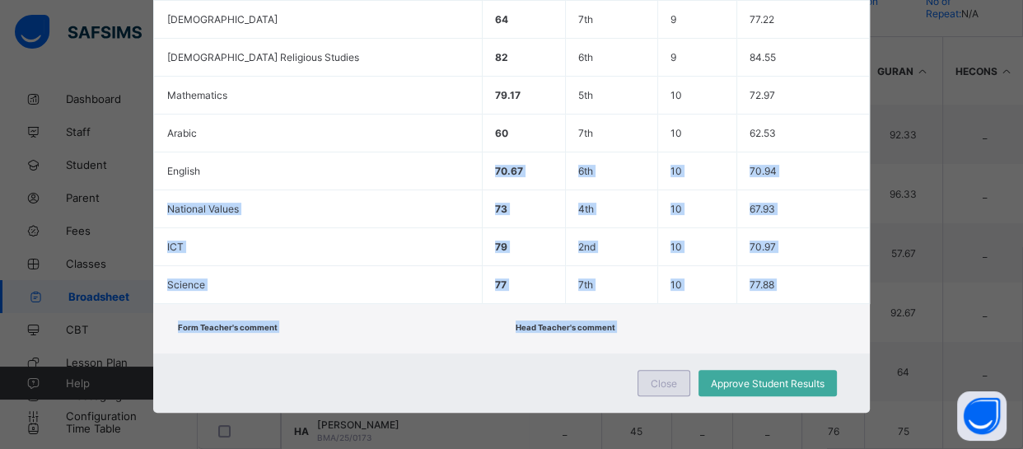
click at [661, 384] on span "Close" at bounding box center [664, 383] width 26 height 12
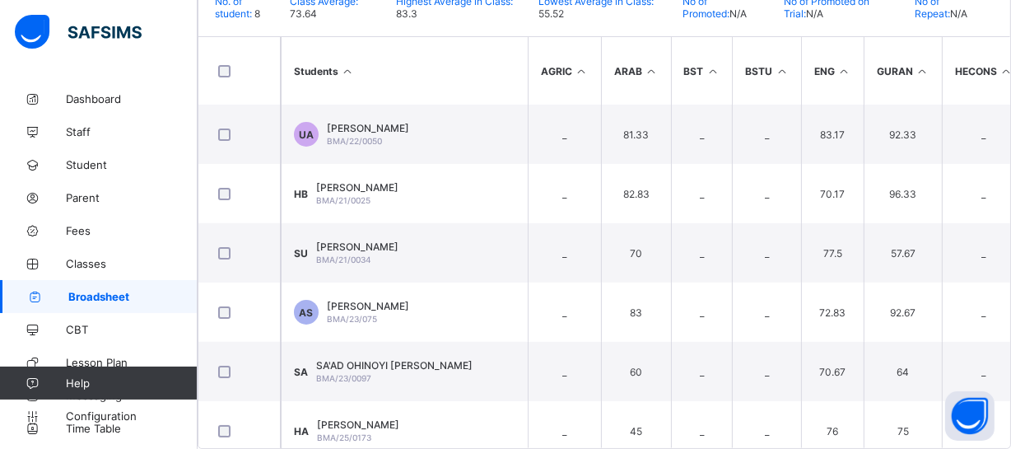
click at [485, 401] on td "HA HAMZA ABDULAZIZ BMA/25/0173" at bounding box center [404, 430] width 247 height 59
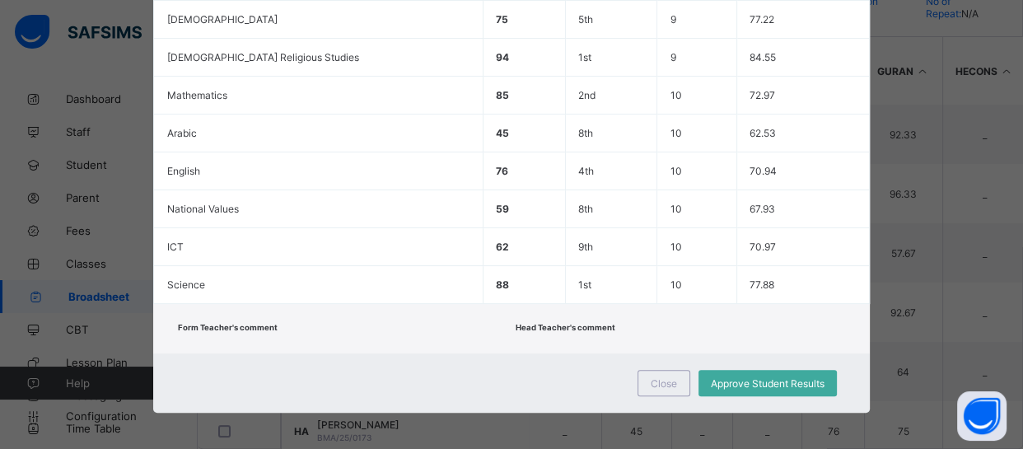
click at [410, 346] on div "Form Teacher's comment Head Teacher's comment" at bounding box center [511, 328] width 716 height 49
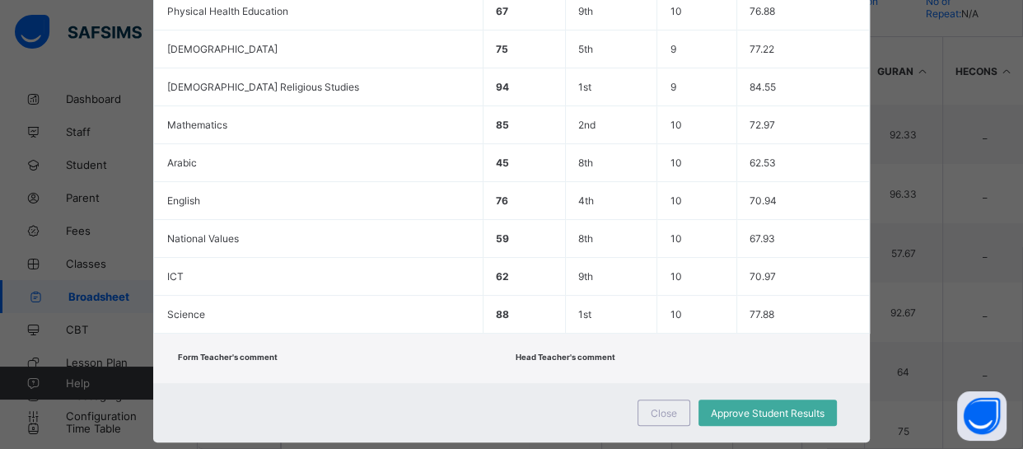
scroll to position [0, 0]
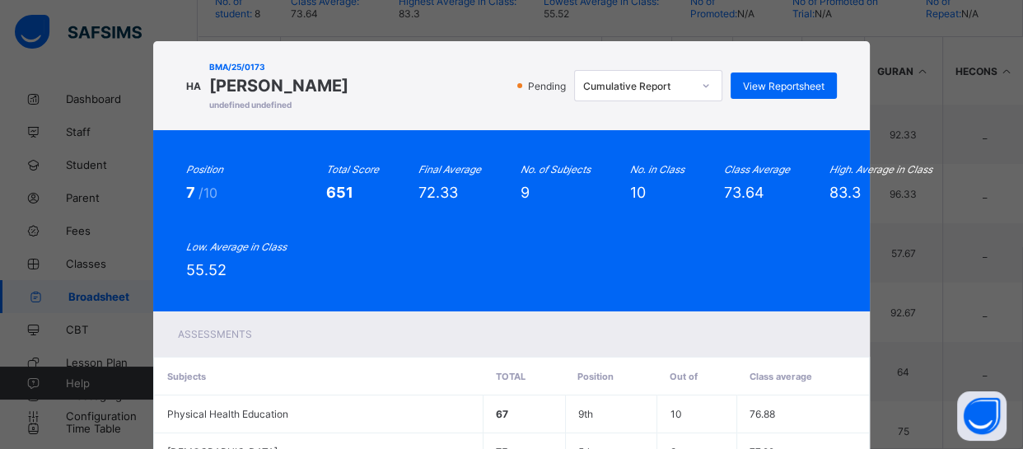
click at [419, 333] on div "Assessments" at bounding box center [511, 333] width 716 height 45
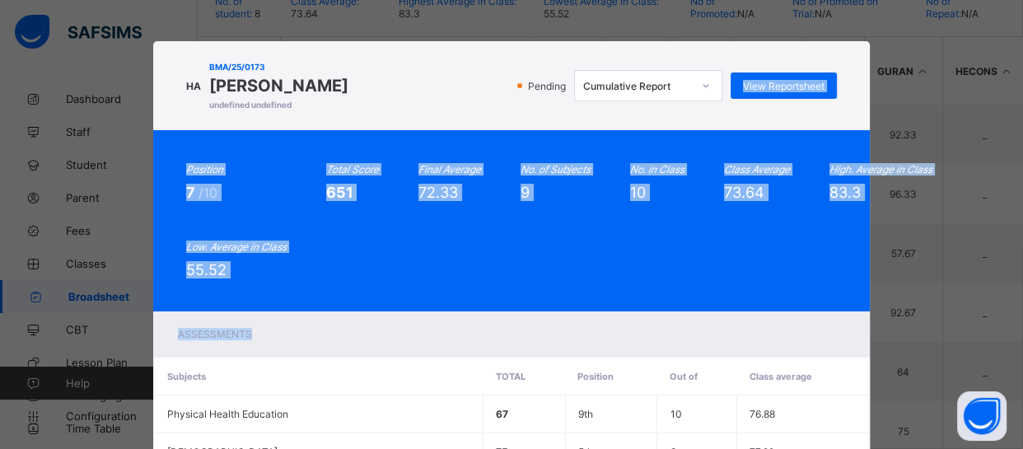
drag, startPoint x: 419, startPoint y: 333, endPoint x: 735, endPoint y: 125, distance: 377.6
click at [735, 125] on div "HA BMA/25/0173 HAMZA ABDULAZIZ undefined undefined Pending Cumulative Report Vi…" at bounding box center [511, 443] width 716 height 804
click at [792, 86] on span "View Reportsheet" at bounding box center [784, 86] width 82 height 12
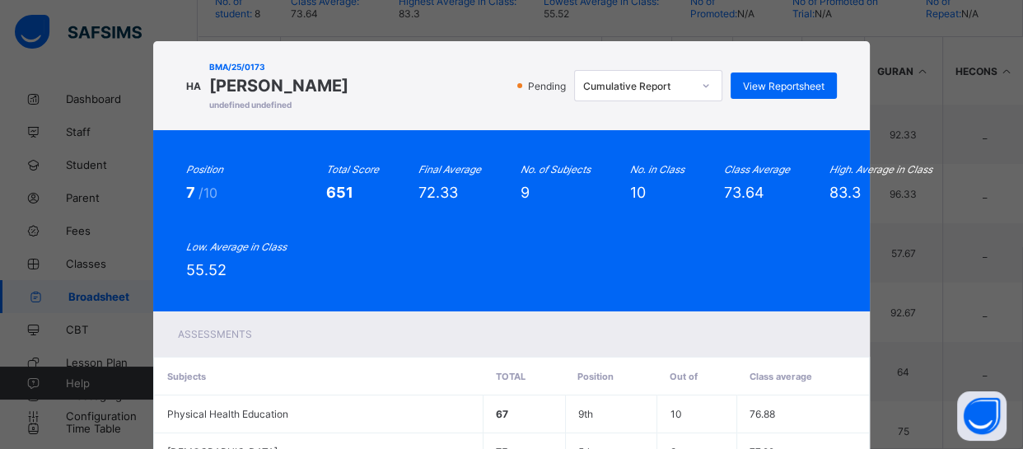
click at [271, 162] on div "Position 7 /10 Total Score 651 Final Average 72.33 No. of Subjects 9 No. in Cla…" at bounding box center [511, 220] width 716 height 181
click at [413, 259] on div "Position 7 /10 Total Score 651 Final Average 72.33 No. of Subjects 9 No. in Cla…" at bounding box center [511, 220] width 650 height 115
click at [539, 259] on div "Position 7 /10 Total Score 651 Final Average 72.33 No. of Subjects 9 No. in Cla…" at bounding box center [511, 220] width 650 height 115
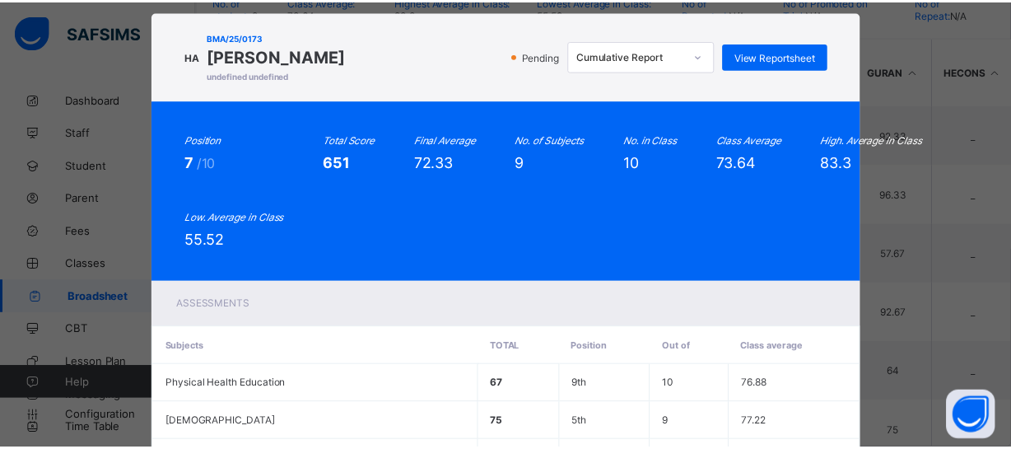
scroll to position [432, 0]
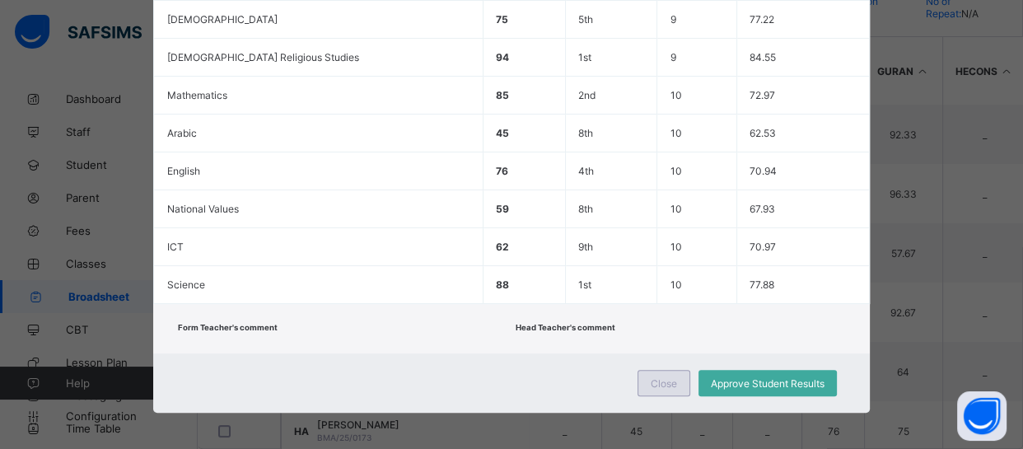
click at [658, 377] on span "Close" at bounding box center [664, 383] width 26 height 12
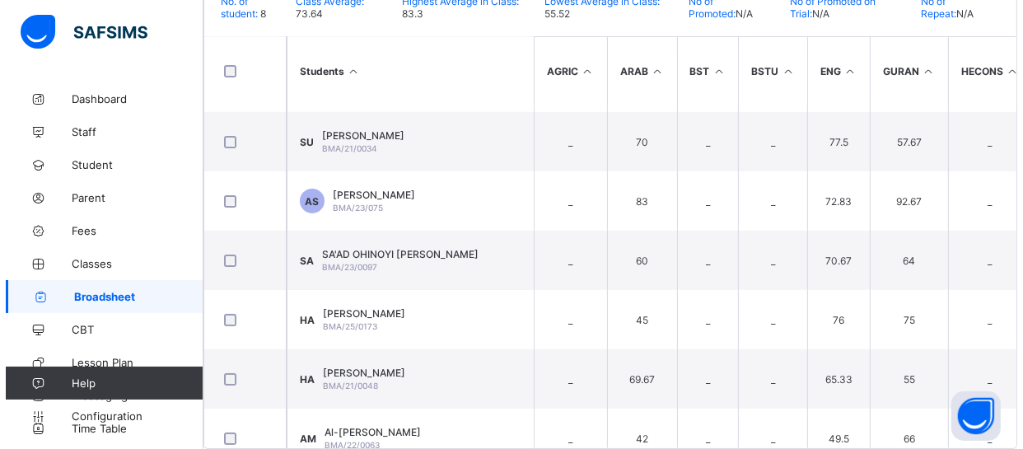
scroll to position [136, 0]
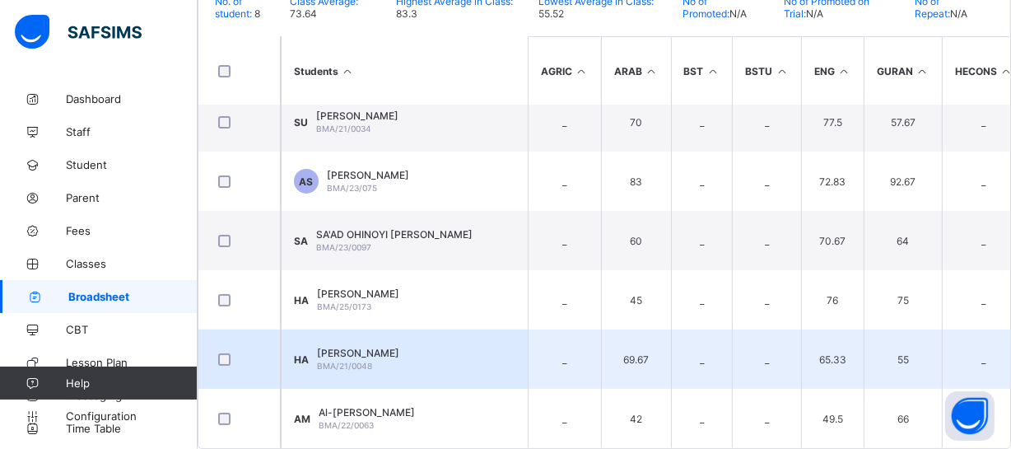
click at [391, 347] on span "HAJARA ABDULLAH" at bounding box center [358, 353] width 82 height 12
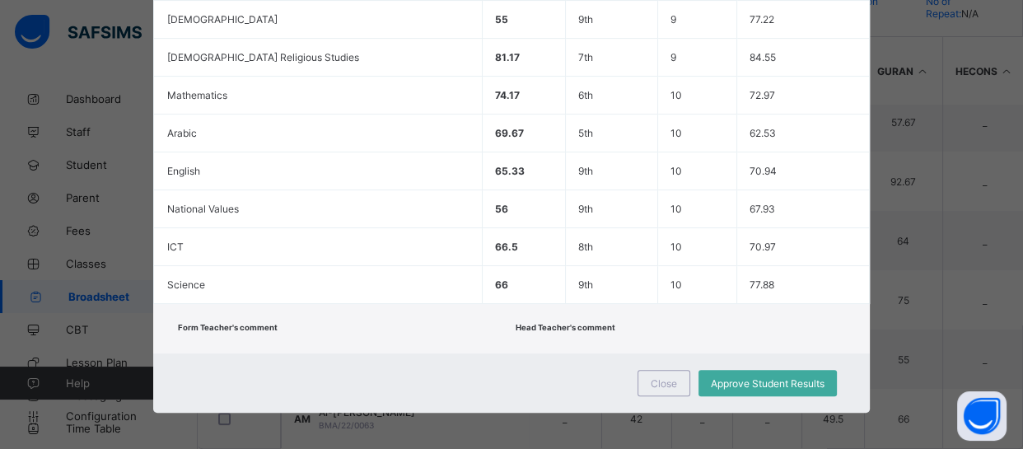
click at [434, 360] on div "Close Approve Student Results" at bounding box center [511, 382] width 716 height 59
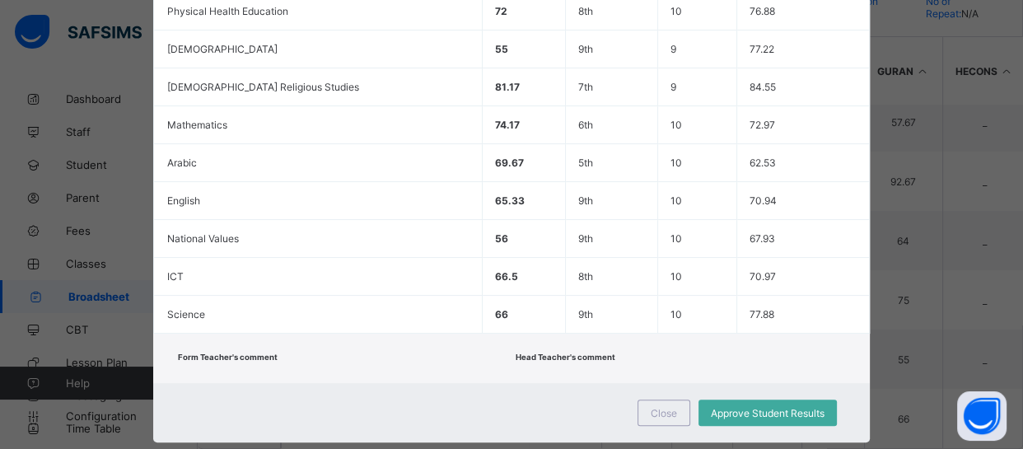
scroll to position [0, 0]
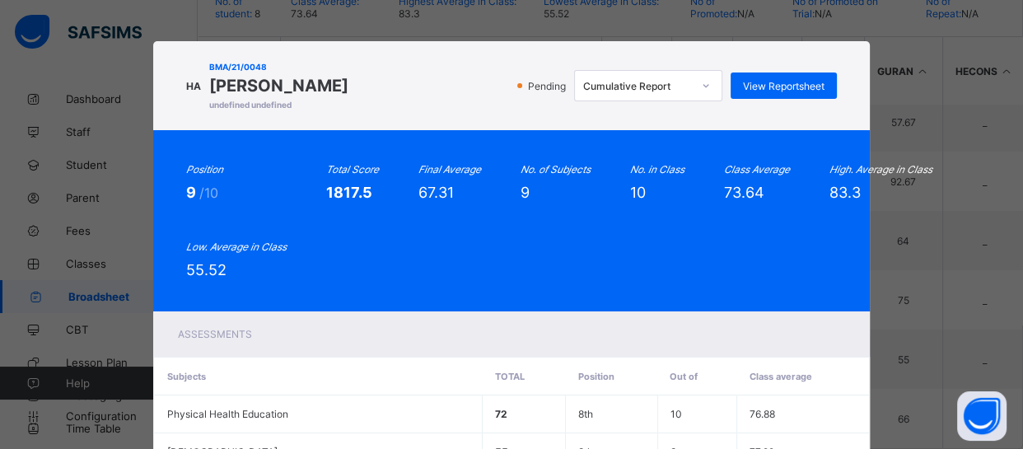
click at [483, 360] on th "Total" at bounding box center [524, 376] width 83 height 38
click at [790, 86] on span "View Reportsheet" at bounding box center [784, 86] width 82 height 12
click at [375, 273] on div "Position 9 /10 Total Score 1817.5 Final Average 67.31 No. of Subjects 9 No. in …" at bounding box center [511, 220] width 650 height 115
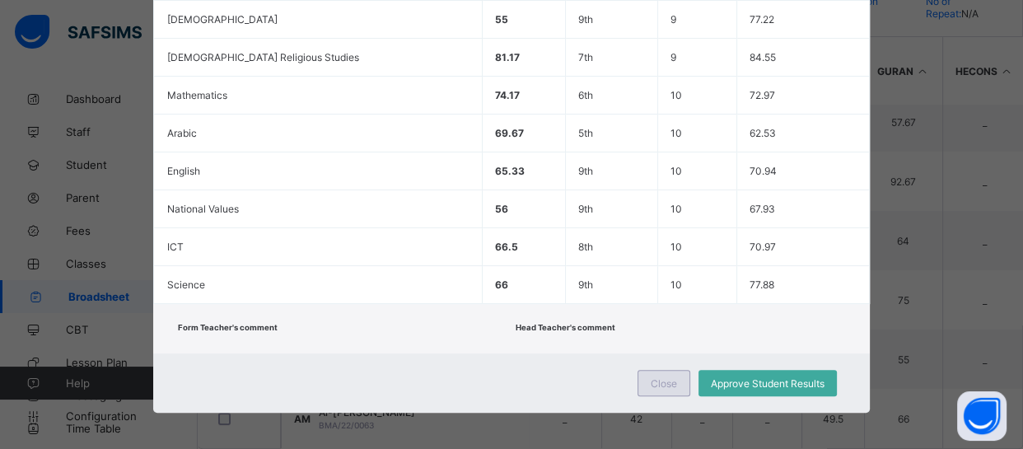
click at [658, 378] on span "Close" at bounding box center [664, 383] width 26 height 12
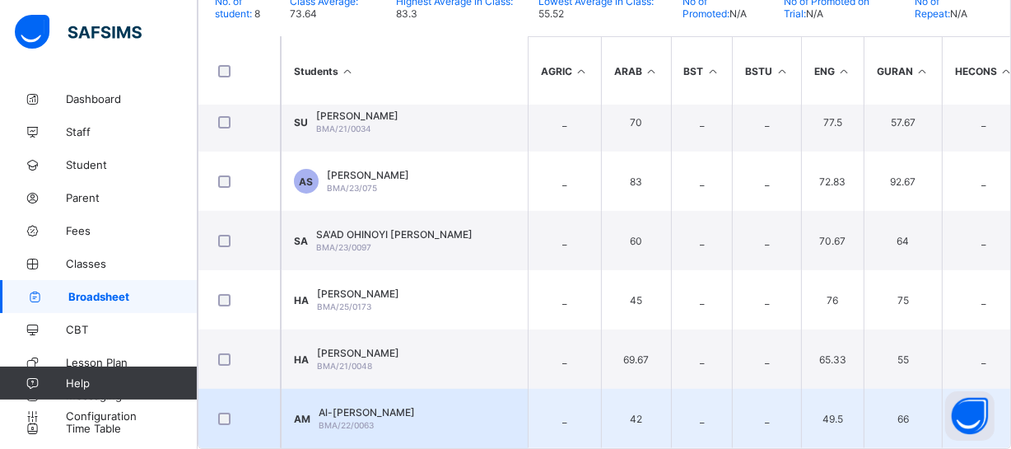
click at [415, 406] on span "Al-Ameen Tijjani Muhammad" at bounding box center [367, 412] width 96 height 12
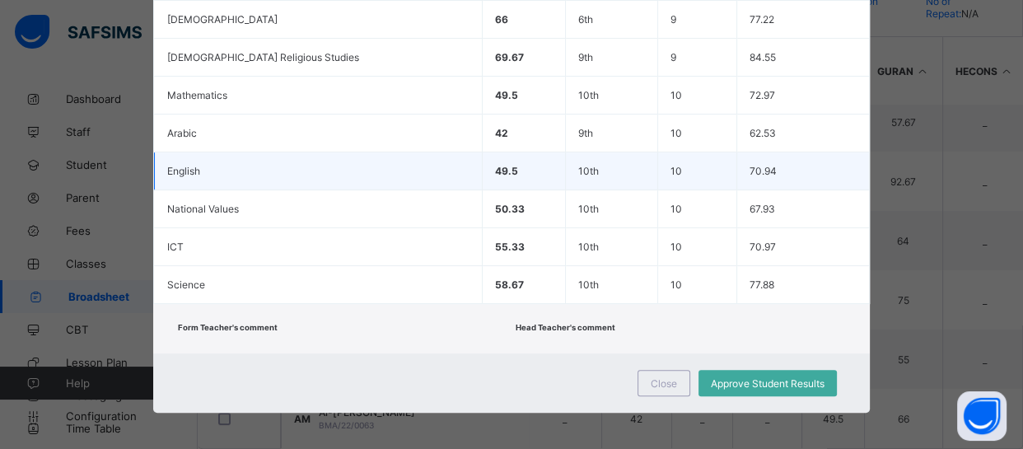
click at [483, 152] on td "49.5" at bounding box center [524, 171] width 83 height 38
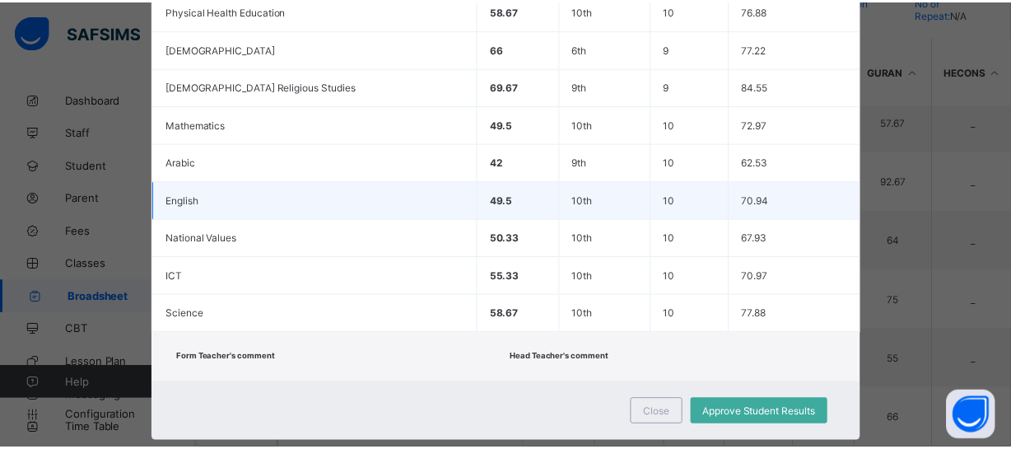
scroll to position [0, 0]
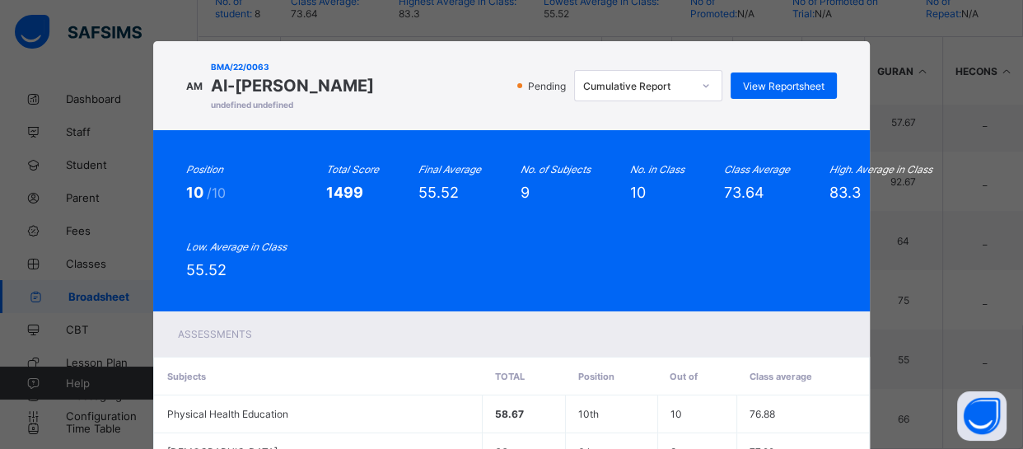
click at [419, 151] on div "Position 10 /10 Total Score 1499 Final Average 55.52 No. of Subjects 9 No. in C…" at bounding box center [511, 220] width 716 height 181
click at [770, 91] on span "View Reportsheet" at bounding box center [784, 86] width 82 height 12
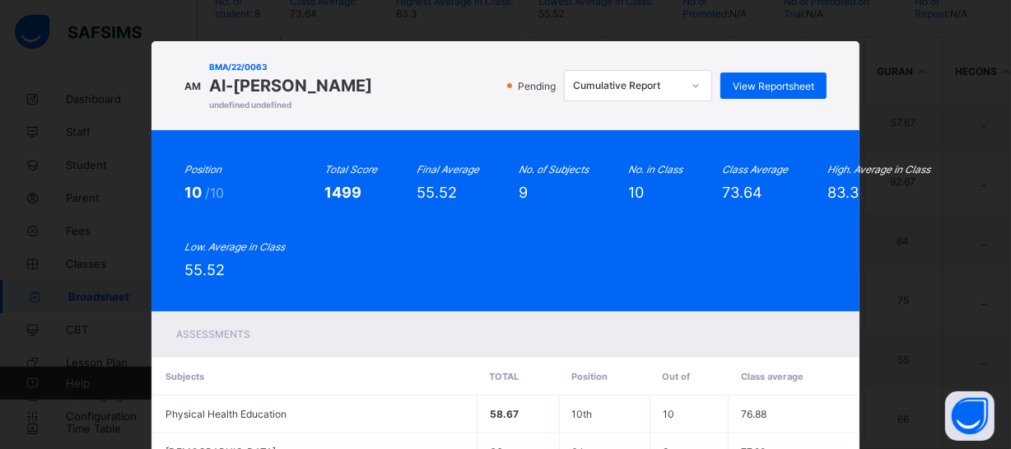
scroll to position [409, 0]
click at [314, 222] on div "Position 10 /10 Total Score 1499 Final Average 55.52 No. of Subjects 9 No. in C…" at bounding box center [505, 220] width 642 height 115
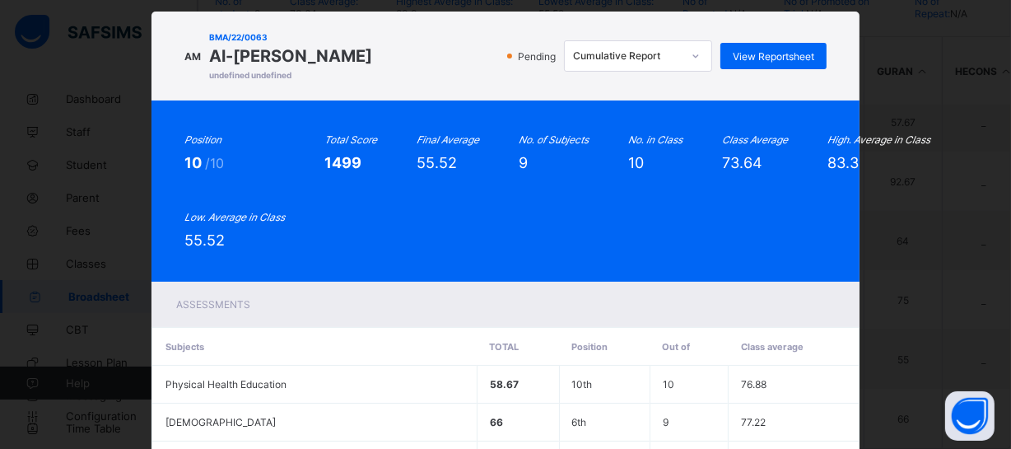
scroll to position [432, 0]
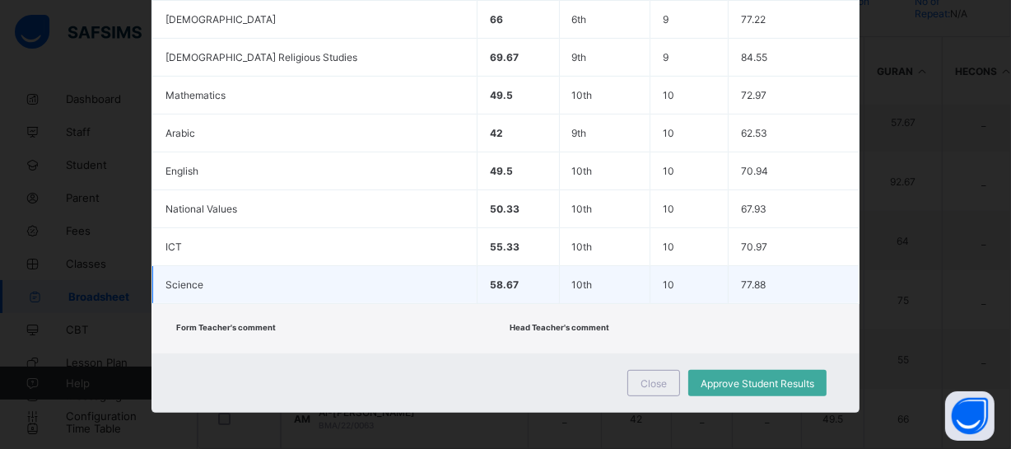
drag, startPoint x: 314, startPoint y: 222, endPoint x: 355, endPoint y: 269, distance: 62.5
click at [314, 222] on td "National Values" at bounding box center [315, 209] width 325 height 38
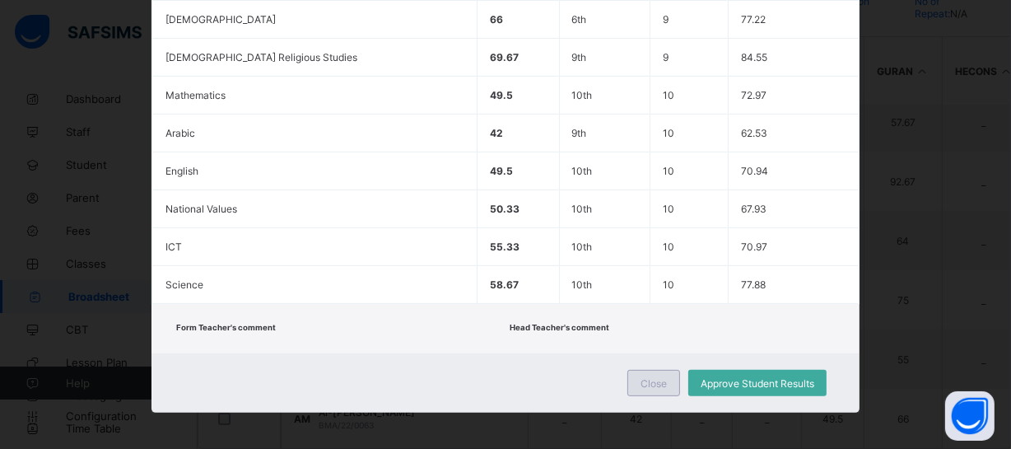
click at [643, 386] on div "Close" at bounding box center [654, 383] width 53 height 26
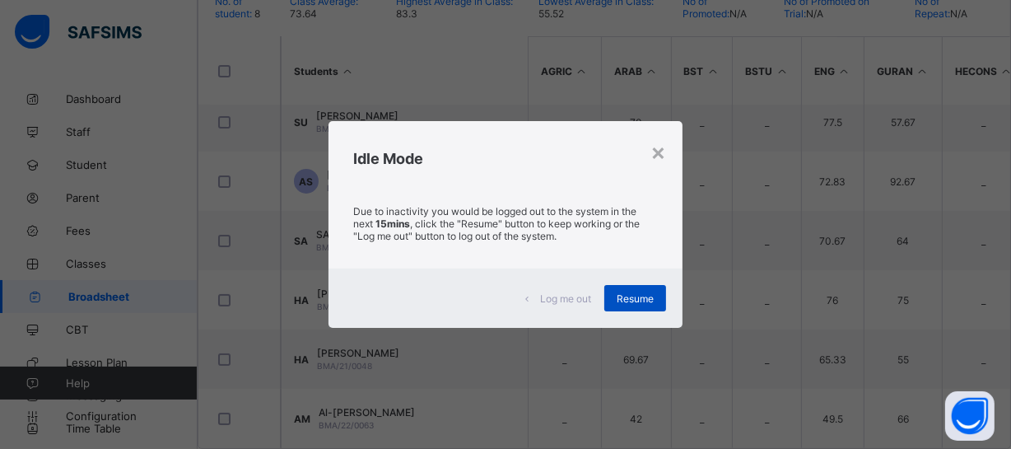
click at [634, 301] on span "Resume" at bounding box center [635, 298] width 37 height 12
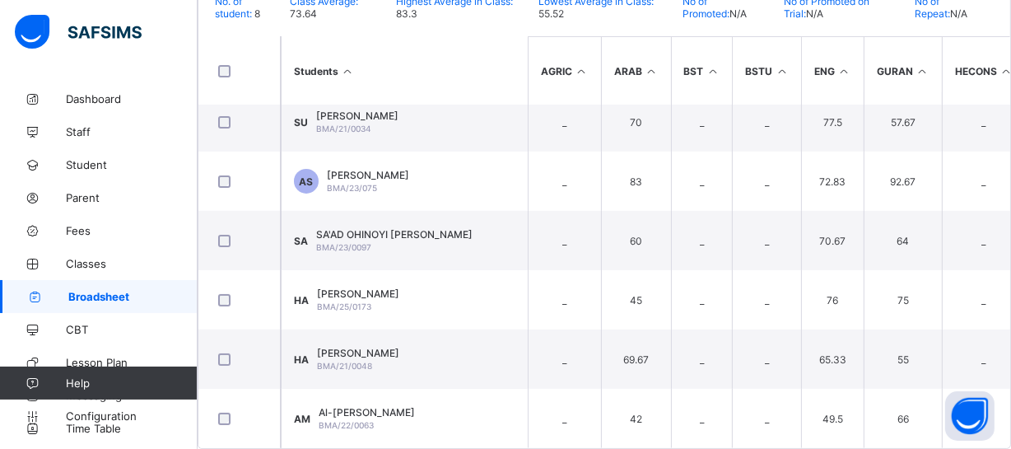
click at [122, 294] on span "Broadsheet" at bounding box center [132, 296] width 129 height 13
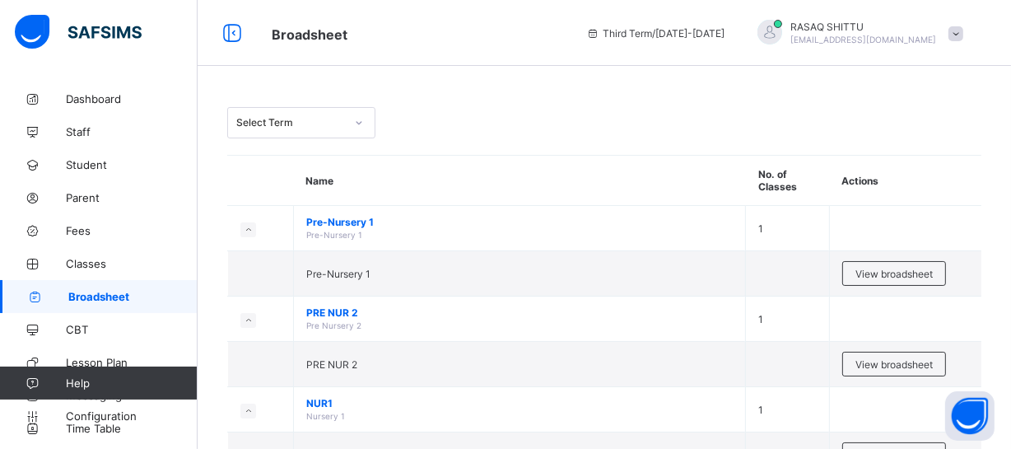
drag, startPoint x: 339, startPoint y: 167, endPoint x: 400, endPoint y: 130, distance: 72.0
click at [400, 130] on div "Select Term" at bounding box center [604, 122] width 754 height 31
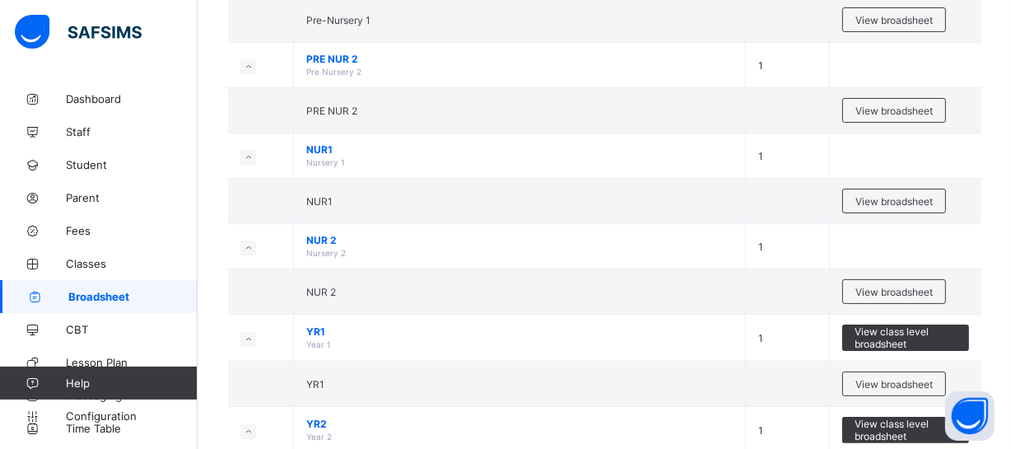
scroll to position [359, 0]
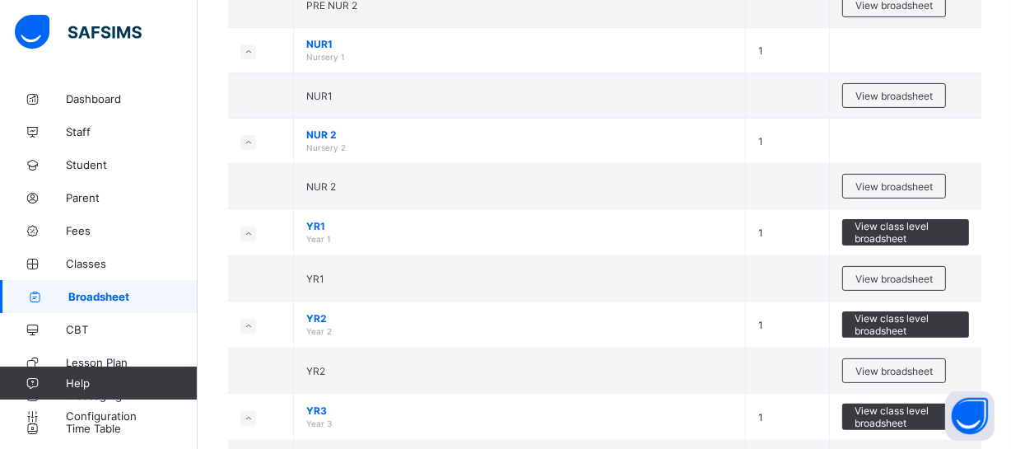
drag, startPoint x: 405, startPoint y: 161, endPoint x: 222, endPoint y: 338, distance: 255.1
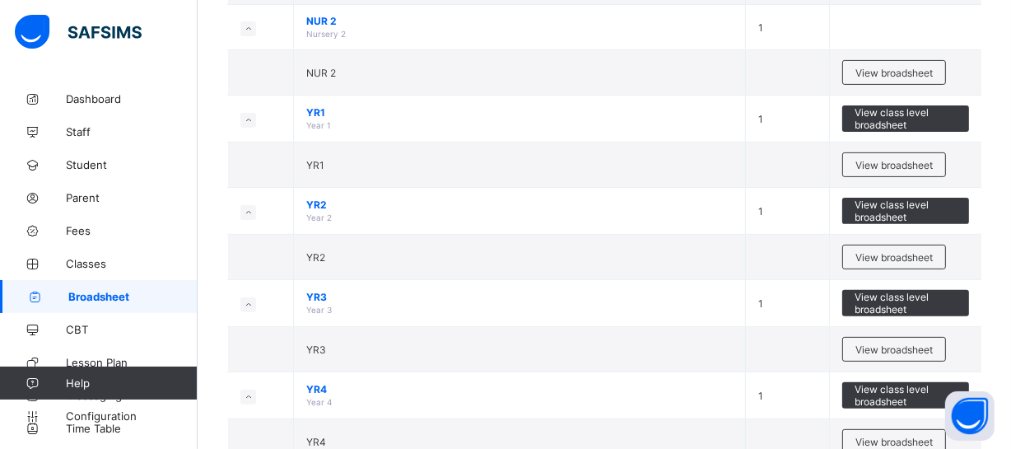
scroll to position [479, 0]
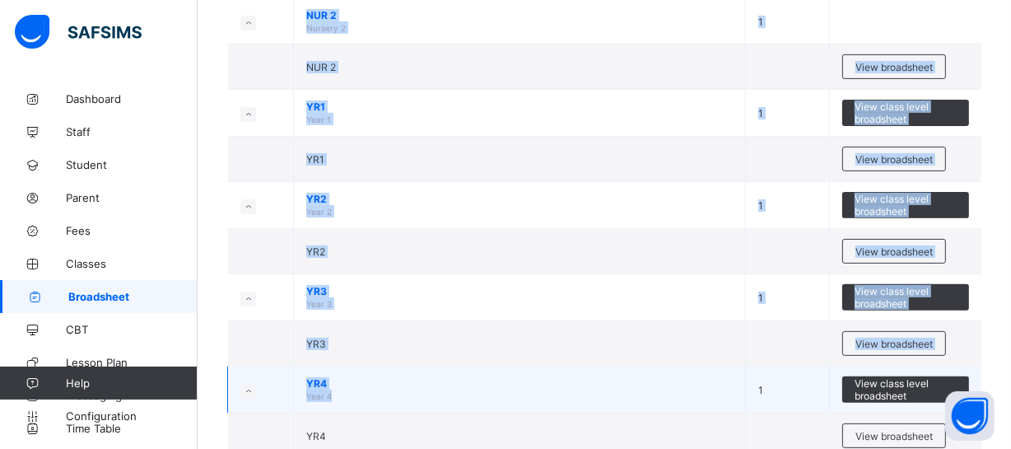
drag, startPoint x: 213, startPoint y: 339, endPoint x: 762, endPoint y: 385, distance: 550.5
click at [762, 385] on div "Select Term Name No. of Classes Actions Pre-Nursery 1 Pre-Nursery 1 1 Pre-Nurse…" at bounding box center [605, 375] width 814 height 1542
click at [891, 381] on span "View class level broadsheet" at bounding box center [906, 389] width 102 height 25
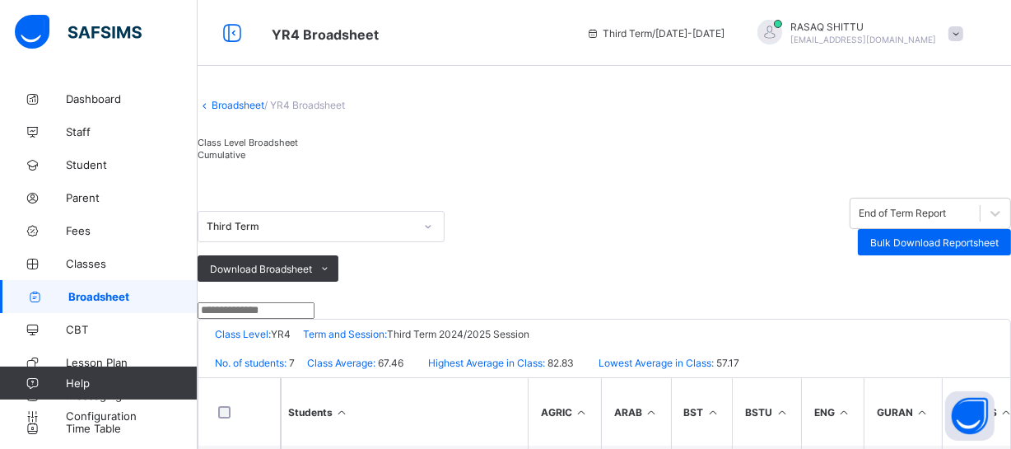
click at [615, 177] on div "Class Level Broadsheet Cumulative" at bounding box center [605, 152] width 814 height 49
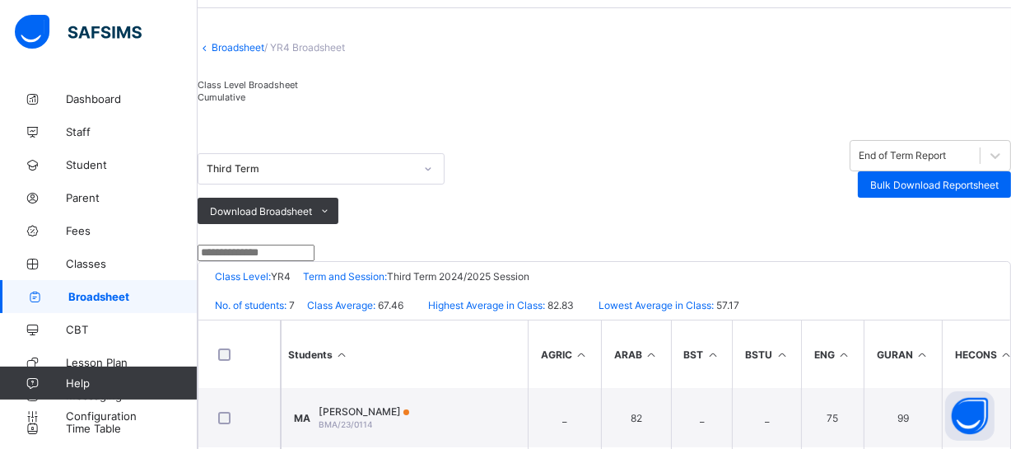
scroll to position [30, 0]
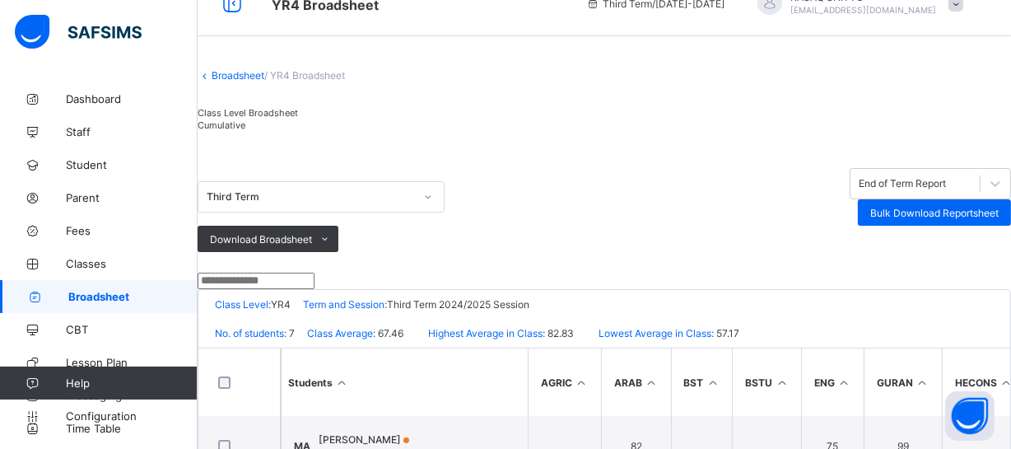
click at [298, 131] on div "Cumulative" at bounding box center [248, 125] width 100 height 12
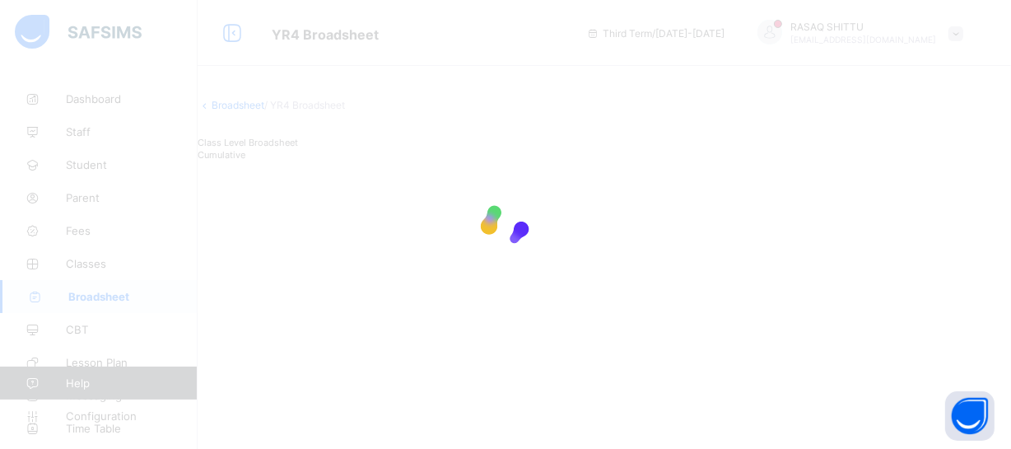
scroll to position [0, 0]
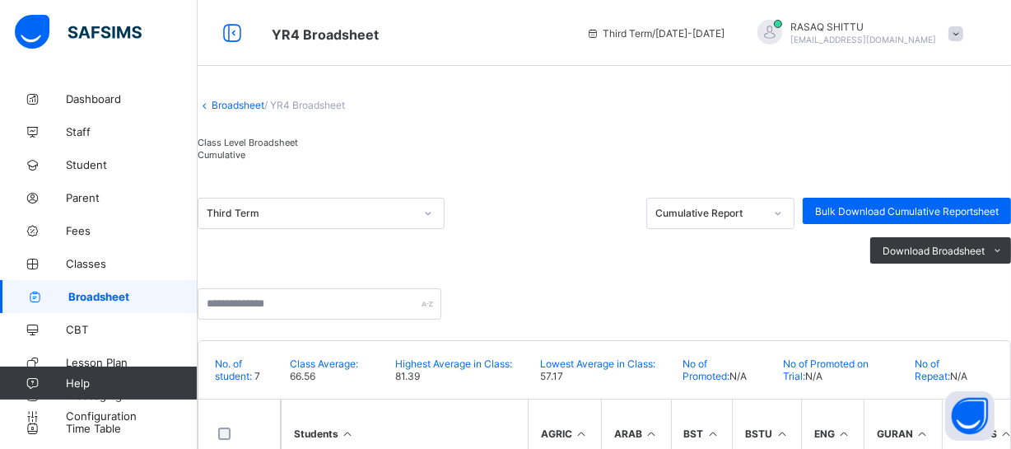
click at [474, 173] on div "Class Level Broadsheet Cumulative" at bounding box center [605, 152] width 814 height 49
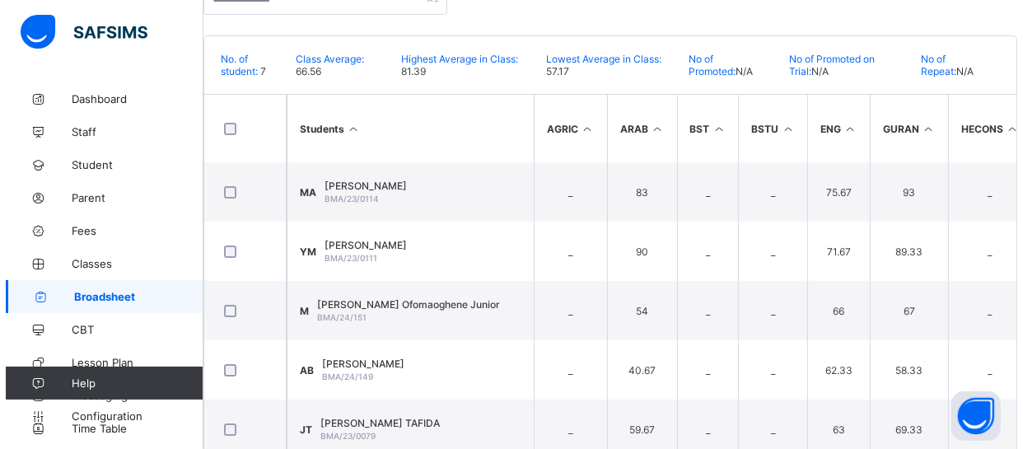
scroll to position [329, 0]
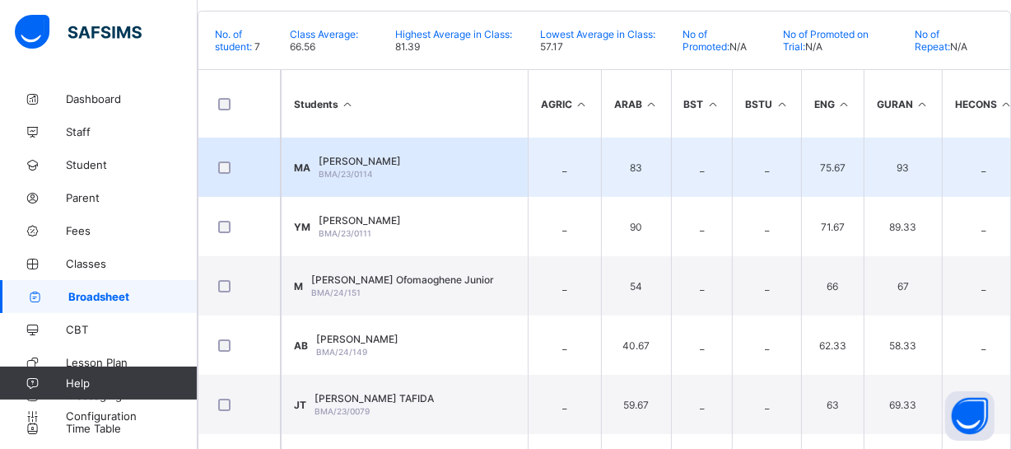
click at [468, 197] on td "MA MUSTAPHA ABDULLAH BMA/23/0114" at bounding box center [404, 167] width 247 height 59
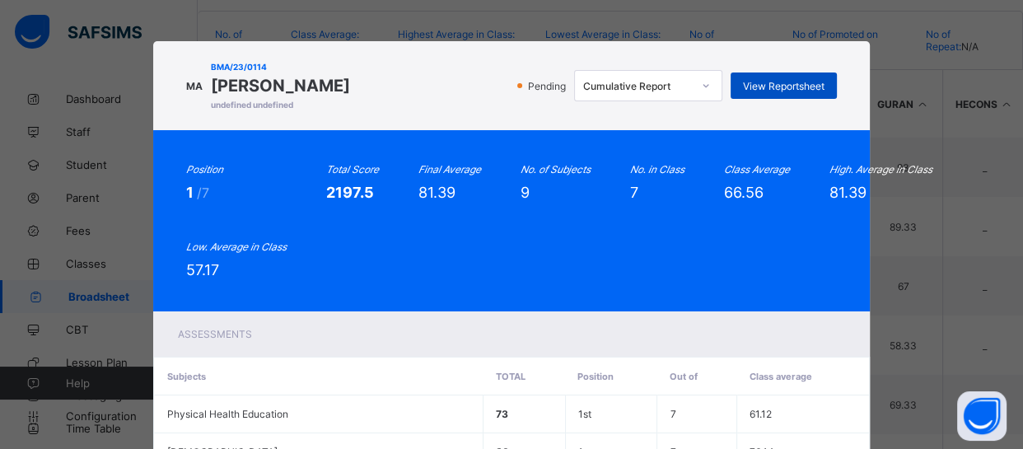
click at [774, 88] on span "View Reportsheet" at bounding box center [784, 86] width 82 height 12
click at [599, 315] on div "Assessments" at bounding box center [511, 333] width 716 height 45
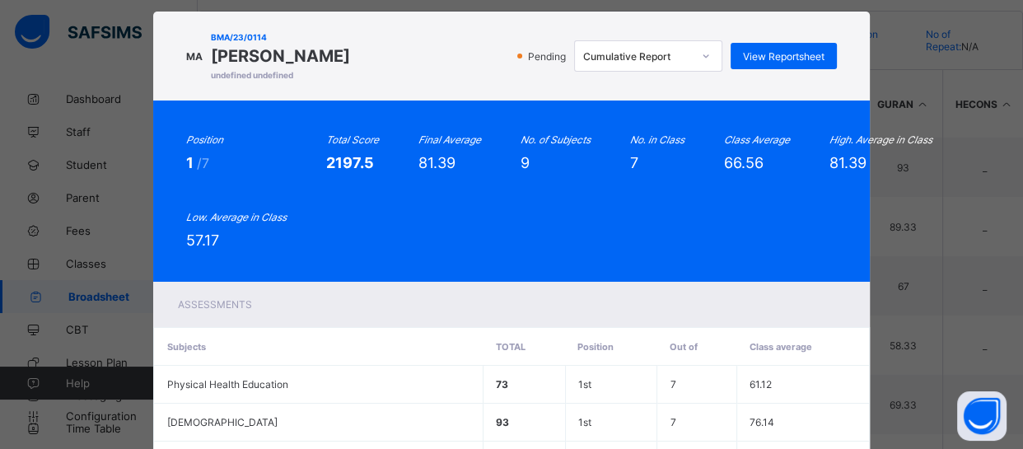
scroll to position [432, 0]
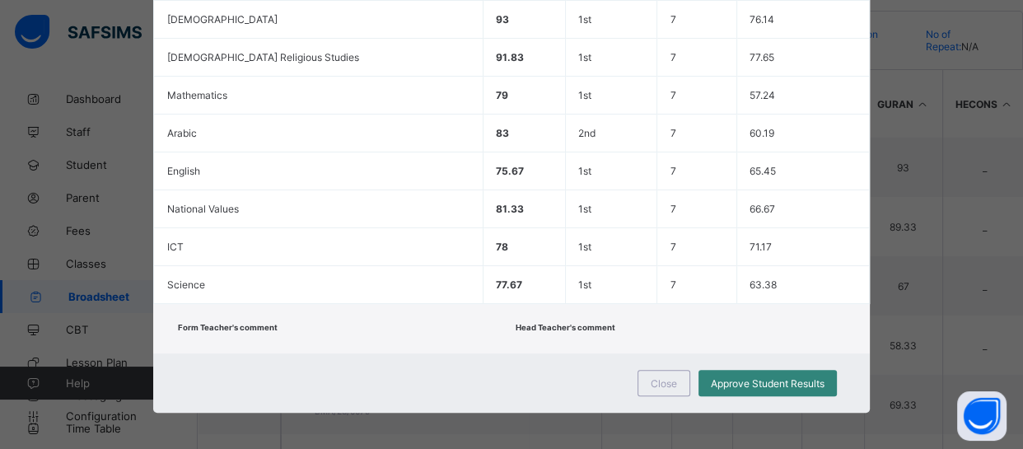
click at [769, 377] on span "Approve Student Results" at bounding box center [768, 383] width 114 height 12
click at [667, 378] on span "Close" at bounding box center [664, 383] width 26 height 12
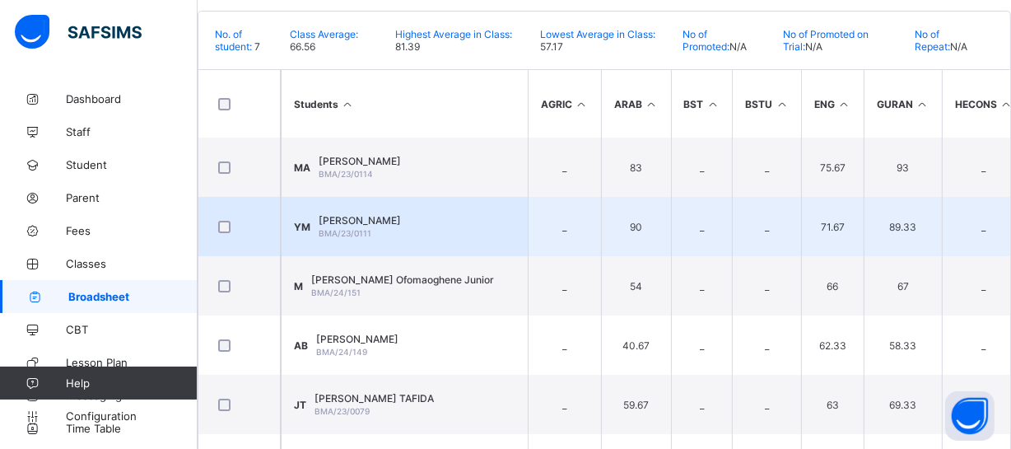
click at [442, 256] on td "YM YASIN MUHAMMAD BMA/23/0111" at bounding box center [404, 226] width 247 height 59
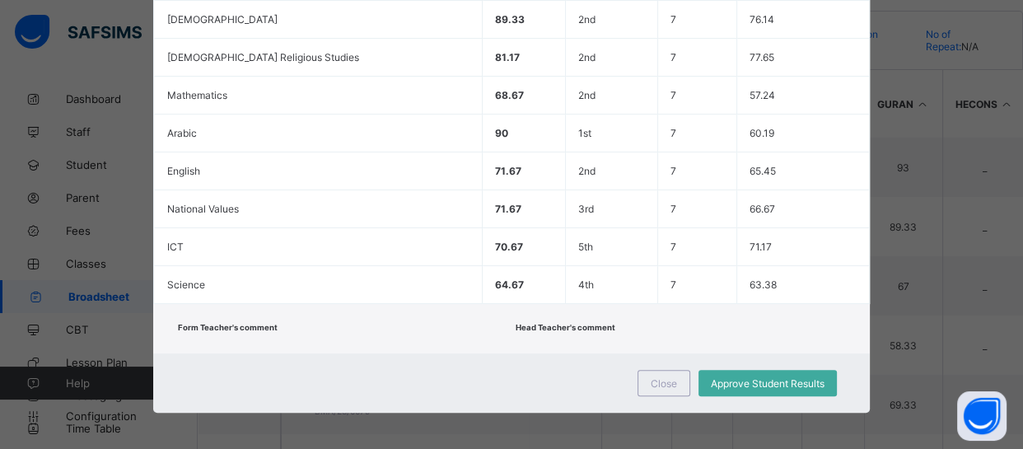
click at [492, 369] on div "Close Approve Student Results" at bounding box center [511, 382] width 716 height 59
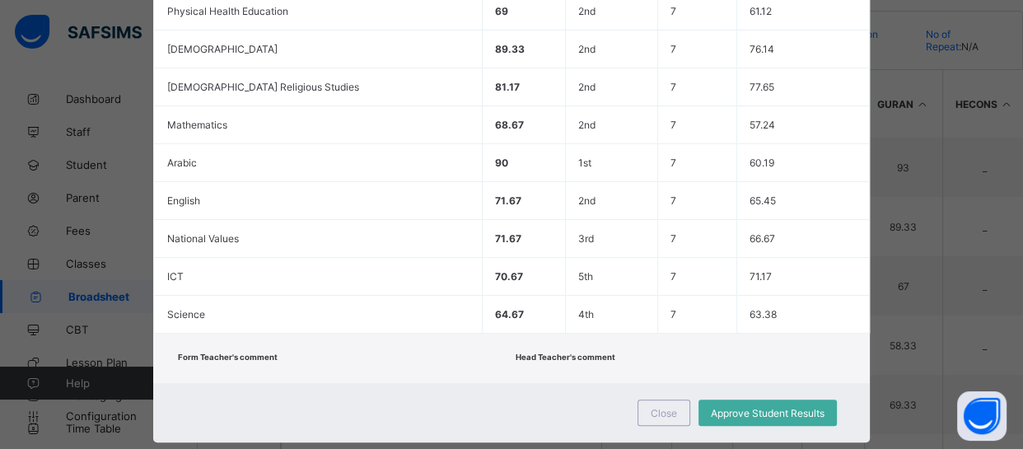
scroll to position [0, 0]
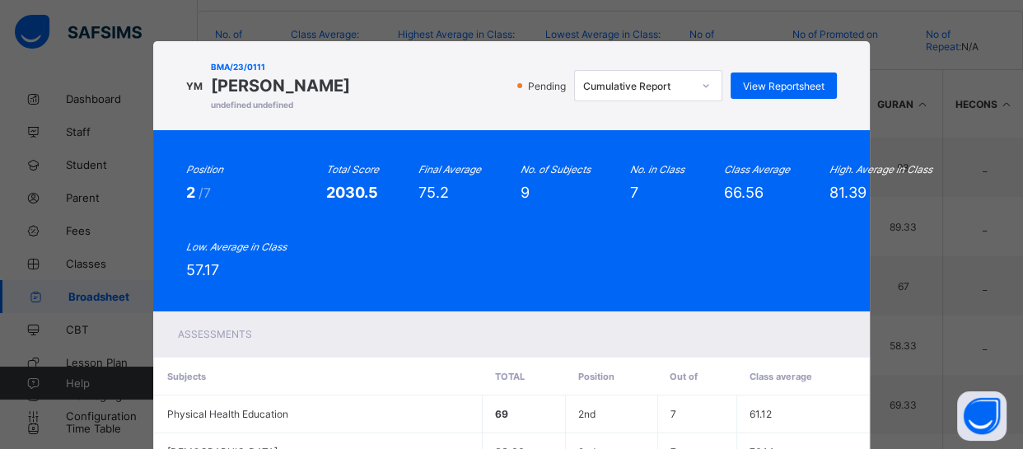
click at [540, 321] on div "Assessments" at bounding box center [511, 333] width 716 height 45
click at [787, 88] on span "View Reportsheet" at bounding box center [784, 86] width 82 height 12
click at [369, 236] on div "Position 2 /7 Total Score 2030.5 Final Average 75.2 No. of Subjects 9 No. in Cl…" at bounding box center [511, 220] width 650 height 115
click at [299, 191] on div "Position 2 /7 Total Score 2030.5 Final Average 75.2 No. of Subjects 9 No. in Cl…" at bounding box center [511, 220] width 650 height 115
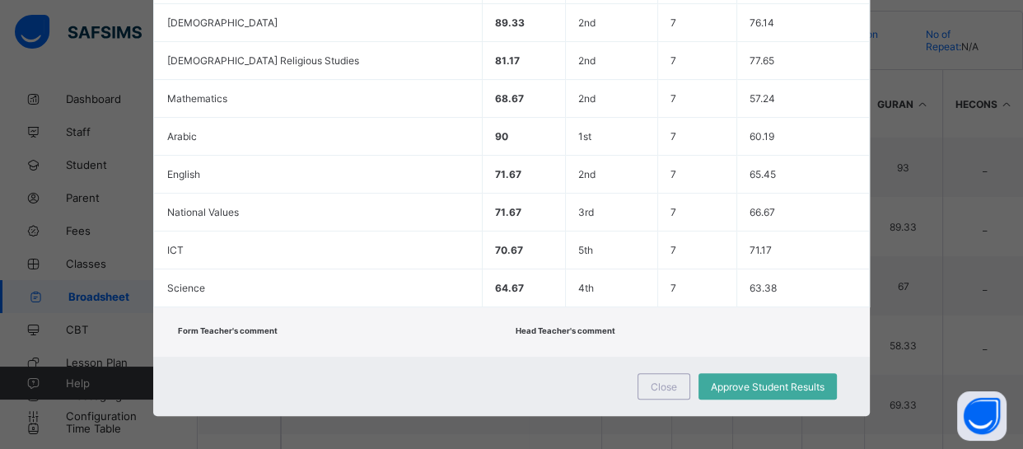
scroll to position [432, 0]
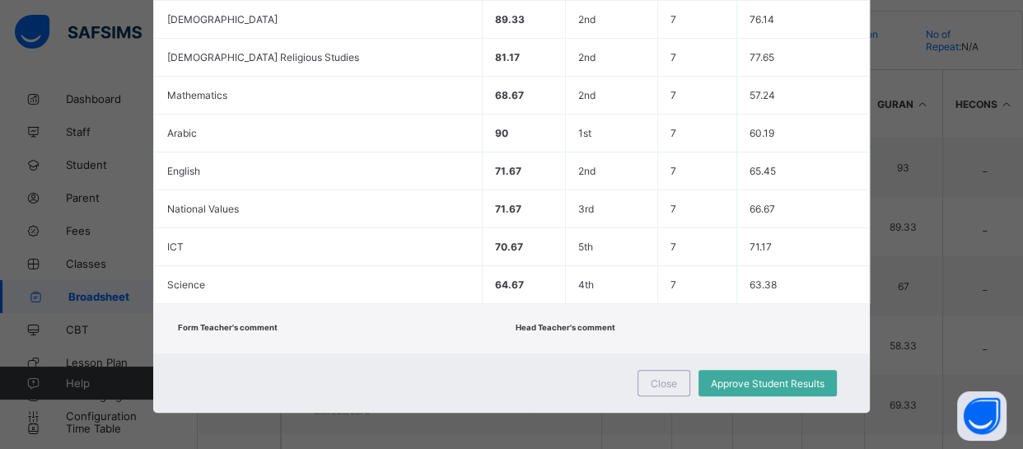
click at [299, 191] on td "National Values" at bounding box center [319, 209] width 328 height 38
click at [669, 377] on span "Close" at bounding box center [664, 383] width 26 height 12
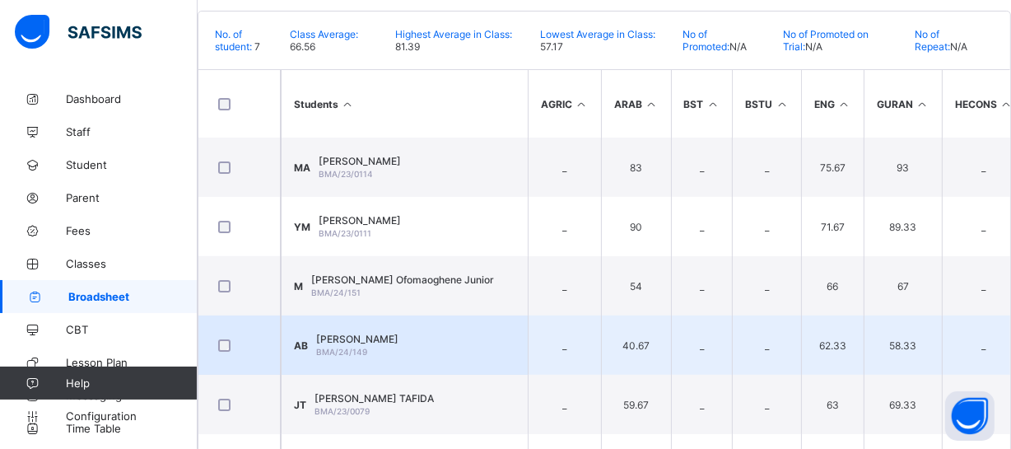
click at [669, 375] on td "40.67" at bounding box center [636, 344] width 70 height 59
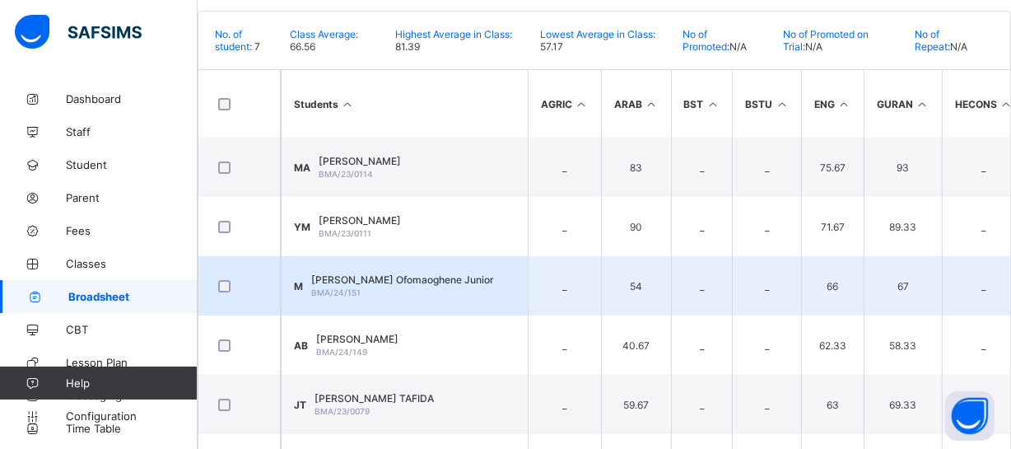
click at [401, 298] on div "Maya Opuama Ofomaoghene Junior BMA/24/151" at bounding box center [402, 285] width 183 height 25
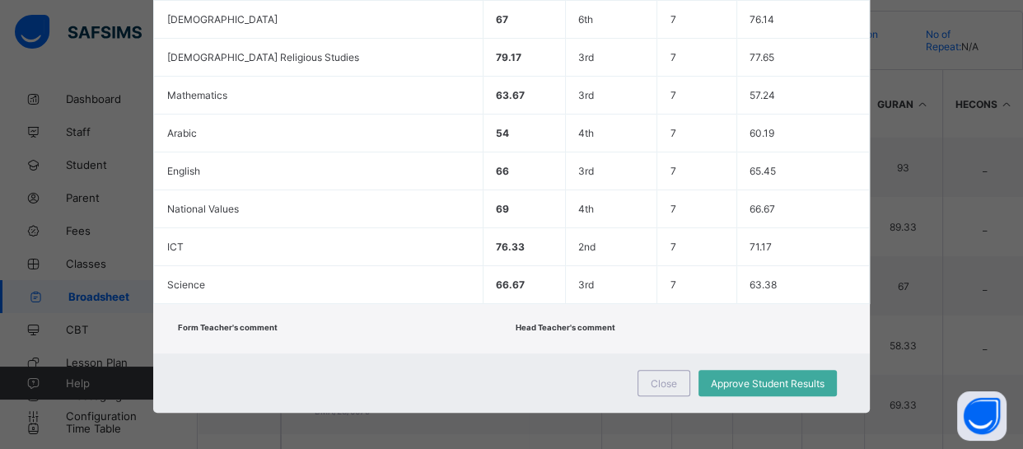
drag, startPoint x: 401, startPoint y: 333, endPoint x: 448, endPoint y: 358, distance: 53.4
click at [448, 353] on div "Form Teacher's comment Head Teacher's comment" at bounding box center [511, 328] width 716 height 49
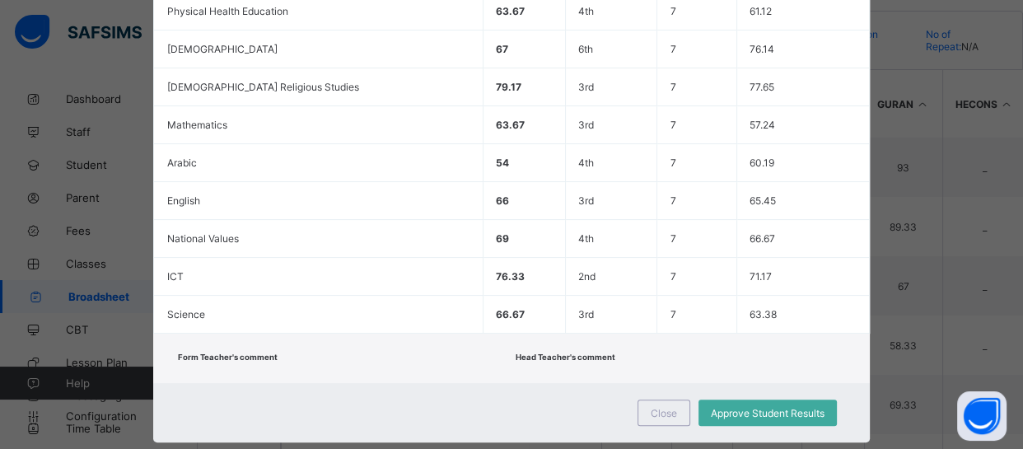
scroll to position [0, 0]
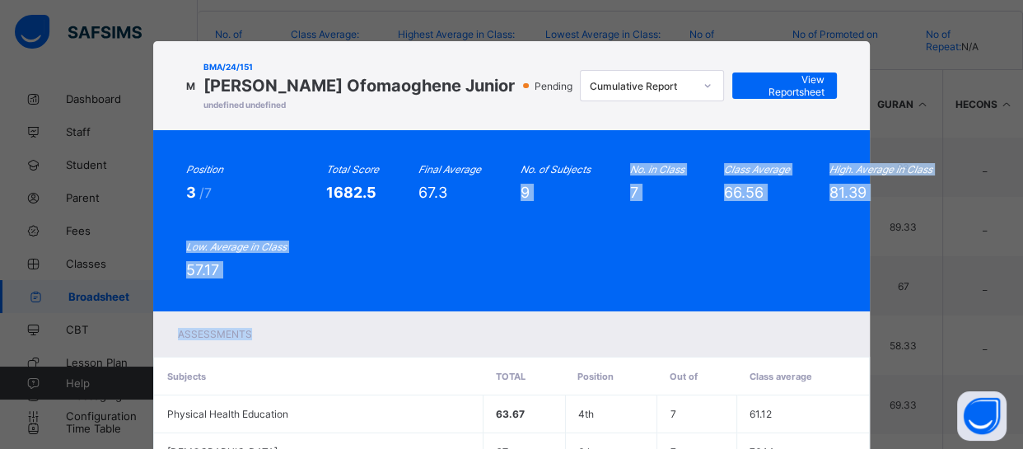
drag, startPoint x: 448, startPoint y: 357, endPoint x: 560, endPoint y: 264, distance: 145.6
click at [514, 306] on div "M BMA/24/151 Maya Opuama Ofomaoghene Junior undefined undefined Pending Cumulat…" at bounding box center [511, 443] width 716 height 804
click at [616, 226] on div "Position 3 /7 Total Score 1682.5 Final Average 67.3 No. of Subjects 9 No. in Cl…" at bounding box center [511, 220] width 650 height 115
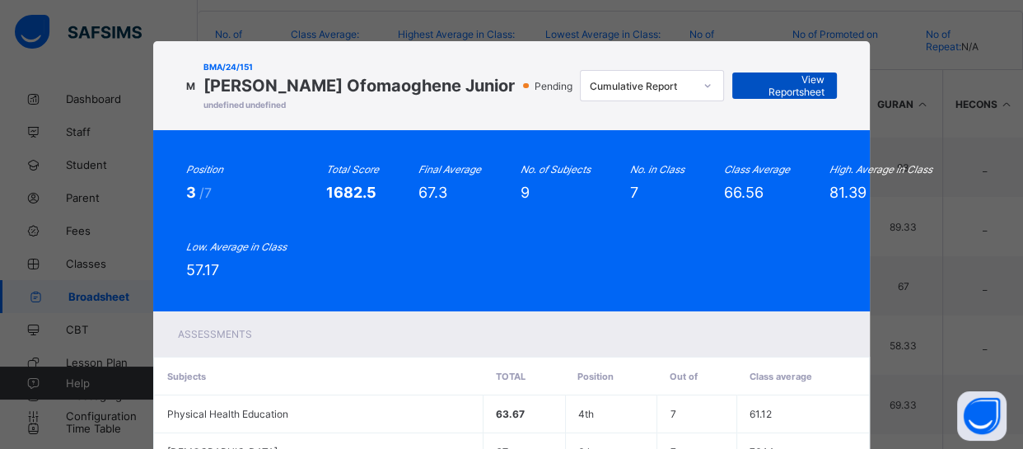
click at [782, 91] on span "View Reportsheet" at bounding box center [784, 85] width 79 height 25
click at [423, 278] on div "Position 3 /7 Total Score 1682.5 Final Average 67.3 No. of Subjects 9 No. in Cl…" at bounding box center [511, 220] width 650 height 115
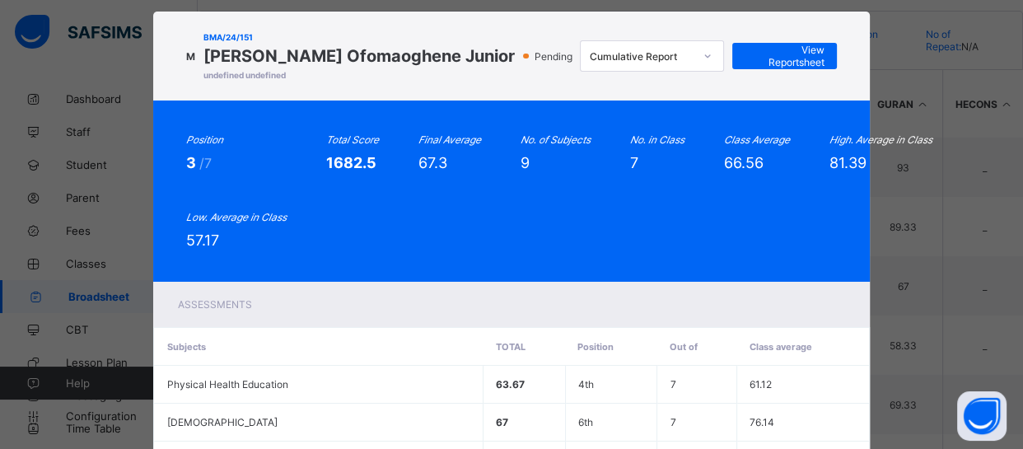
scroll to position [452, 0]
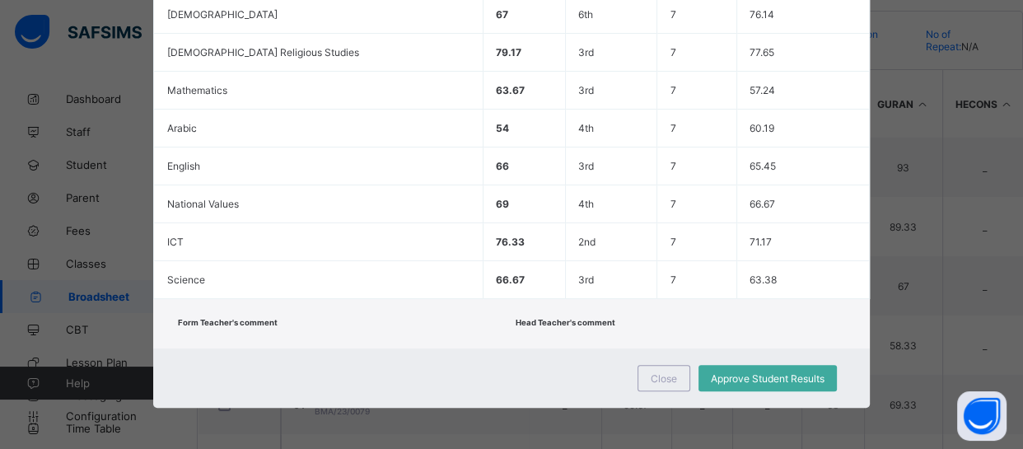
click at [496, 278] on span "66.67" at bounding box center [510, 279] width 29 height 12
click at [642, 381] on div "Close" at bounding box center [664, 378] width 53 height 26
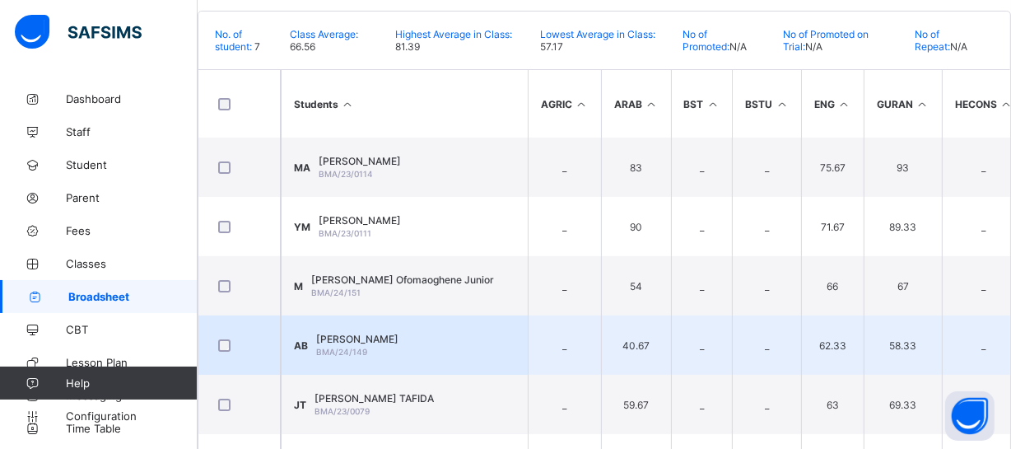
click at [399, 345] on span "Asmau Jadesola Babaita" at bounding box center [357, 339] width 82 height 12
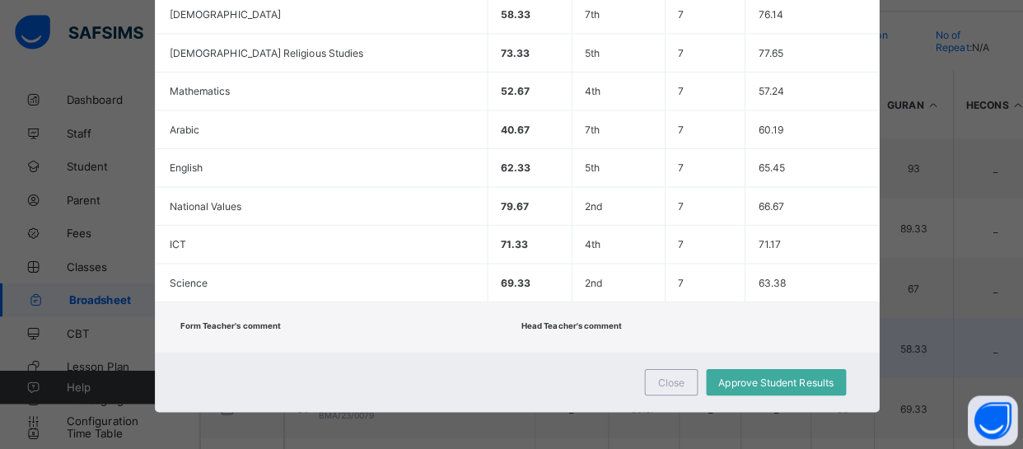
scroll to position [432, 0]
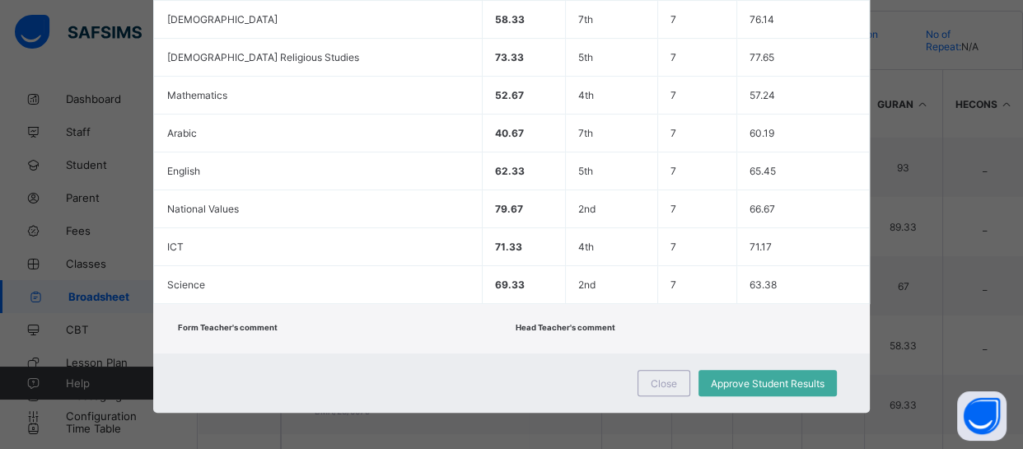
click at [406, 383] on div "Close Approve Student Results" at bounding box center [511, 382] width 716 height 59
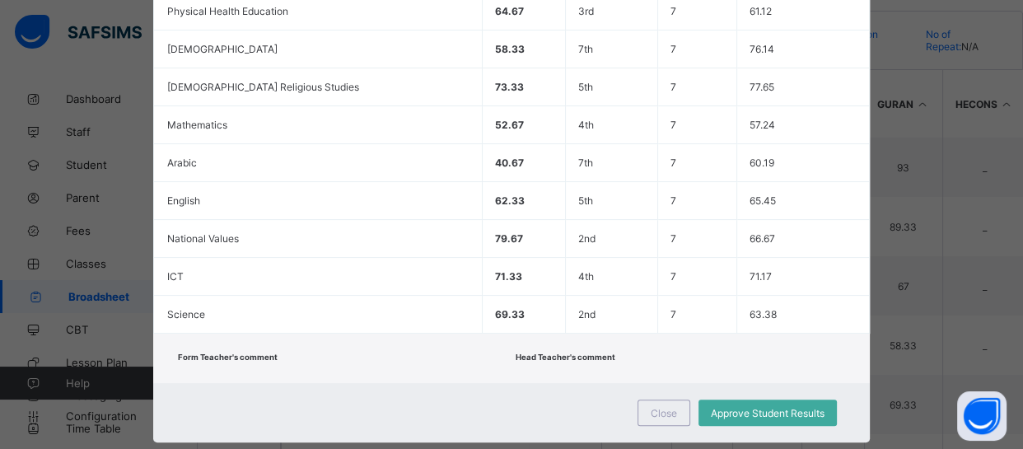
scroll to position [0, 0]
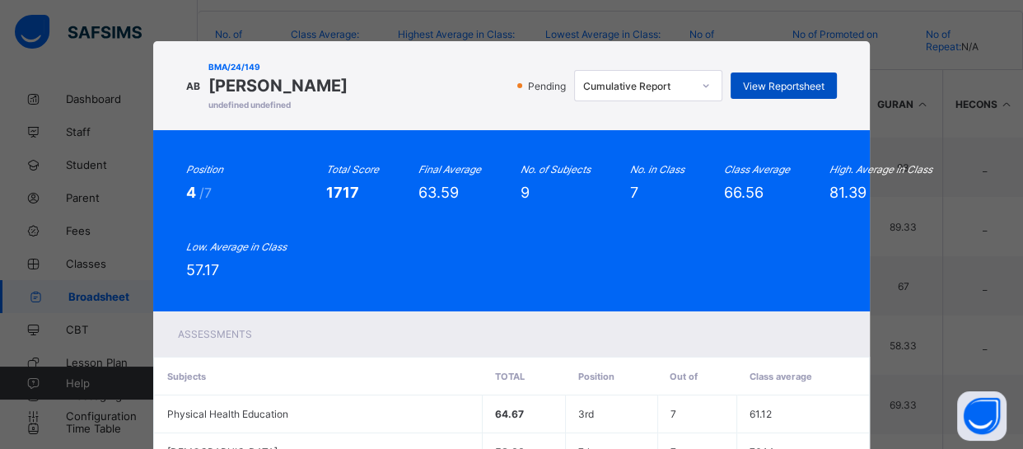
click at [790, 90] on span "View Reportsheet" at bounding box center [784, 86] width 82 height 12
click at [461, 290] on div "Position 4 /7 Total Score 1717 Final Average 63.59 No. of Subjects 9 No. in Cla…" at bounding box center [511, 220] width 716 height 181
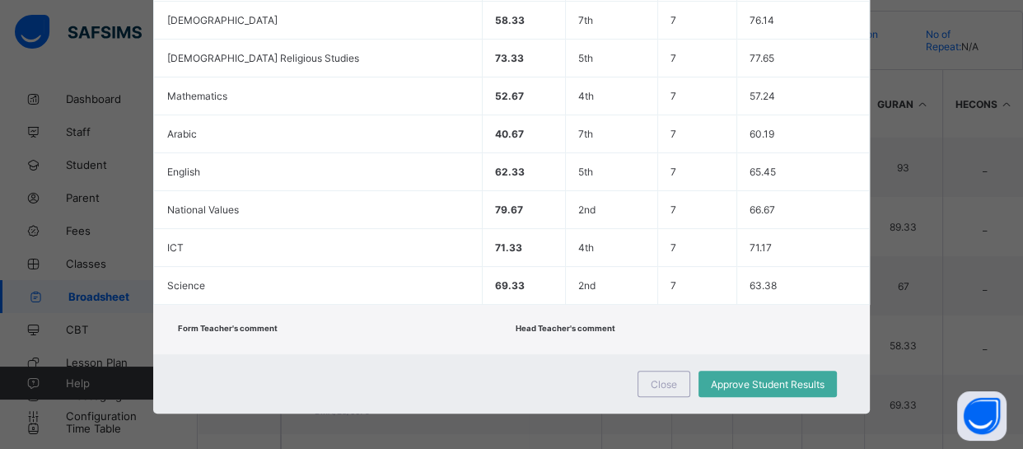
scroll to position [432, 0]
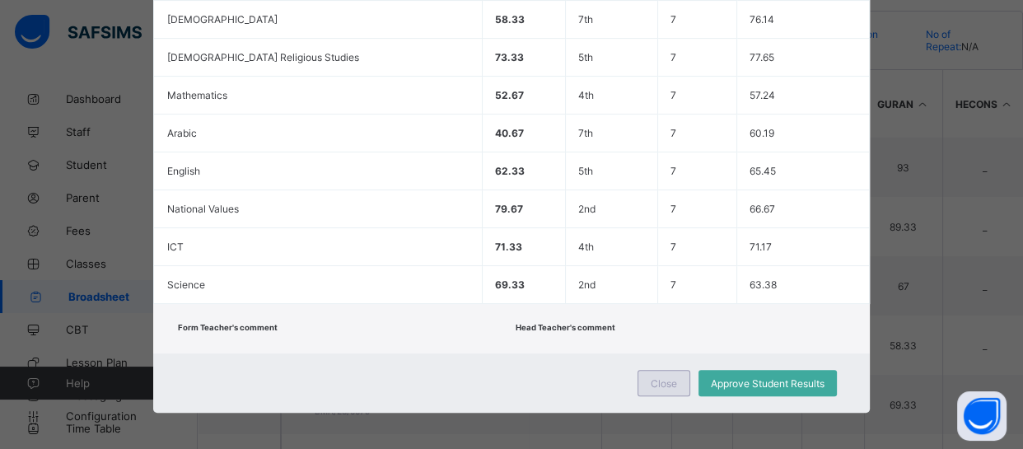
click at [651, 378] on span "Close" at bounding box center [664, 383] width 26 height 12
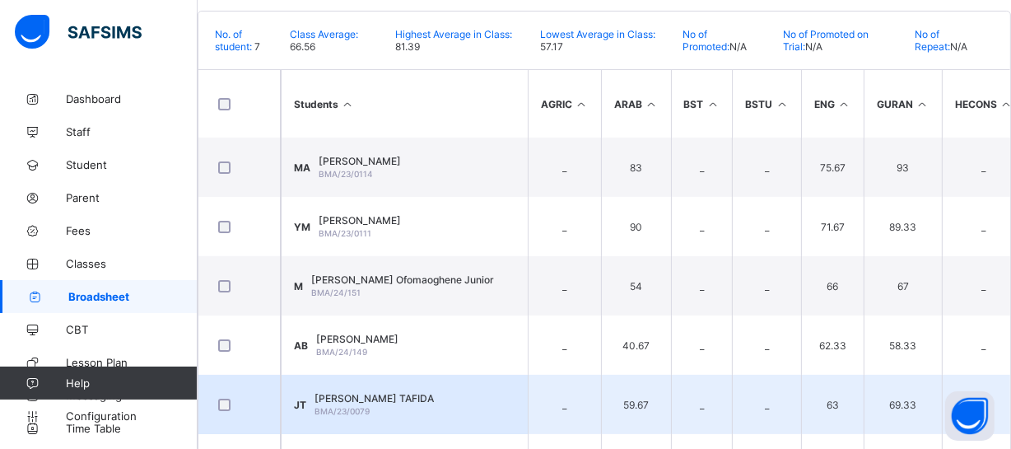
click at [434, 404] on span "JAMIL MUSTAPHA TAFIDA" at bounding box center [374, 398] width 119 height 12
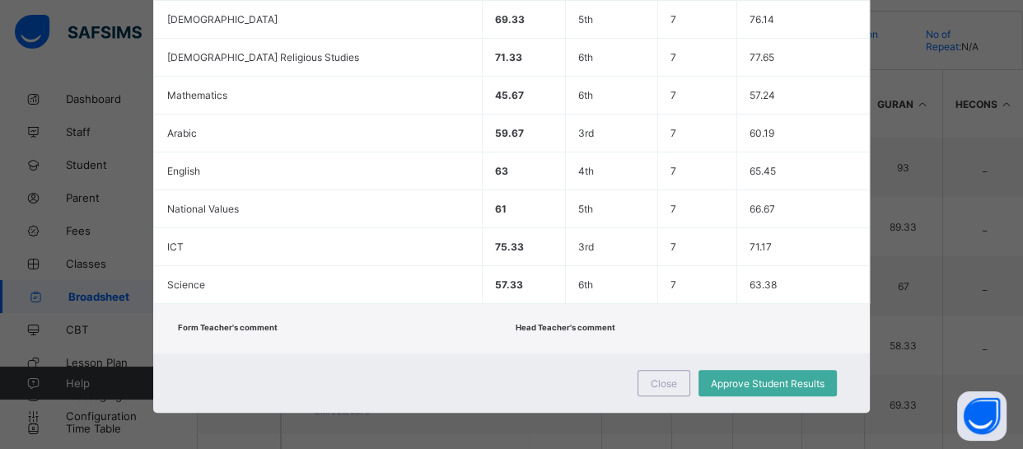
click at [610, 362] on div "Close Approve Student Results" at bounding box center [511, 382] width 716 height 59
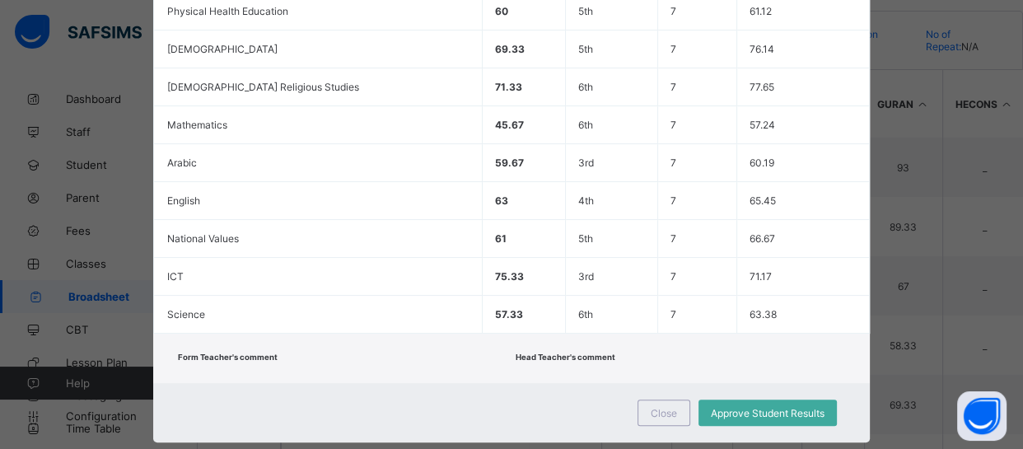
scroll to position [0, 0]
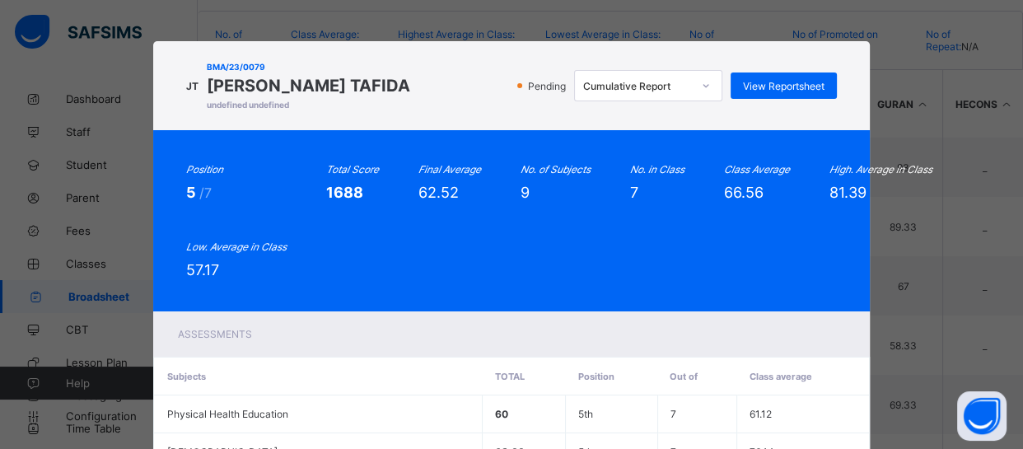
drag, startPoint x: 610, startPoint y: 362, endPoint x: 716, endPoint y: 173, distance: 216.5
click at [716, 173] on div "JT BMA/23/0079 JAMIL MUSTAPHA TAFIDA undefined undefined Pending Cumulative Rep…" at bounding box center [511, 443] width 716 height 804
click at [770, 90] on span "View Reportsheet" at bounding box center [784, 86] width 82 height 12
click at [306, 264] on div "Position 5 /7 Total Score 1688 Final Average 62.52 No. of Subjects 9 No. in Cla…" at bounding box center [511, 220] width 650 height 115
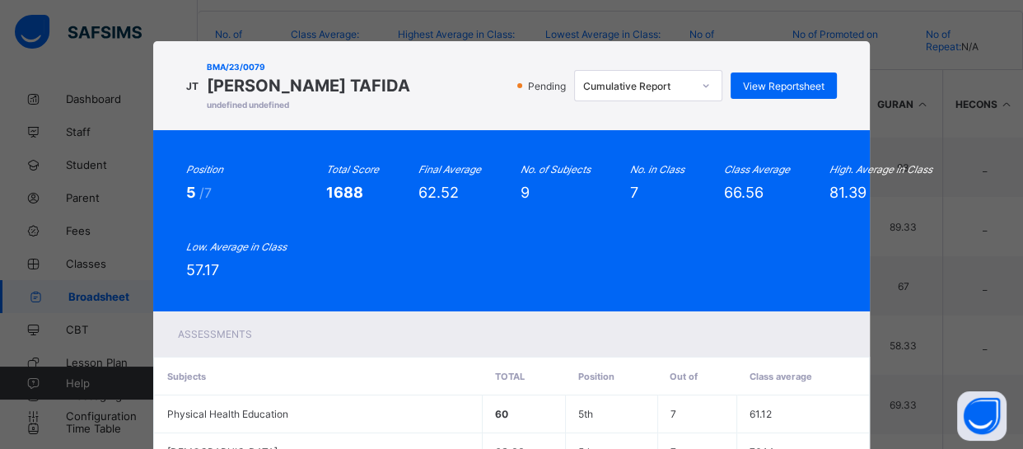
click at [306, 264] on div "Position 5 /7 Total Score 1688 Final Average 62.52 No. of Subjects 9 No. in Cla…" at bounding box center [511, 220] width 650 height 115
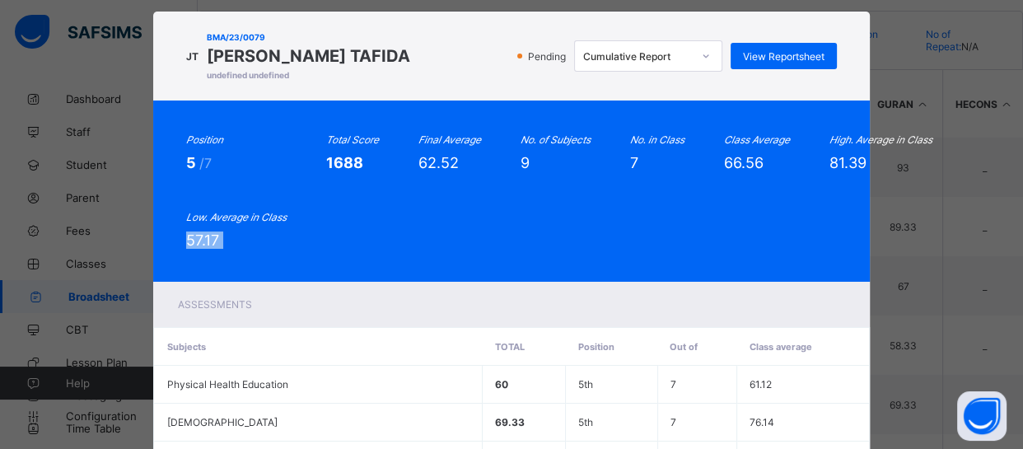
scroll to position [432, 0]
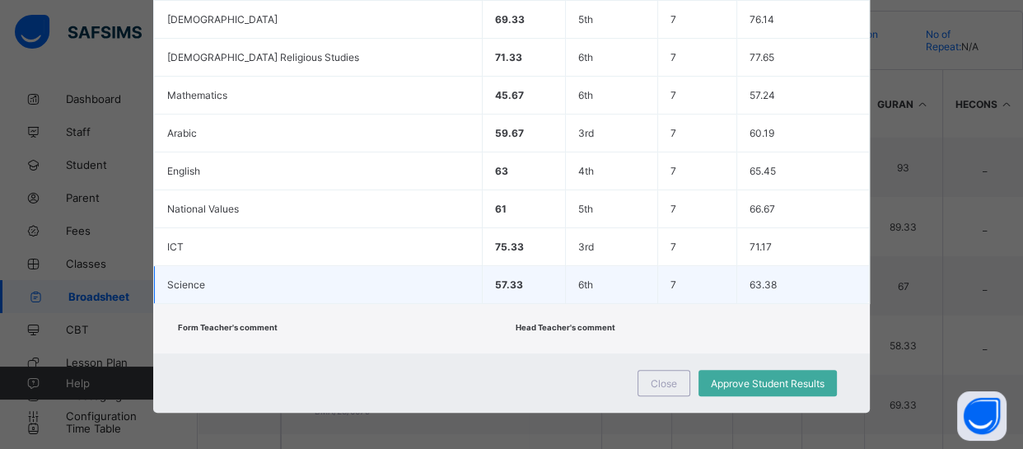
click at [351, 289] on td "Science" at bounding box center [319, 285] width 328 height 38
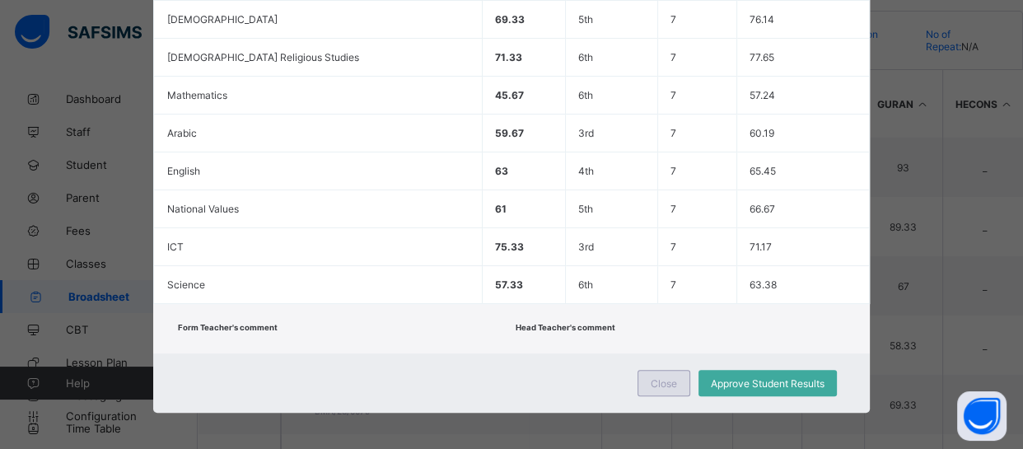
click at [660, 377] on span "Close" at bounding box center [664, 383] width 26 height 12
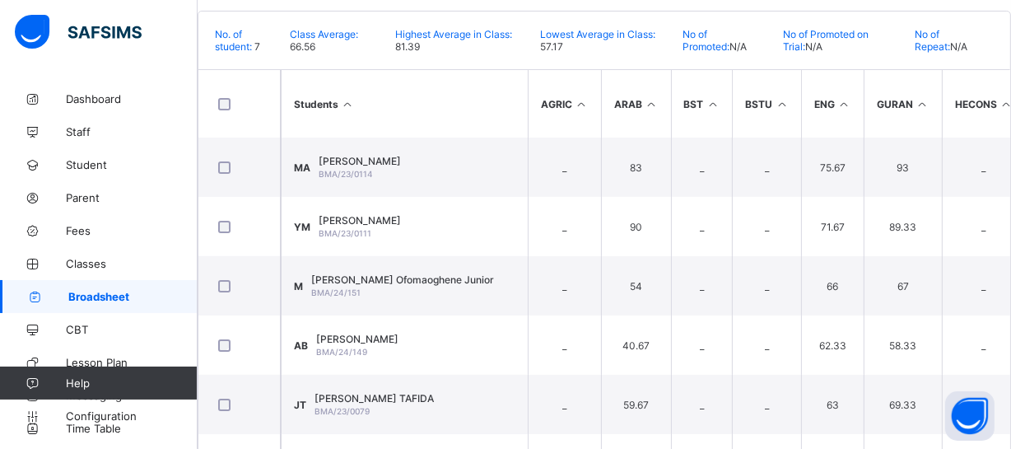
drag, startPoint x: 427, startPoint y: 157, endPoint x: 409, endPoint y: 138, distance: 27.4
click at [409, 138] on th "Students" at bounding box center [404, 104] width 247 height 68
drag, startPoint x: 409, startPoint y: 138, endPoint x: 483, endPoint y: 133, distance: 75.1
click at [483, 133] on th "Students" at bounding box center [404, 104] width 247 height 68
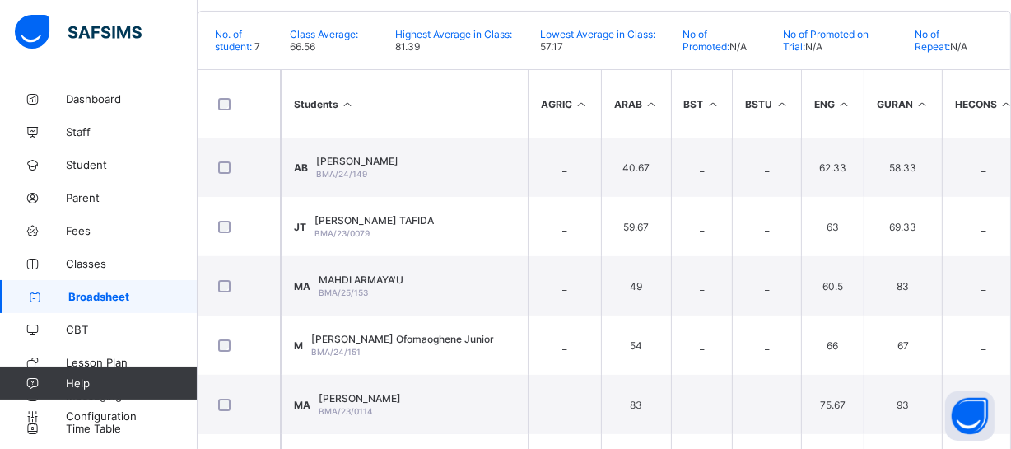
click at [483, 133] on th "Students" at bounding box center [404, 104] width 247 height 68
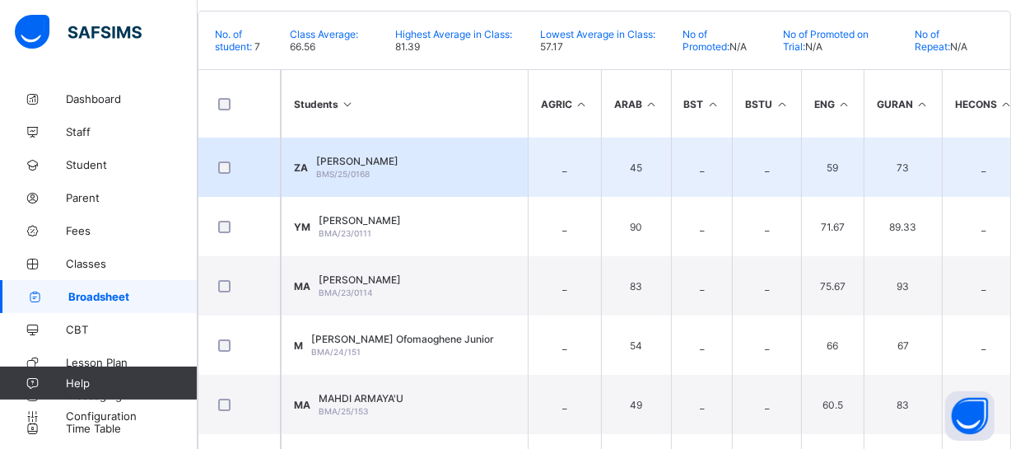
click at [469, 197] on td "ZA ZAHRA AHMED BMS/25/0168" at bounding box center [404, 167] width 247 height 59
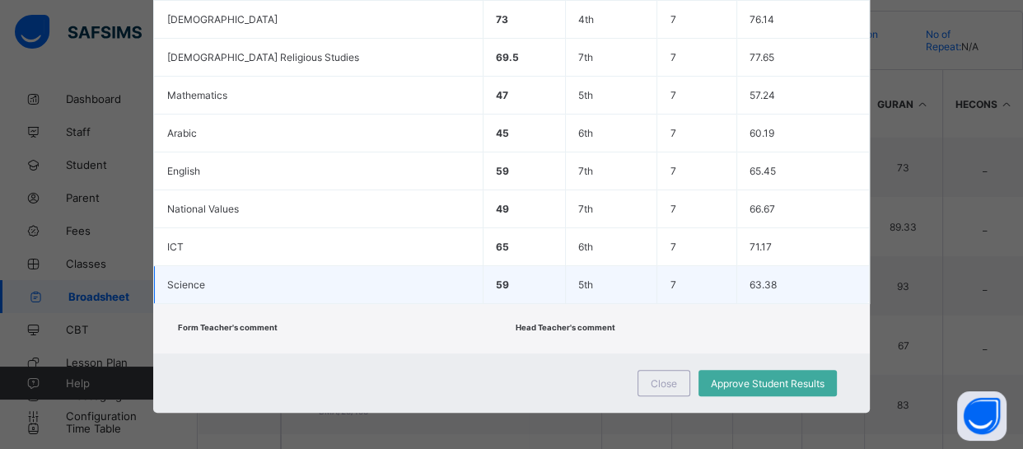
click at [493, 273] on td "59" at bounding box center [524, 285] width 82 height 38
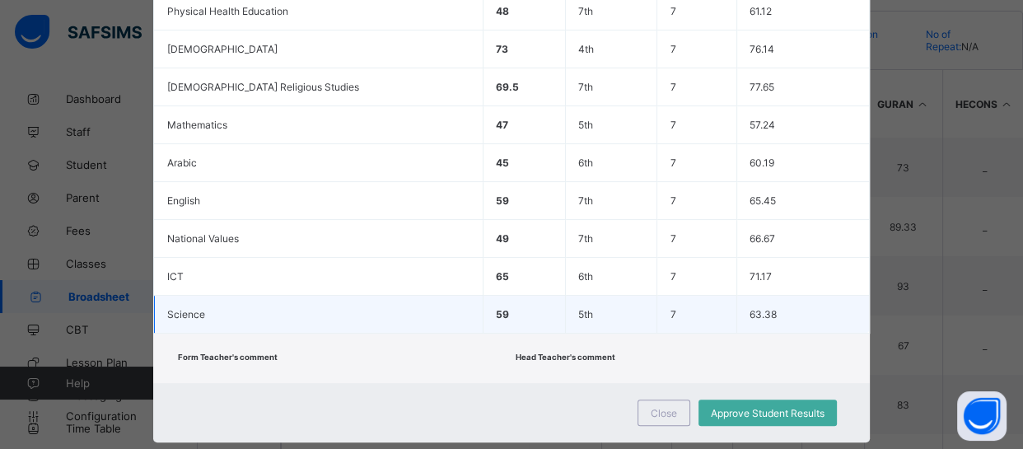
scroll to position [0, 0]
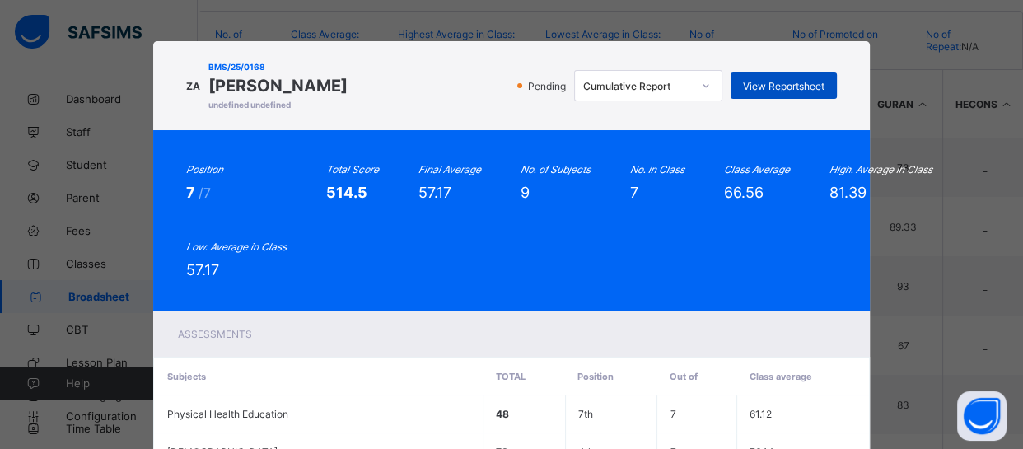
click at [798, 85] on span "View Reportsheet" at bounding box center [784, 86] width 82 height 12
click at [500, 278] on div "Position 7 /7 Total Score 514.5 Final Average 57.17 No. of Subjects 9 No. in Cl…" at bounding box center [511, 220] width 650 height 115
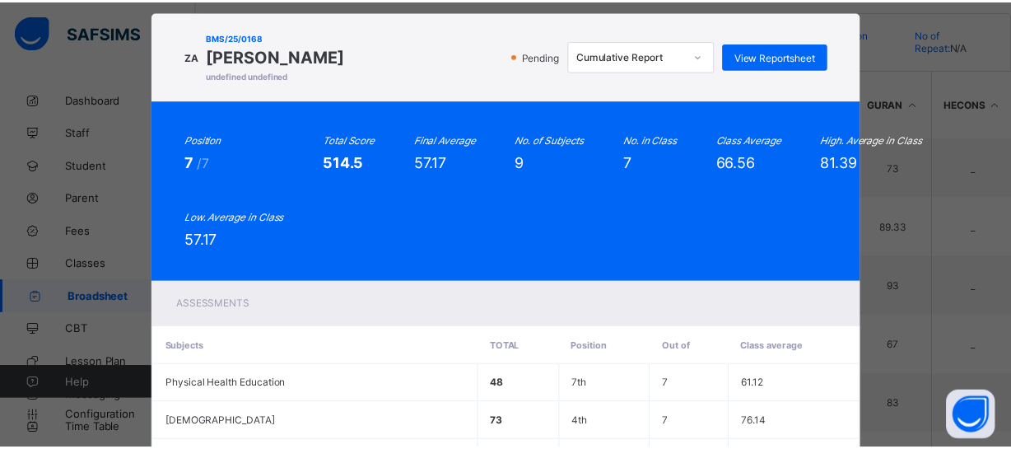
scroll to position [432, 0]
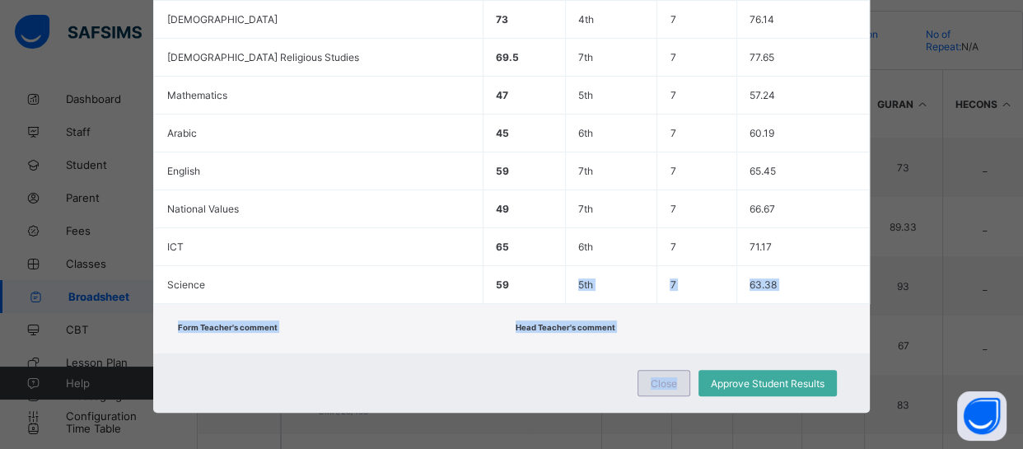
drag, startPoint x: 500, startPoint y: 278, endPoint x: 667, endPoint y: 378, distance: 195.1
click at [667, 378] on div "ZA BMS/25/0168 ZAHRA AHMED undefined undefined Pending Cumulative Report View R…" at bounding box center [511, 11] width 716 height 804
click at [667, 378] on span "Close" at bounding box center [664, 383] width 26 height 12
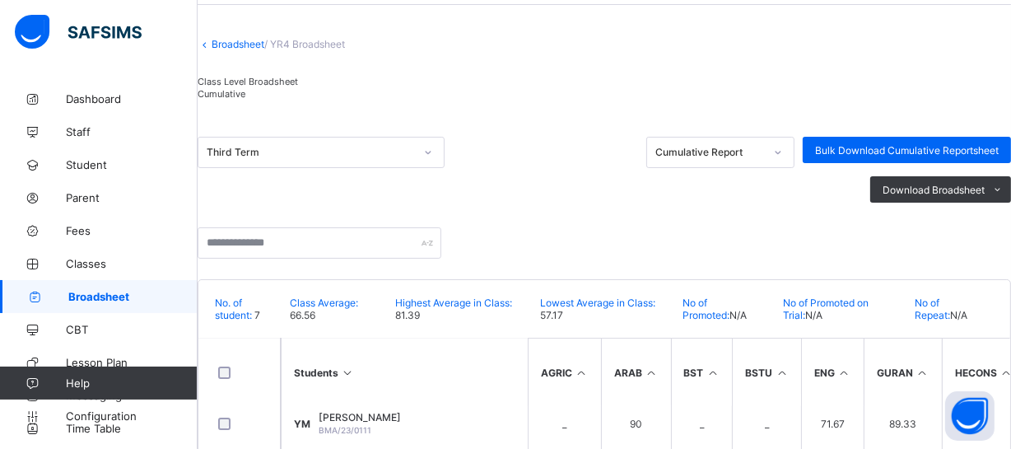
scroll to position [0, 0]
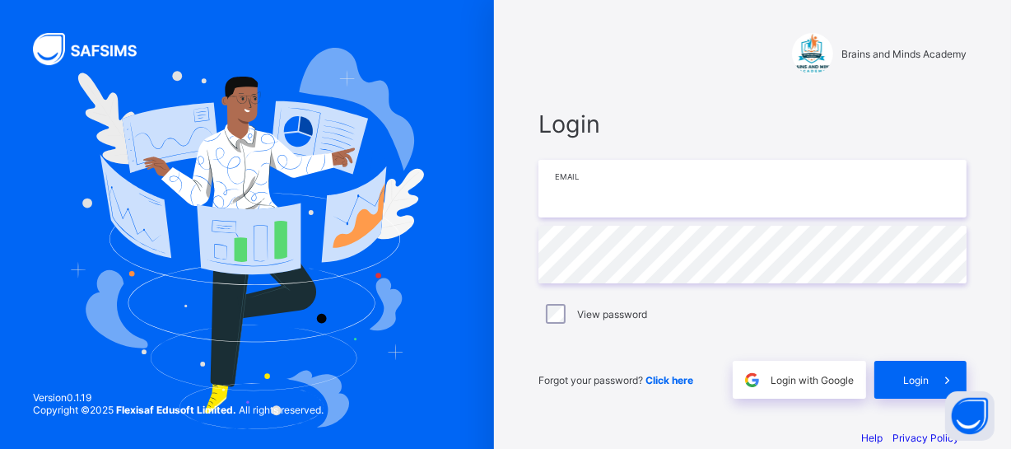
type input "**********"
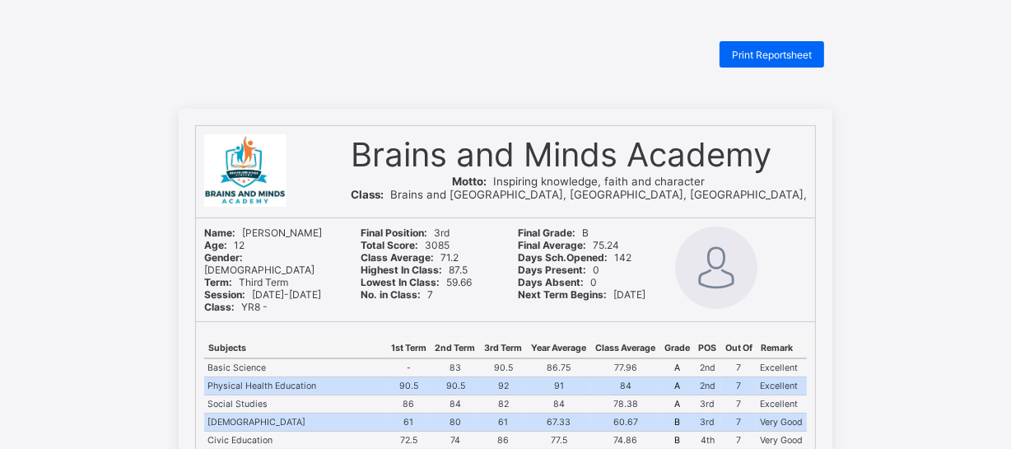
drag, startPoint x: 834, startPoint y: 396, endPoint x: 354, endPoint y: 280, distance: 494.0
click at [354, 280] on div "Name: ABU UBAYDA ABUBAKAR Age: 12 Gender: MALE Term: Third Term Session: 2024-2…" at bounding box center [505, 270] width 619 height 104
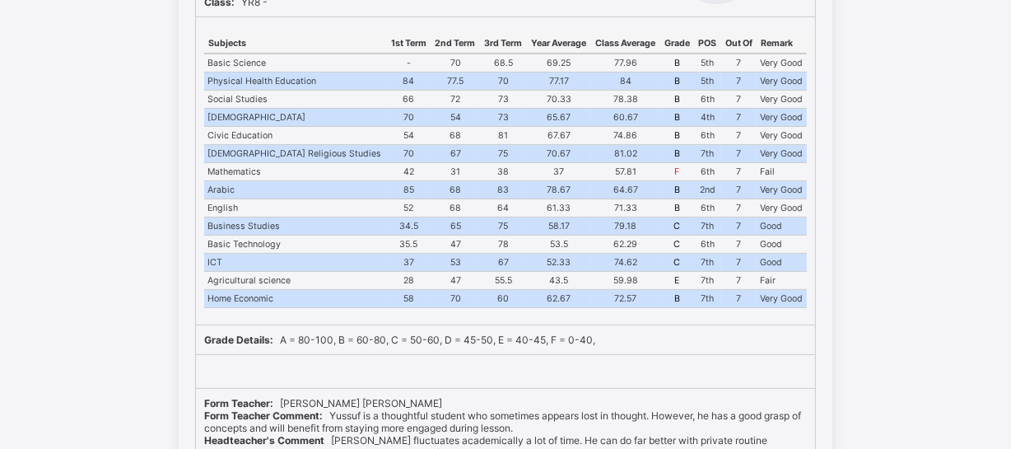
scroll to position [315, 0]
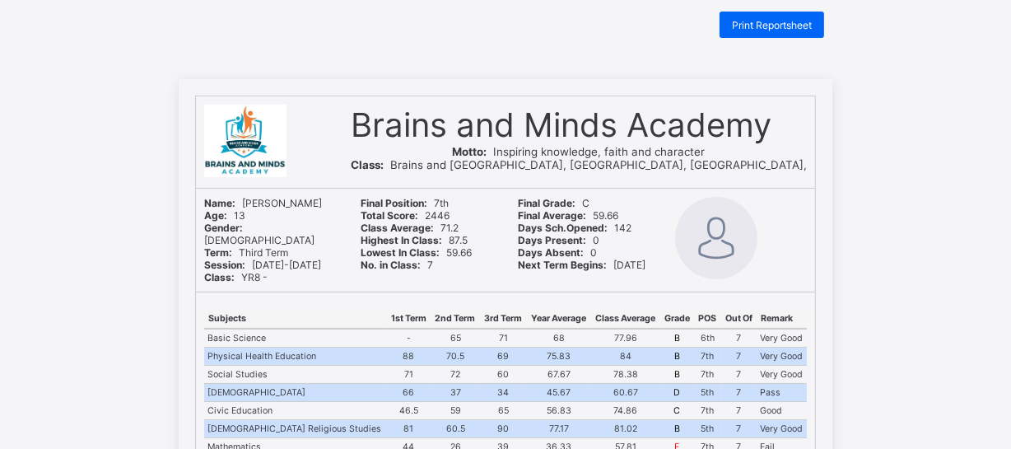
click at [262, 209] on div "Name: MUSA MUSTAPHA TAFIDA" at bounding box center [270, 203] width 133 height 12
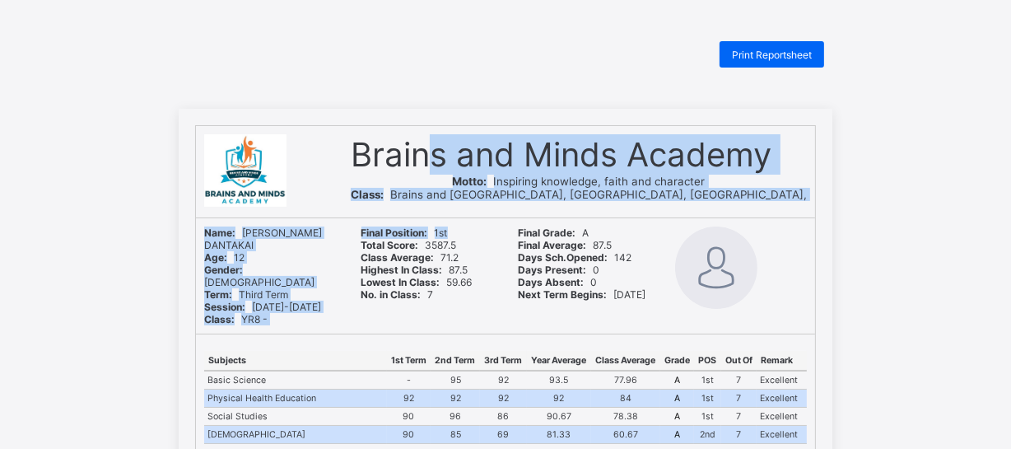
drag, startPoint x: 364, startPoint y: 241, endPoint x: 494, endPoint y: 144, distance: 162.4
click at [494, 144] on div "Brains and Minds Academy Motto: Inspiring knowledge, faith and character Class:…" at bounding box center [505, 230] width 619 height 208
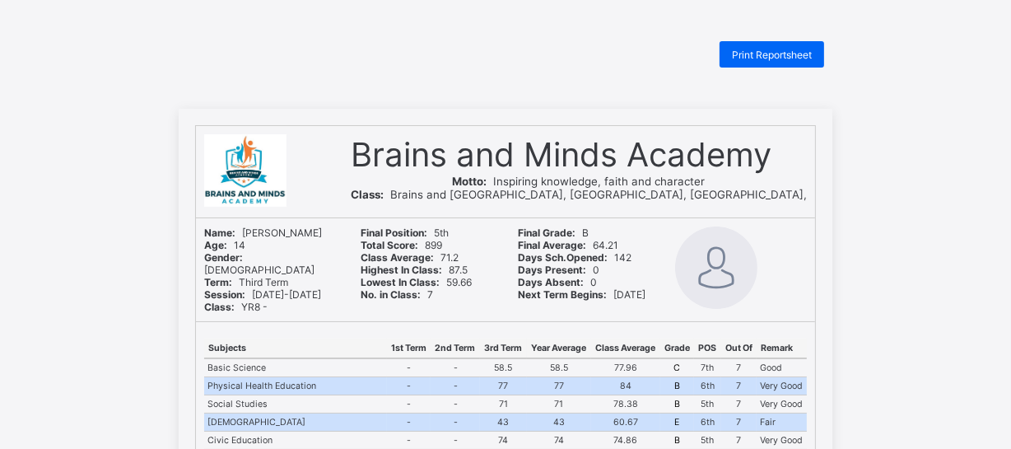
click at [326, 165] on div at bounding box center [265, 171] width 122 height 75
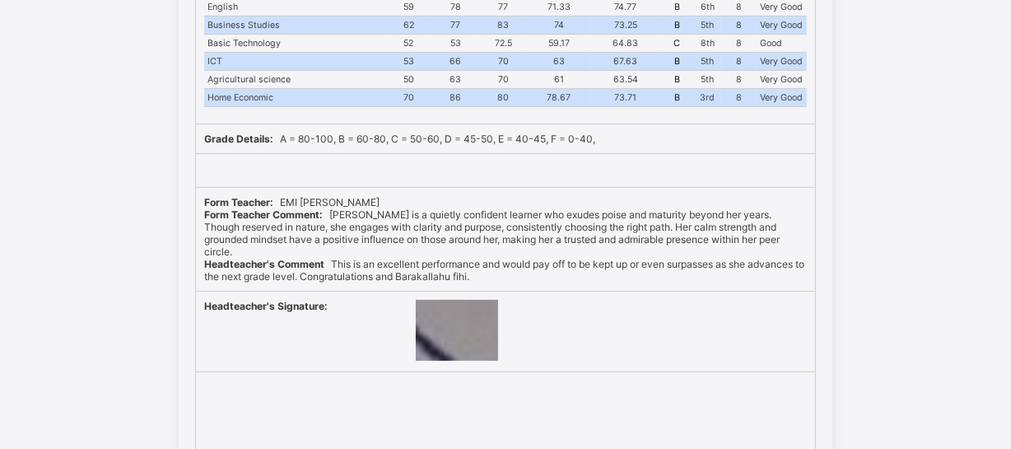
scroll to position [509, 0]
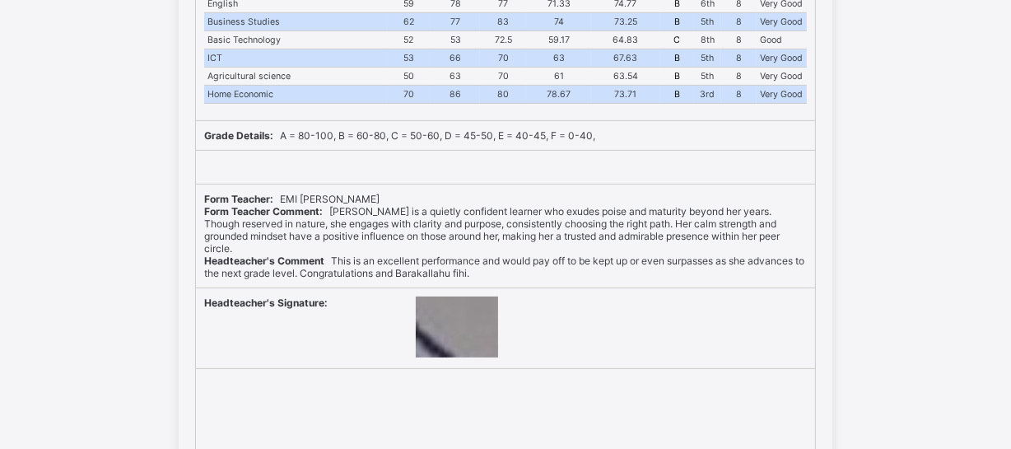
click at [444, 129] on span "Grade Details: A = 80-100, B = 60-80, C = 50-60, D = 45-50, E = 40-45, F = 0-40," at bounding box center [399, 135] width 391 height 12
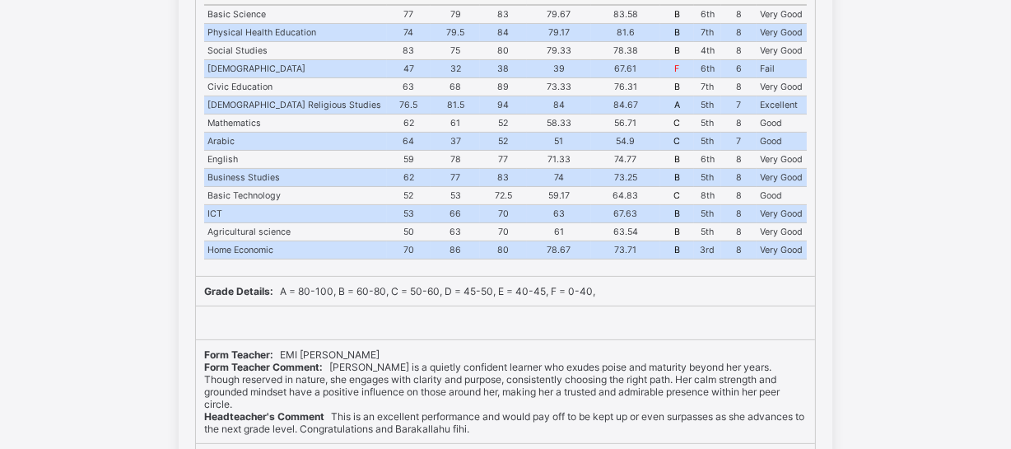
scroll to position [359, 0]
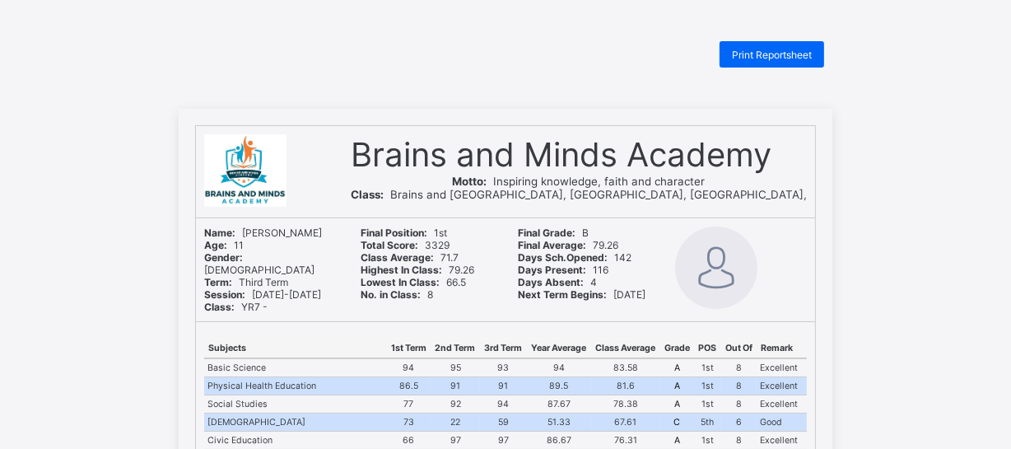
click at [306, 153] on div at bounding box center [265, 171] width 122 height 75
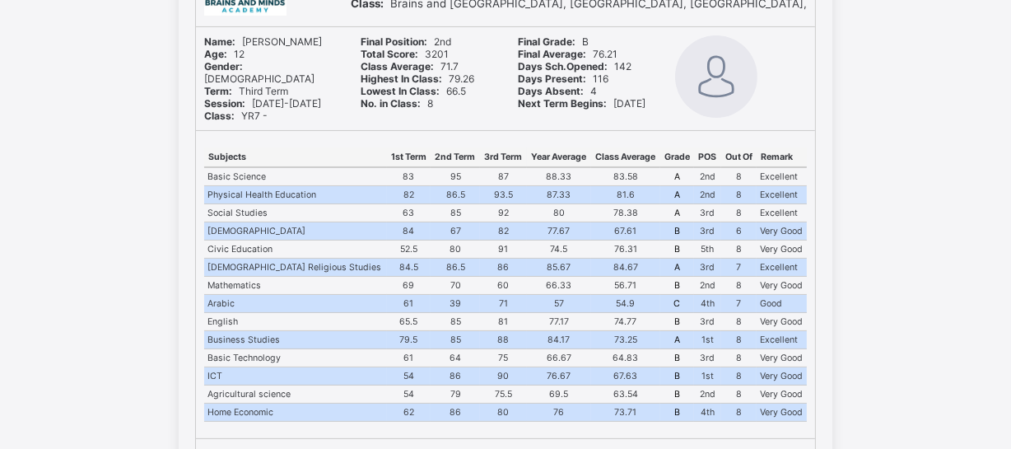
scroll to position [45, 0]
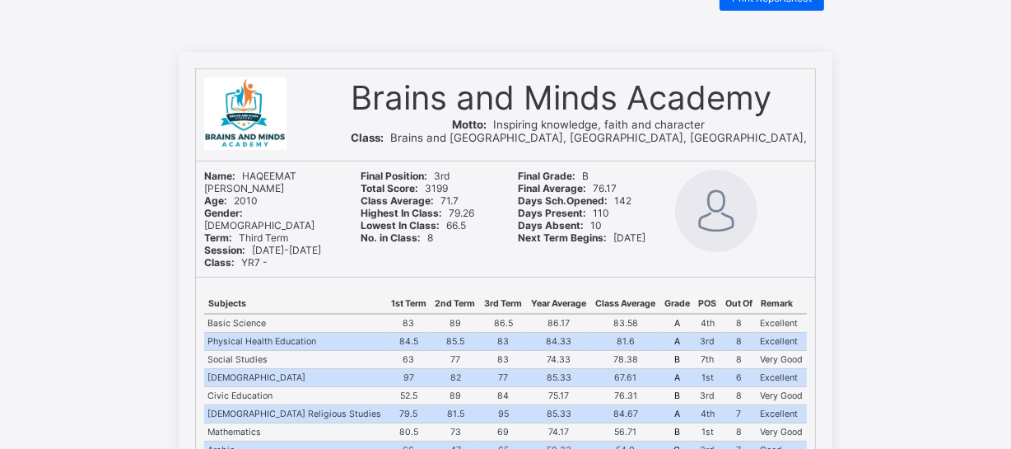
scroll to position [59, 0]
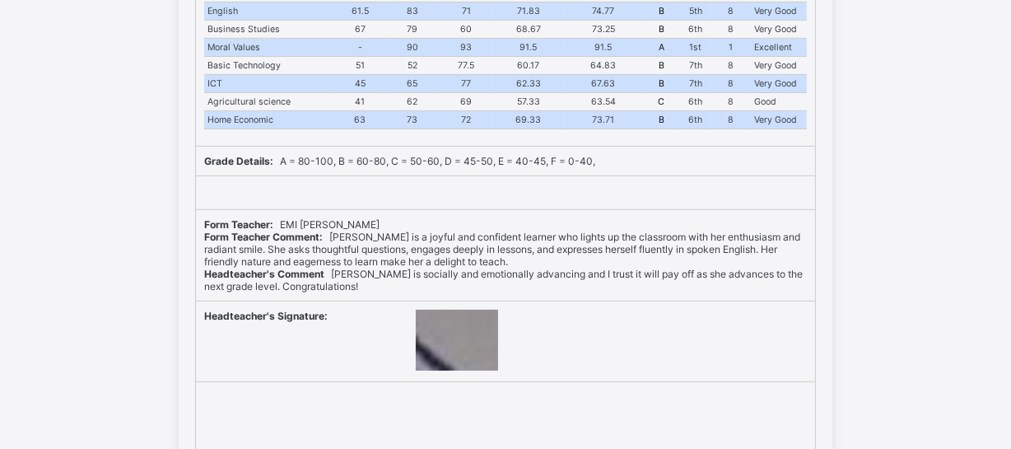
scroll to position [404, 0]
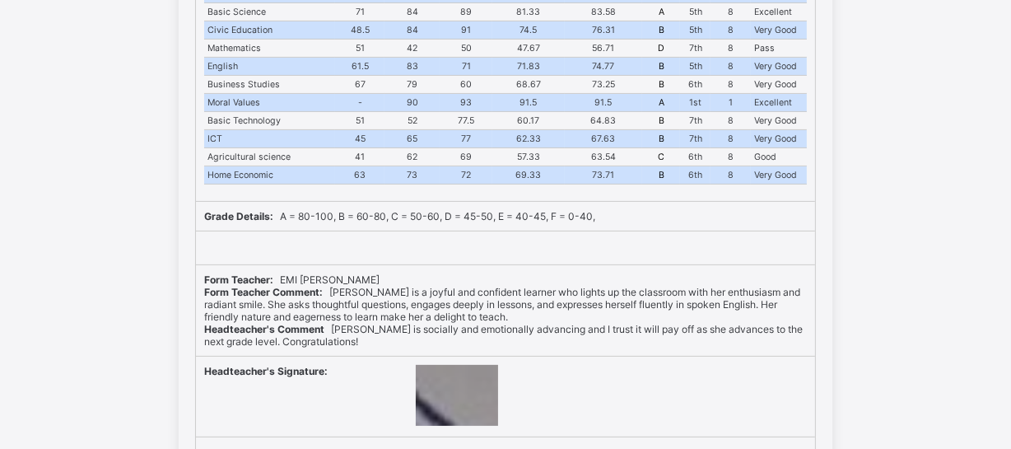
click at [203, 315] on div "Form Teacher: EMI BILLY-KONHA JESSE Form Teacher Comment: Christabel is a joyfu…" at bounding box center [505, 310] width 619 height 91
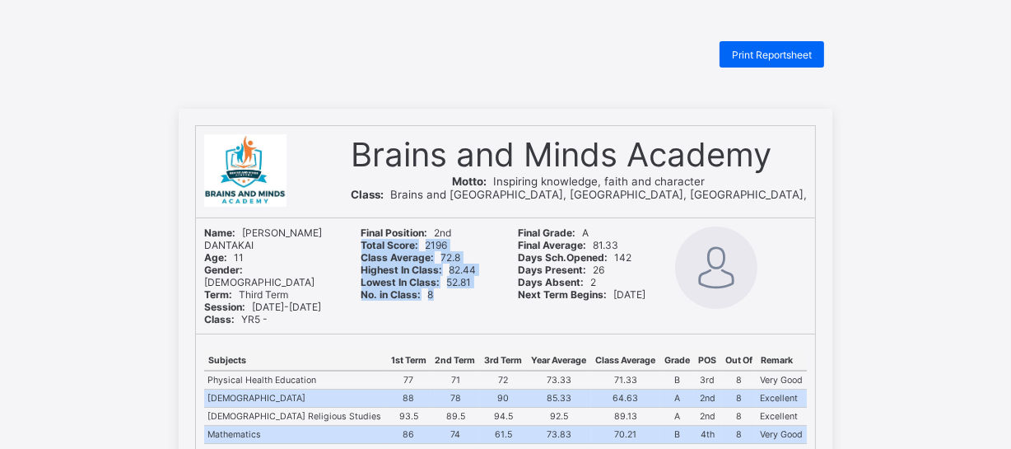
click at [514, 221] on div "Name: [PERSON_NAME] Age: [DEMOGRAPHIC_DATA] Gender: [DEMOGRAPHIC_DATA] Term: Th…" at bounding box center [505, 276] width 619 height 116
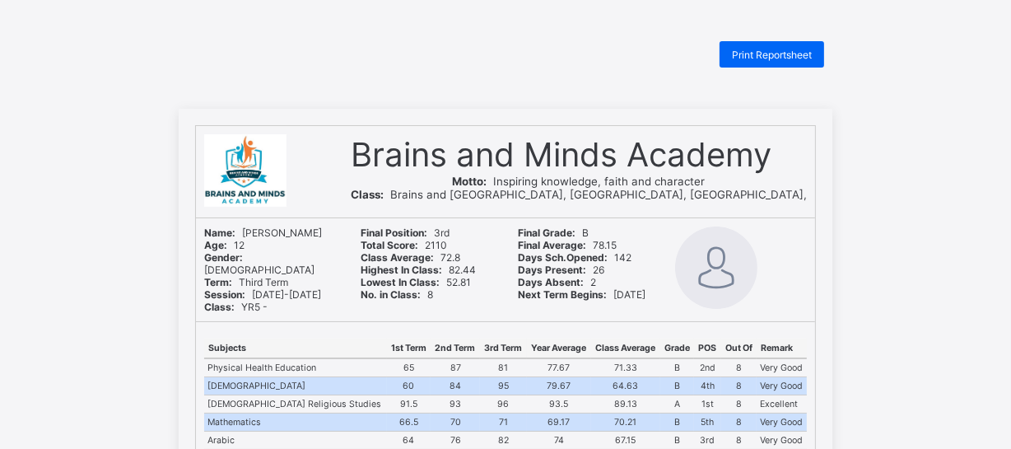
click at [435, 255] on b "Class Average:" at bounding box center [398, 257] width 73 height 12
click at [375, 289] on b "No. in Class:" at bounding box center [392, 294] width 60 height 12
click at [416, 172] on span "Brains and Minds Academy" at bounding box center [561, 154] width 421 height 40
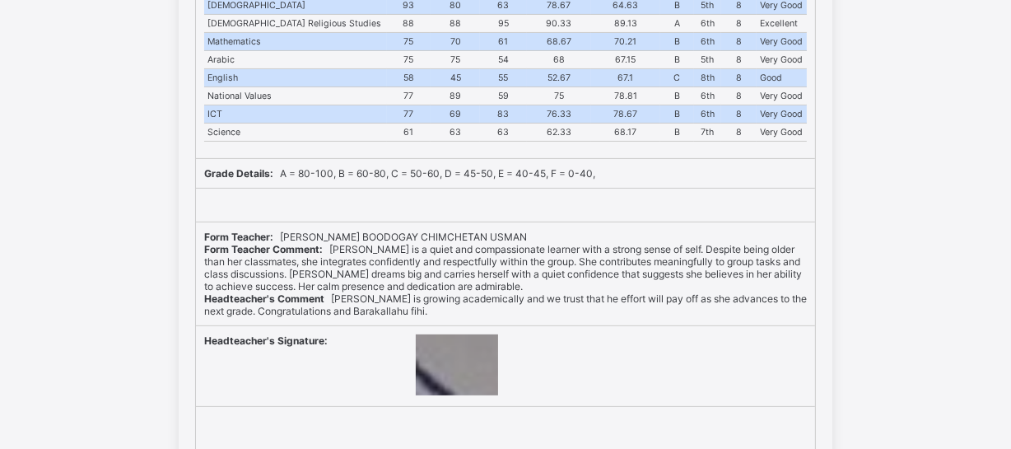
scroll to position [614, 0]
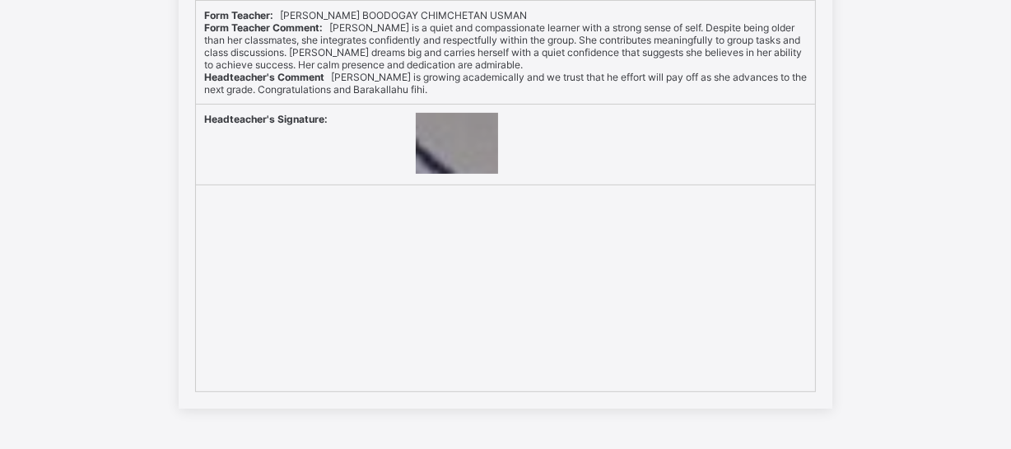
click at [454, 40] on span "Form Teacher Comment: [PERSON_NAME] is a quiet and compassionate learner with a…" at bounding box center [503, 45] width 598 height 49
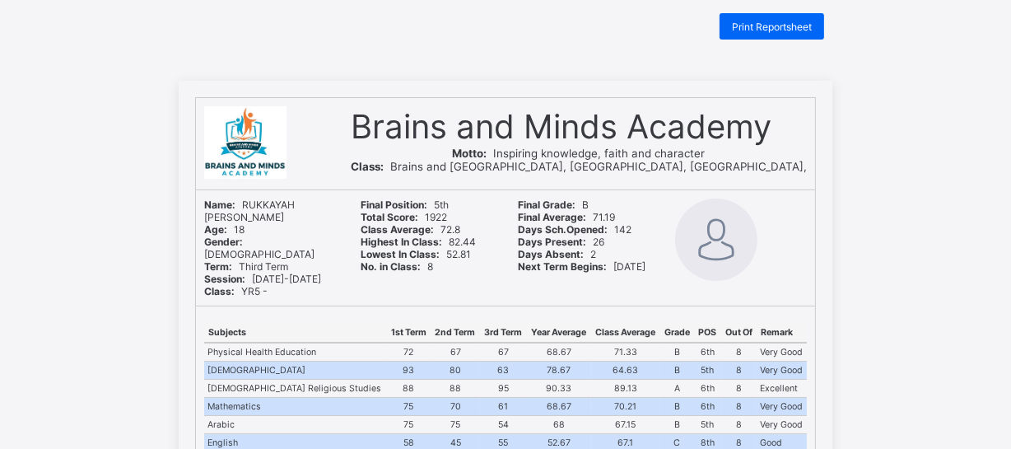
scroll to position [0, 0]
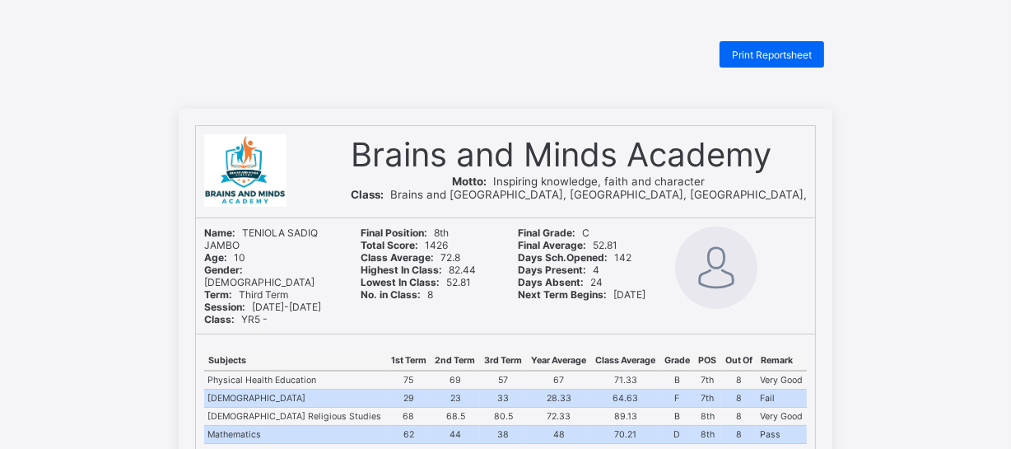
click at [404, 334] on div "Subjects 1st Term 2nd Term 3rd Term Year Average Class Average Grade POS Out Of…" at bounding box center [505, 442] width 619 height 217
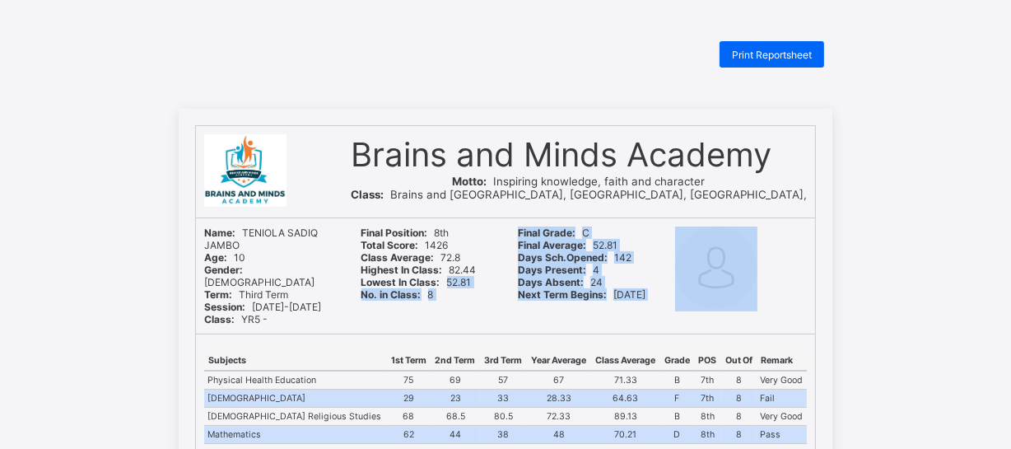
drag, startPoint x: 404, startPoint y: 334, endPoint x: 462, endPoint y: 279, distance: 79.2
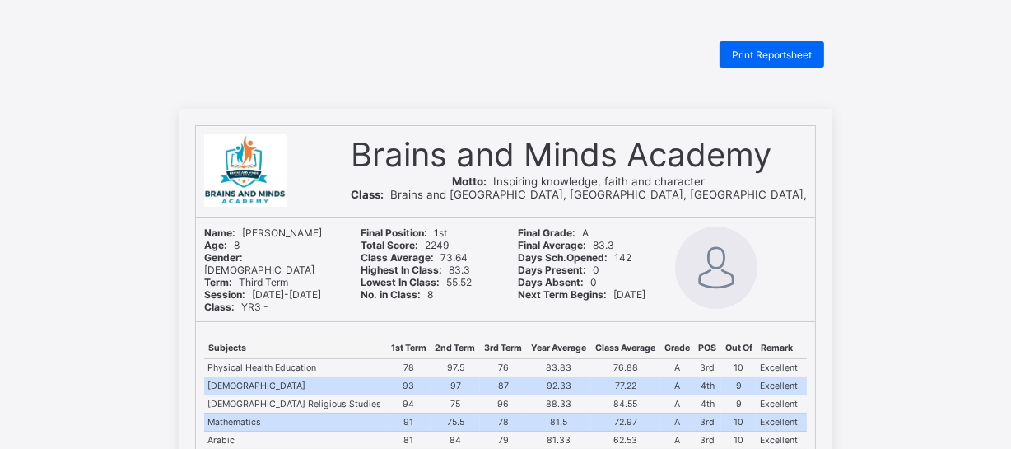
click at [387, 432] on td "92" at bounding box center [409, 441] width 44 height 18
drag, startPoint x: 254, startPoint y: 265, endPoint x: 248, endPoint y: 254, distance: 12.9
click at [248, 254] on div "Name: Halima Nuradeen Badaru Age: 8 Gender: FEMALE Term: Third Term Session: 20…" at bounding box center [270, 269] width 149 height 103
drag, startPoint x: 549, startPoint y: 21, endPoint x: 516, endPoint y: 47, distance: 42.8
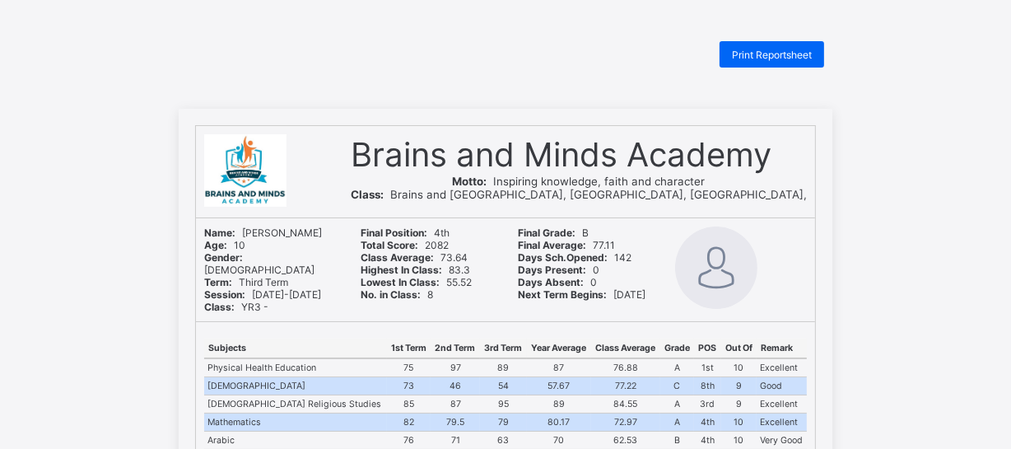
drag, startPoint x: 399, startPoint y: 236, endPoint x: 443, endPoint y: 197, distance: 59.5
click at [443, 197] on div "Brains and Minds Academy Motto: Inspiring knowledge, faith and character Class:…" at bounding box center [505, 224] width 619 height 196
drag, startPoint x: 443, startPoint y: 197, endPoint x: 483, endPoint y: 153, distance: 58.9
click at [483, 153] on div "Brains and Minds Academy Motto: Inspiring knowledge, faith and character Class:…" at bounding box center [579, 171] width 473 height 91
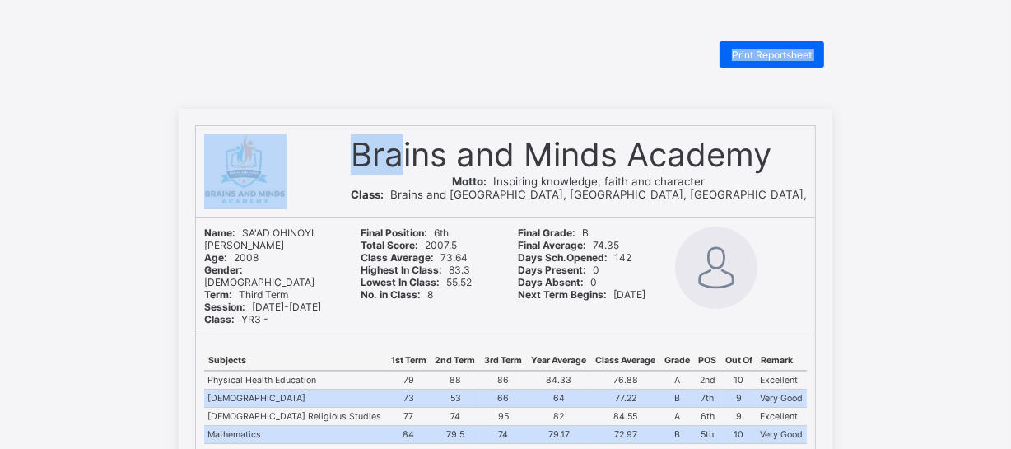
drag, startPoint x: 438, startPoint y: 119, endPoint x: 491, endPoint y: 55, distance: 83.1
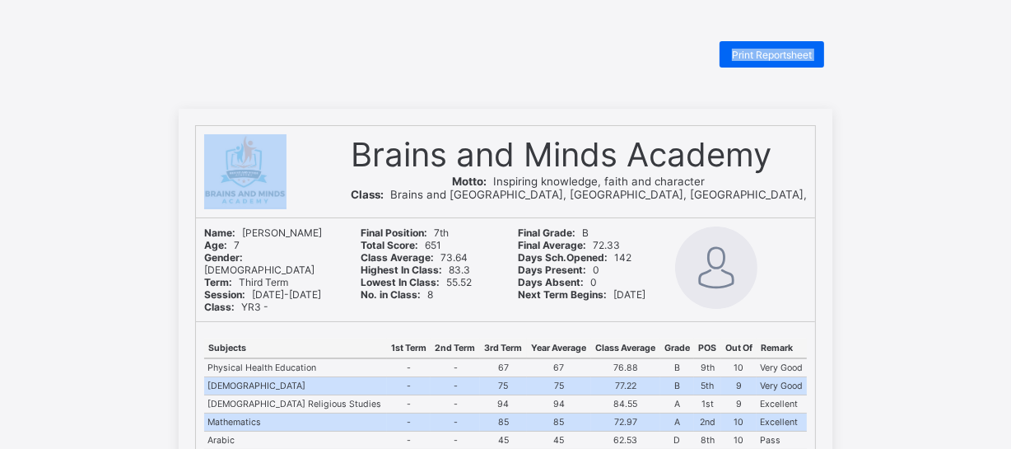
drag, startPoint x: 397, startPoint y: 86, endPoint x: 309, endPoint y: 44, distance: 97.6
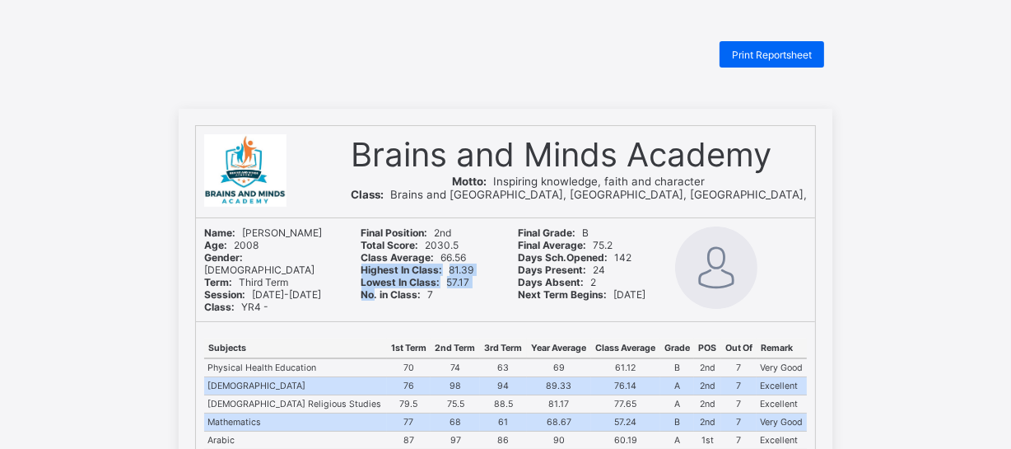
drag, startPoint x: 576, startPoint y: 93, endPoint x: 403, endPoint y: 259, distance: 240.0
click at [403, 259] on div "Final Position: 2nd Total Score: 2030.5 Class Average: 66.56 Highest In Class: …" at bounding box center [427, 269] width 149 height 103
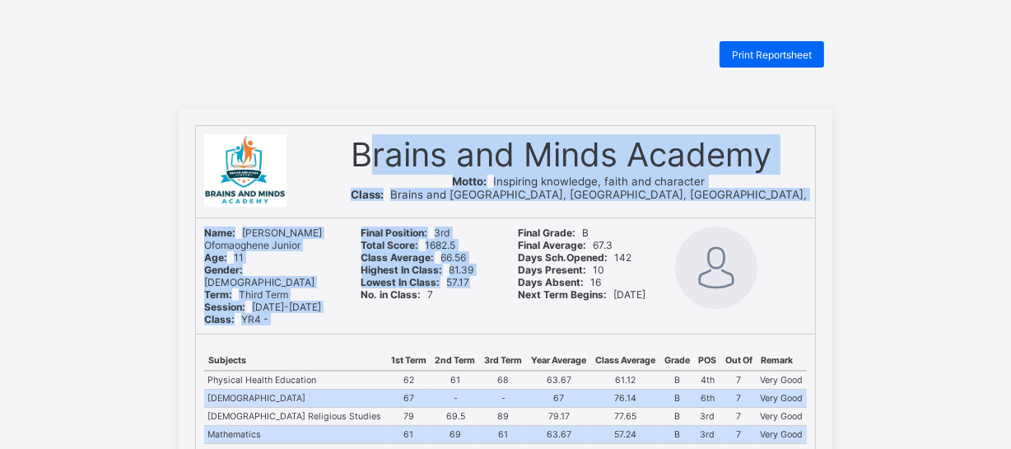
drag, startPoint x: 362, startPoint y: 288, endPoint x: 401, endPoint y: 56, distance: 235.6
